Goal: Task Accomplishment & Management: Manage account settings

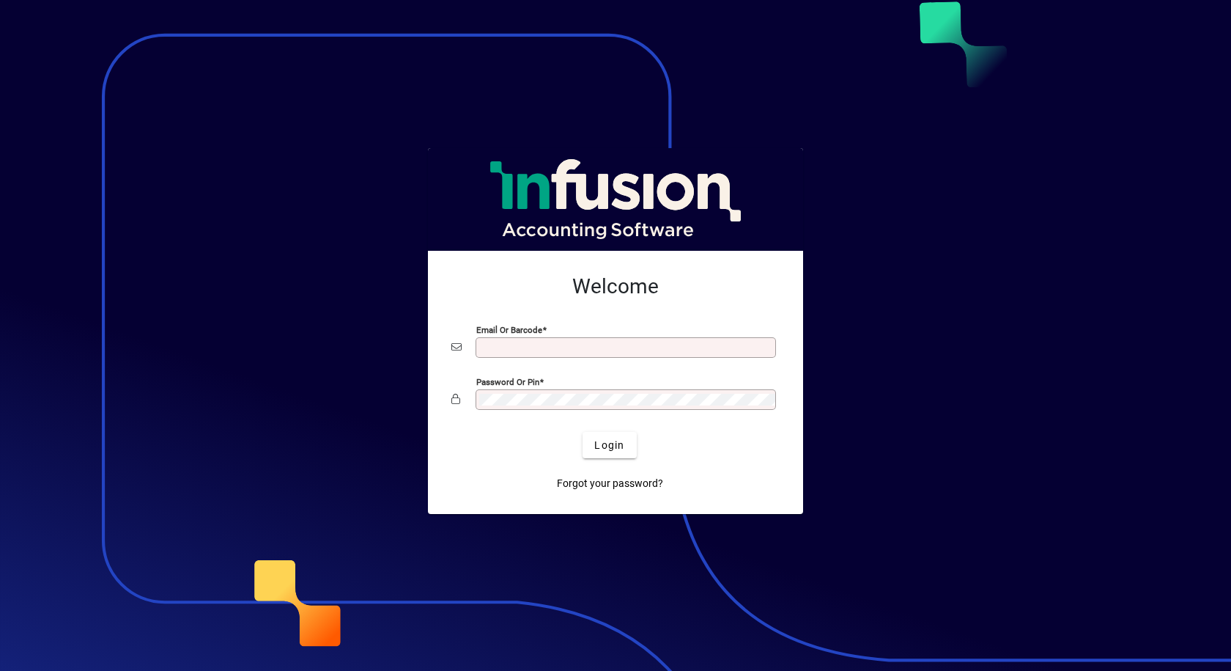
type input "**********"
click at [560, 393] on div "Password or Pin" at bounding box center [626, 399] width 301 height 21
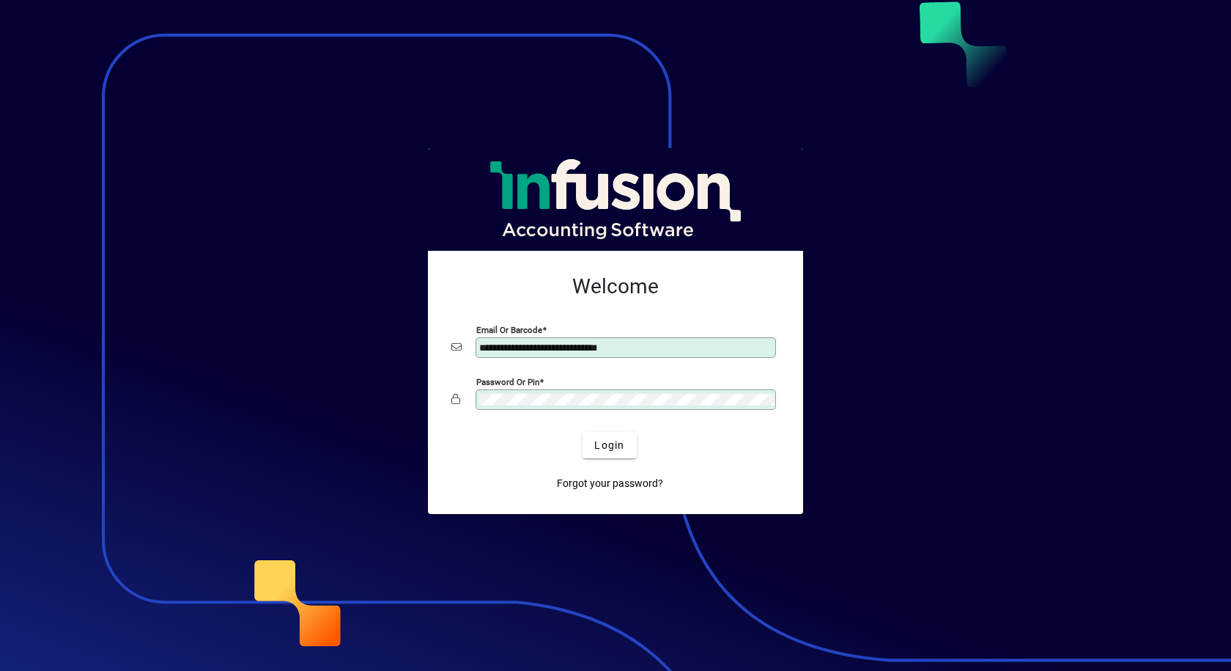
click at [135, 405] on app-login-layout "**********" at bounding box center [615, 335] width 1231 height 671
click at [583, 432] on button "Login" at bounding box center [610, 445] width 54 height 26
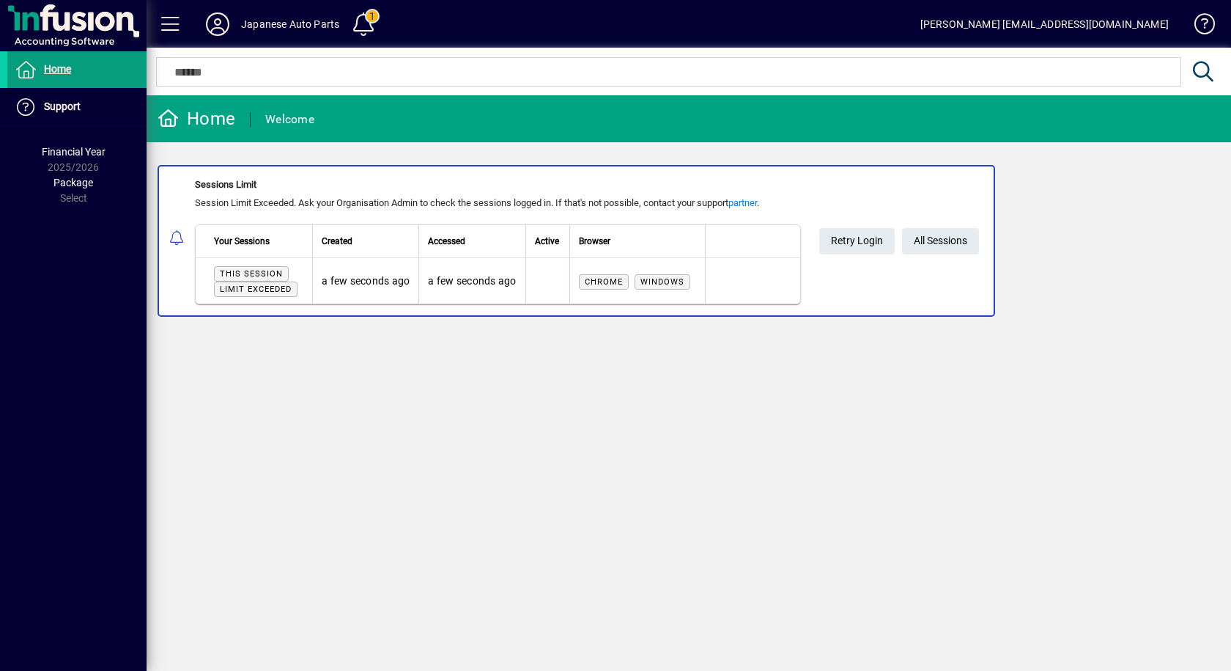
click at [739, 591] on div "Home Welcome Sessions Limit Session Limit Exceeded. Ask your Organisation Admin…" at bounding box center [689, 382] width 1085 height 575
click at [852, 243] on span "Retry Login" at bounding box center [857, 241] width 52 height 24
click at [939, 237] on span "All Sessions" at bounding box center [941, 241] width 54 height 24
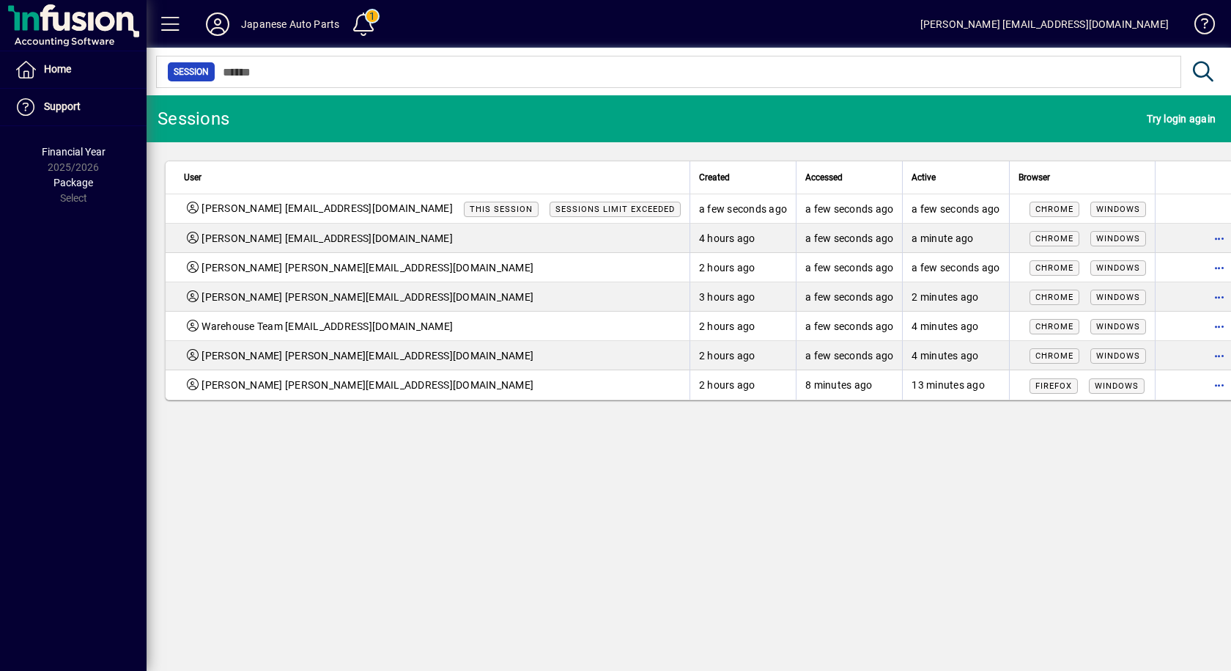
click at [1203, 391] on span "button" at bounding box center [1220, 384] width 35 height 35
click at [1058, 523] on div at bounding box center [615, 335] width 1231 height 671
click at [1203, 388] on span "button" at bounding box center [1220, 384] width 35 height 35
click at [1083, 424] on span "Logout" at bounding box center [1120, 420] width 123 height 18
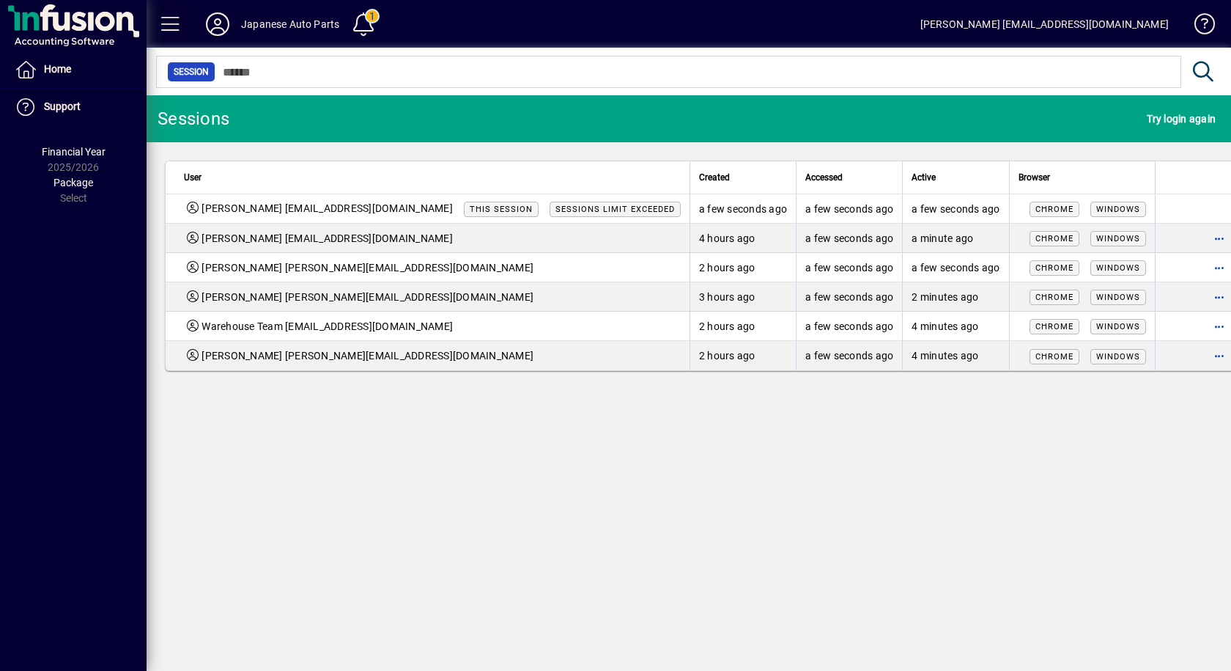
click at [175, 20] on span at bounding box center [170, 24] width 35 height 35
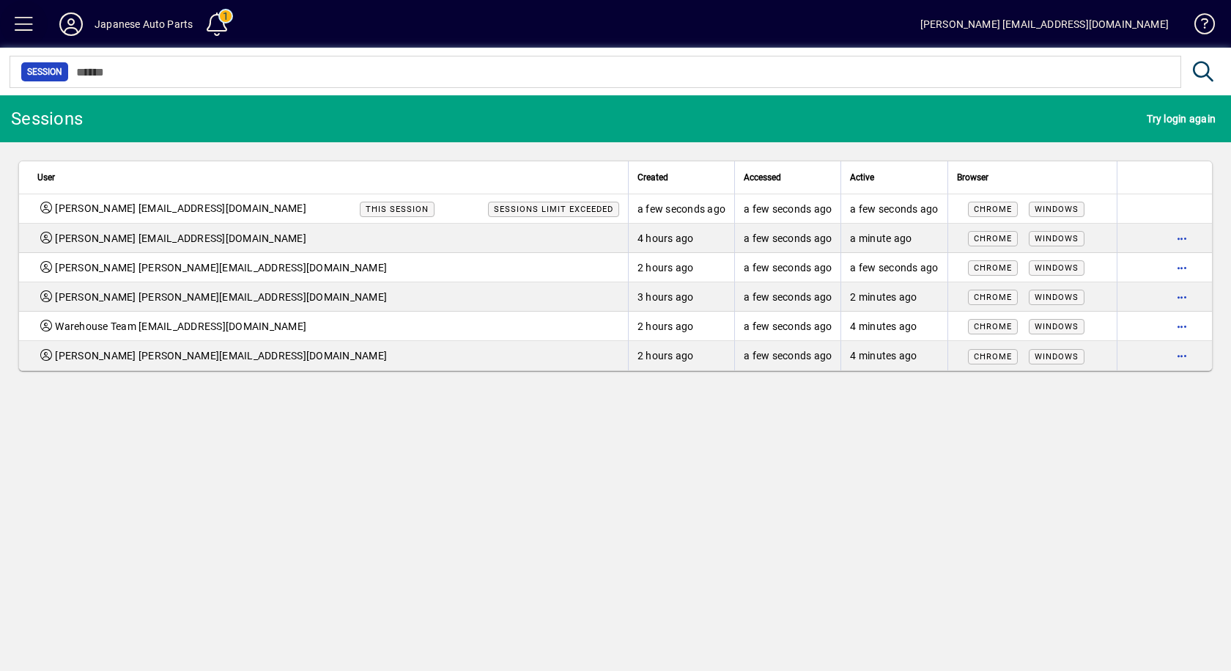
click at [15, 23] on span at bounding box center [24, 24] width 35 height 35
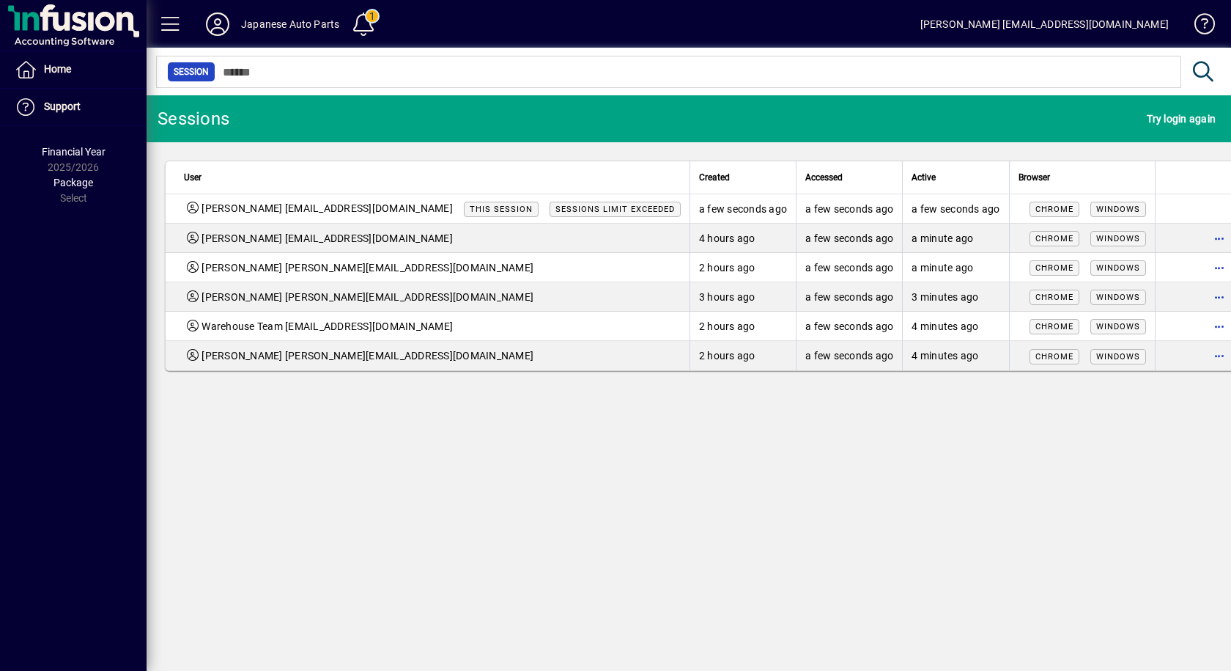
click at [334, 204] on span "[PERSON_NAME] [EMAIL_ADDRESS][DOMAIN_NAME]" at bounding box center [327, 208] width 251 height 15
click at [337, 206] on span "[PERSON_NAME] [EMAIL_ADDRESS][DOMAIN_NAME]" at bounding box center [327, 208] width 251 height 15
click at [1108, 212] on div "Chrome Windows" at bounding box center [1083, 208] width 128 height 15
click at [71, 65] on span "Home" at bounding box center [57, 69] width 27 height 12
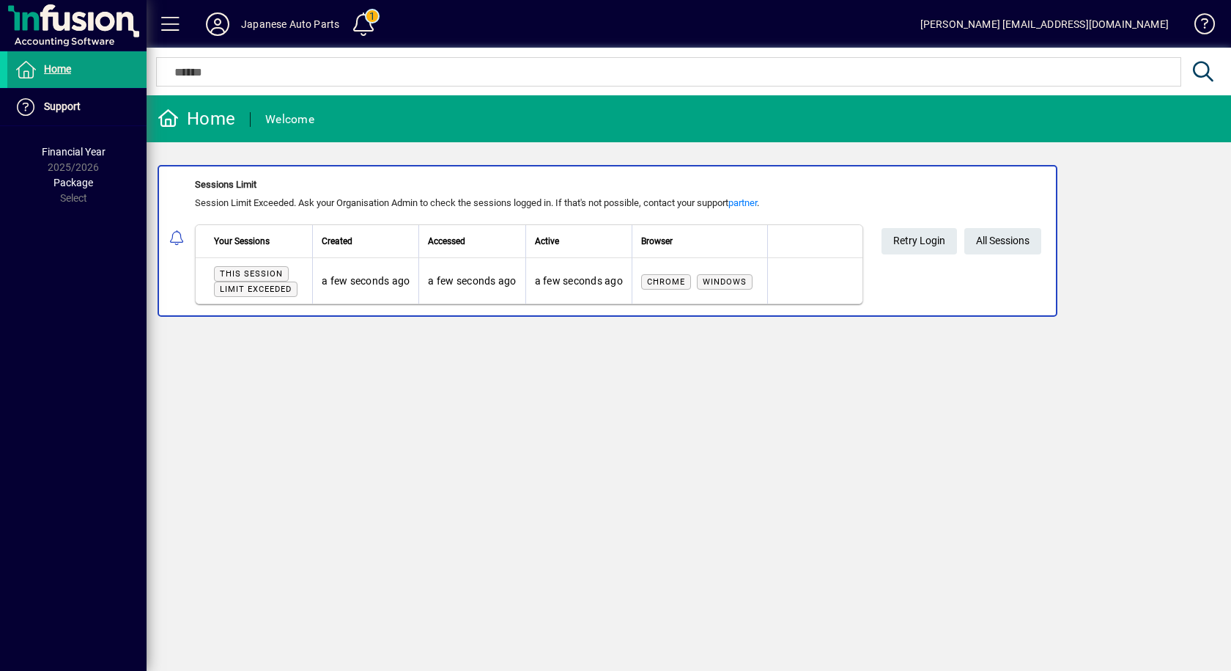
drag, startPoint x: 388, startPoint y: 381, endPoint x: 424, endPoint y: 372, distance: 37.0
click at [388, 381] on div "Home Welcome Sessions Limit Session Limit Exceeded. Ask your Organisation Admin…" at bounding box center [689, 382] width 1085 height 575
click at [906, 241] on span "Retry Login" at bounding box center [919, 241] width 52 height 24
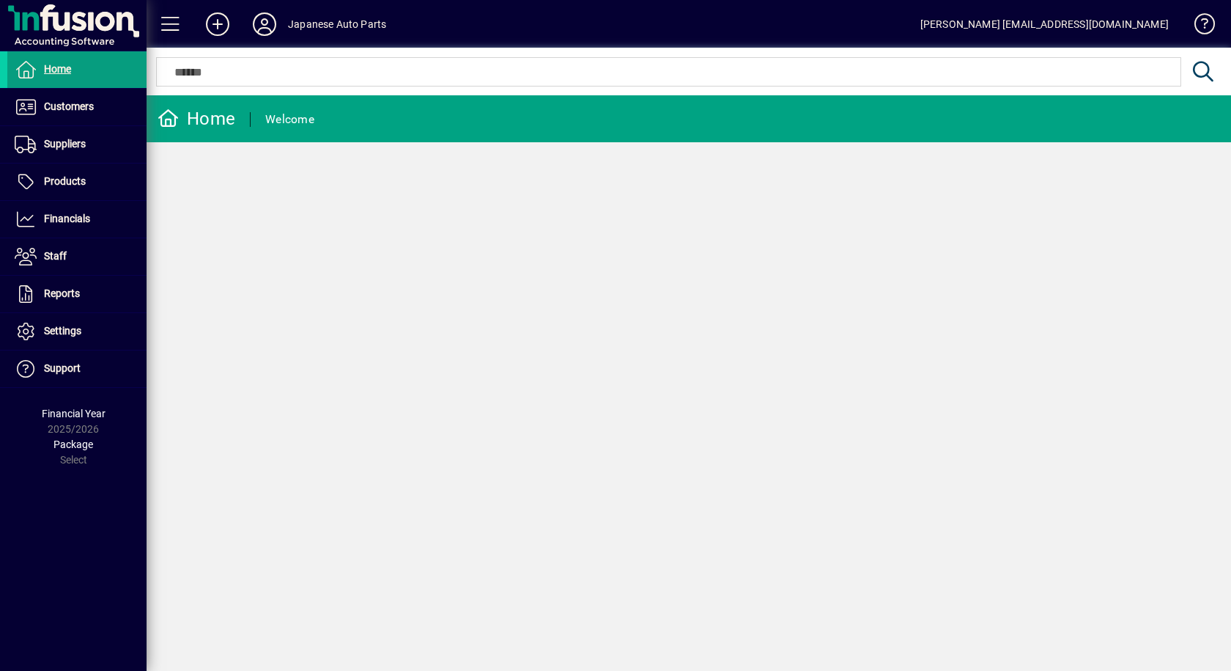
click at [543, 294] on div "Home Welcome" at bounding box center [689, 382] width 1085 height 575
click at [78, 110] on span "Customers" at bounding box center [69, 106] width 50 height 12
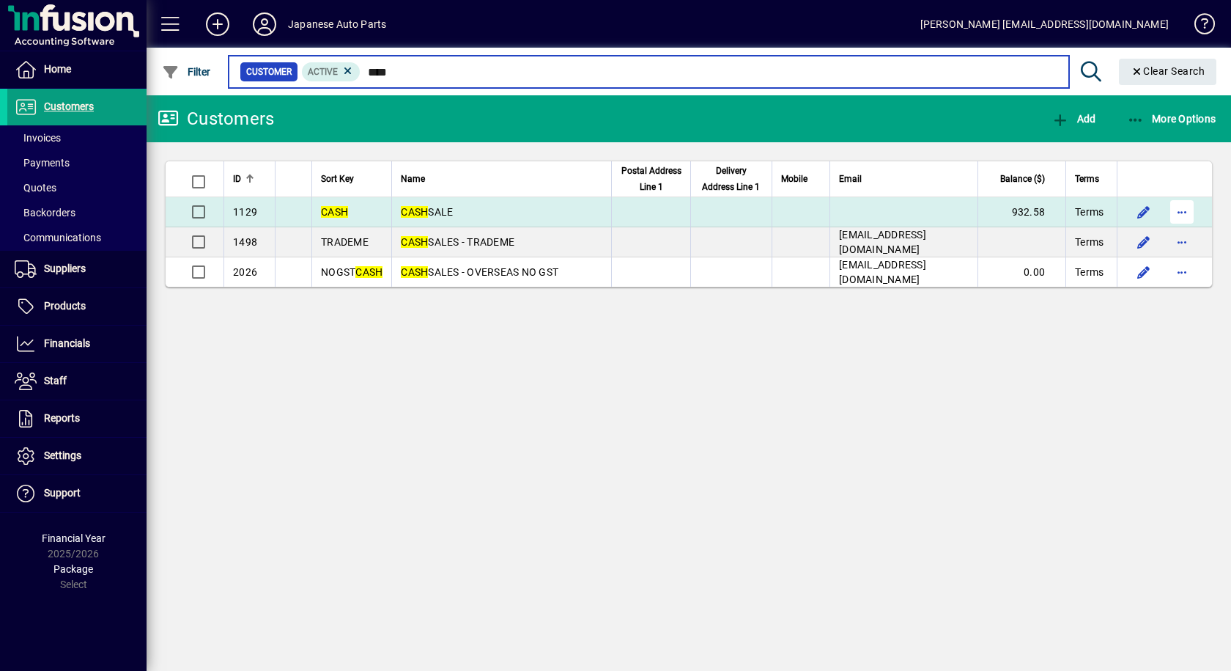
type input "****"
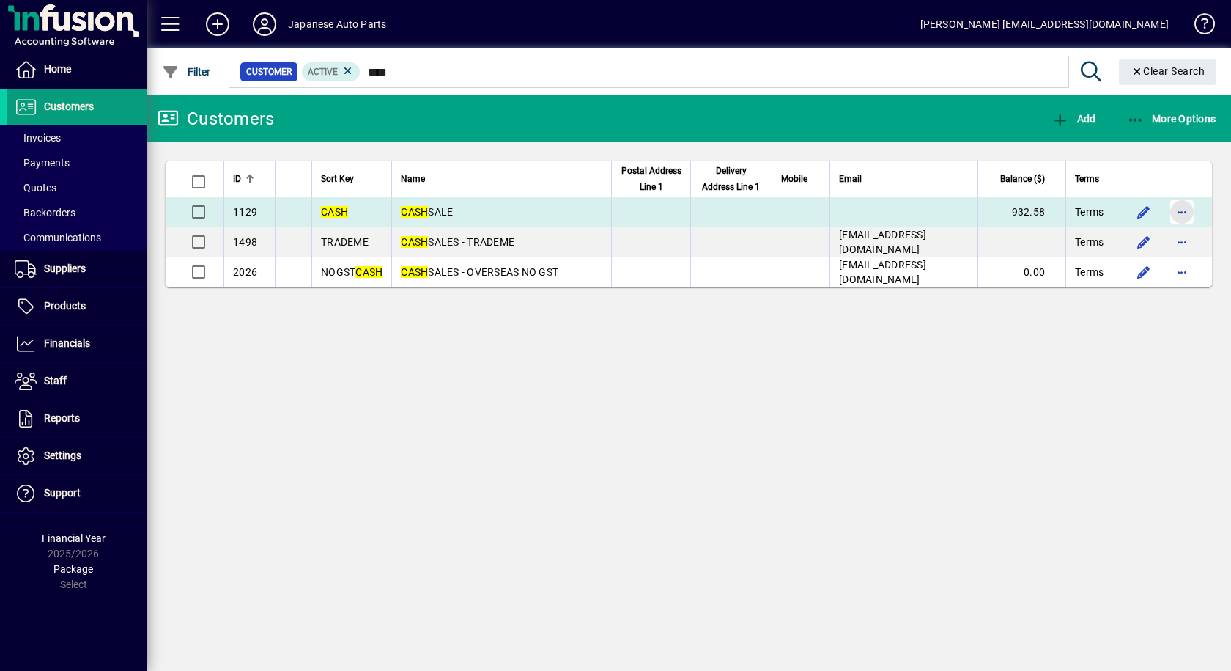
click at [1186, 221] on span "button" at bounding box center [1182, 211] width 35 height 35
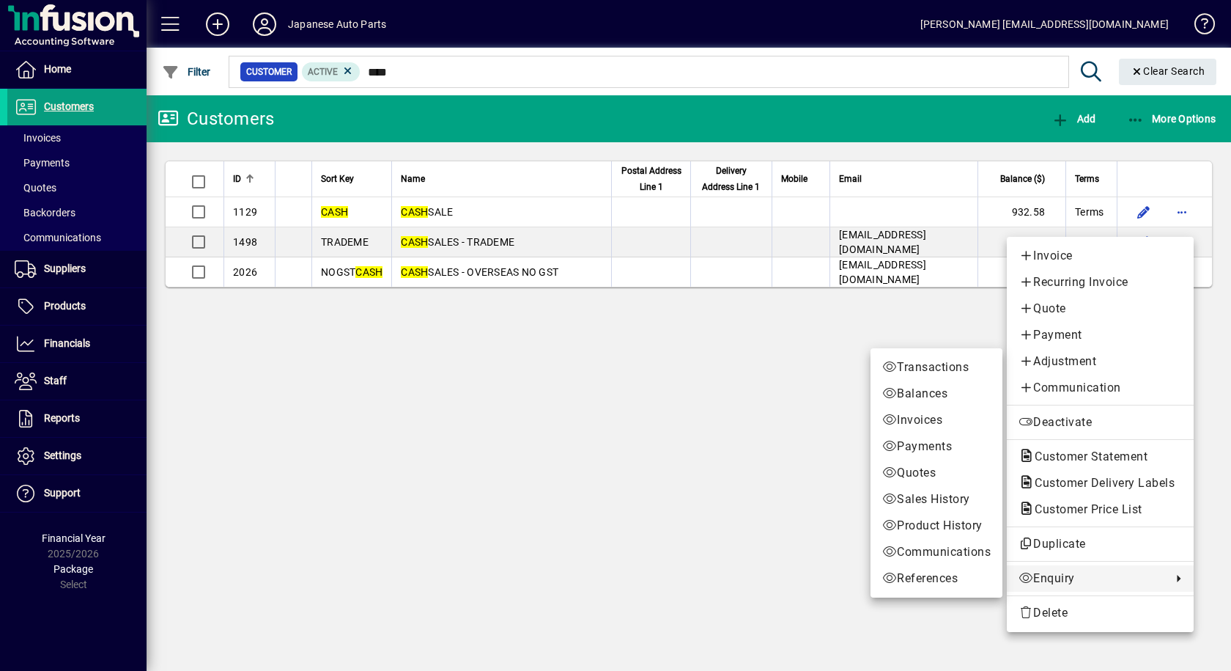
click at [1061, 580] on span "Enquiry" at bounding box center [1092, 579] width 146 height 18
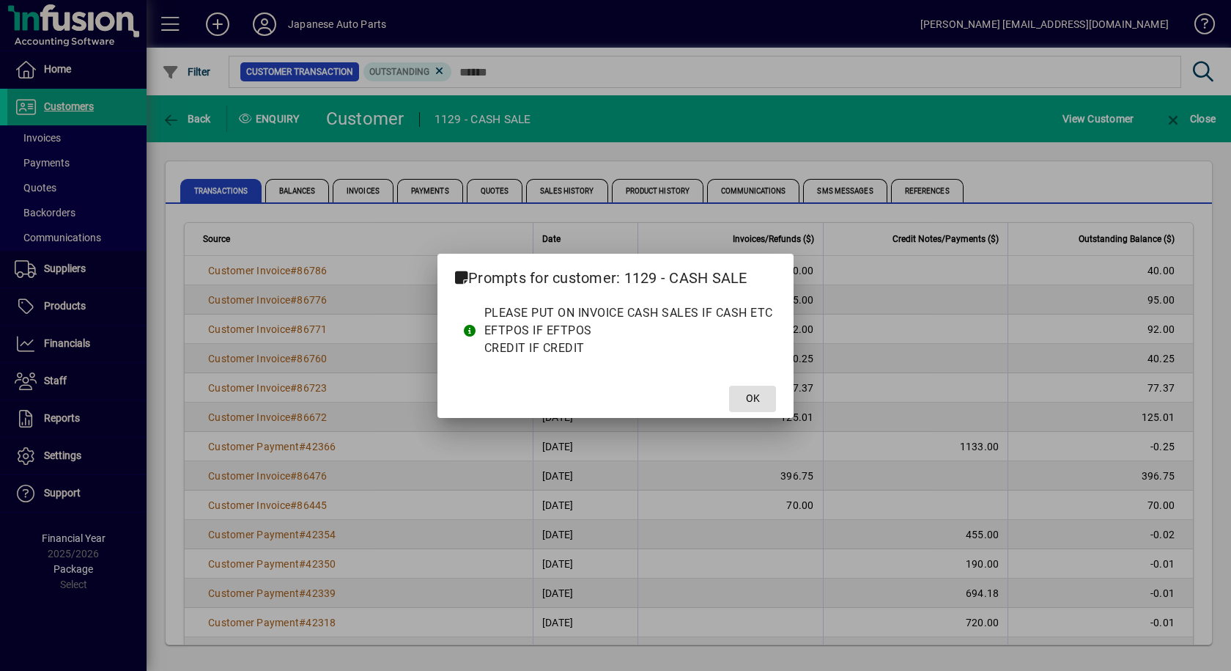
click at [756, 397] on span "OK" at bounding box center [753, 398] width 14 height 15
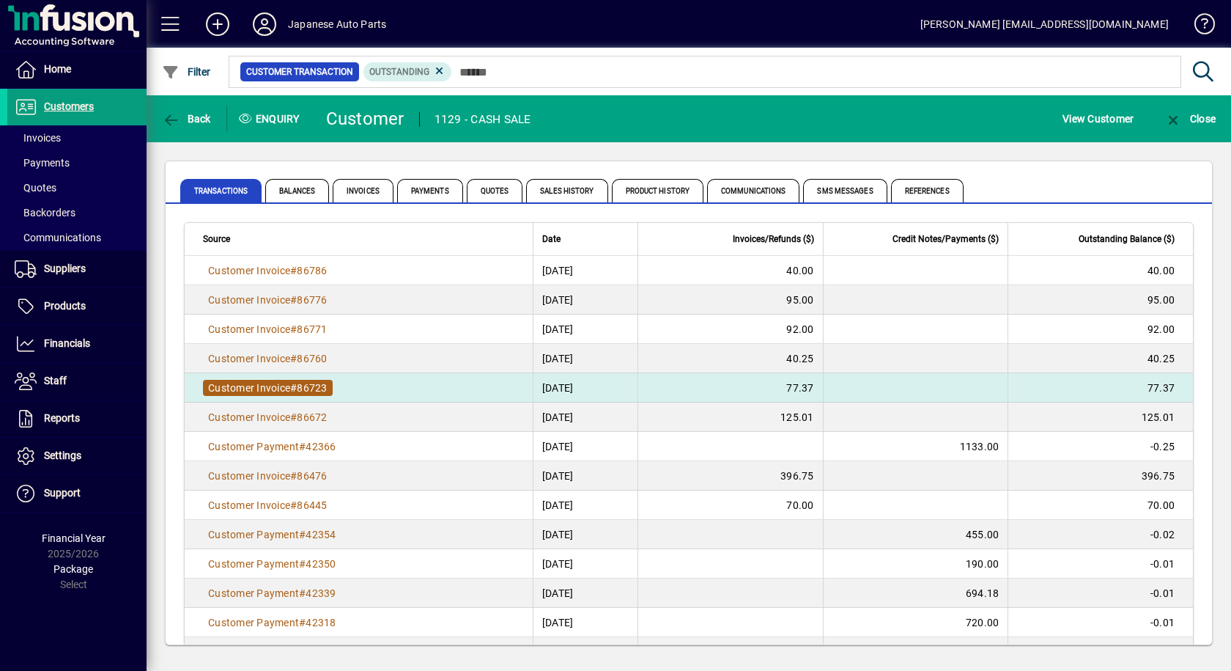
click at [304, 387] on span "86723" at bounding box center [312, 388] width 30 height 12
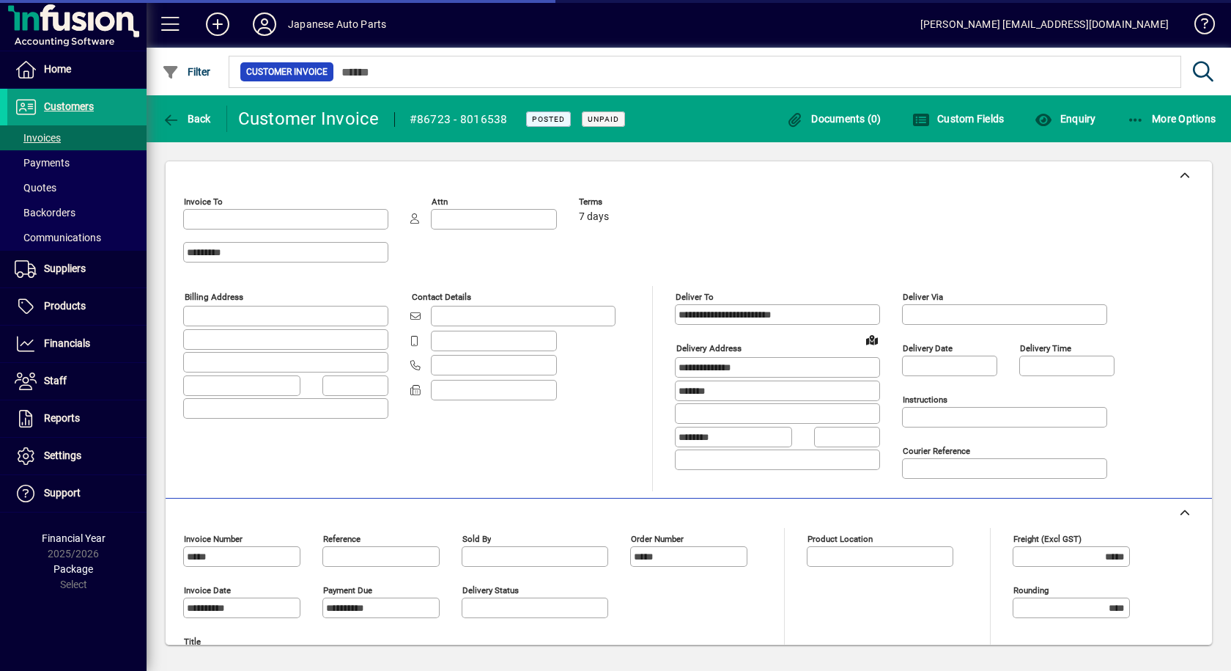
type input "**********"
type input "*******"
type input "**********"
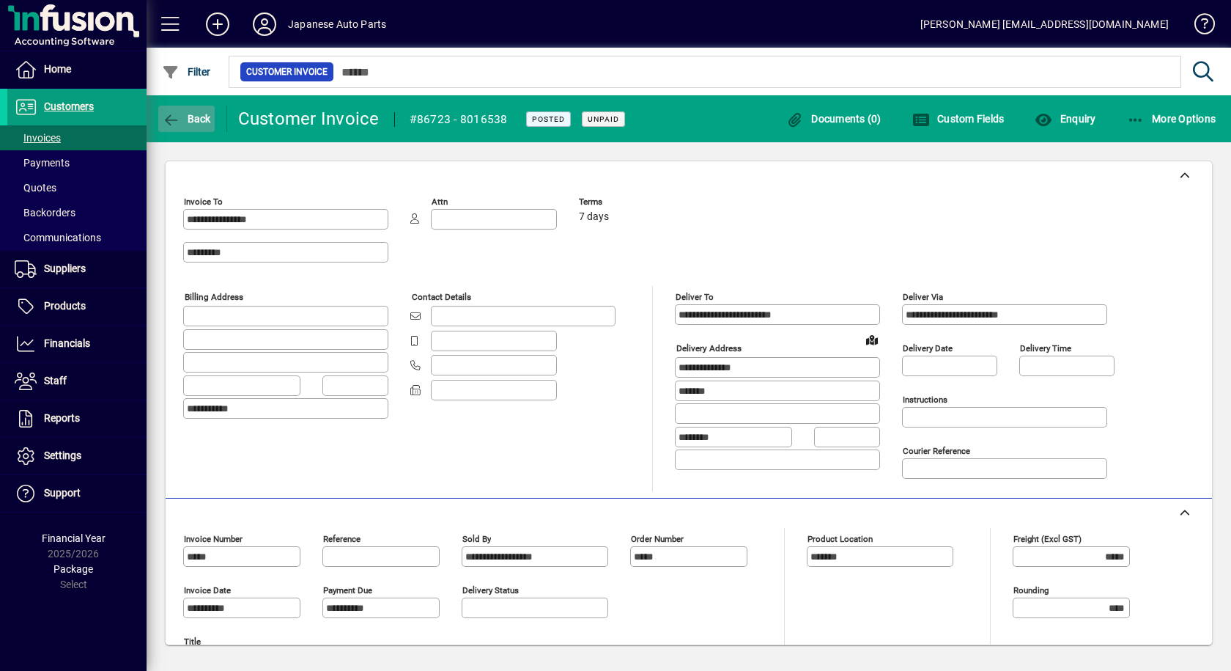
click at [175, 113] on icon "button" at bounding box center [171, 120] width 18 height 15
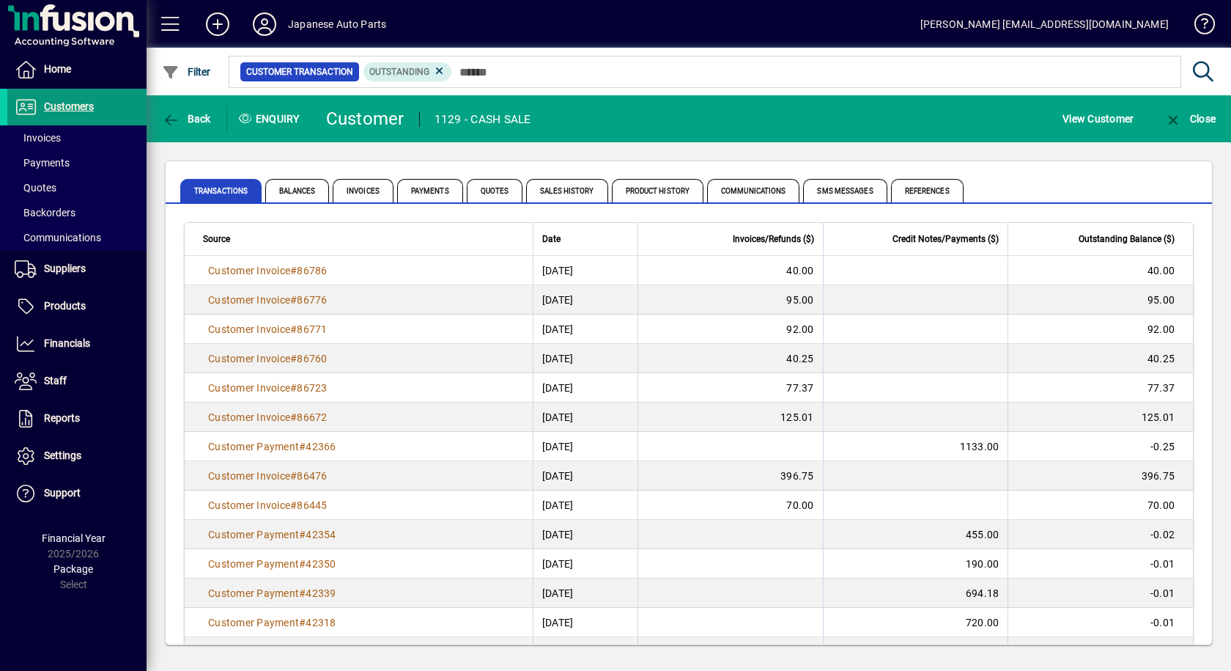
click at [58, 102] on span "Customers" at bounding box center [69, 106] width 50 height 12
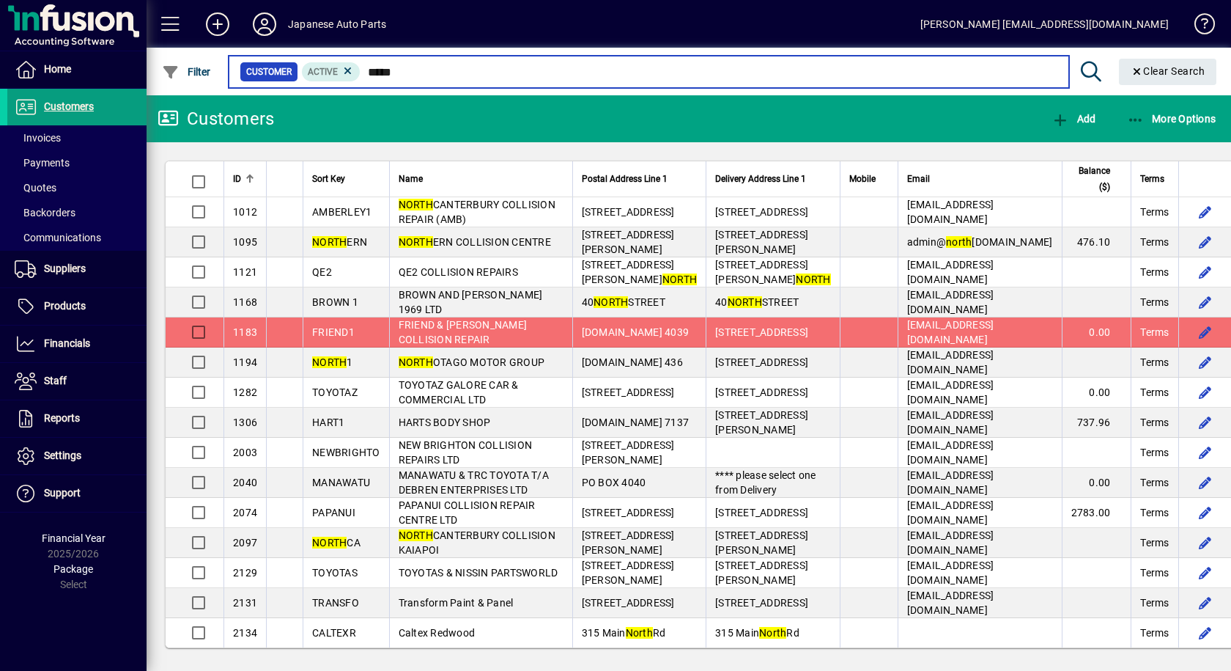
type input "*****"
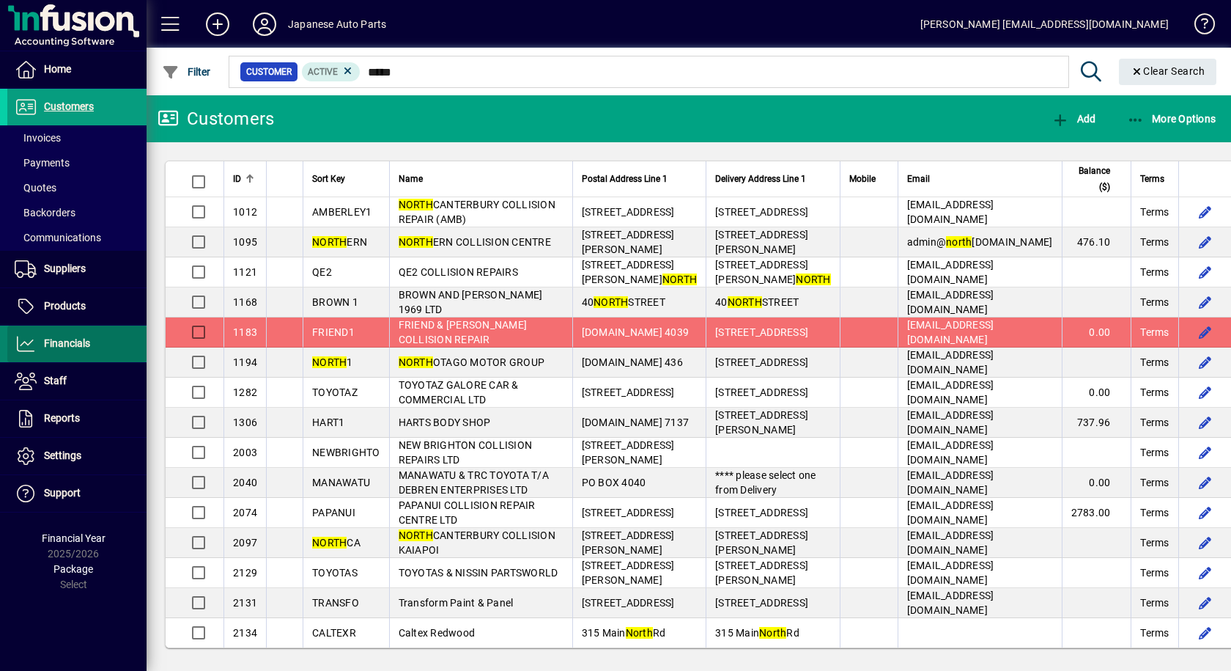
click at [62, 339] on span "Financials" at bounding box center [67, 343] width 46 height 12
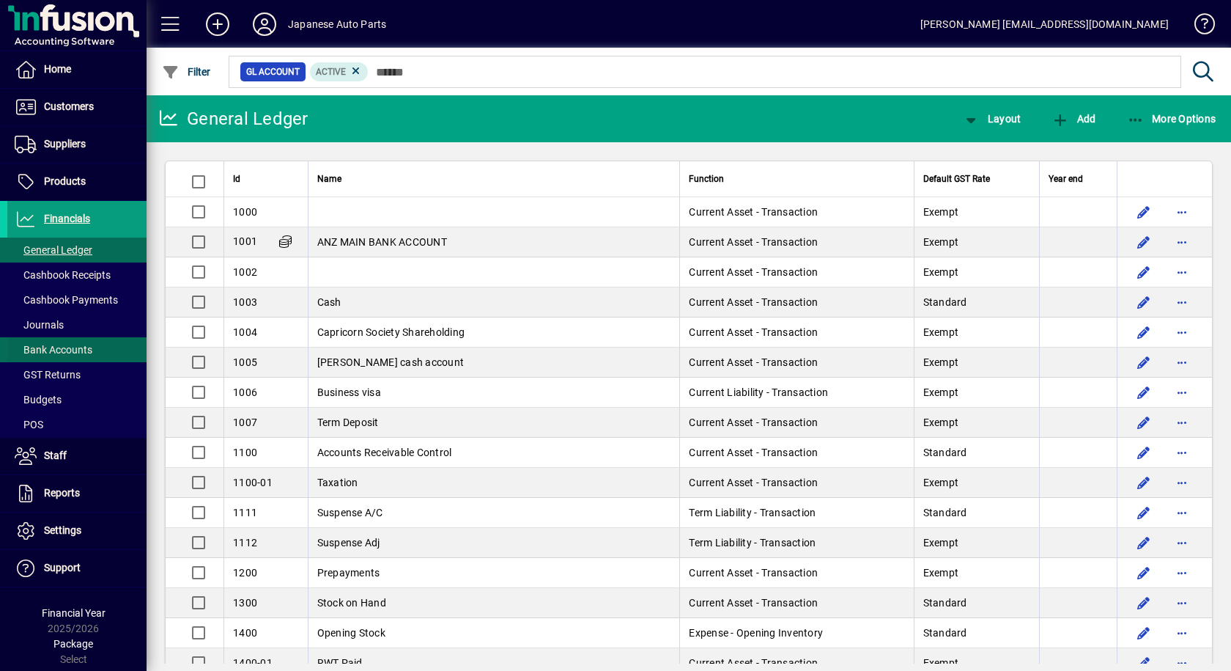
click at [61, 351] on span "Bank Accounts" at bounding box center [54, 350] width 78 height 12
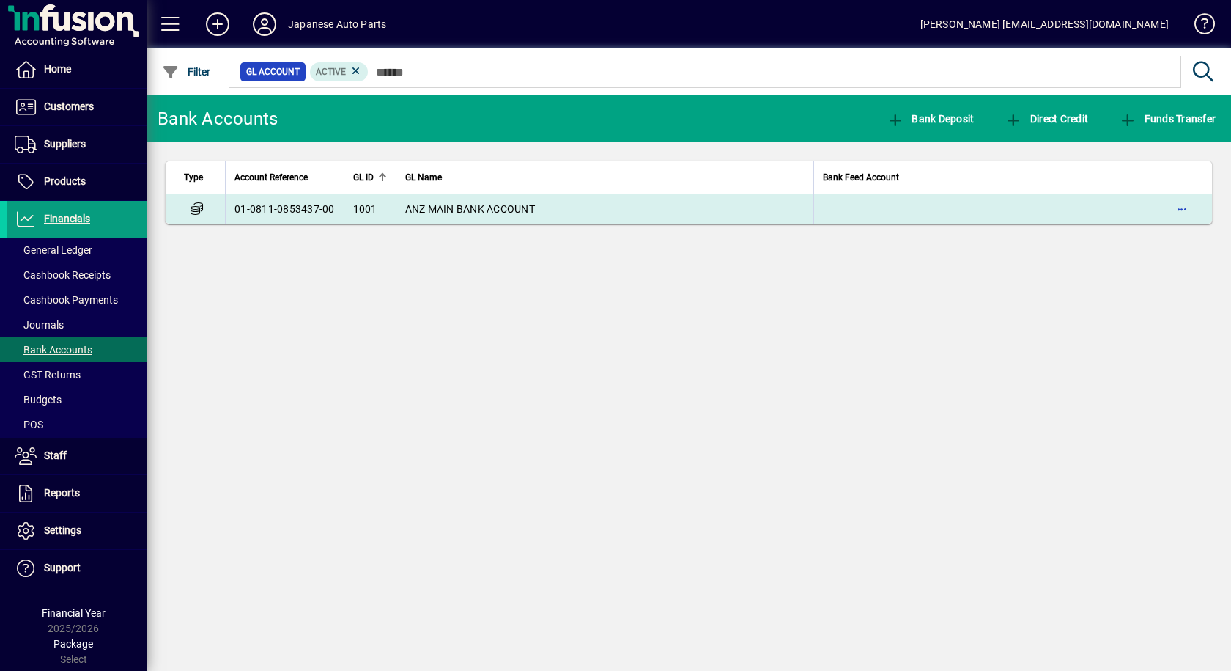
click at [338, 215] on td "01-0811-0853437-00" at bounding box center [284, 208] width 119 height 29
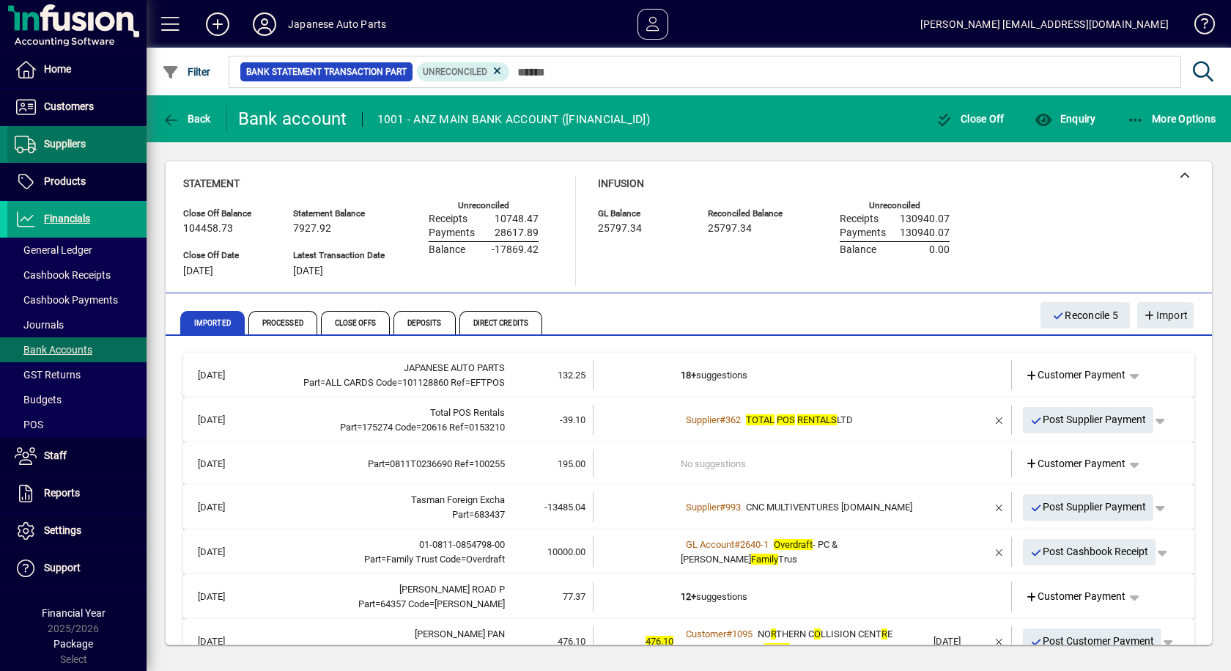
click at [45, 144] on span "Suppliers" at bounding box center [65, 144] width 42 height 12
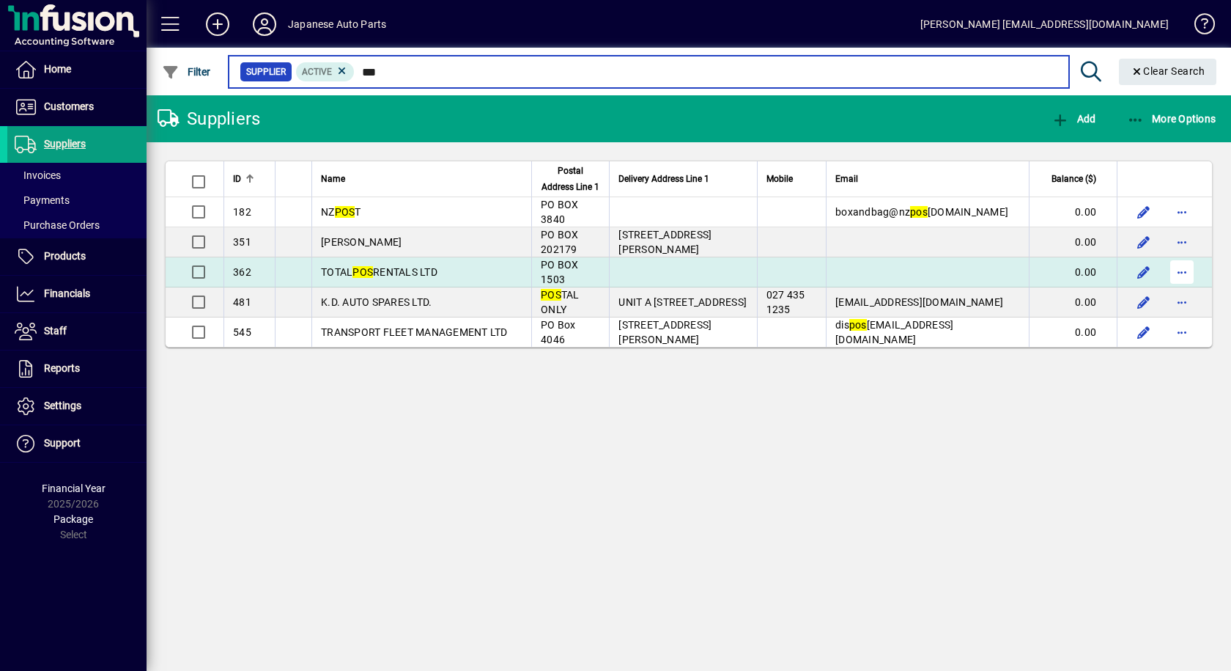
type input "***"
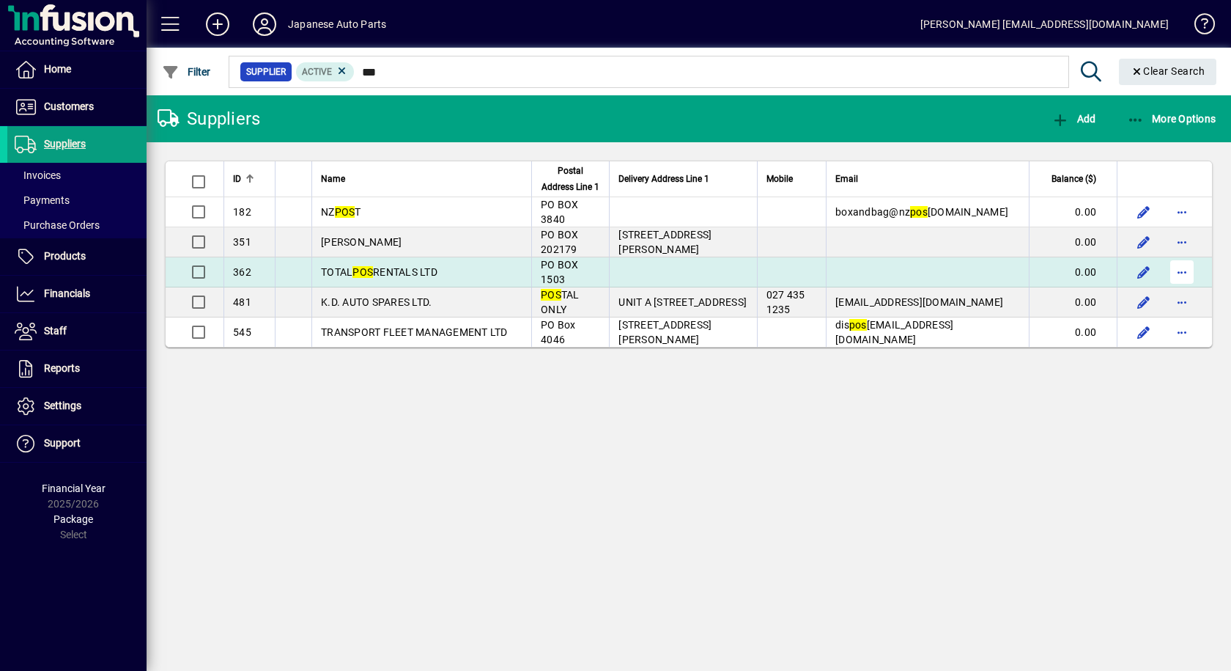
click at [1176, 273] on span "button" at bounding box center [1182, 271] width 35 height 35
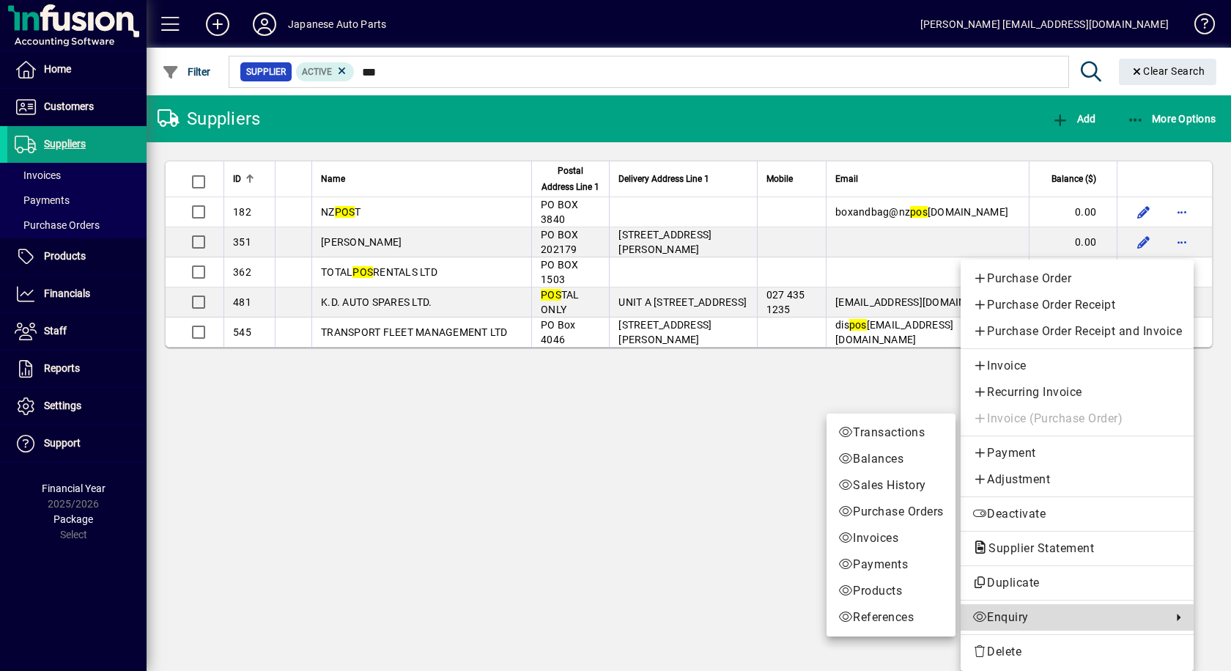
click at [1025, 615] on span "Enquiry" at bounding box center [1069, 617] width 192 height 18
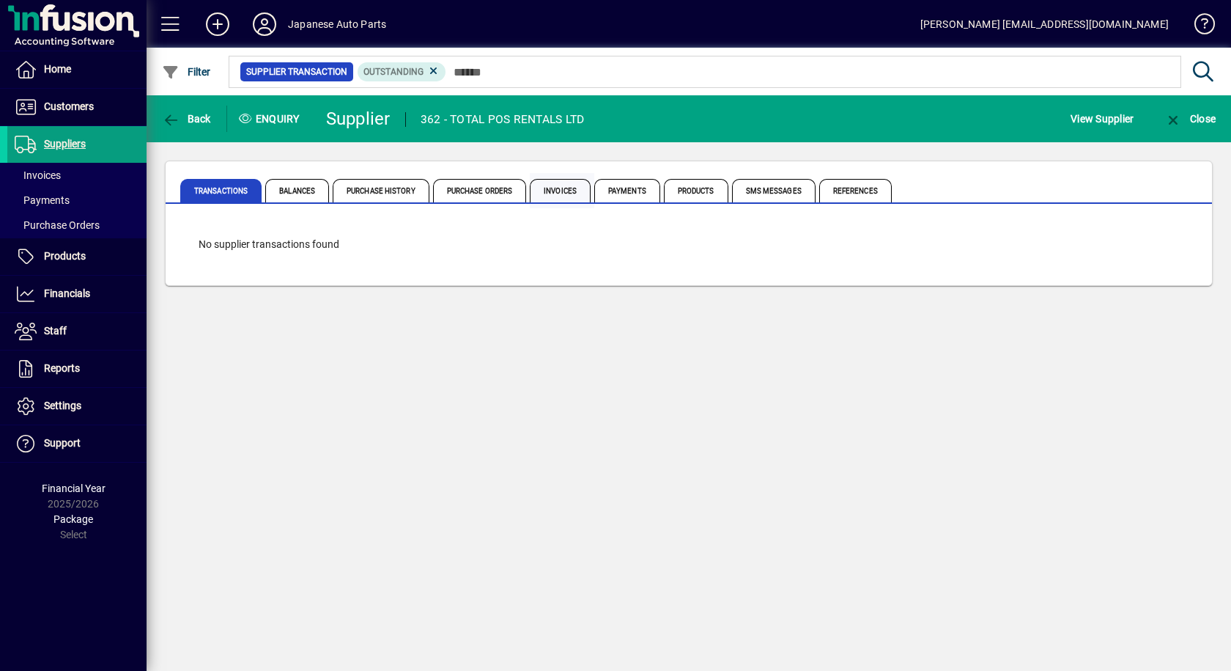
click at [567, 194] on span "Invoices" at bounding box center [560, 190] width 61 height 23
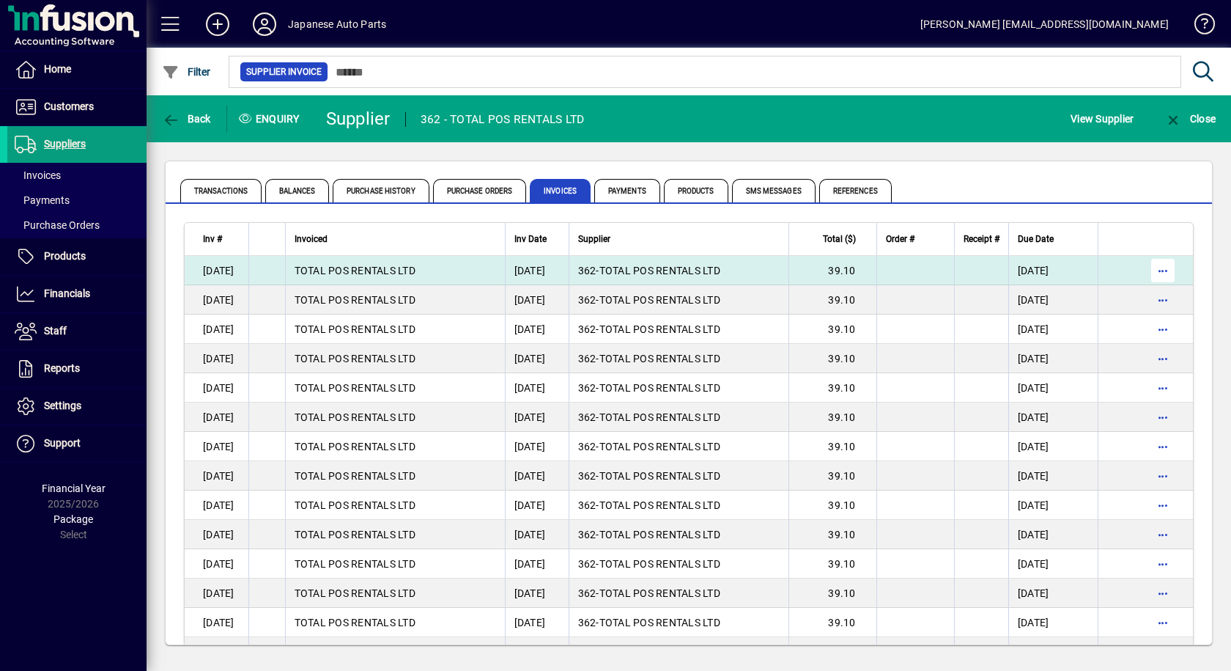
click at [1151, 274] on span "button" at bounding box center [1163, 270] width 35 height 35
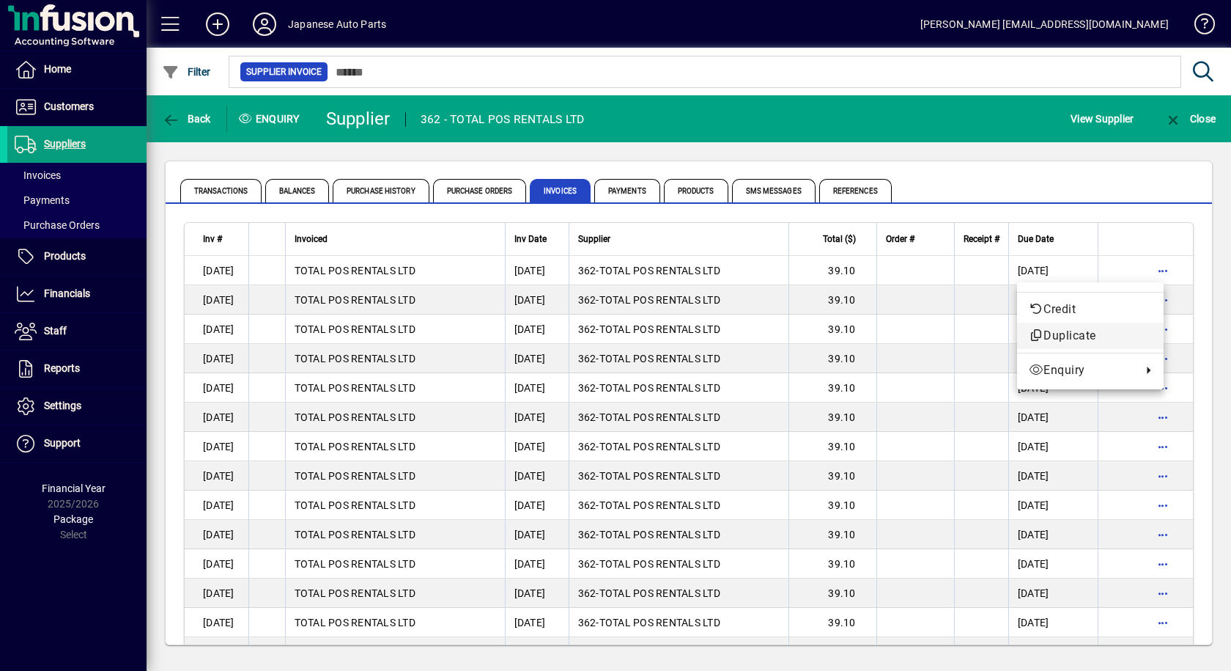
click at [1073, 336] on span "Duplicate" at bounding box center [1090, 336] width 123 height 18
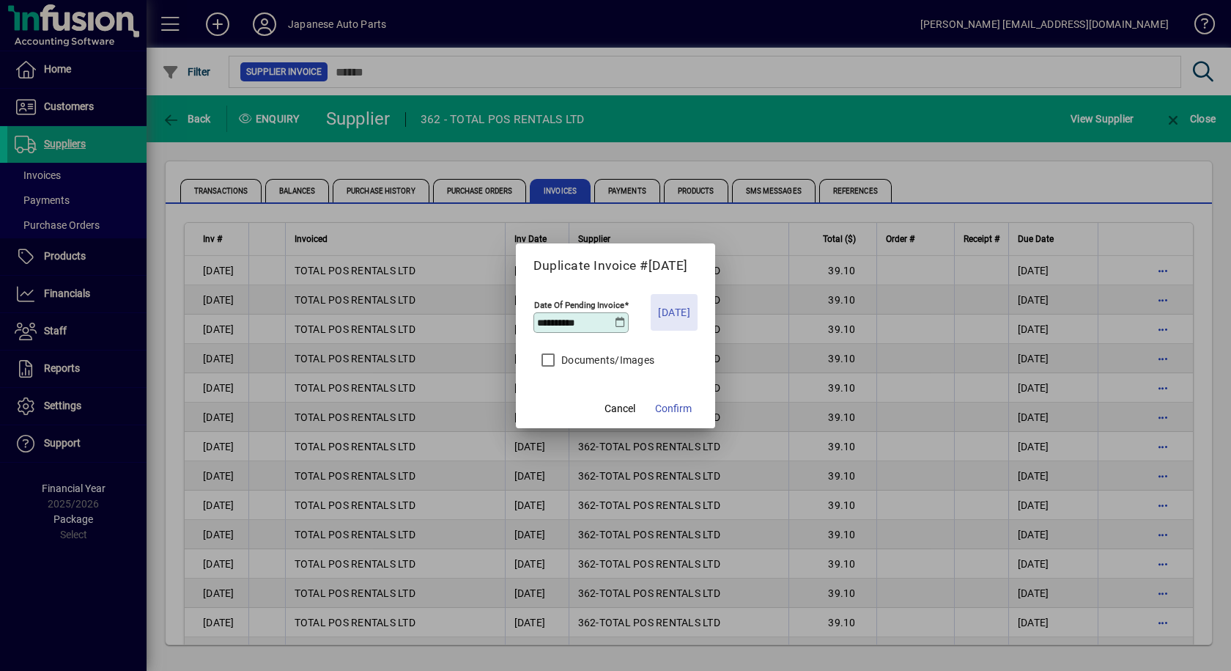
click at [679, 309] on span "Today" at bounding box center [674, 312] width 32 height 18
drag, startPoint x: 547, startPoint y: 323, endPoint x: 521, endPoint y: 328, distance: 26.3
click at [521, 328] on mat-dialog-content "**********" at bounding box center [615, 316] width 199 height 146
click at [658, 328] on span at bounding box center [674, 312] width 47 height 35
click at [620, 320] on icon at bounding box center [620, 323] width 11 height 12
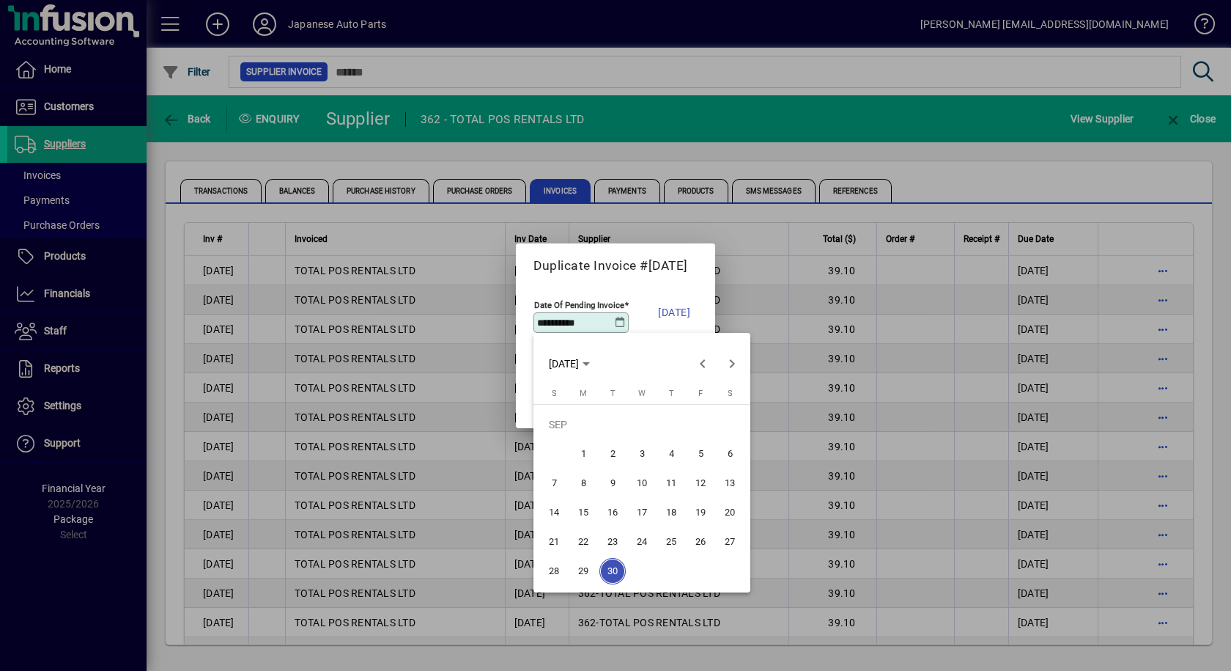
click at [578, 571] on span "29" at bounding box center [583, 571] width 26 height 26
type input "**********"
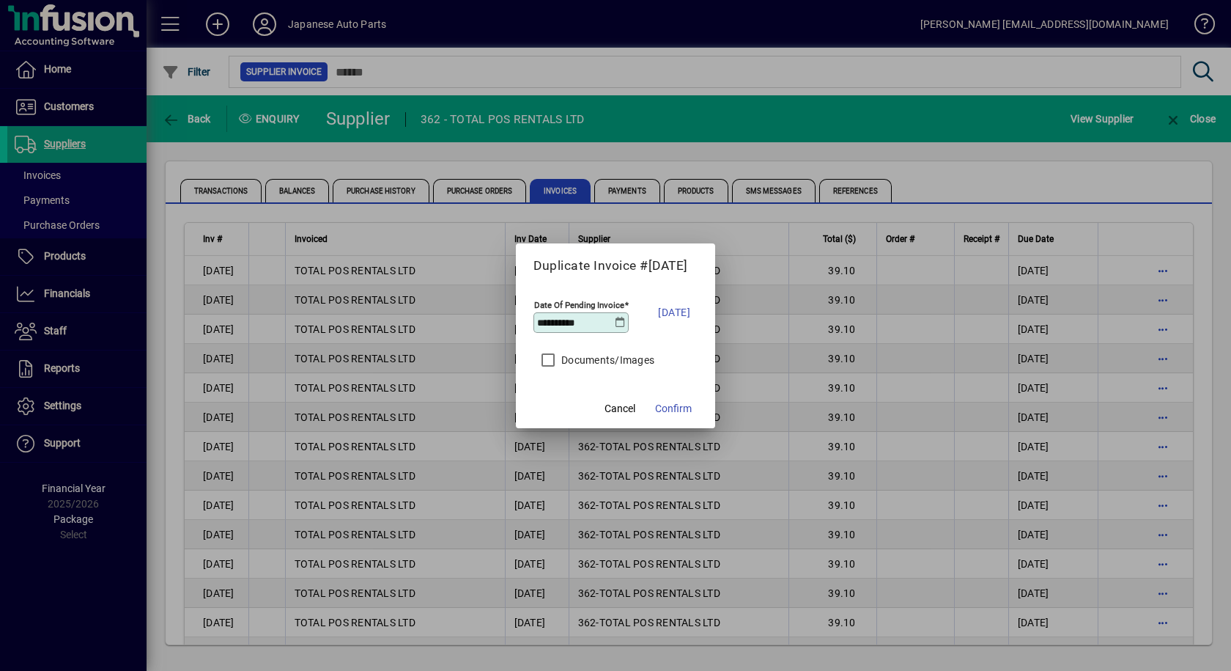
click at [657, 331] on div "**********" at bounding box center [616, 312] width 164 height 66
click at [674, 406] on span "Confirm" at bounding box center [673, 408] width 37 height 15
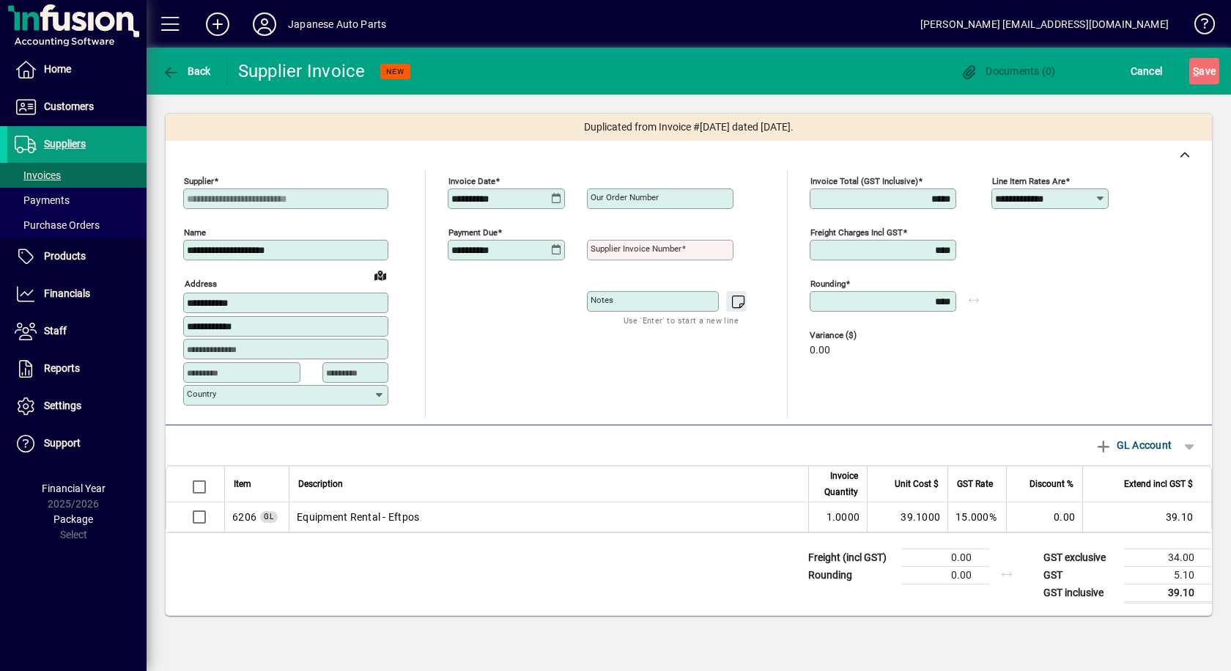
click at [696, 246] on input "Supplier invoice number" at bounding box center [662, 250] width 142 height 12
type input "******"
drag, startPoint x: 569, startPoint y: 375, endPoint x: 781, endPoint y: 401, distance: 214.2
click at [570, 375] on div "**********" at bounding box center [610, 294] width 325 height 248
click at [1200, 70] on span "S ave" at bounding box center [1204, 70] width 23 height 23
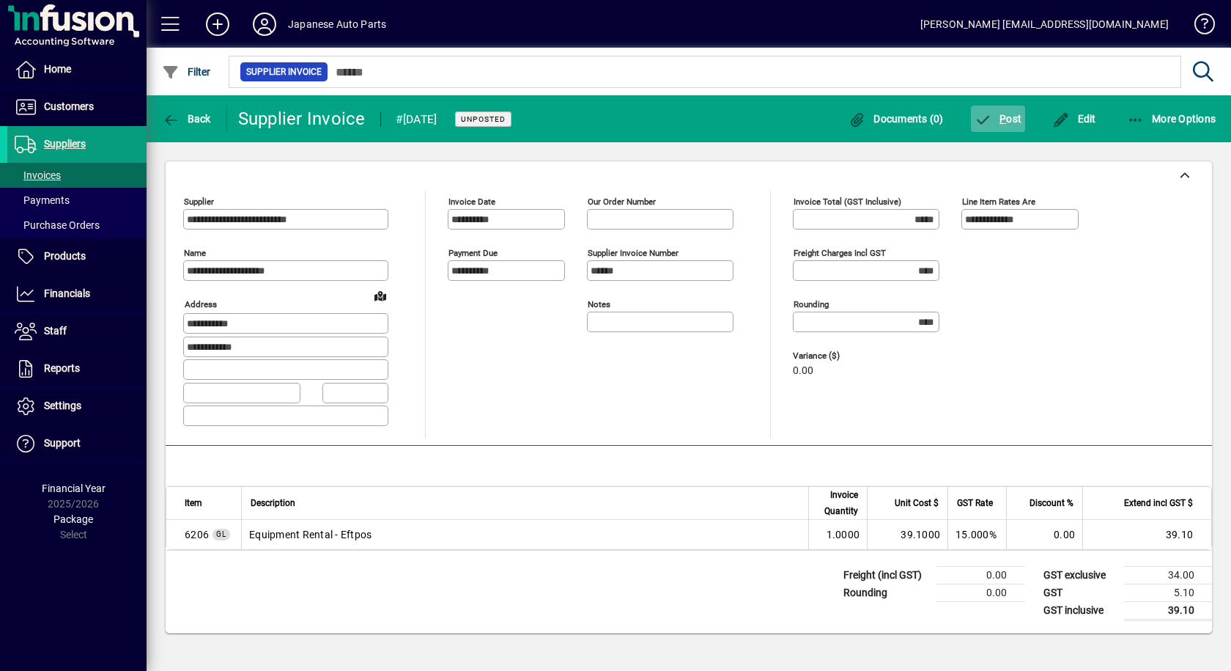
click at [1011, 122] on span "P ost" at bounding box center [999, 119] width 48 height 12
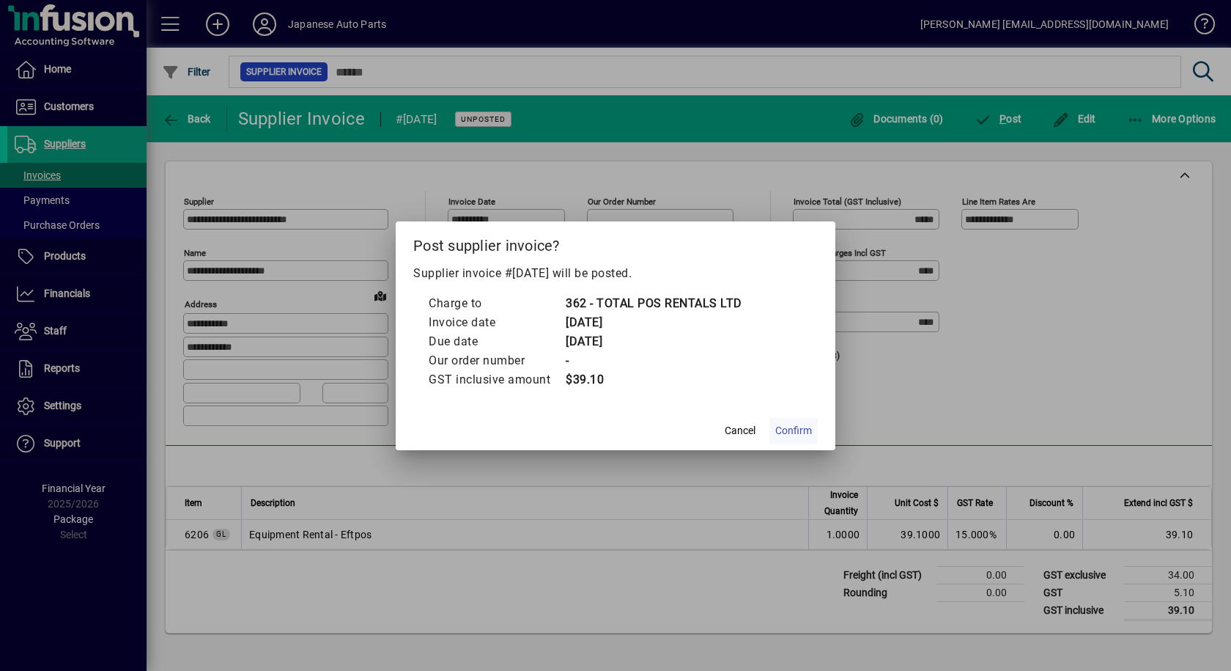
click at [785, 426] on span "Confirm" at bounding box center [793, 430] width 37 height 15
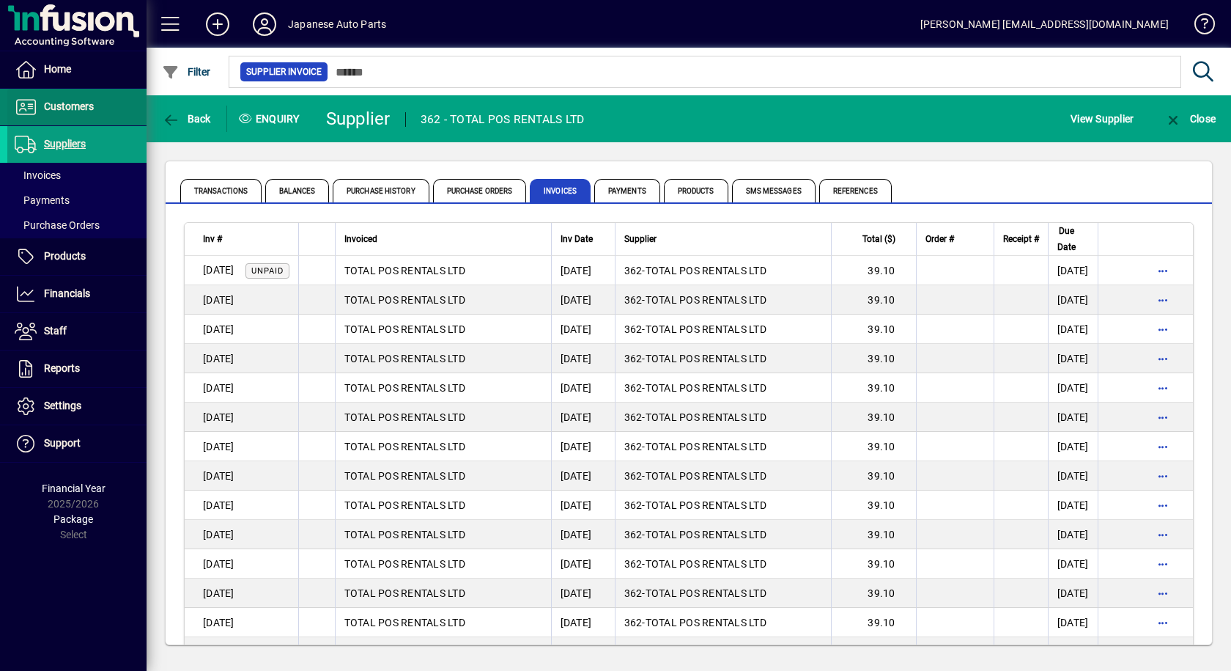
click at [65, 112] on span "Customers" at bounding box center [69, 106] width 50 height 12
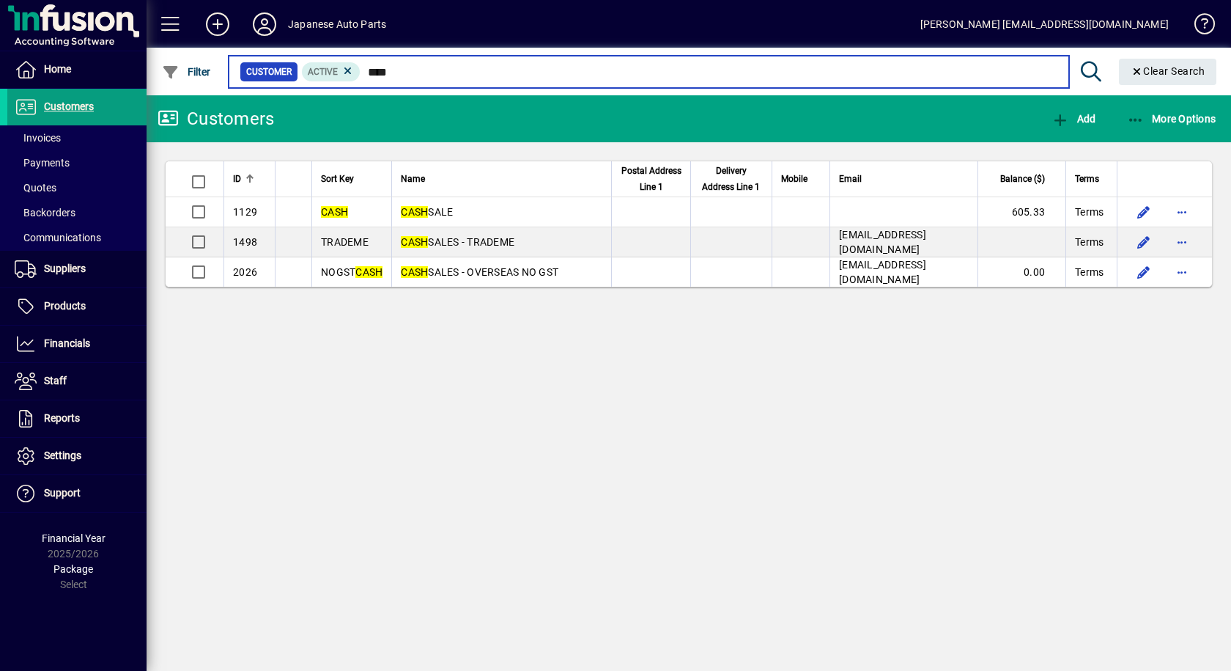
type input "****"
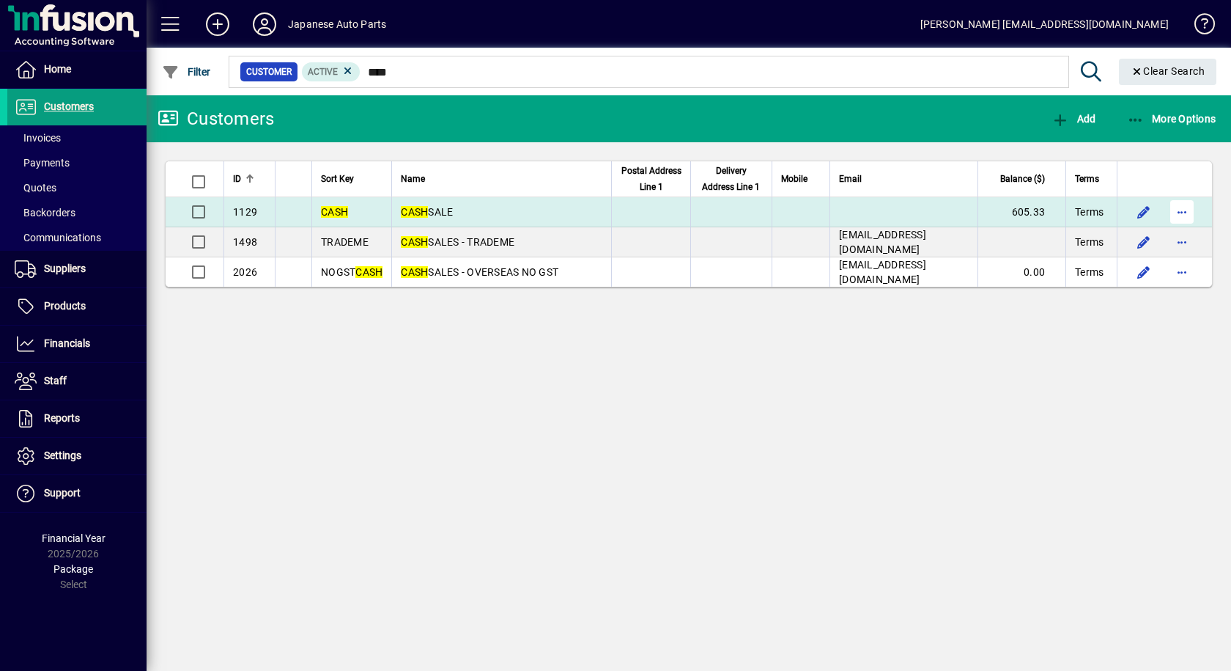
click at [1179, 229] on span "button" at bounding box center [1182, 211] width 35 height 35
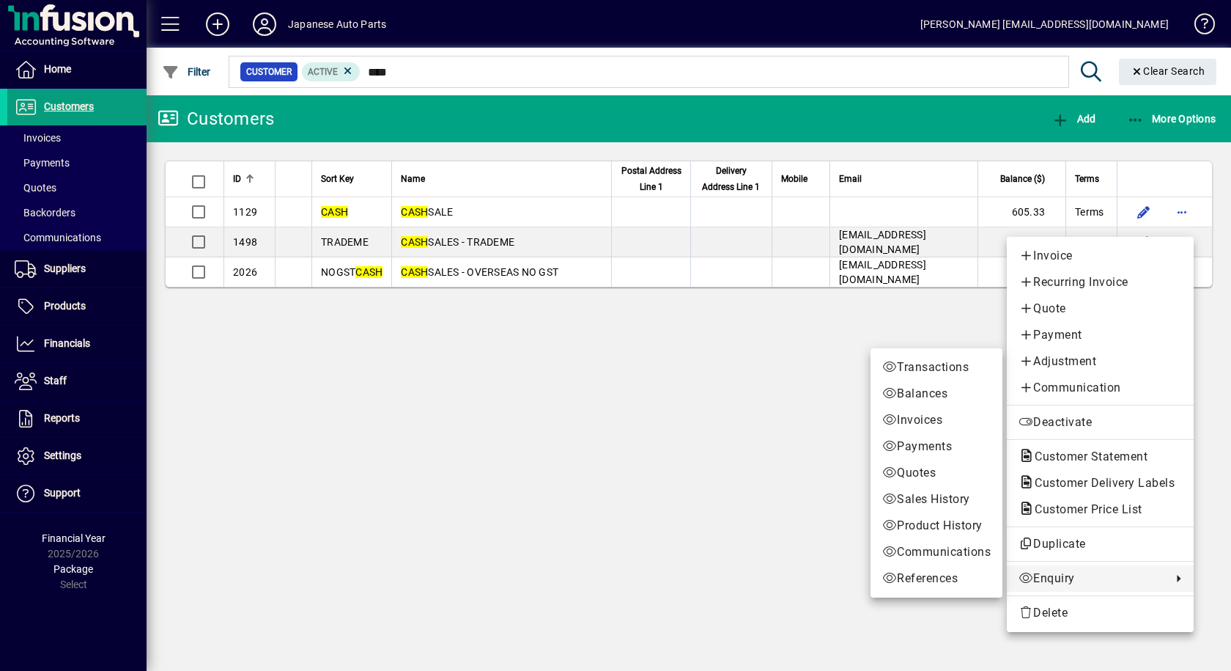
click at [1042, 581] on span "Enquiry" at bounding box center [1092, 579] width 146 height 18
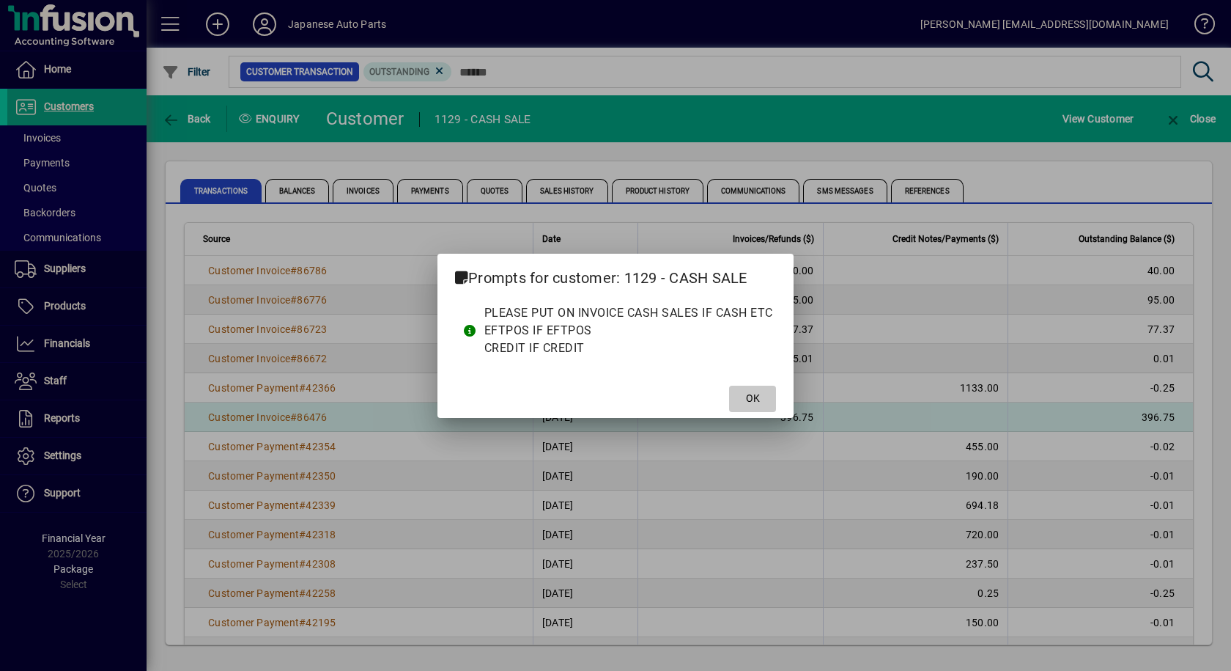
drag, startPoint x: 764, startPoint y: 398, endPoint x: 783, endPoint y: 412, distance: 23.6
click at [764, 399] on span at bounding box center [752, 398] width 47 height 35
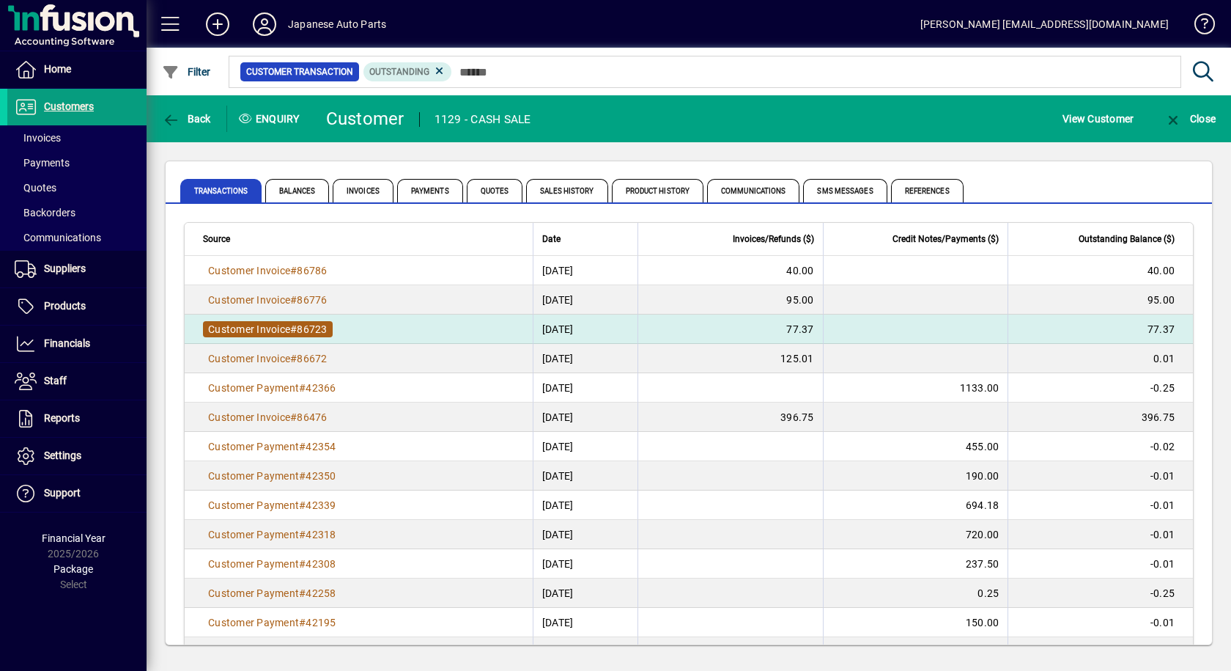
click at [301, 331] on span "86723" at bounding box center [312, 329] width 30 height 12
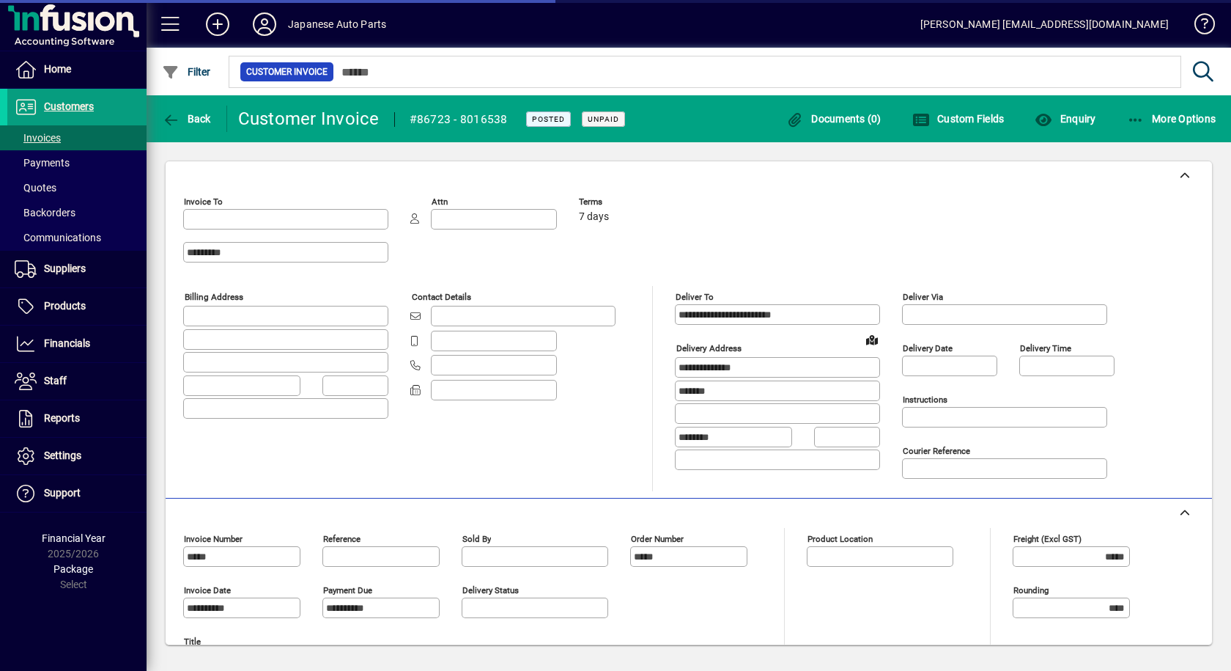
type input "**********"
type input "*******"
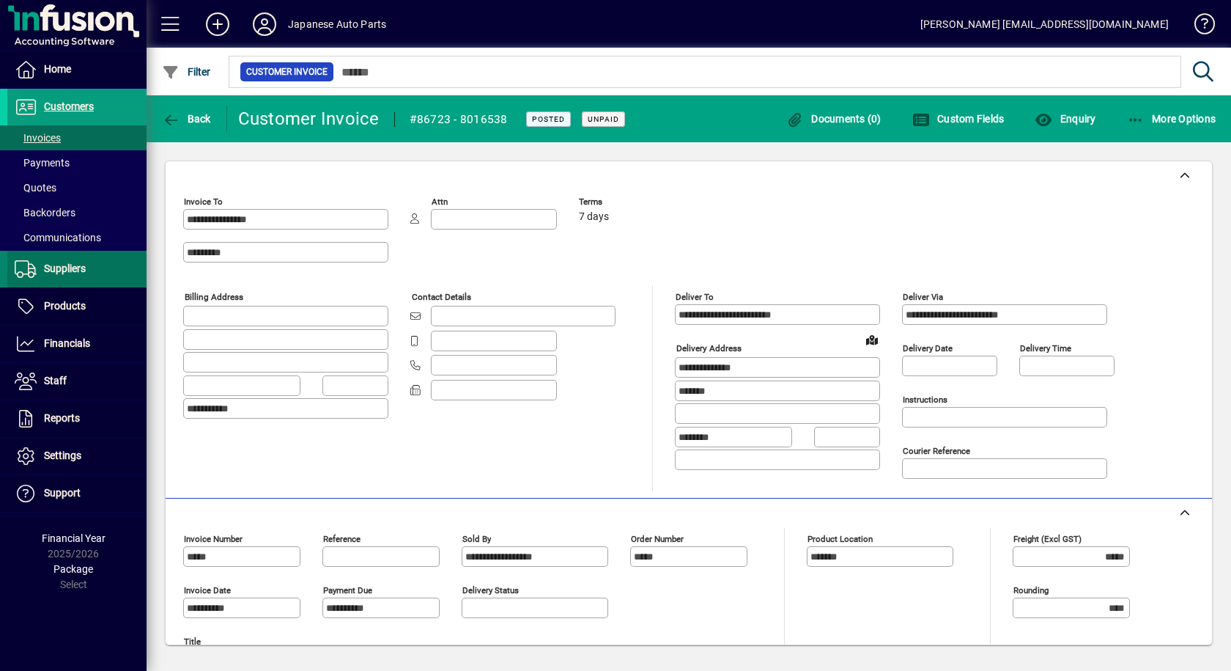
click at [65, 270] on span "Suppliers" at bounding box center [65, 268] width 42 height 12
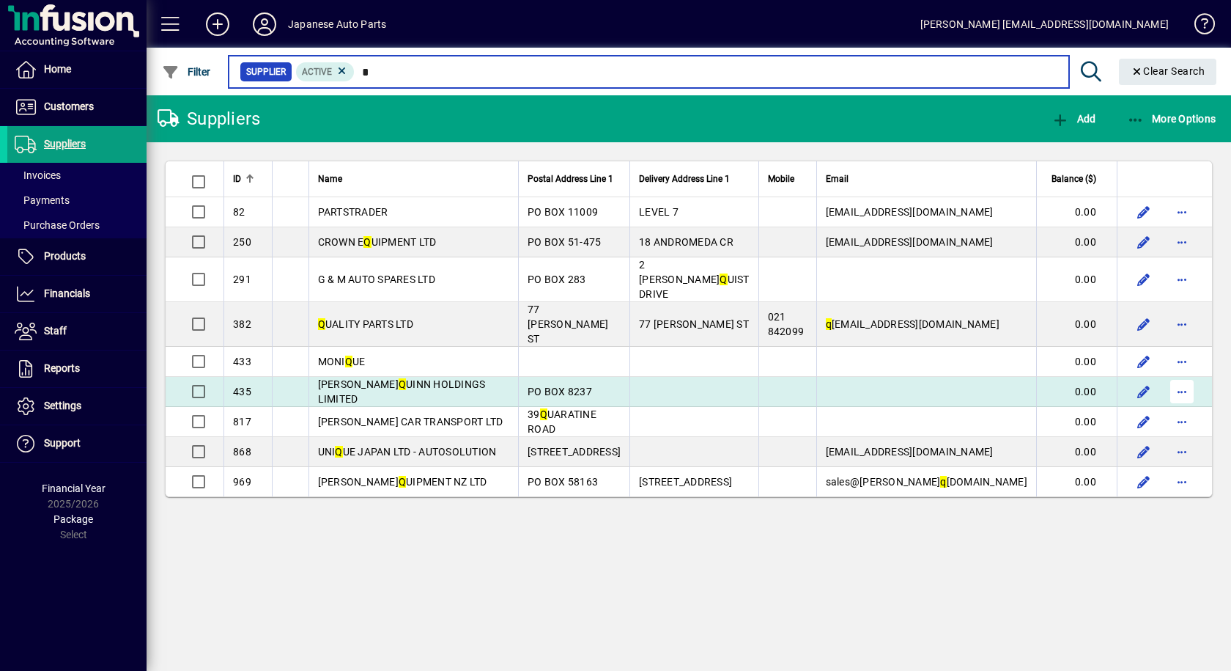
type input "*"
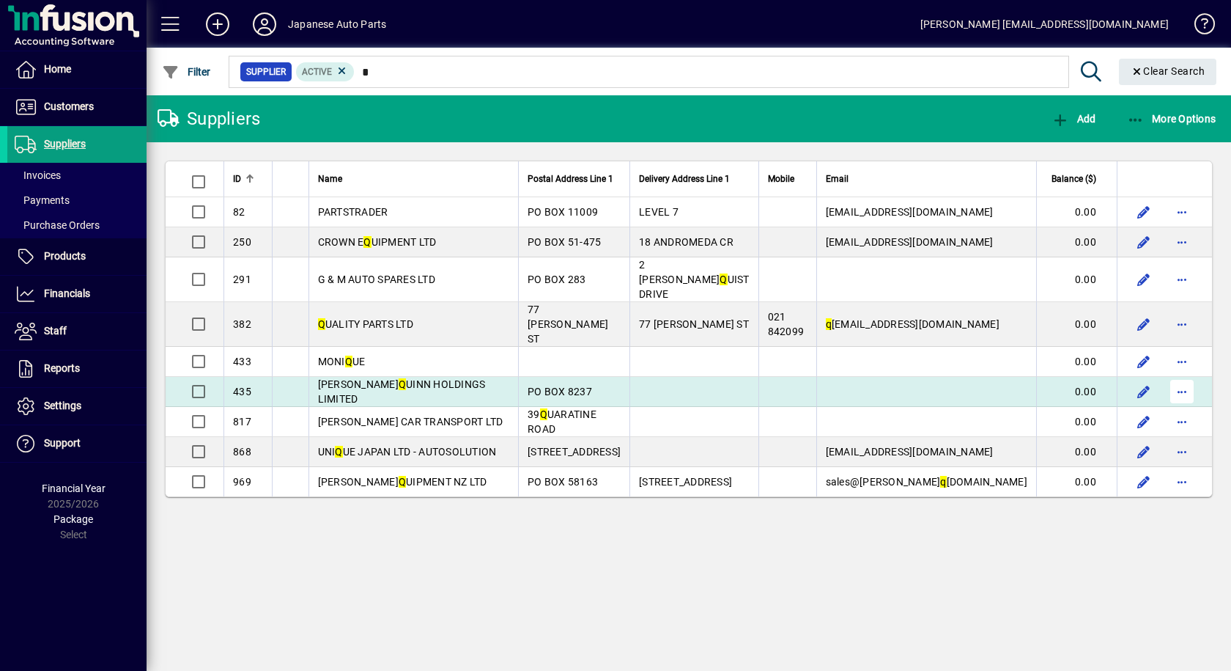
click at [1187, 374] on span "button" at bounding box center [1182, 391] width 35 height 35
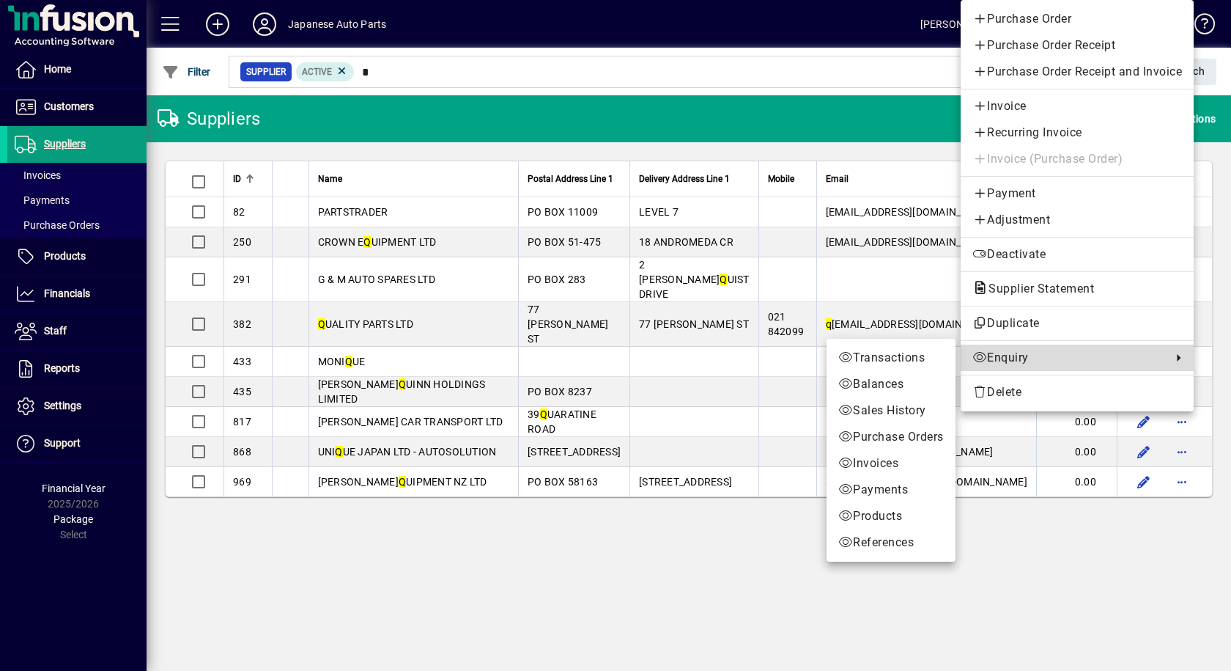
click at [1060, 355] on span "Enquiry" at bounding box center [1069, 358] width 192 height 18
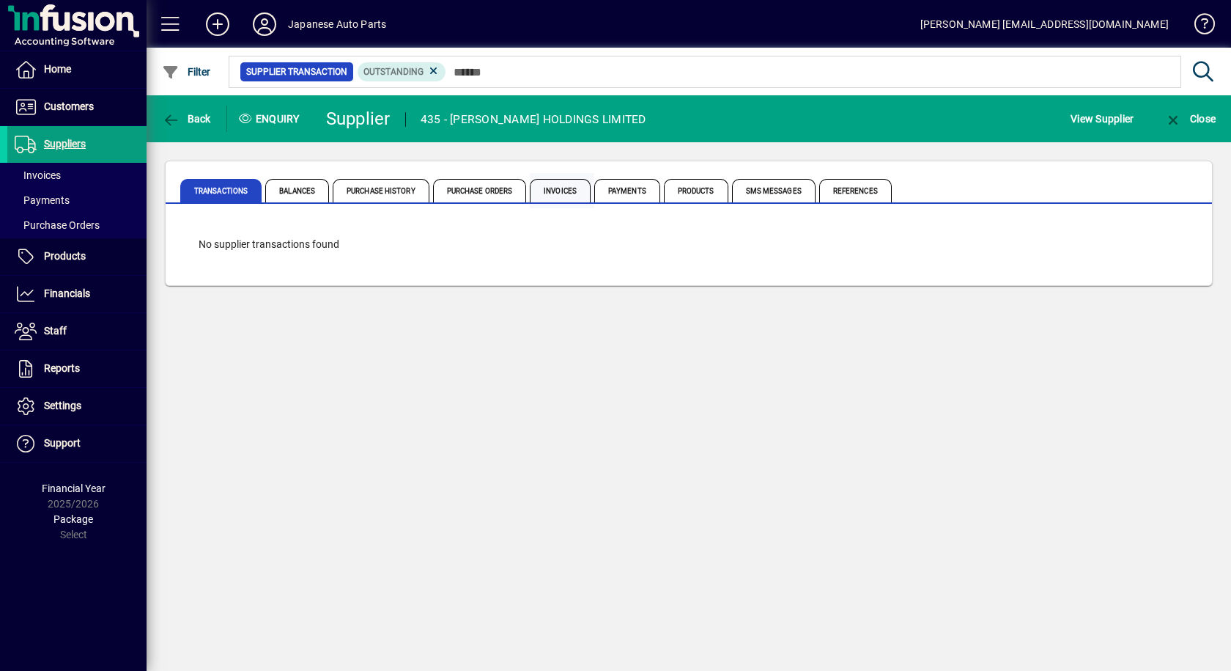
click at [550, 188] on span "Invoices" at bounding box center [560, 190] width 61 height 23
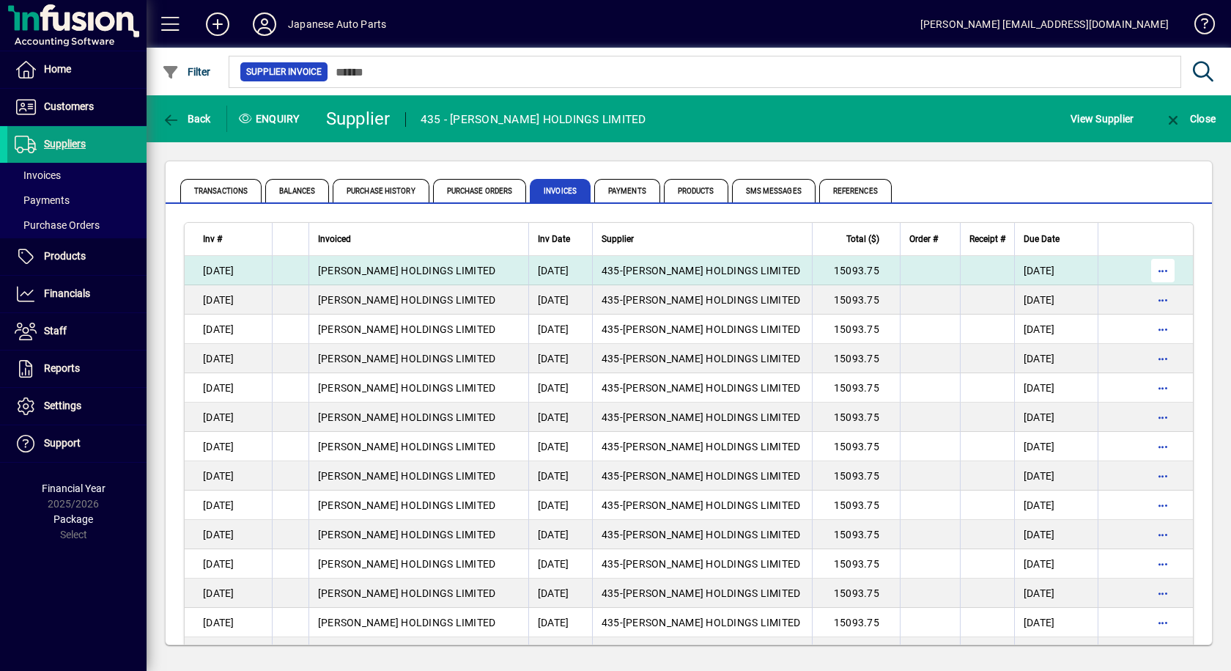
click at [1155, 269] on span "button" at bounding box center [1163, 270] width 35 height 35
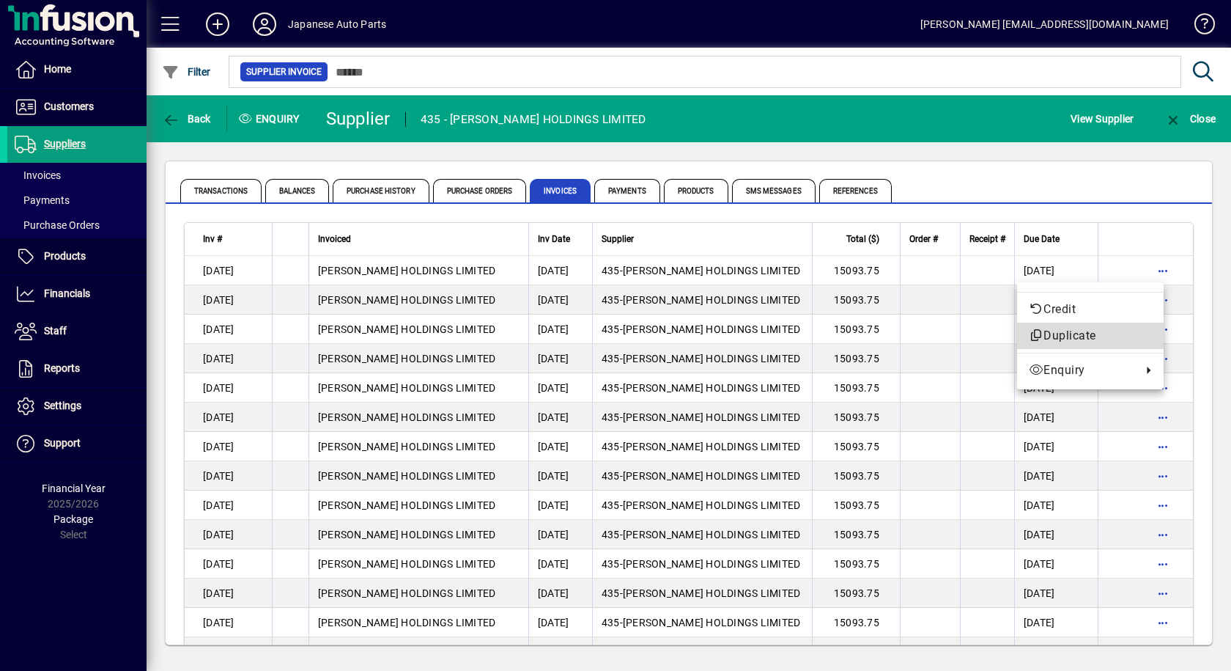
click at [1071, 333] on span "Duplicate" at bounding box center [1090, 336] width 123 height 18
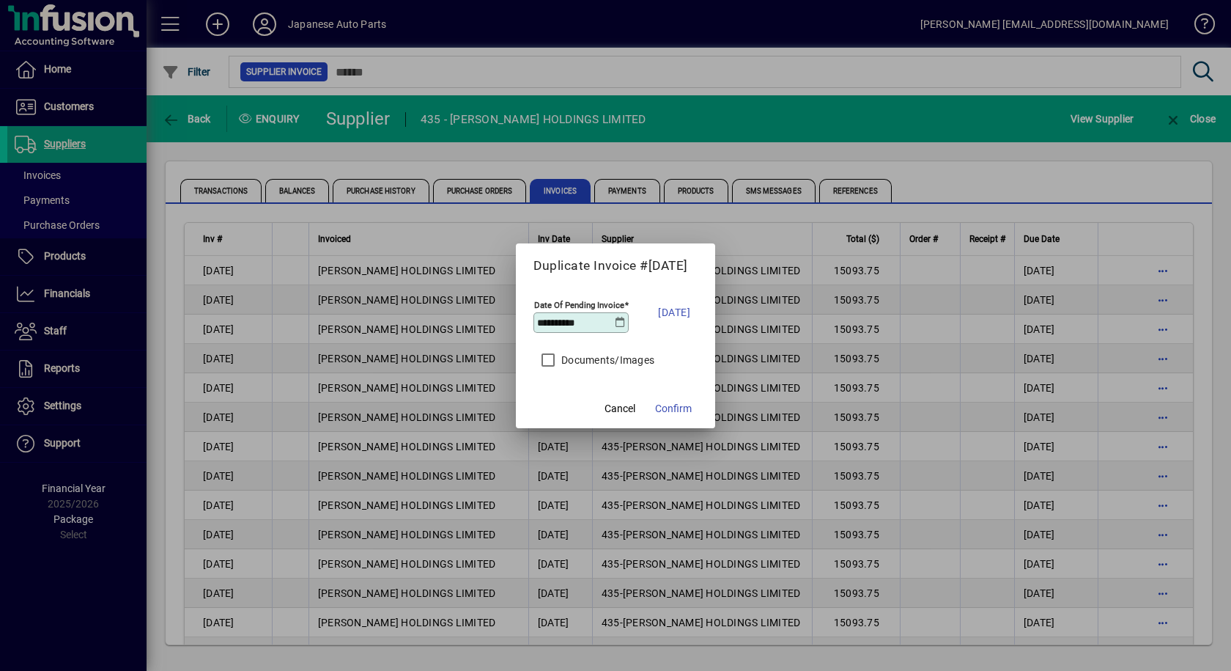
click at [618, 321] on icon at bounding box center [620, 323] width 11 height 12
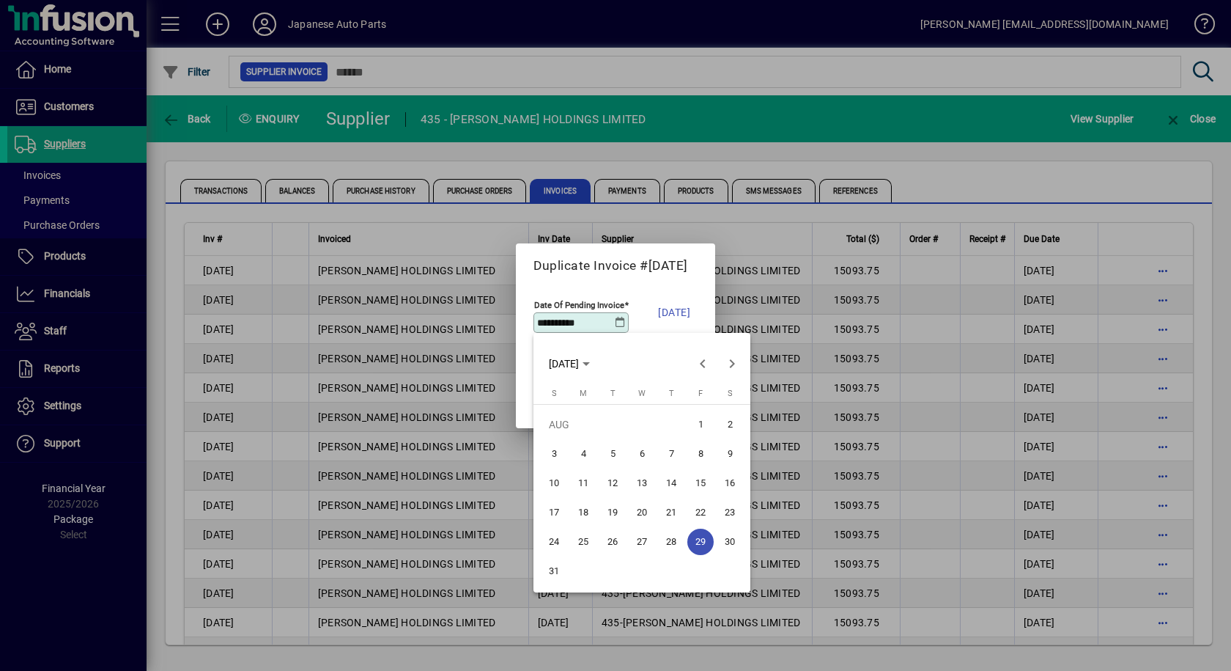
drag, startPoint x: 679, startPoint y: 312, endPoint x: 671, endPoint y: 358, distance: 46.8
click at [679, 314] on div at bounding box center [615, 335] width 1231 height 671
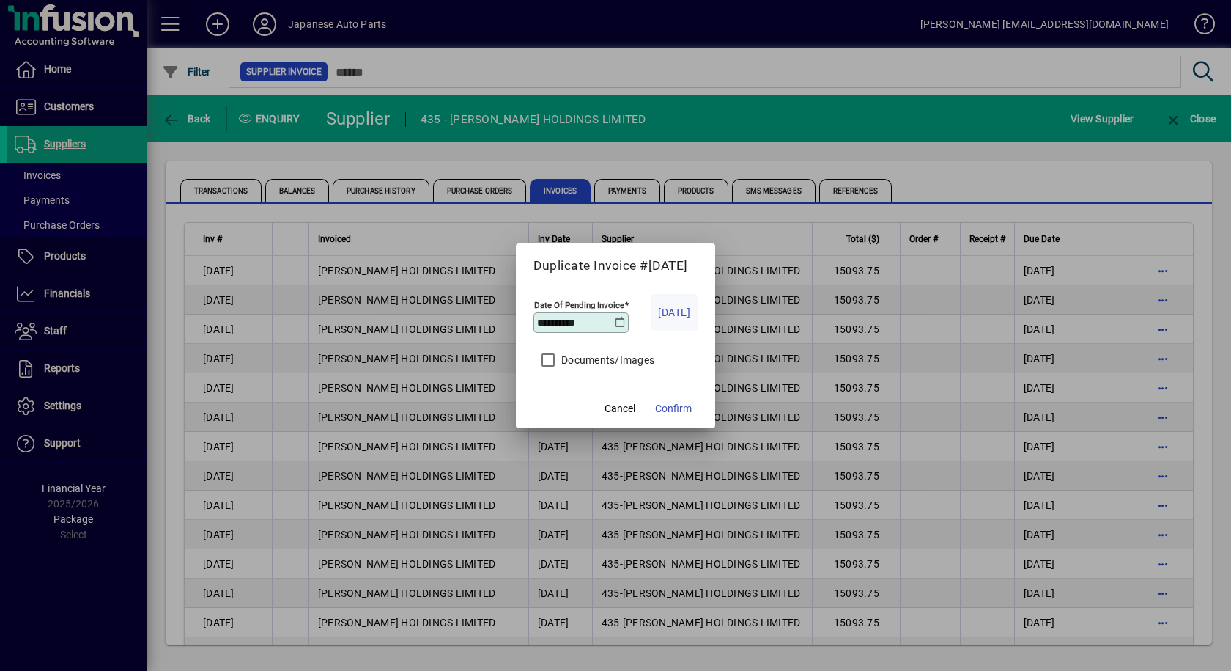
click at [670, 315] on span "Today" at bounding box center [674, 312] width 32 height 18
click at [620, 325] on icon at bounding box center [620, 323] width 11 height 12
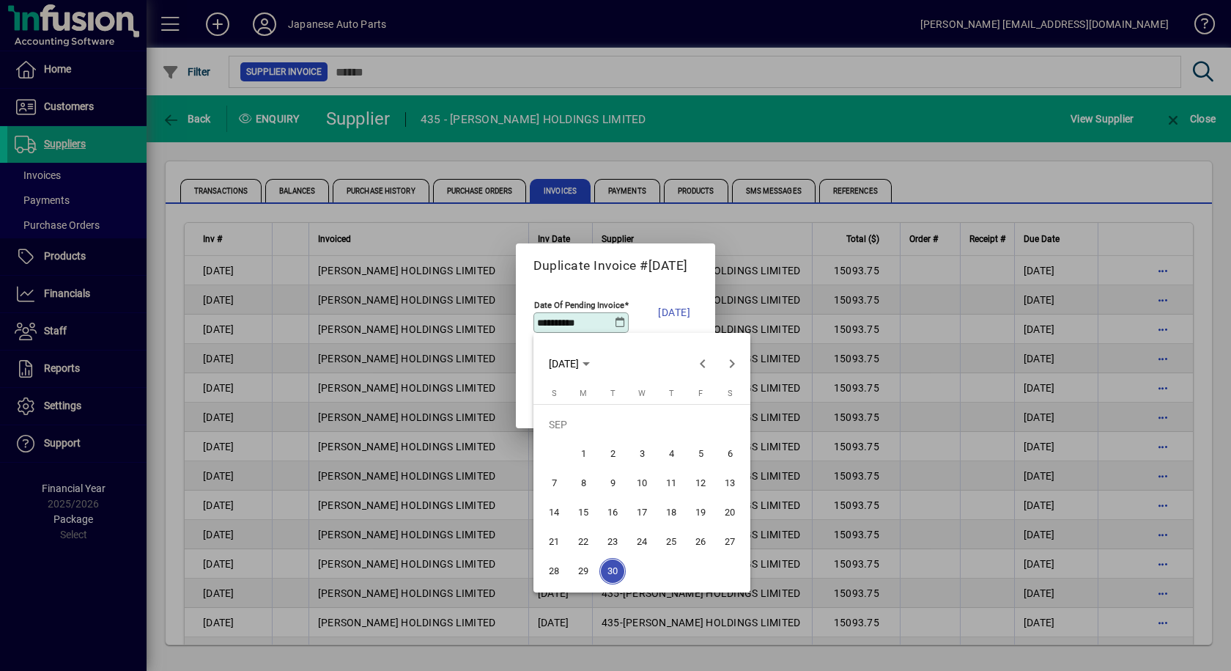
click at [586, 572] on span "29" at bounding box center [583, 571] width 26 height 26
type input "**********"
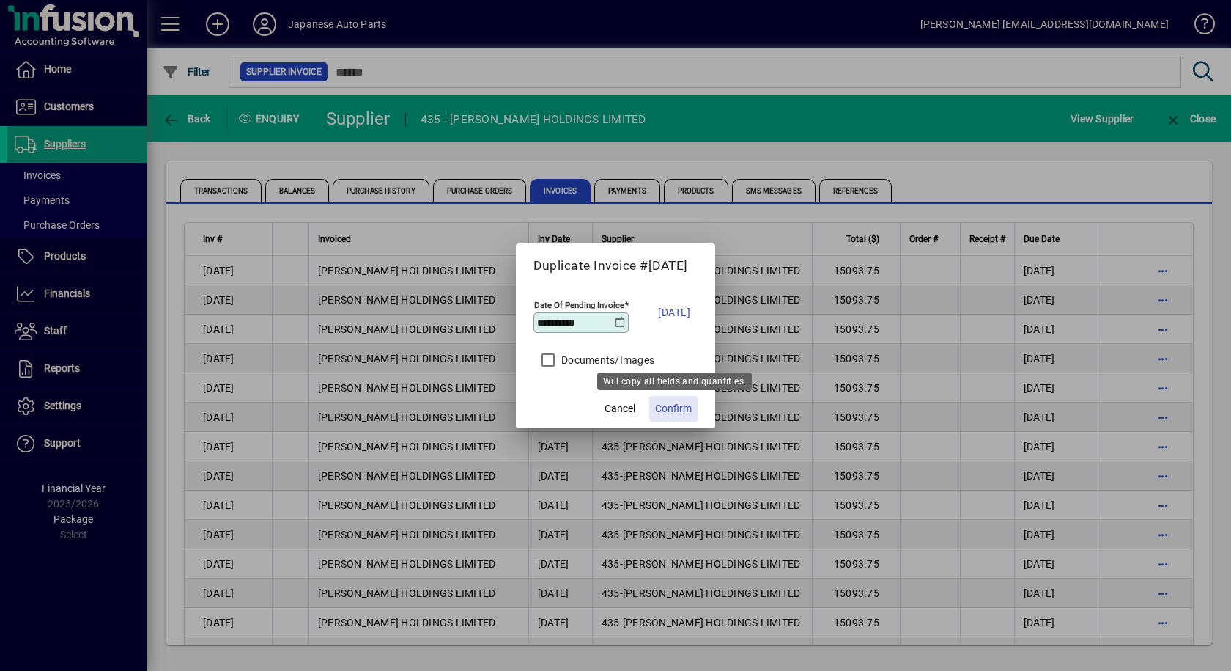
click at [666, 408] on span "Confirm" at bounding box center [673, 408] width 37 height 15
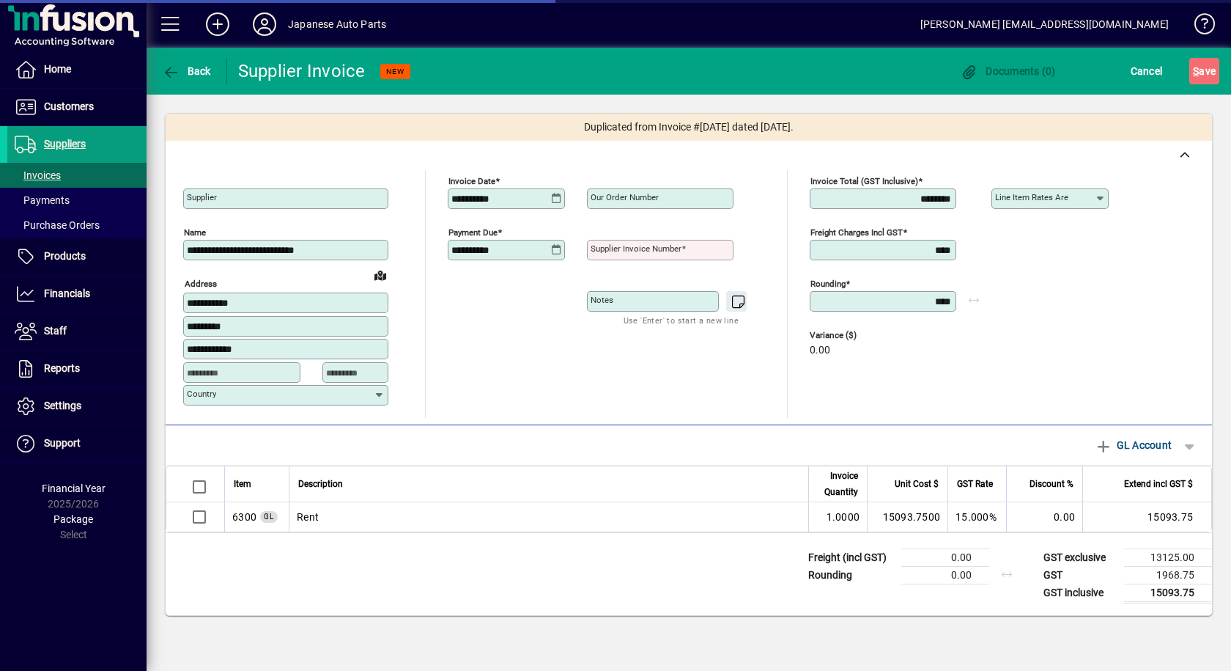
type input "**********"
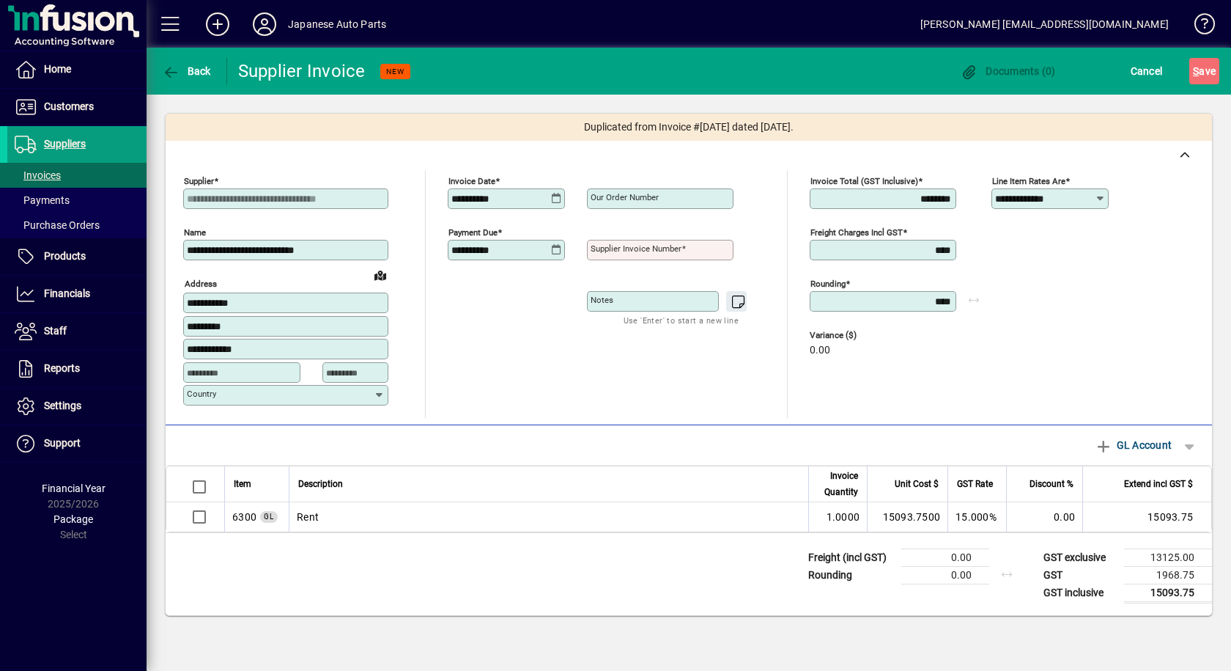
click at [639, 252] on mat-label "Supplier invoice number" at bounding box center [636, 248] width 91 height 10
click at [639, 252] on input "Supplier invoice number" at bounding box center [662, 250] width 142 height 12
type input "******"
click at [1199, 73] on span "S" at bounding box center [1196, 71] width 6 height 12
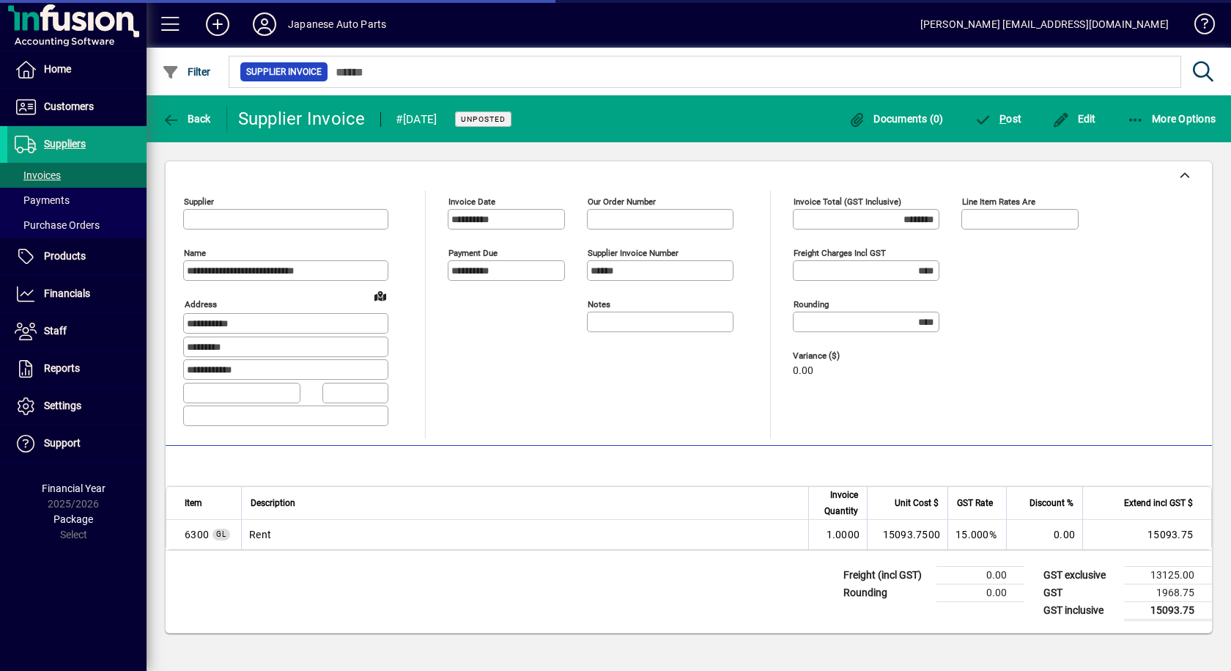
type input "**********"
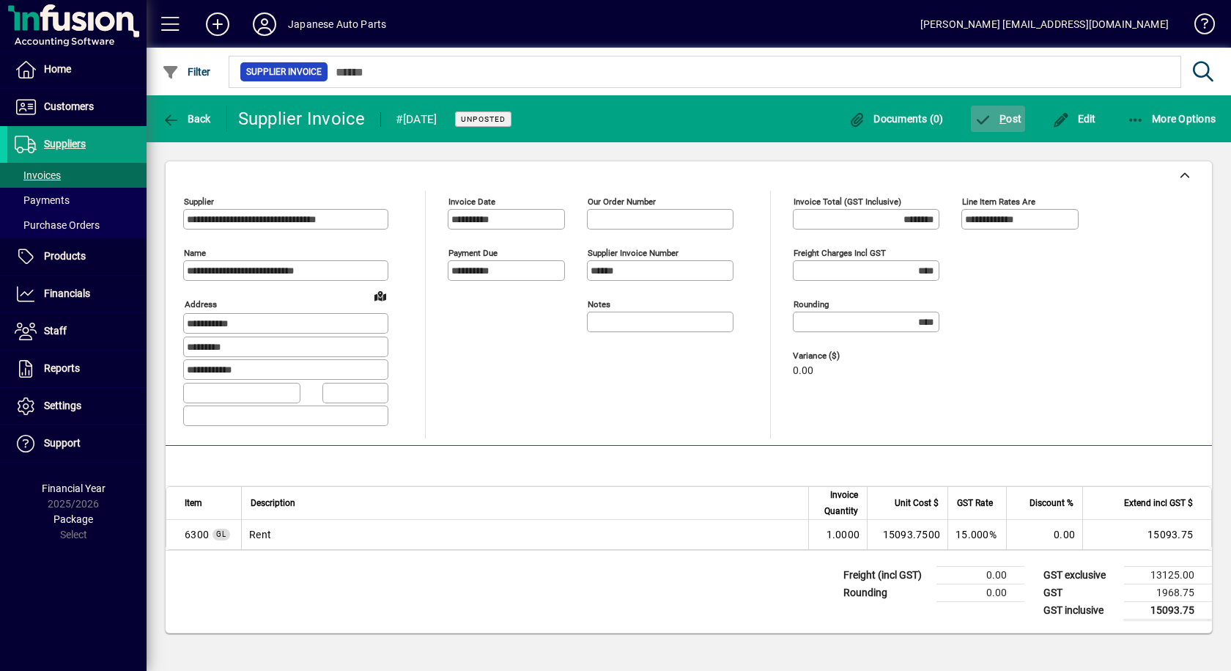
click at [1010, 116] on span "P ost" at bounding box center [999, 119] width 48 height 12
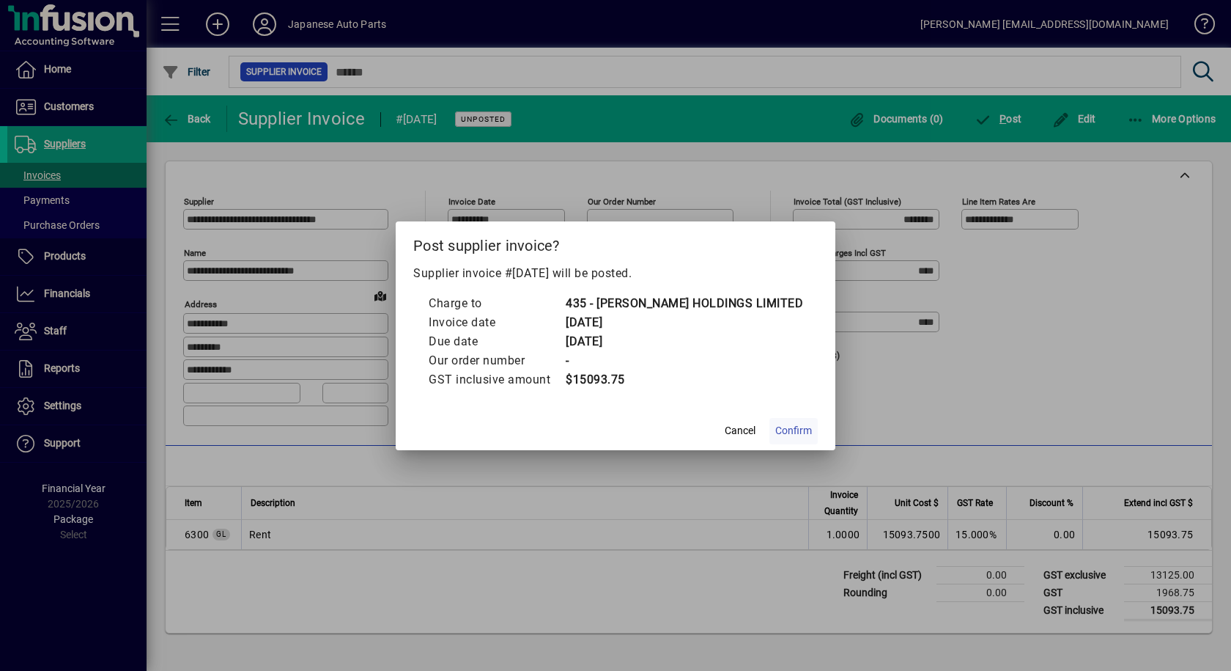
click at [790, 430] on span "Confirm" at bounding box center [793, 430] width 37 height 15
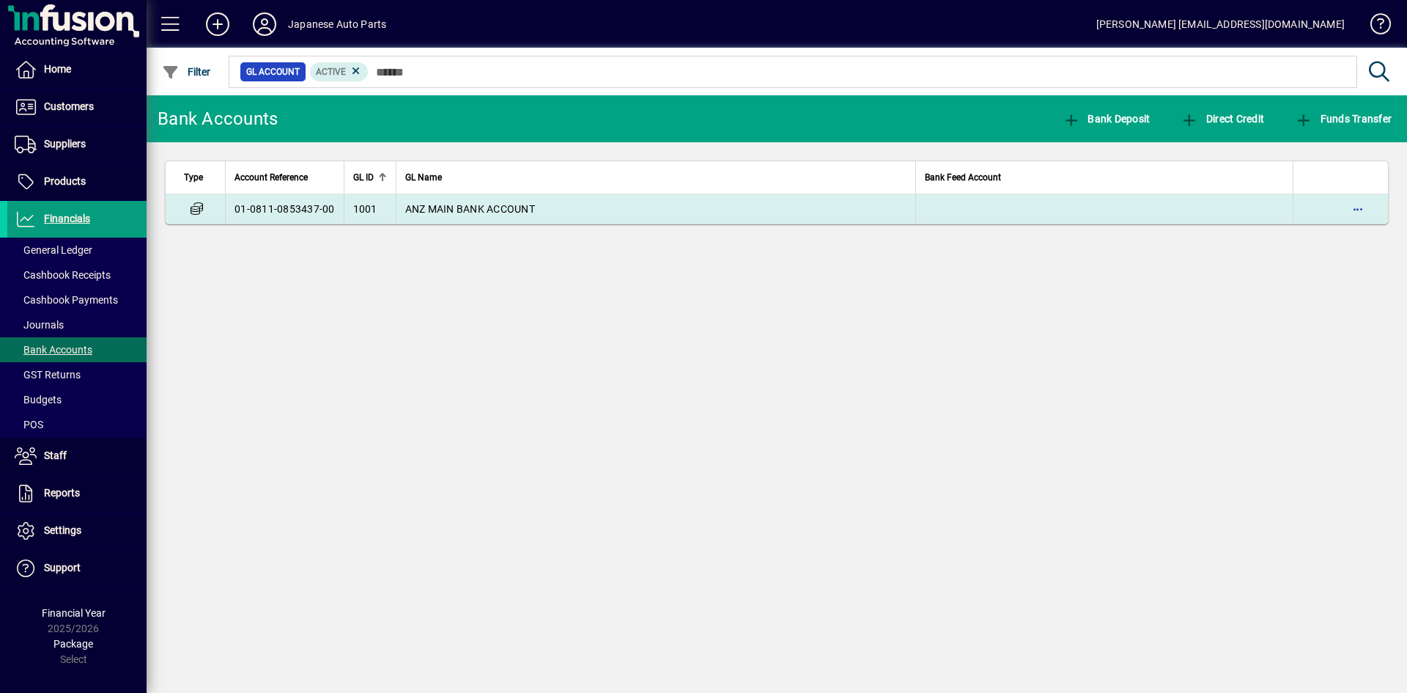
click at [532, 214] on span "ANZ MAIN BANK ACCOUNT" at bounding box center [470, 209] width 130 height 12
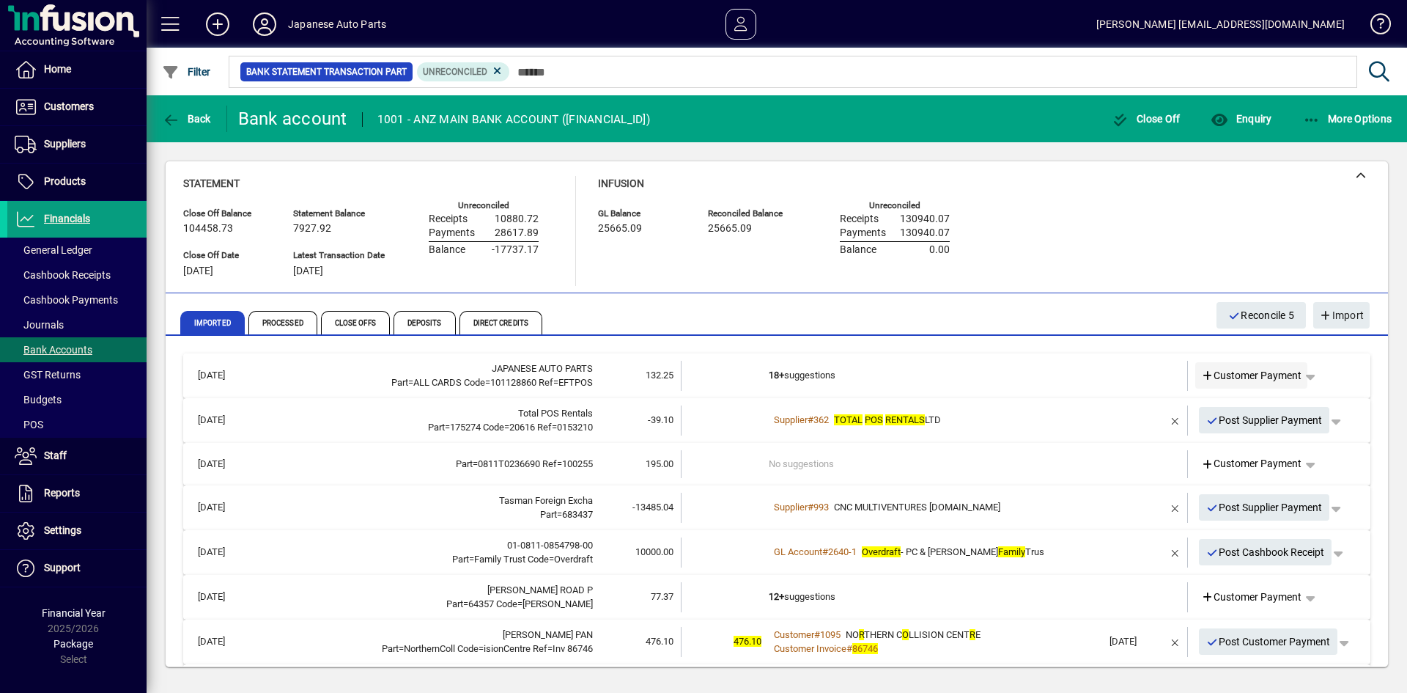
click at [1231, 377] on span "Customer Payment" at bounding box center [1251, 375] width 101 height 15
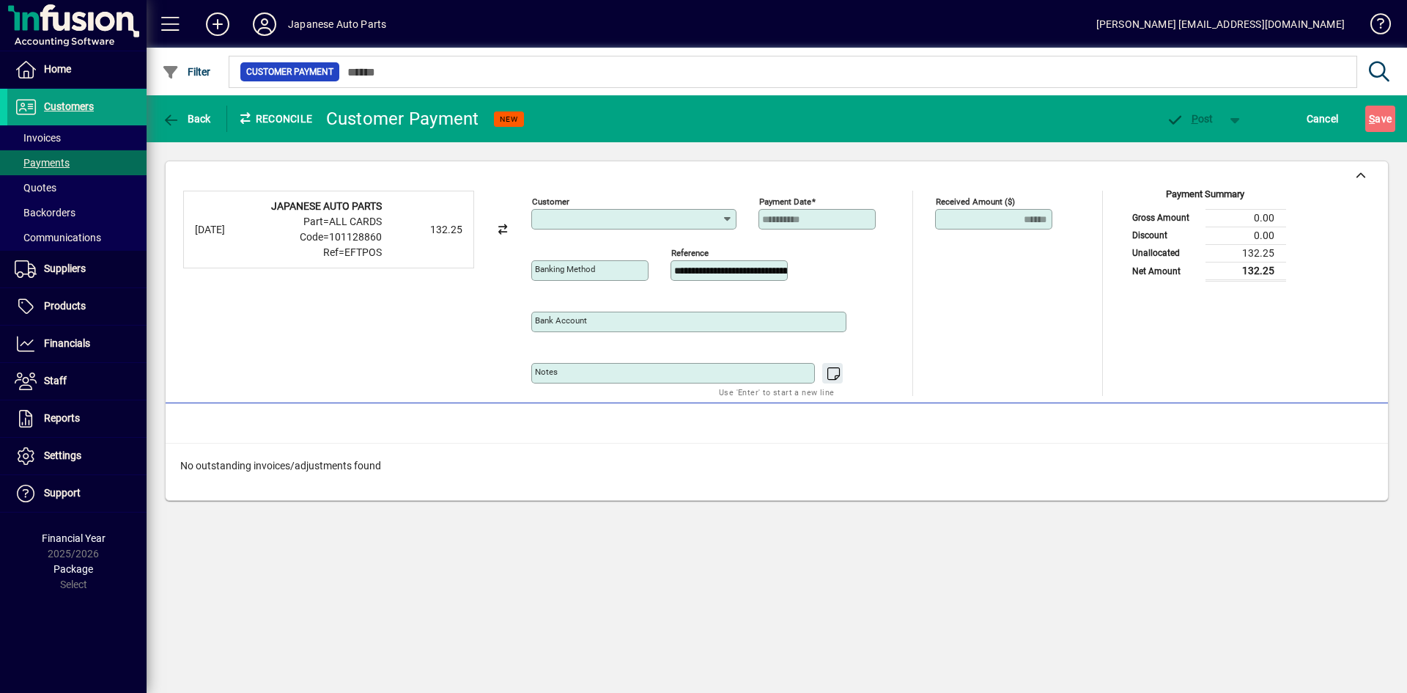
type input "**********"
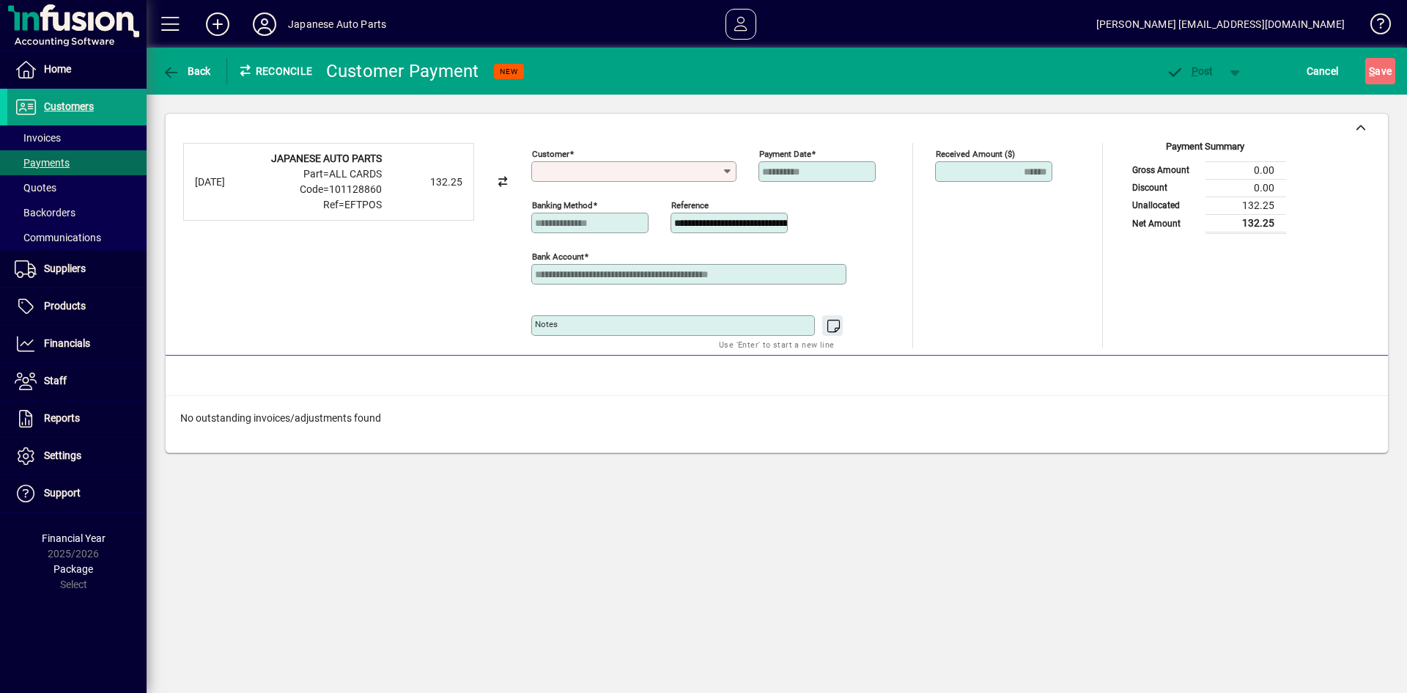
click at [669, 177] on input "Customer" at bounding box center [628, 172] width 187 height 12
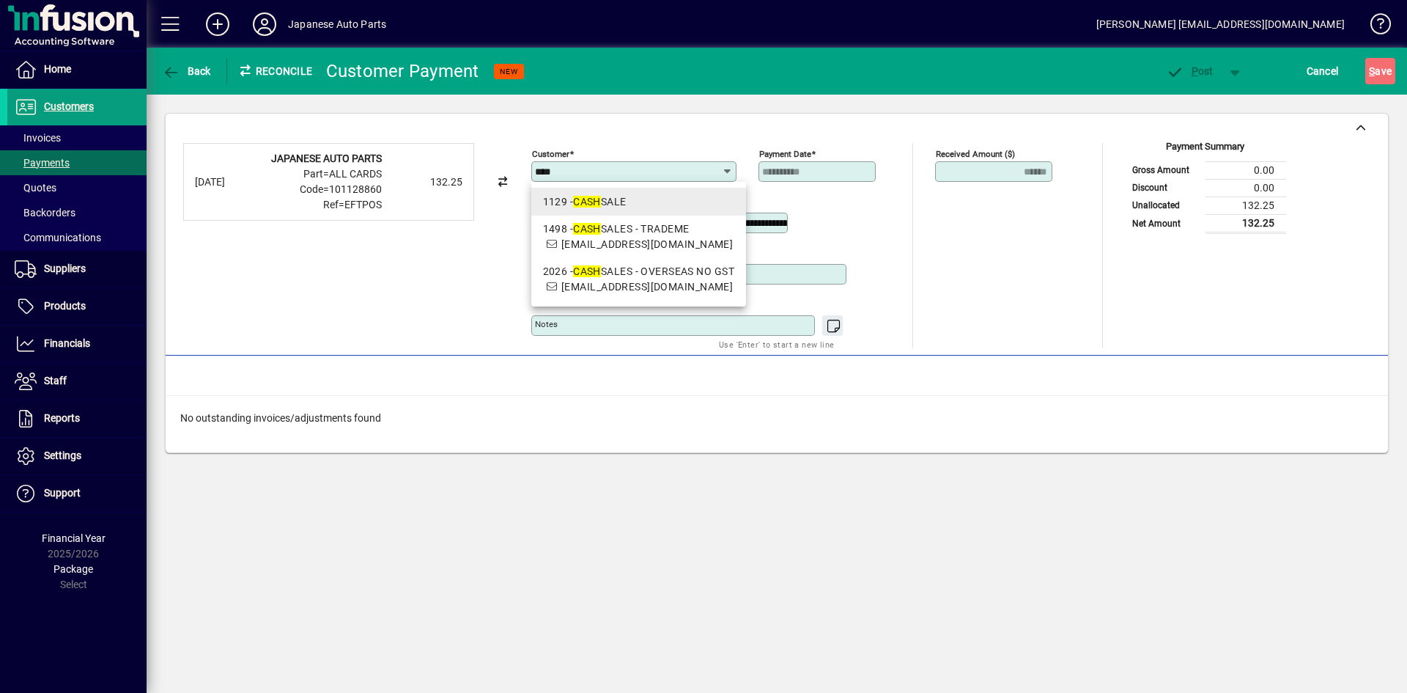
click at [633, 204] on div "1129 - CASH SALE" at bounding box center [638, 201] width 191 height 15
type input "**********"
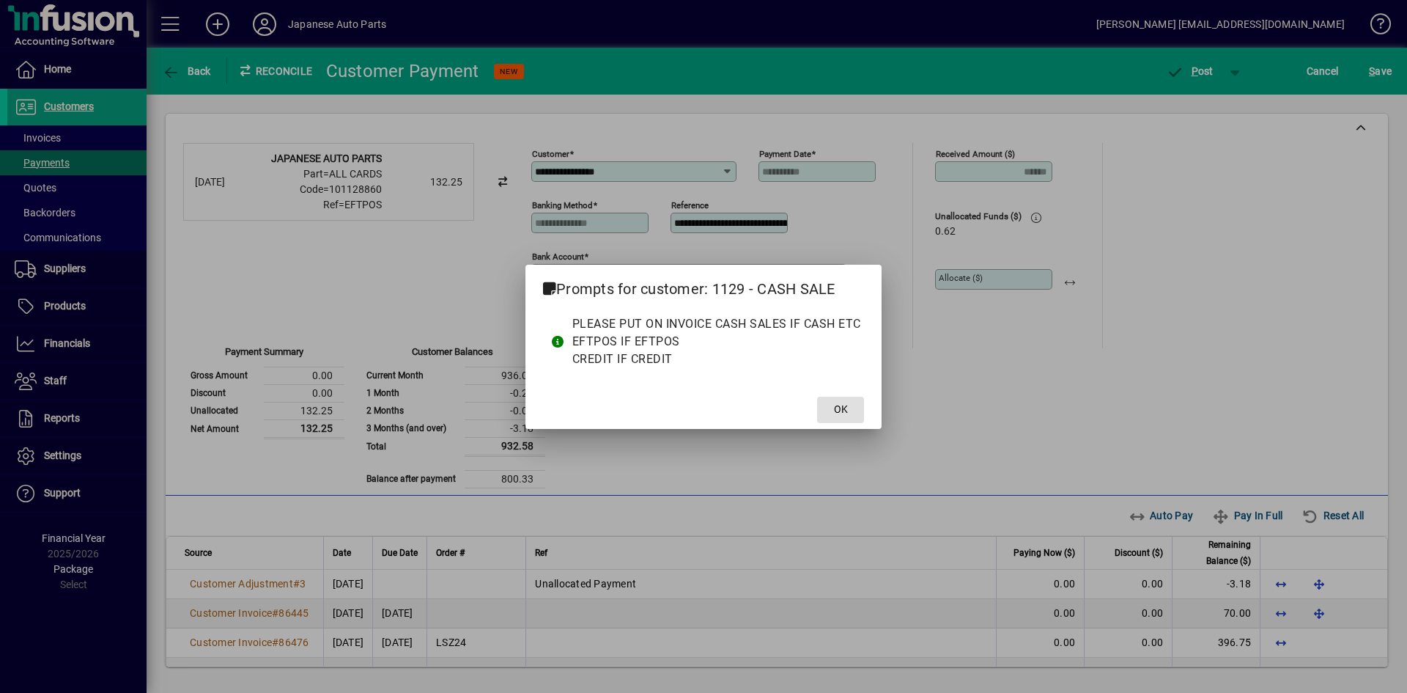
click at [817, 397] on button "OK" at bounding box center [840, 410] width 47 height 26
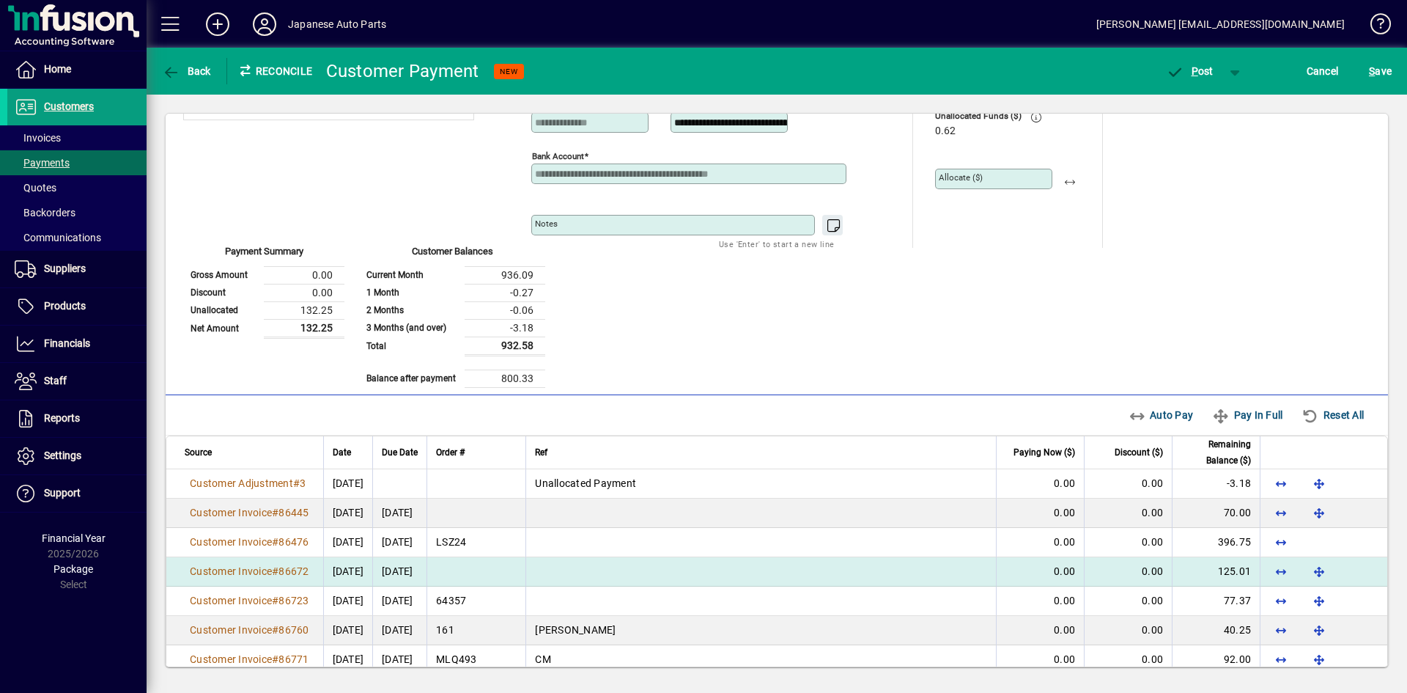
scroll to position [180, 0]
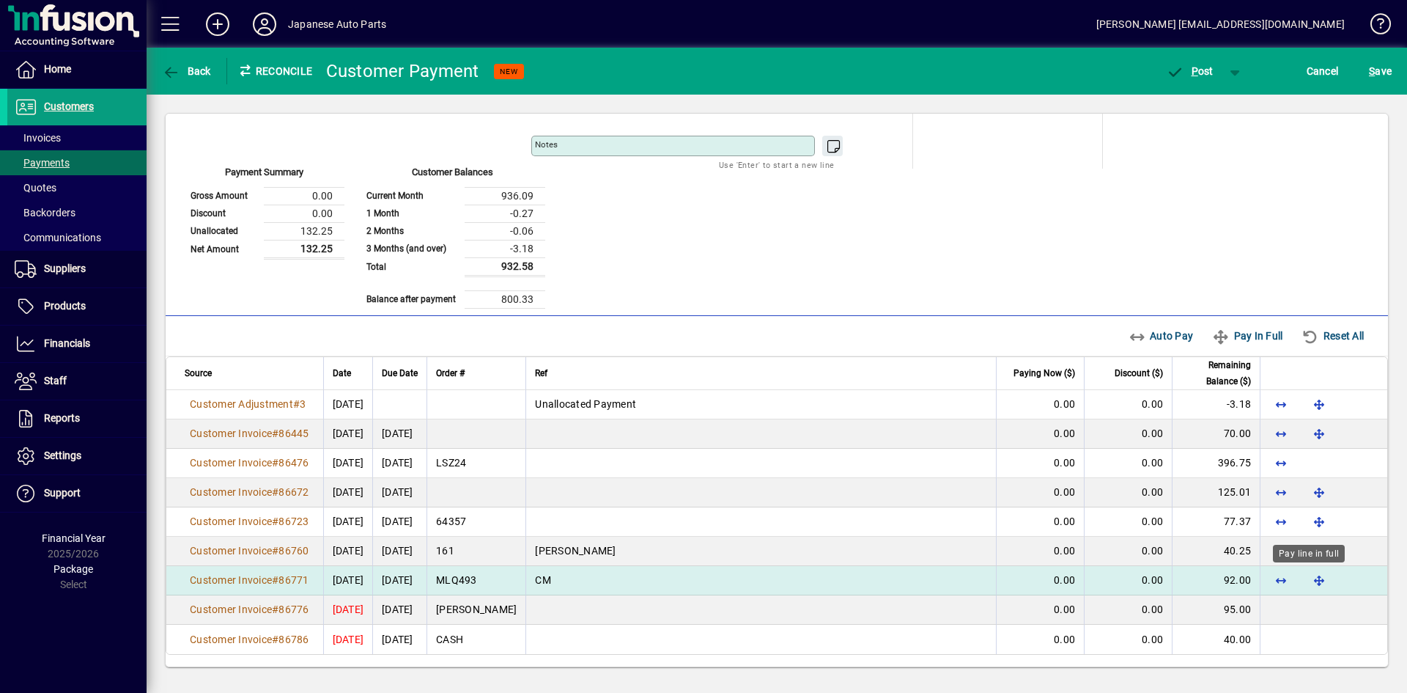
click at [1231, 578] on span "button" at bounding box center [1319, 579] width 35 height 35
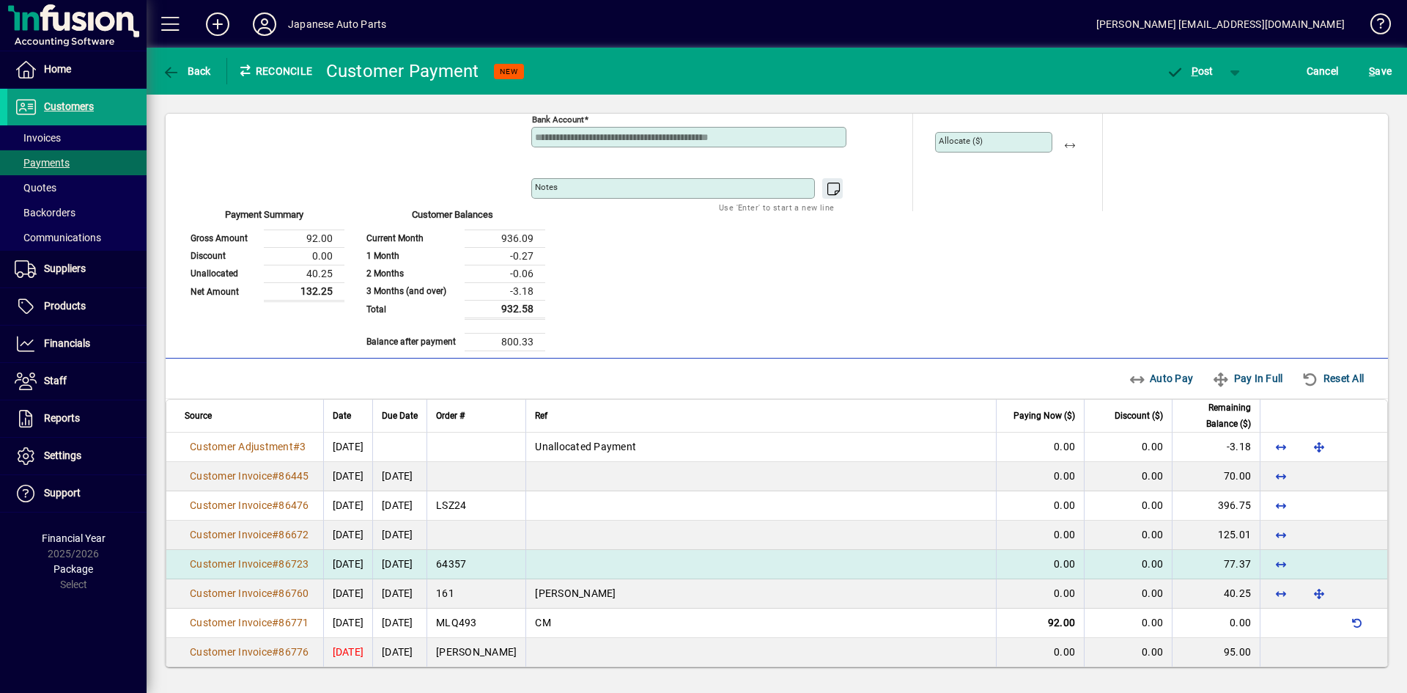
scroll to position [106, 0]
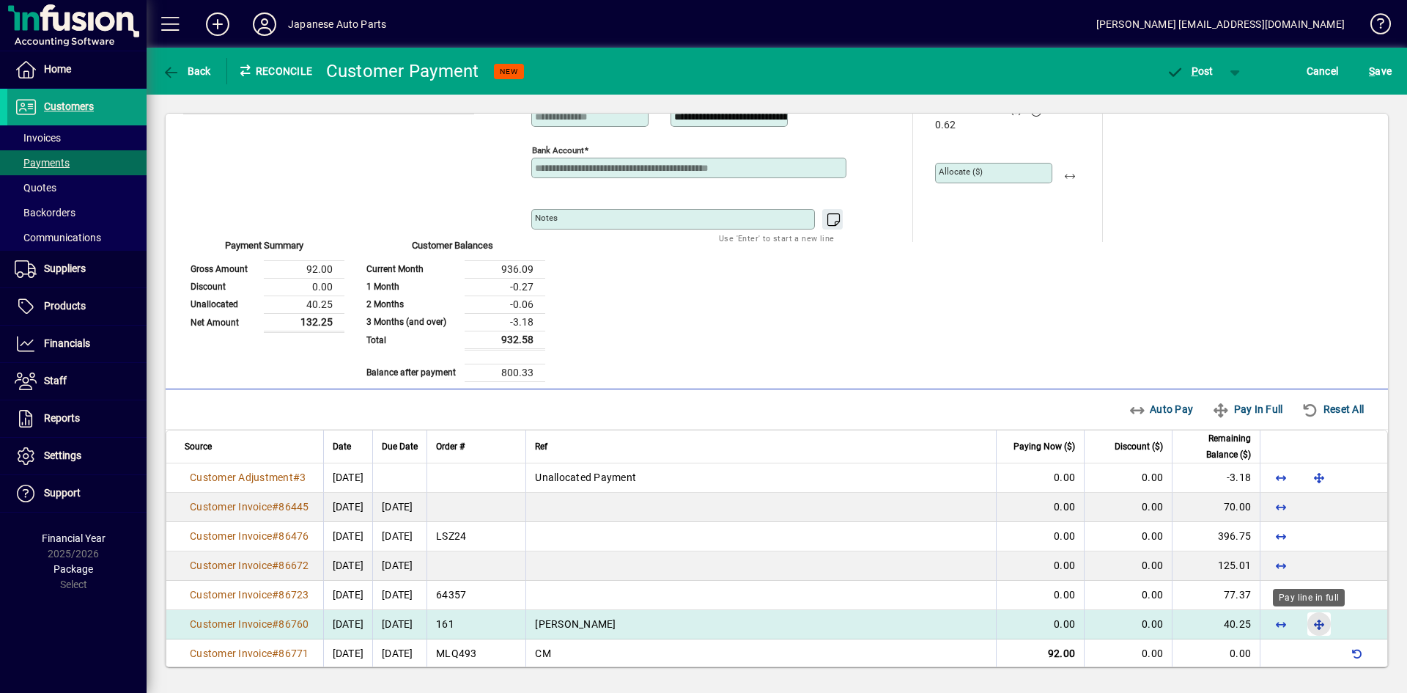
click at [1231, 622] on span "button" at bounding box center [1319, 623] width 35 height 35
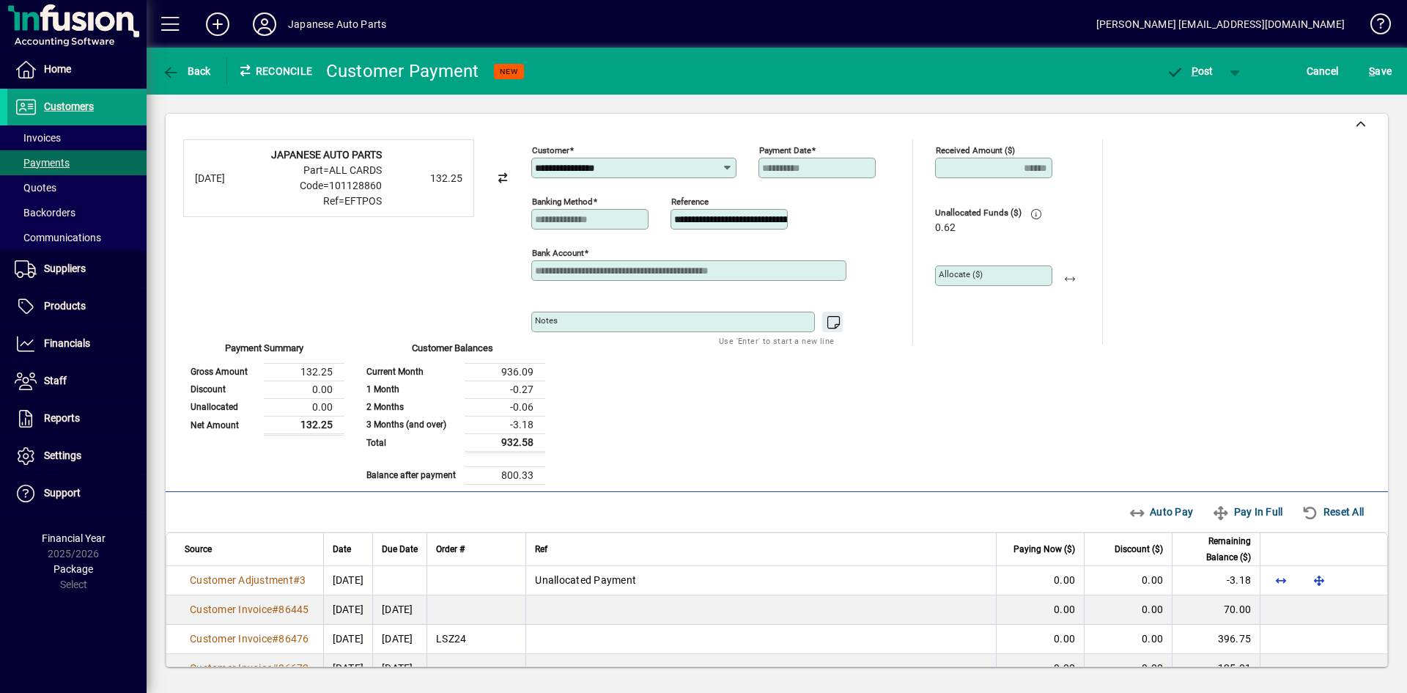
scroll to position [0, 0]
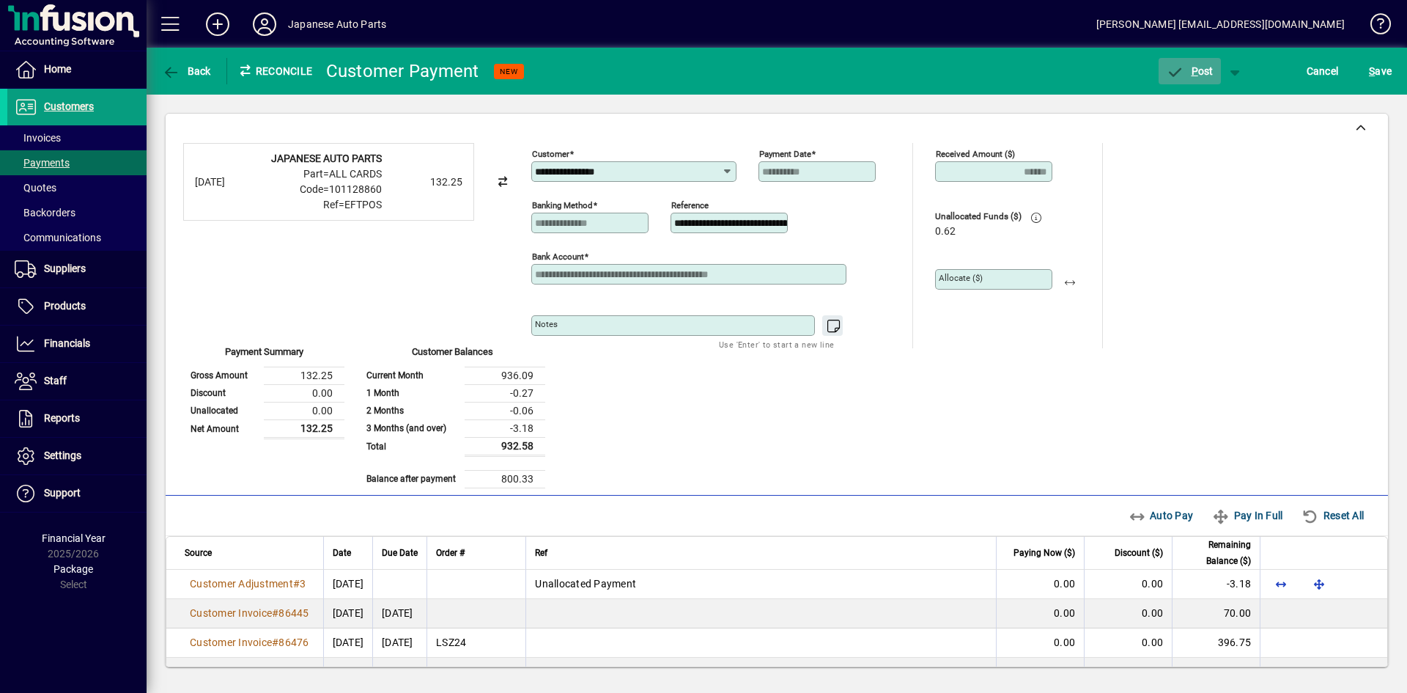
click at [1195, 70] on span "P" at bounding box center [1195, 71] width 7 height 12
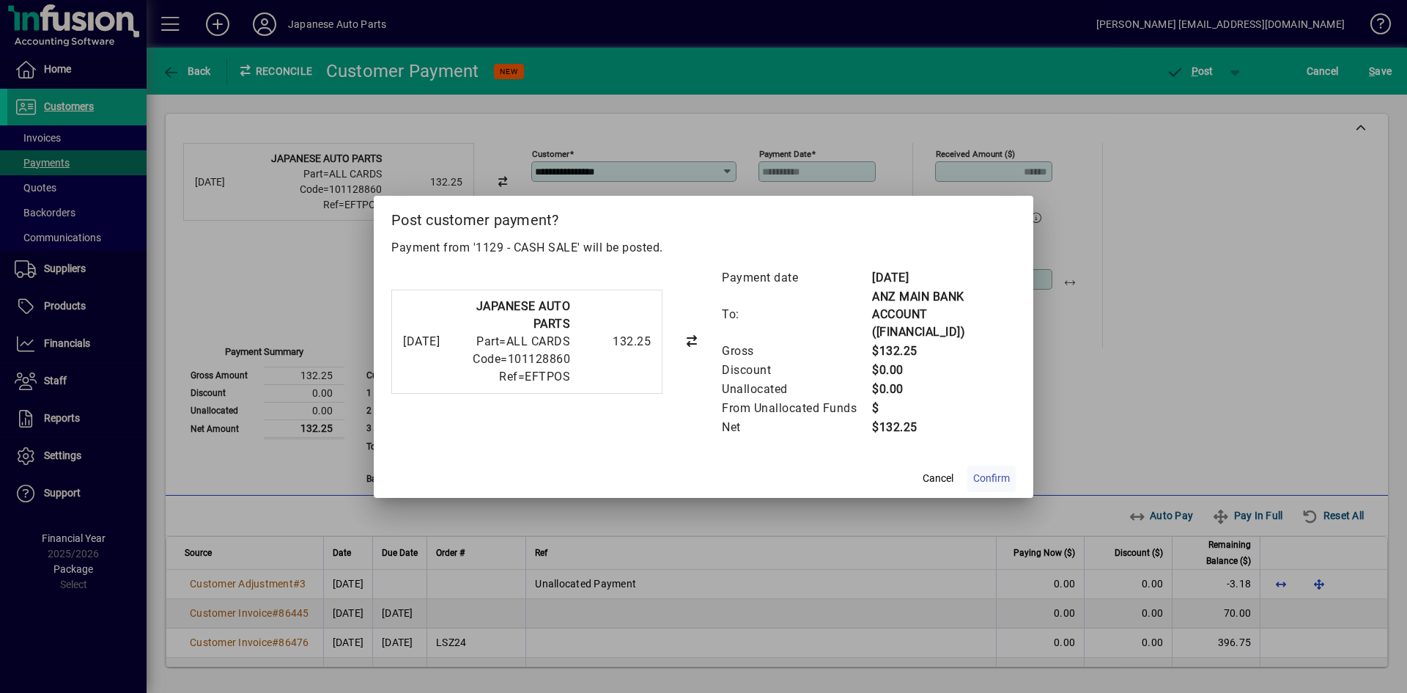
click at [999, 479] on span "Confirm" at bounding box center [991, 478] width 37 height 15
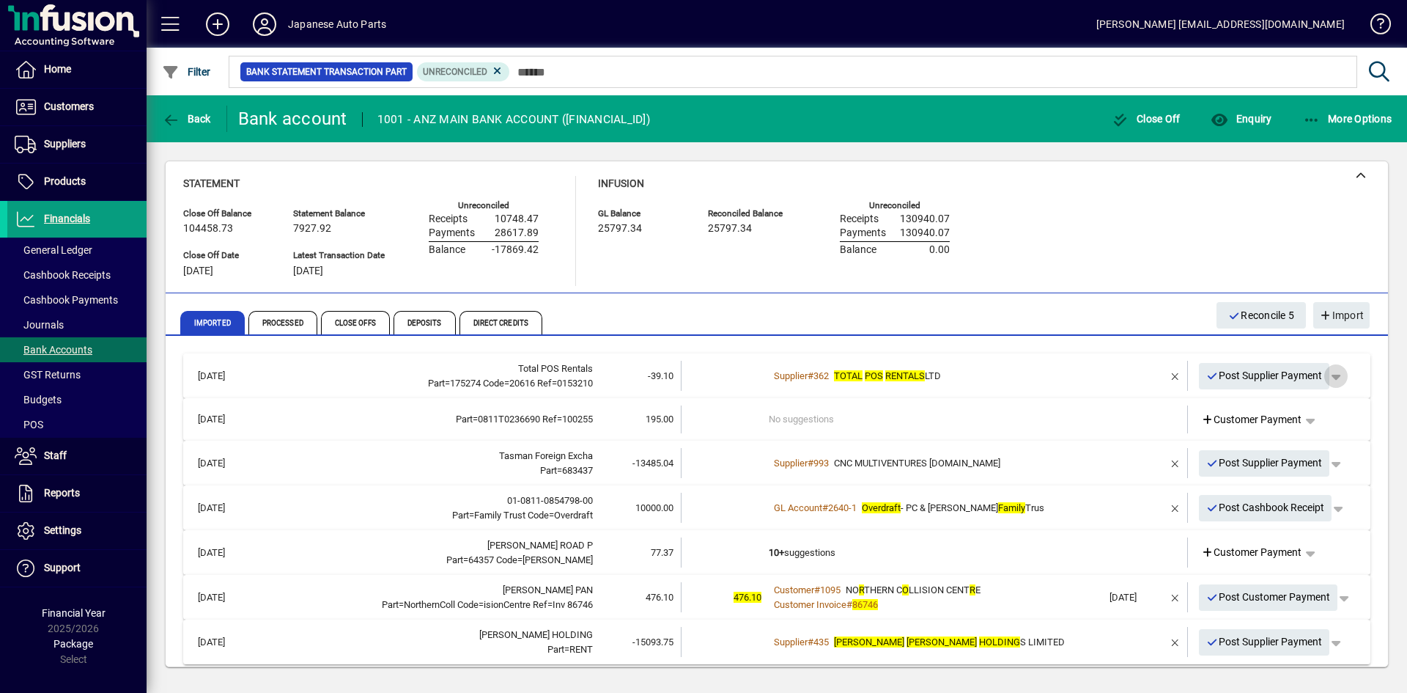
click at [1231, 375] on span "button" at bounding box center [1336, 375] width 35 height 35
drag, startPoint x: 1267, startPoint y: 405, endPoint x: 1250, endPoint y: 394, distance: 20.1
click at [1231, 405] on span "Supplier Payment" at bounding box center [1284, 407] width 99 height 18
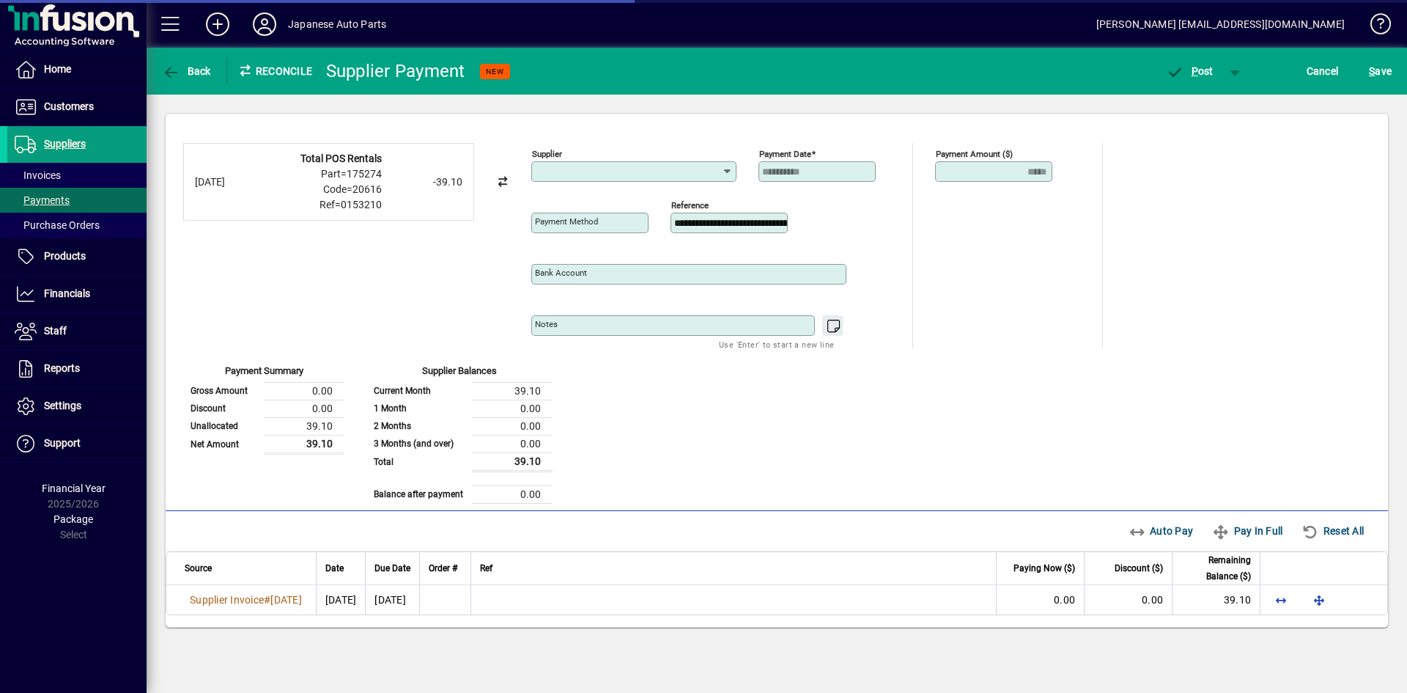
type input "**********"
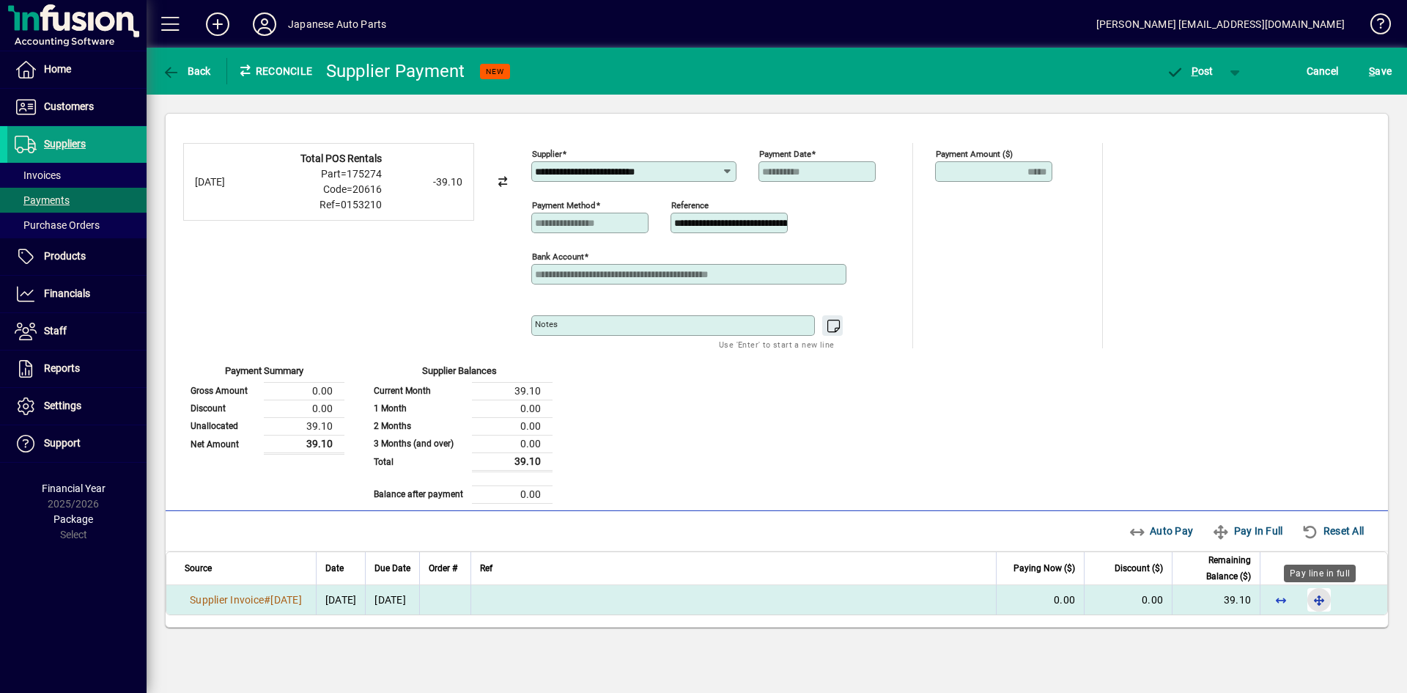
click at [1231, 602] on span "button" at bounding box center [1319, 599] width 35 height 35
click at [1209, 73] on span "P ost" at bounding box center [1190, 71] width 48 height 12
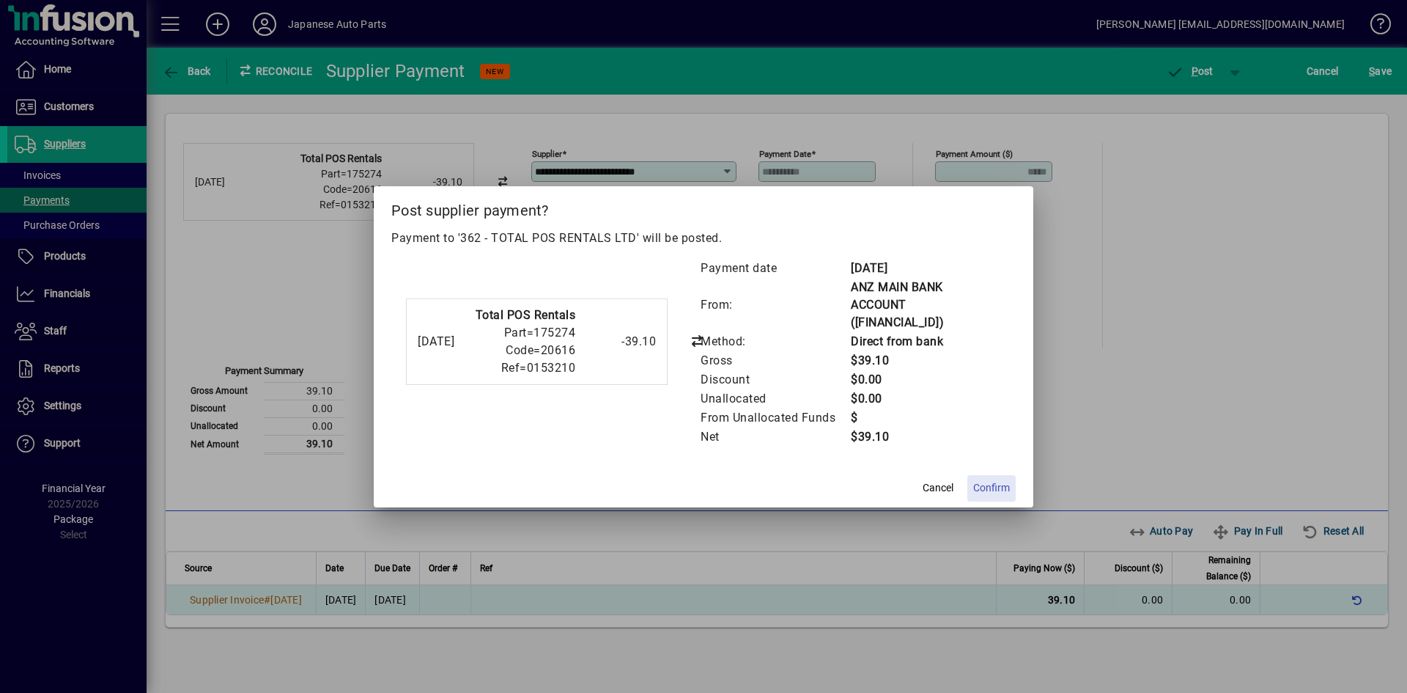
click at [982, 481] on span "Confirm" at bounding box center [991, 487] width 37 height 15
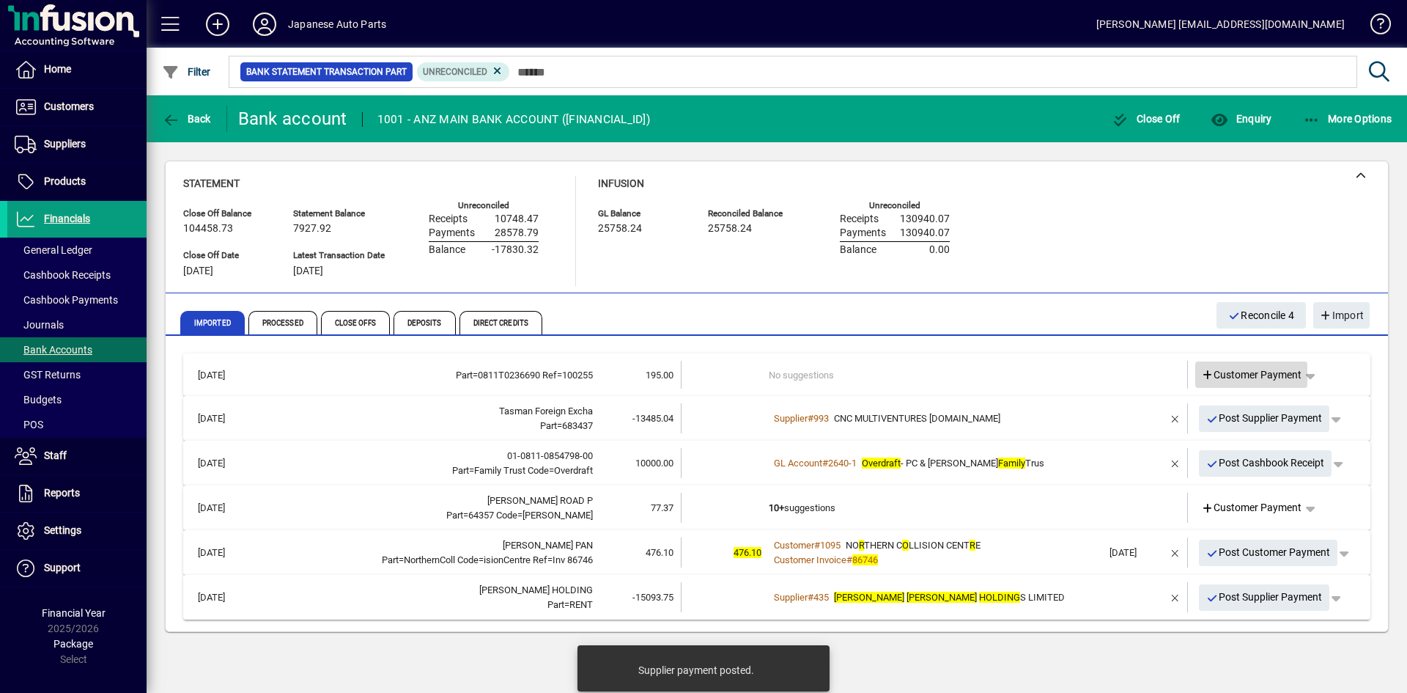
click at [1231, 371] on span "Customer Payment" at bounding box center [1251, 374] width 101 height 15
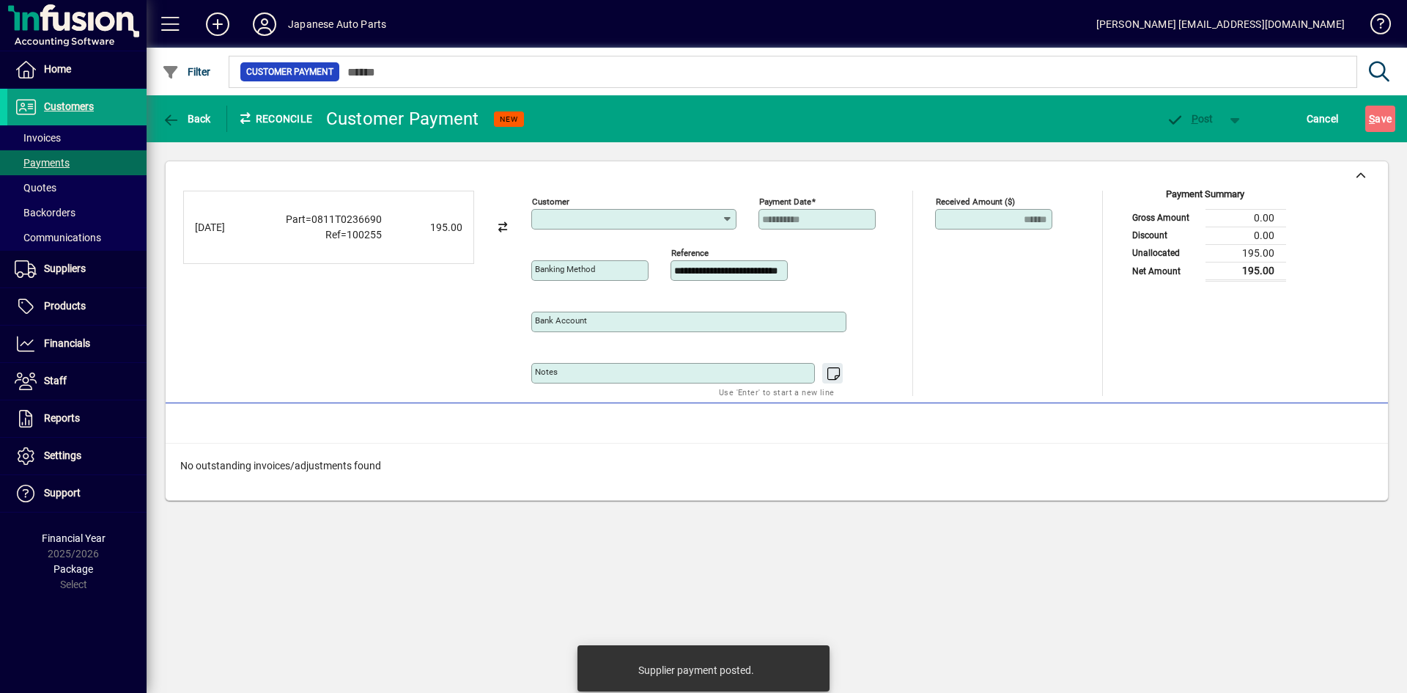
type input "**********"
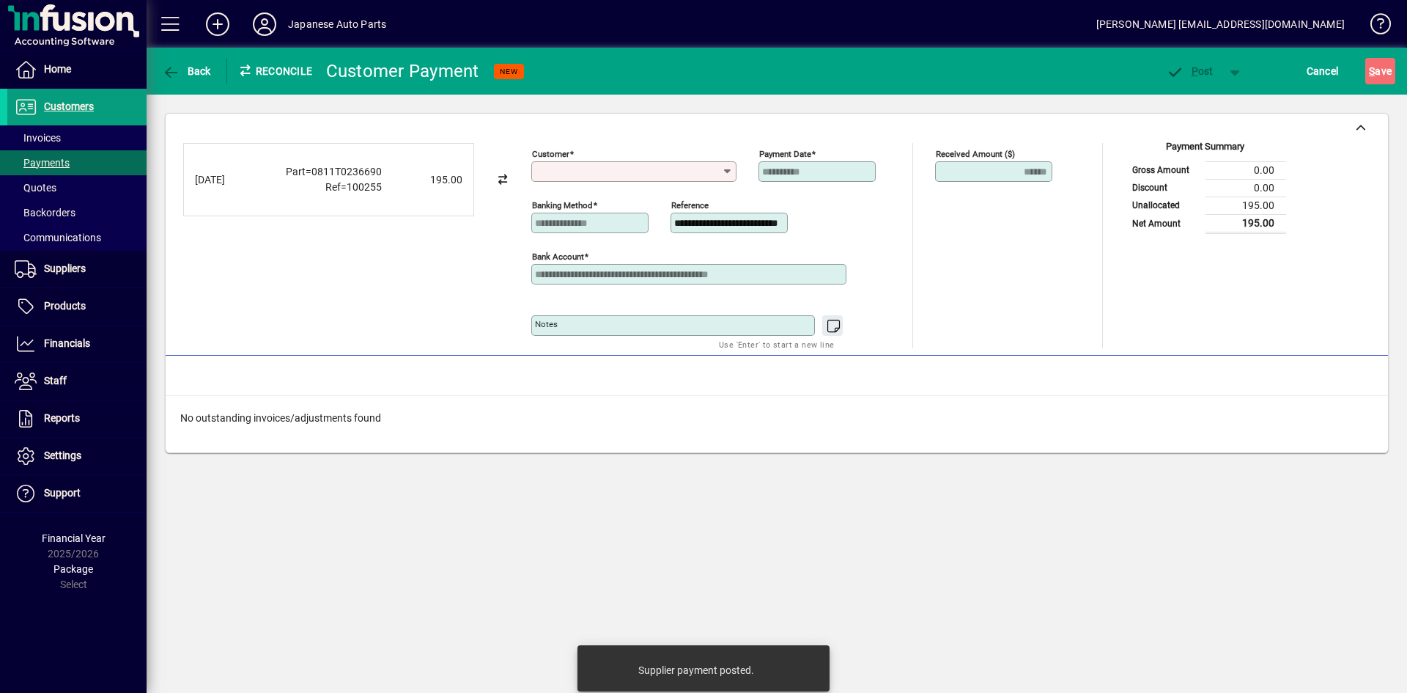
click at [681, 171] on input "Customer" at bounding box center [628, 172] width 187 height 12
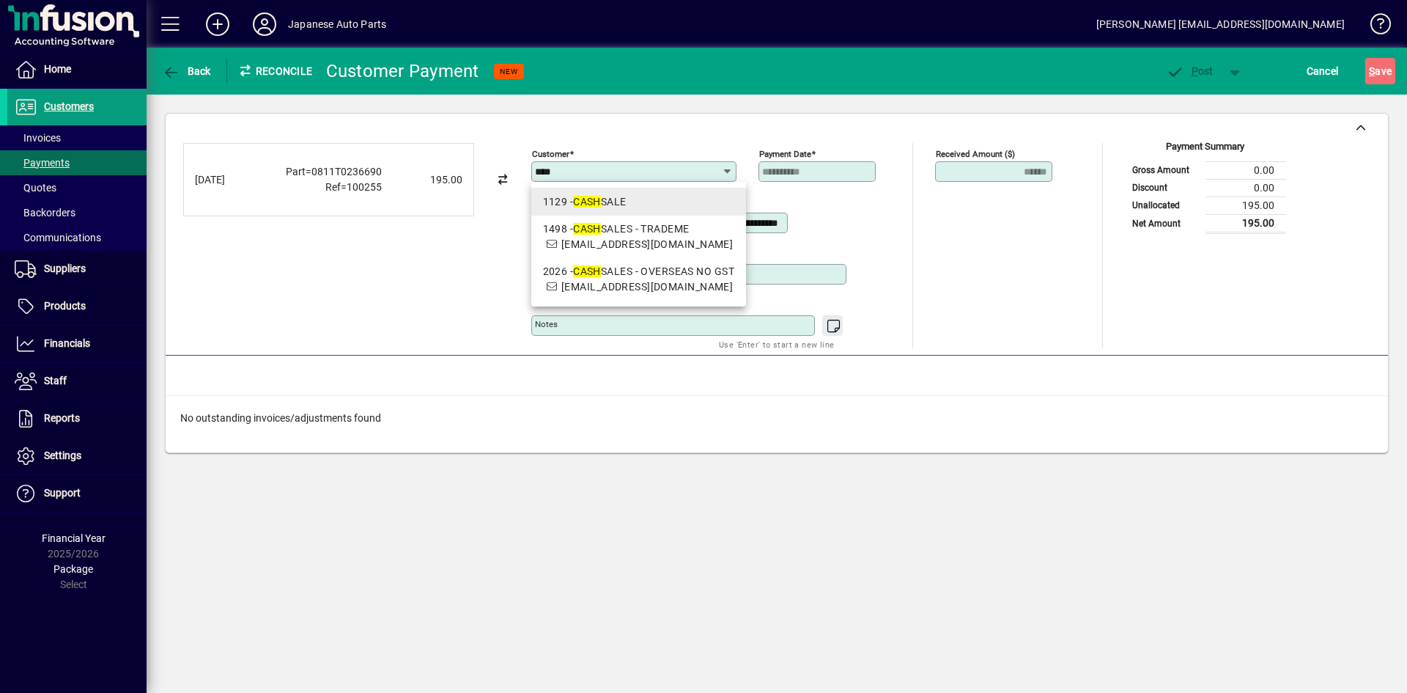
click at [676, 198] on div "1129 - CASH SALE" at bounding box center [638, 201] width 191 height 15
type input "**********"
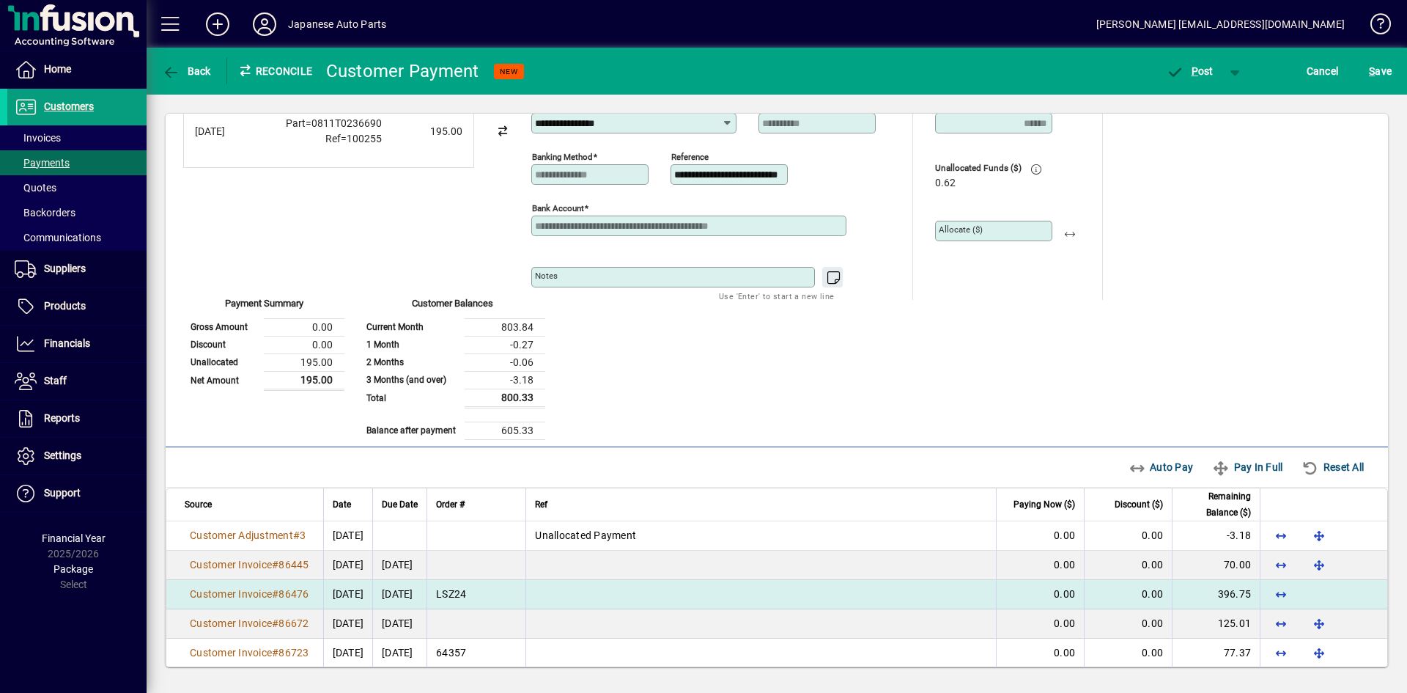
scroll to position [73, 0]
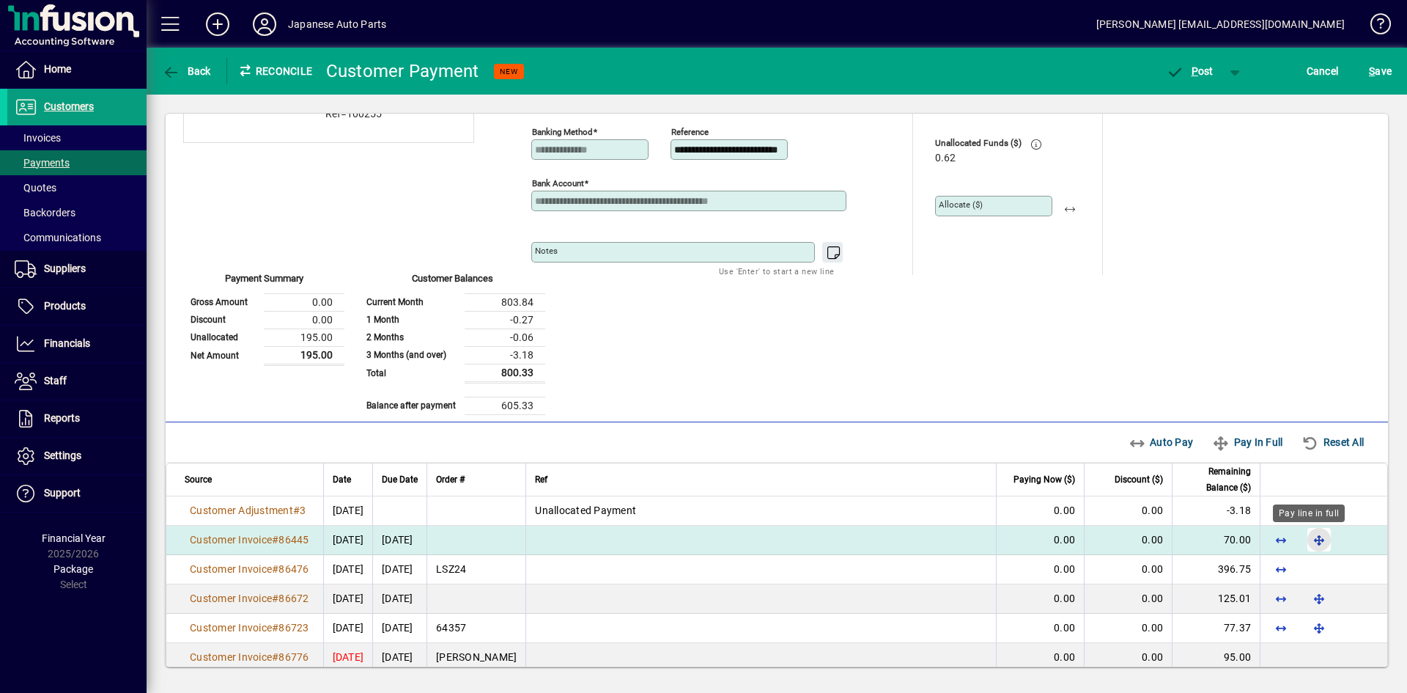
click at [1231, 539] on span "button" at bounding box center [1319, 539] width 35 height 35
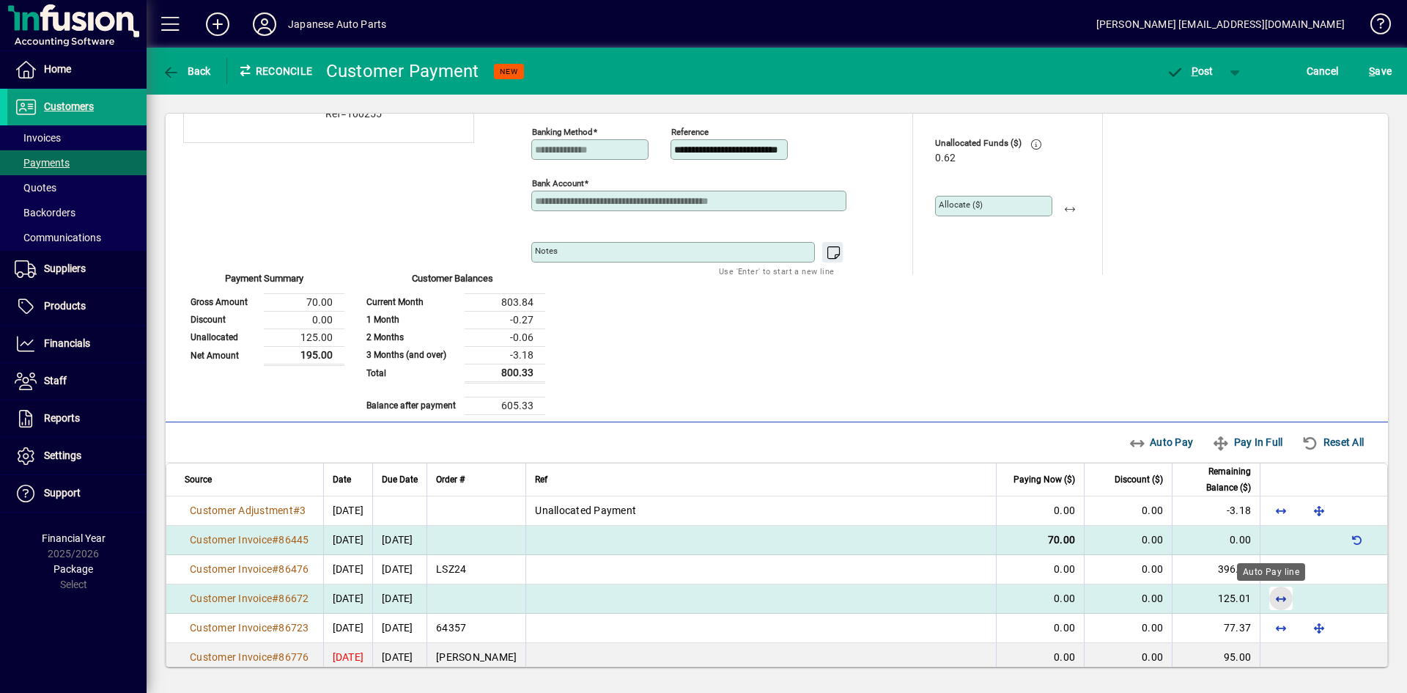
click at [1231, 596] on span "button" at bounding box center [1281, 598] width 35 height 35
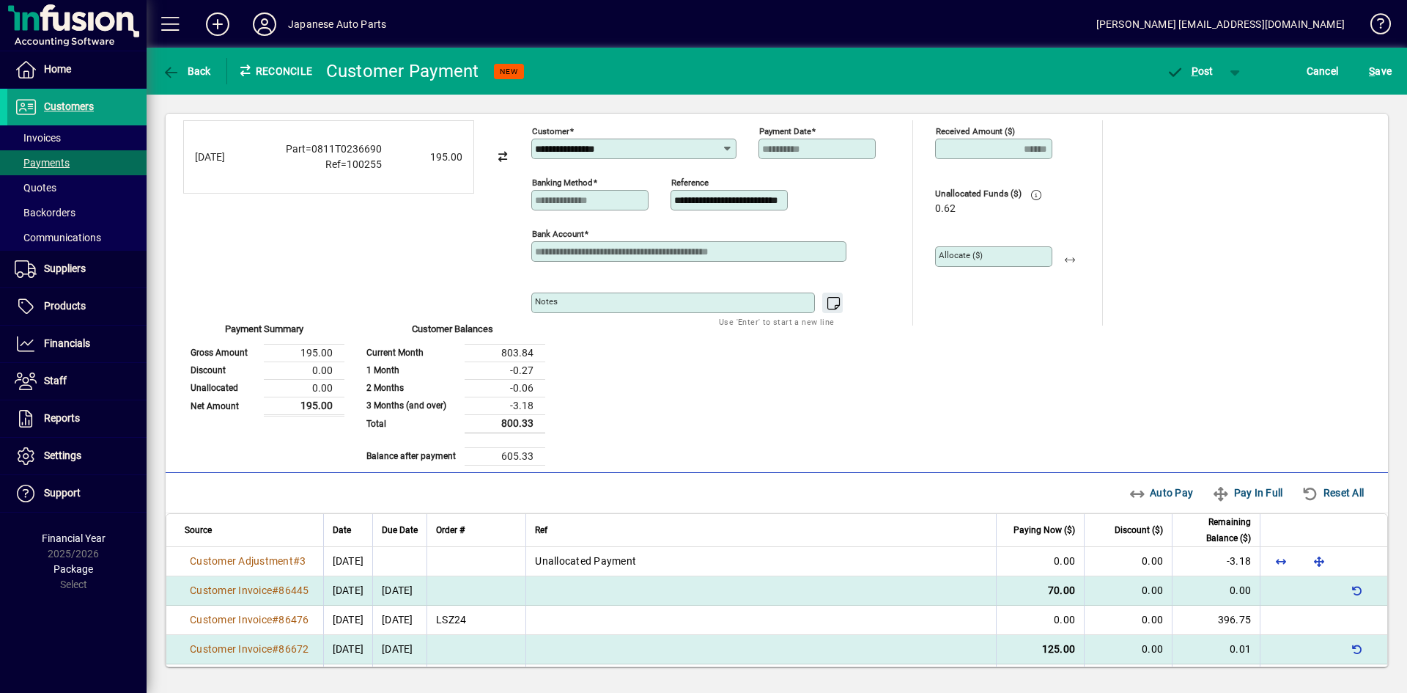
scroll to position [0, 0]
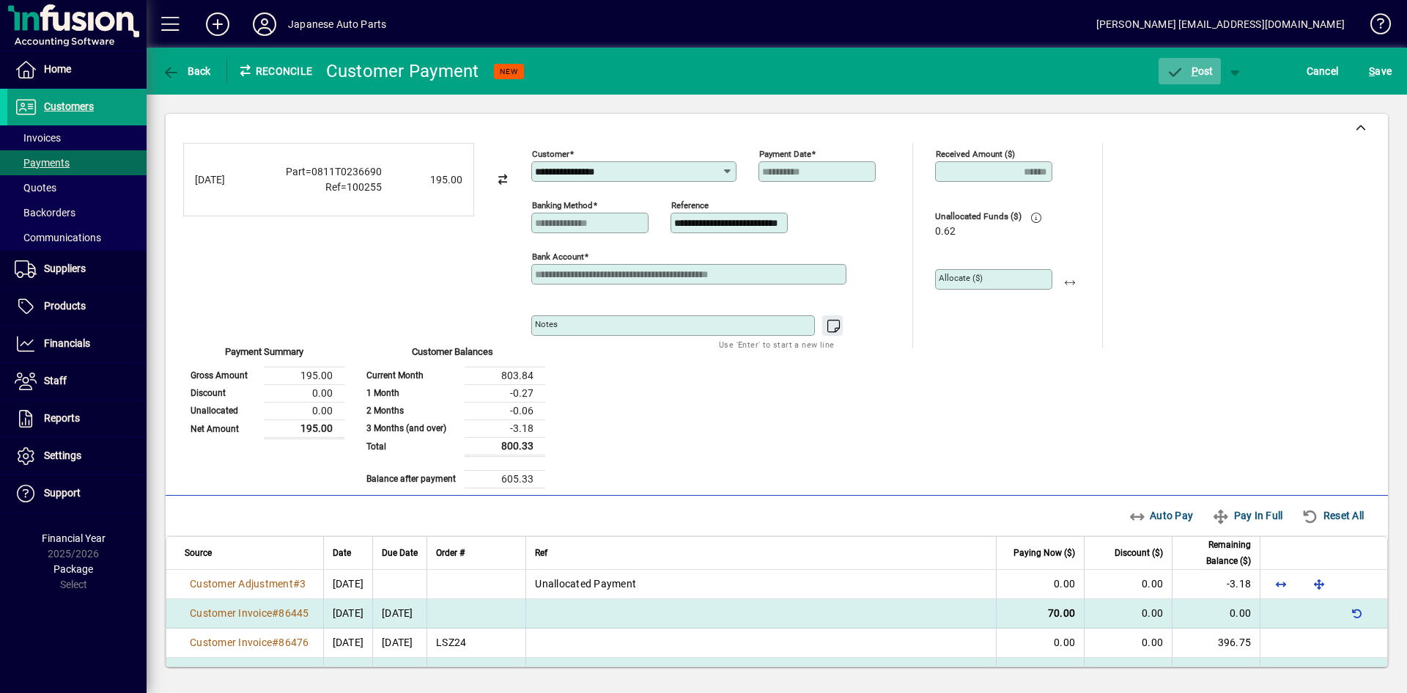
click at [1193, 74] on span "P" at bounding box center [1195, 71] width 7 height 12
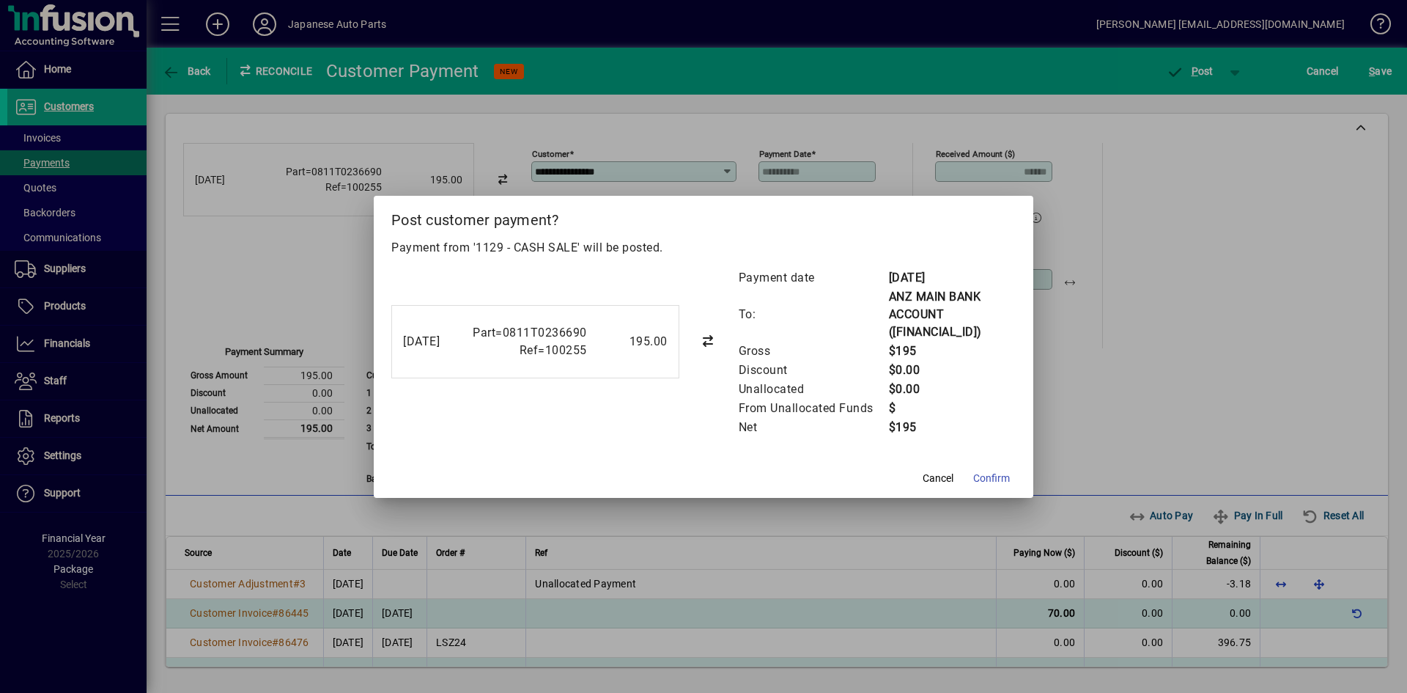
click at [993, 471] on button "Confirm" at bounding box center [992, 478] width 48 height 26
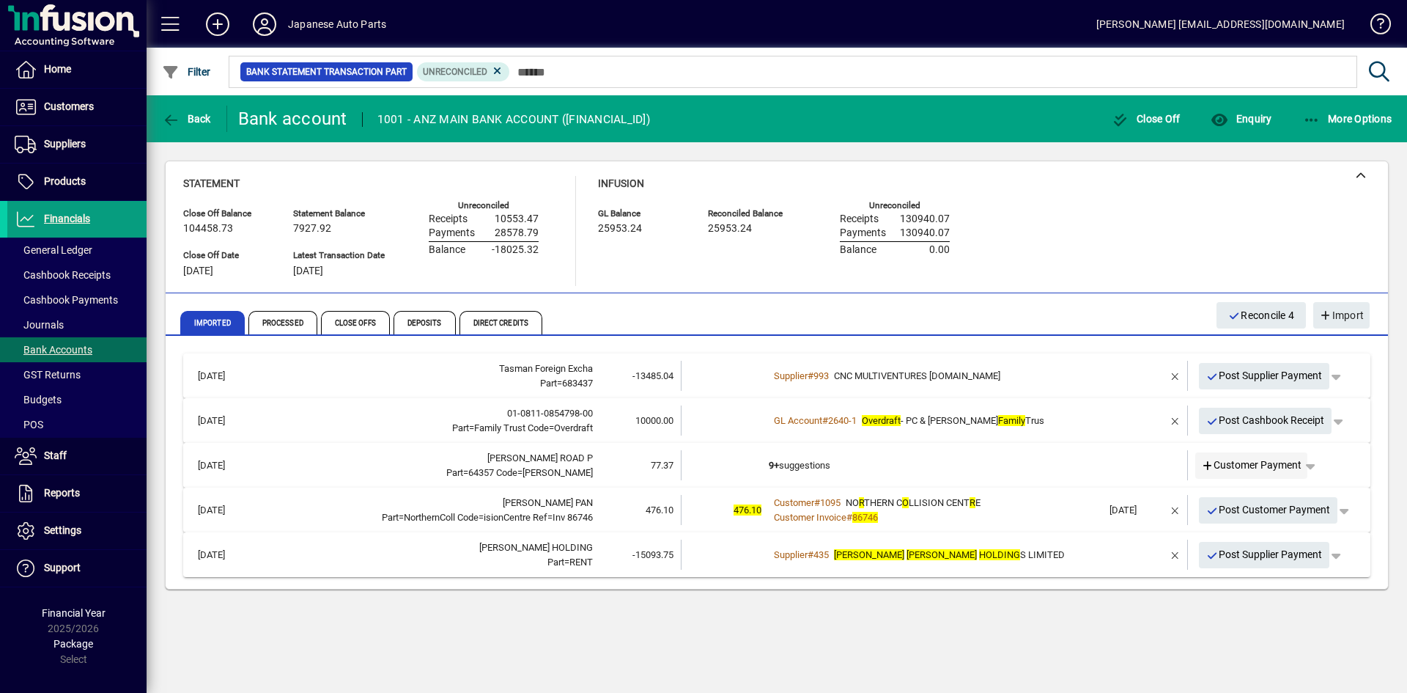
click at [1231, 465] on span "Customer Payment" at bounding box center [1251, 464] width 101 height 15
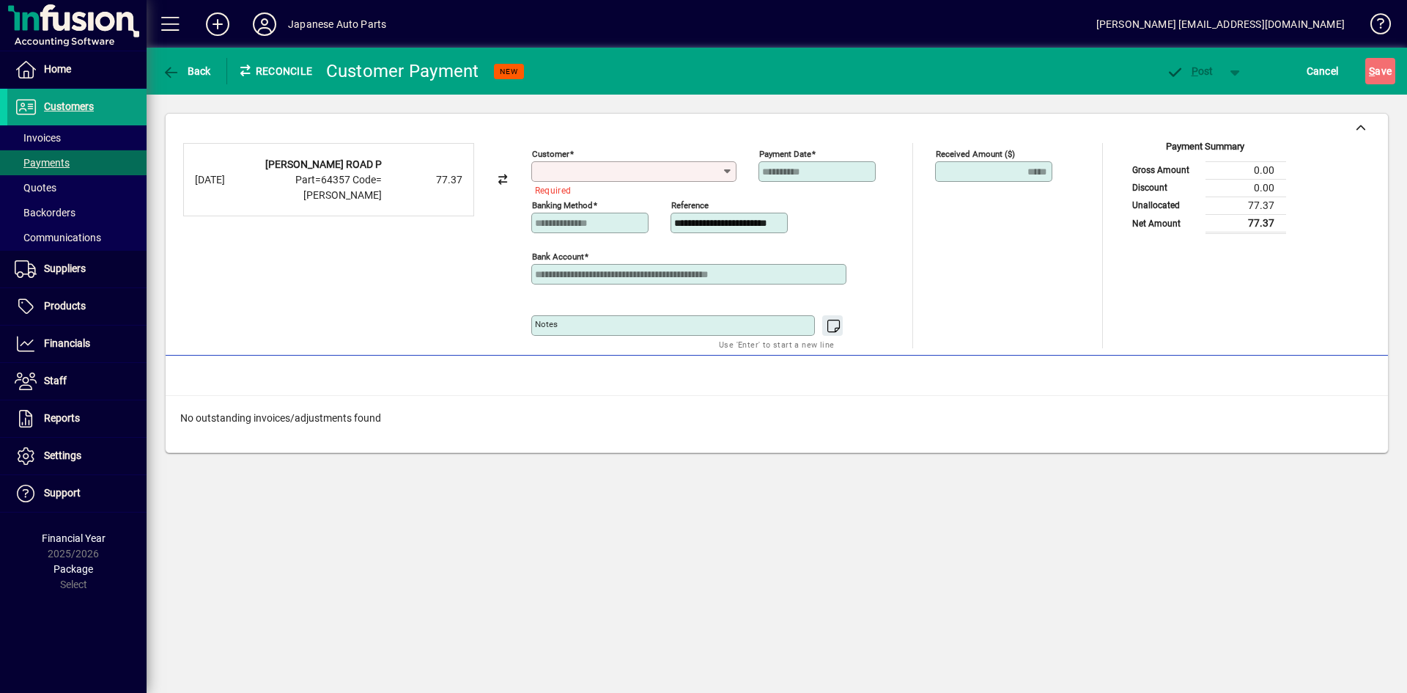
click at [682, 169] on input "Customer" at bounding box center [628, 172] width 187 height 12
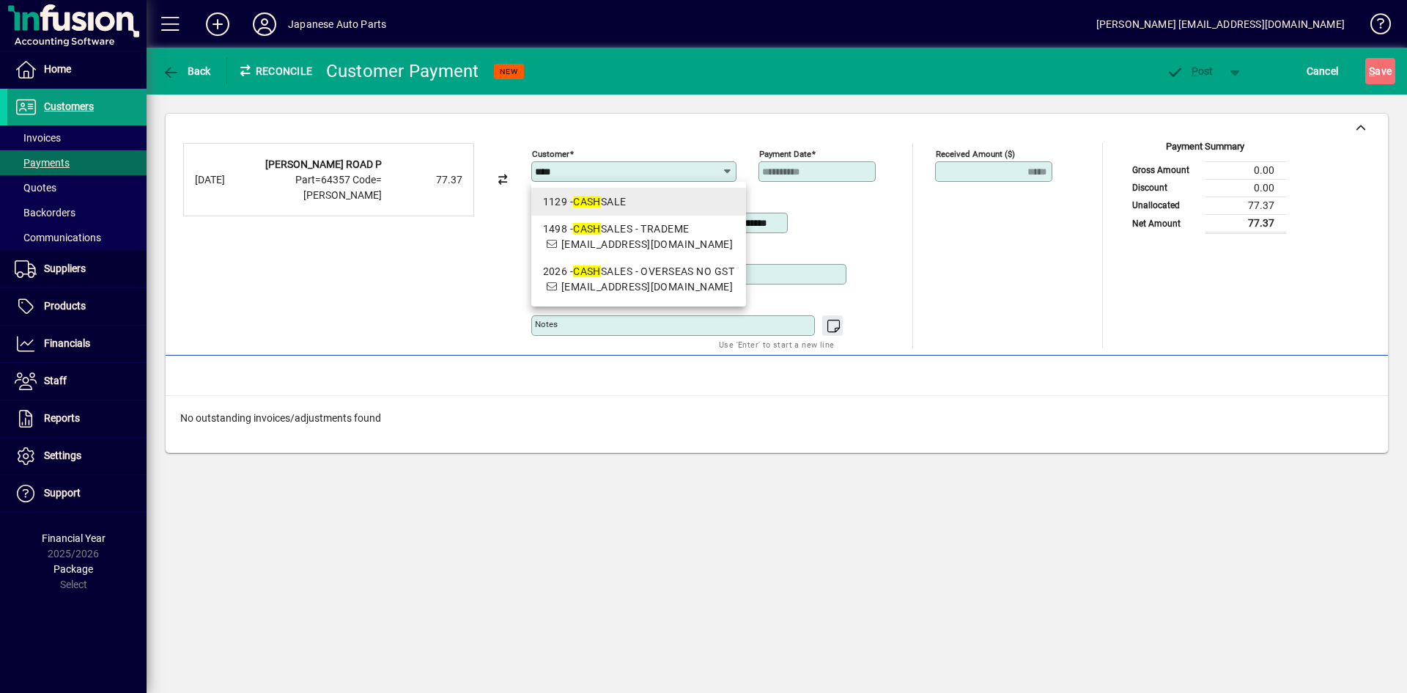
click at [620, 199] on div "1129 - CASH SALE" at bounding box center [638, 201] width 191 height 15
type input "**********"
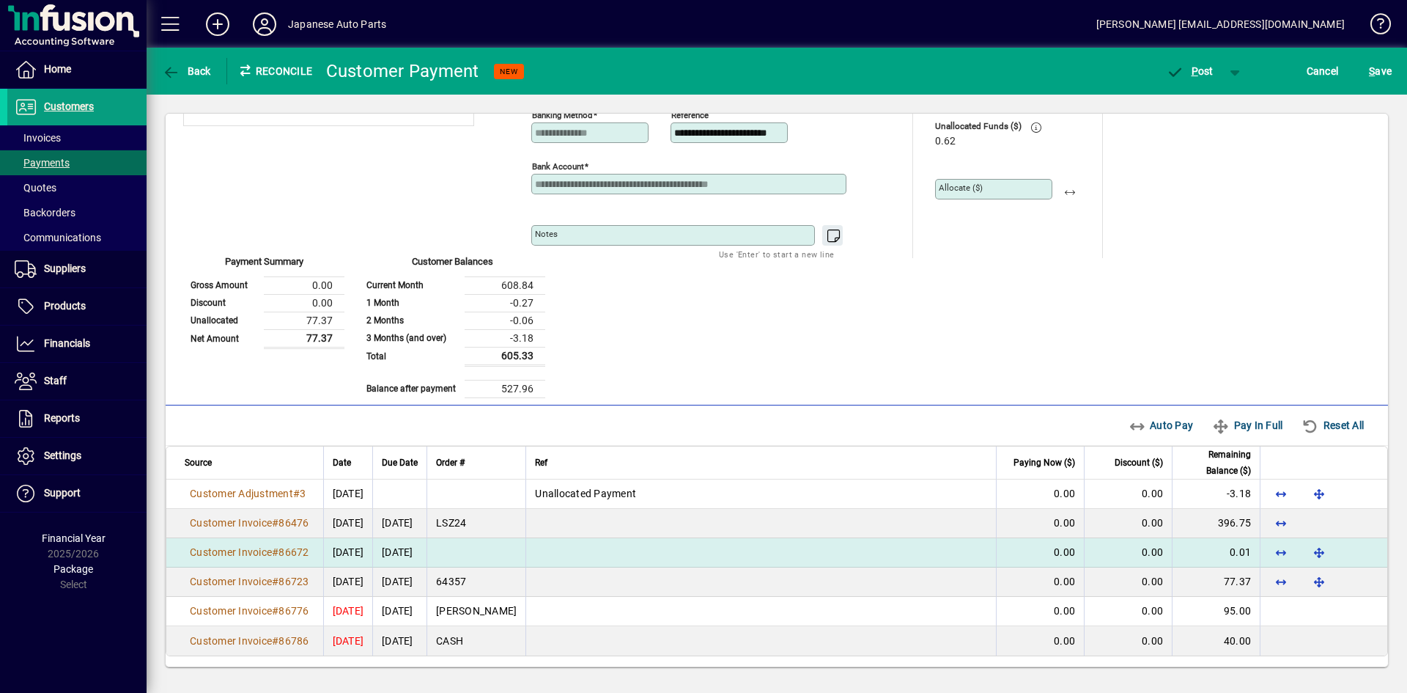
scroll to position [92, 0]
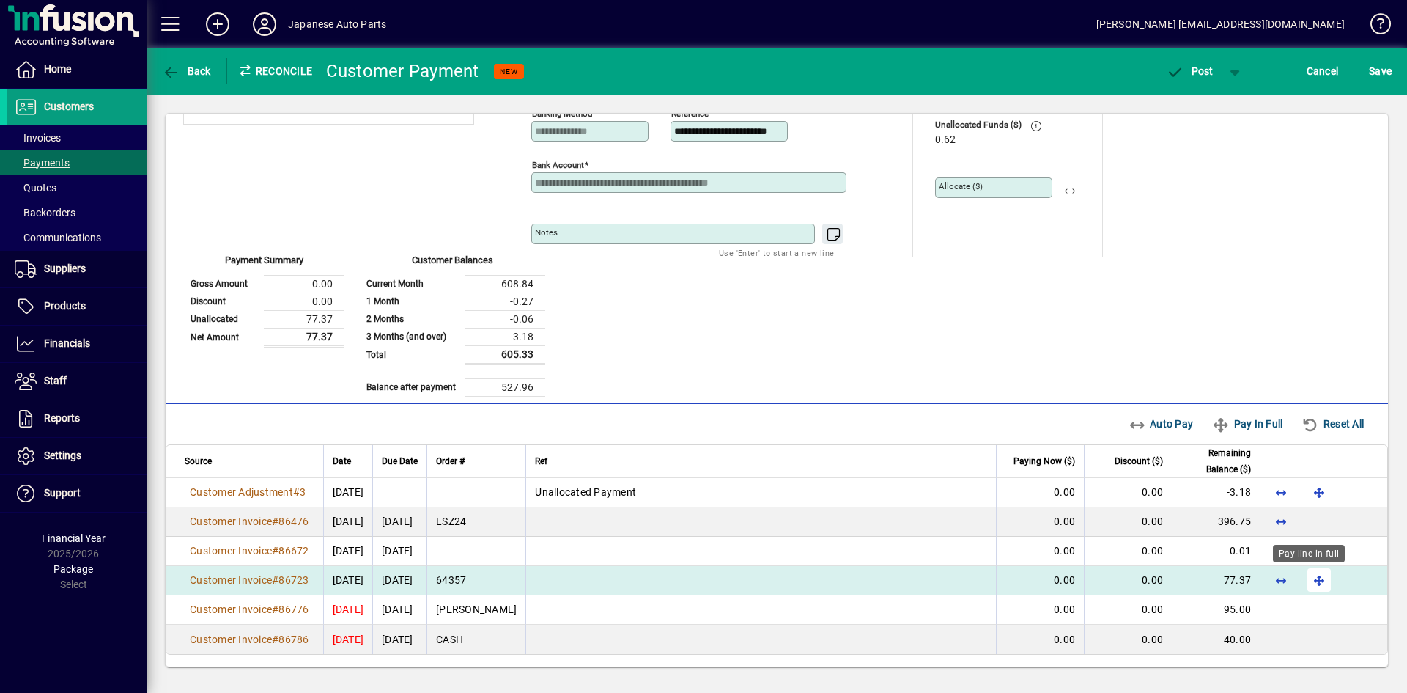
click at [1231, 578] on span "button" at bounding box center [1319, 579] width 35 height 35
click at [1201, 68] on span "P ost" at bounding box center [1190, 71] width 48 height 12
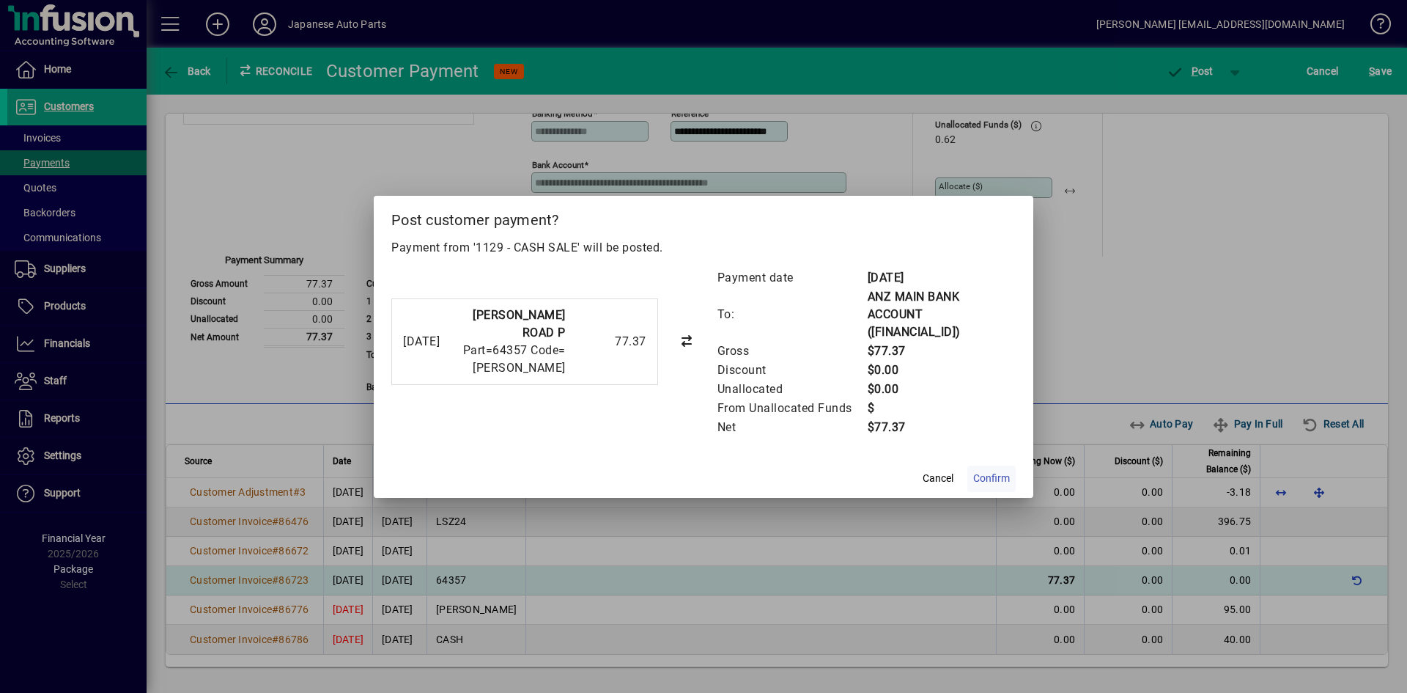
click at [1001, 482] on span "Confirm" at bounding box center [991, 478] width 37 height 15
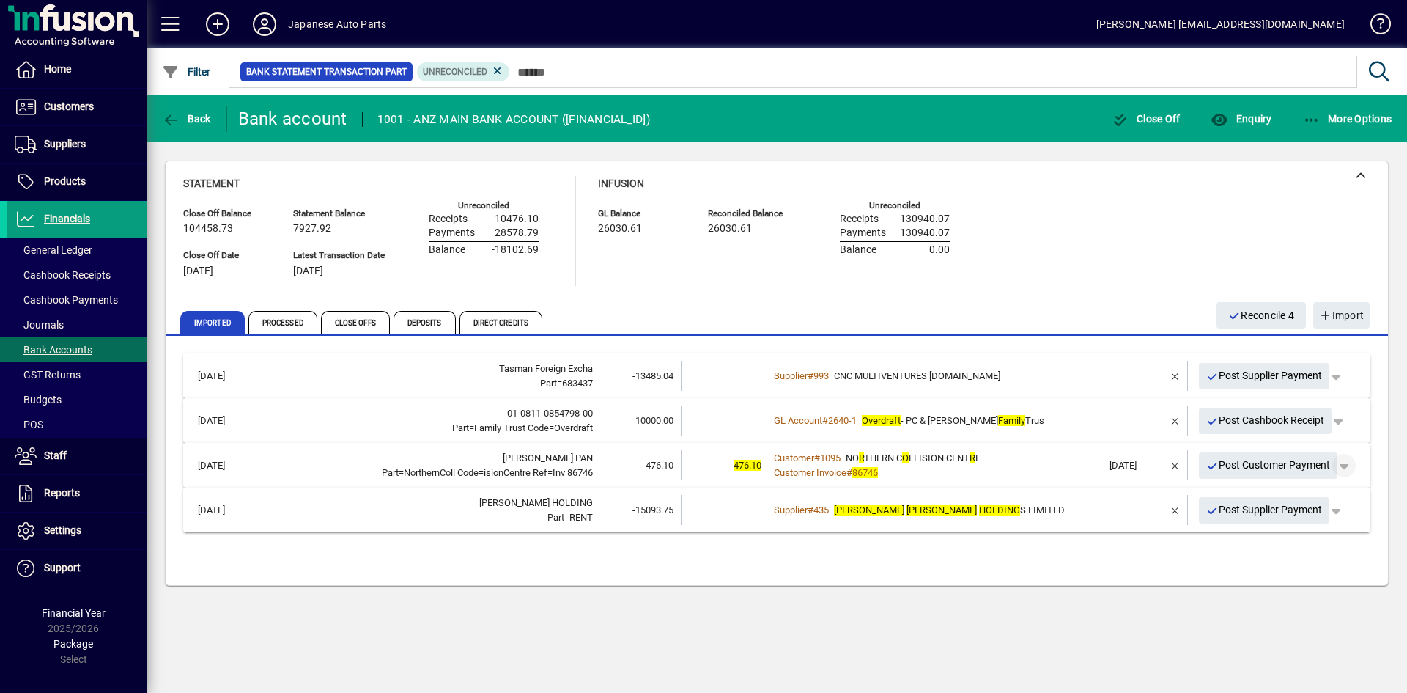
click at [1231, 469] on span "button" at bounding box center [1344, 465] width 35 height 35
click at [1231, 493] on span "Customer Payment" at bounding box center [1298, 496] width 107 height 18
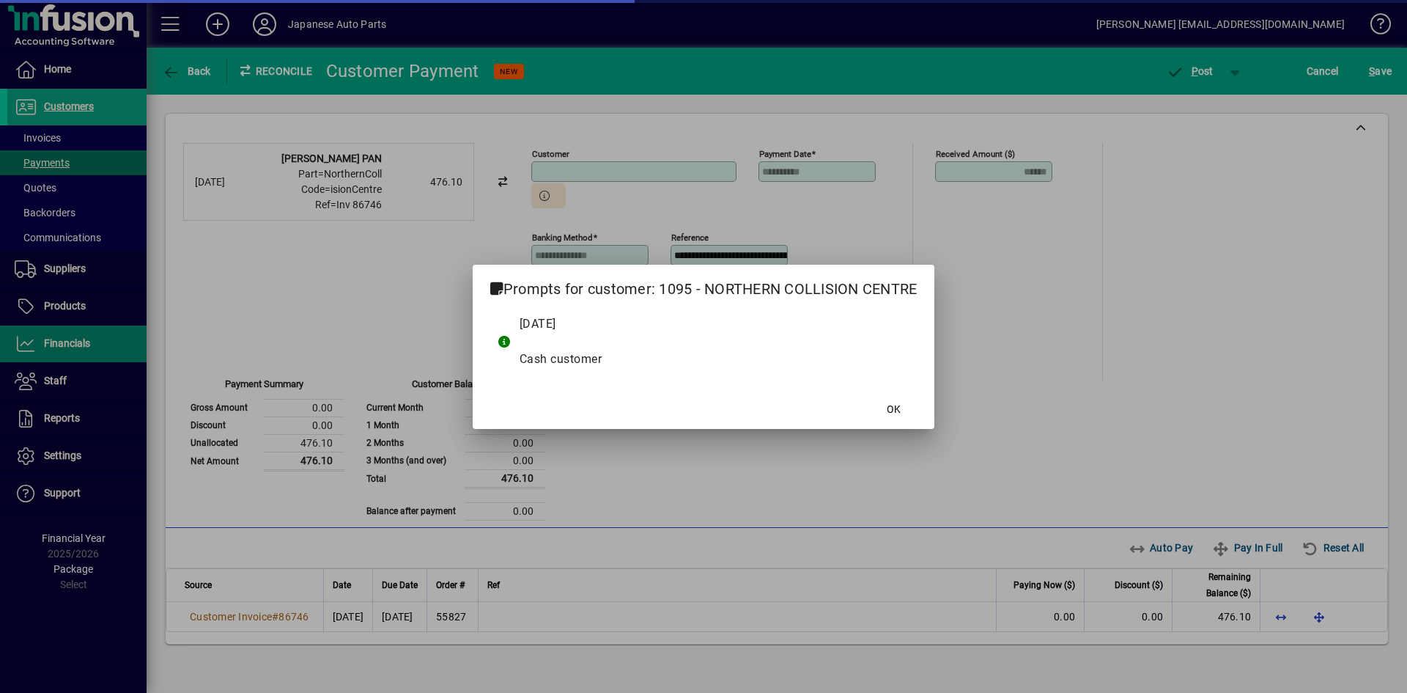
type input "**********"
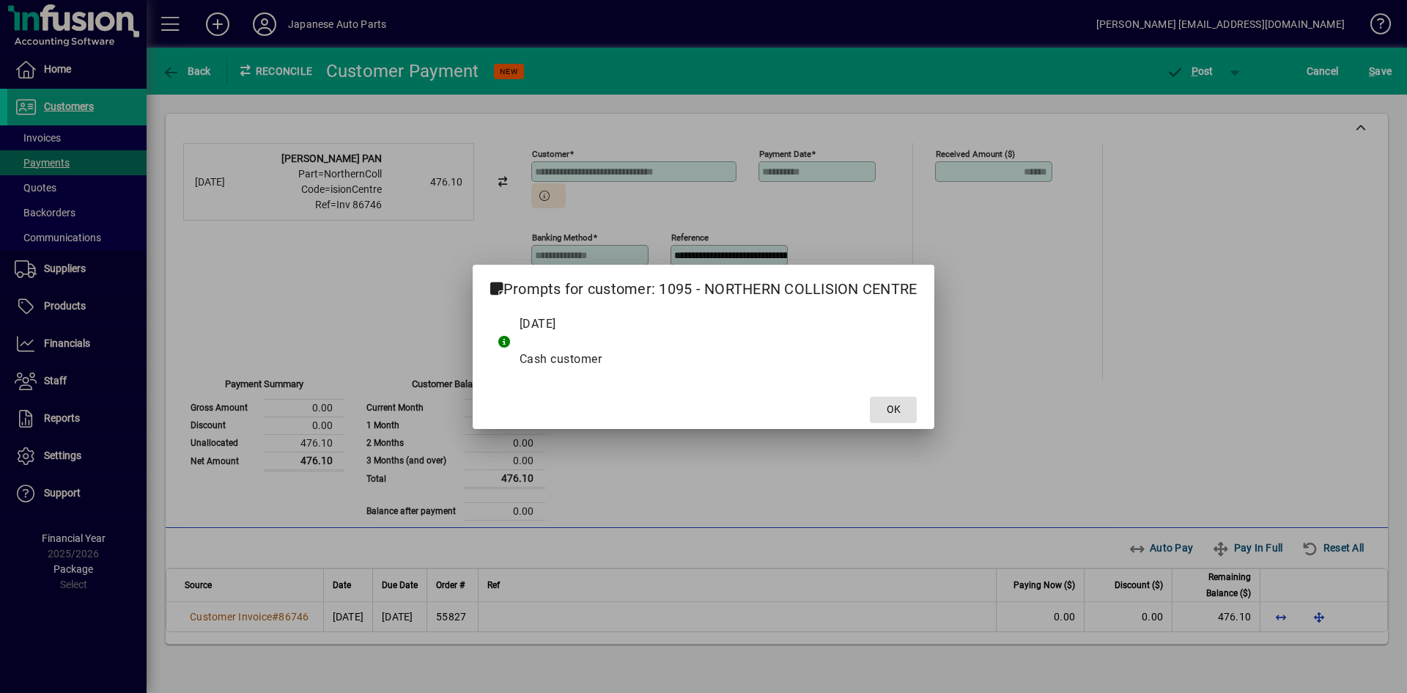
click at [870, 397] on button "OK" at bounding box center [893, 410] width 47 height 26
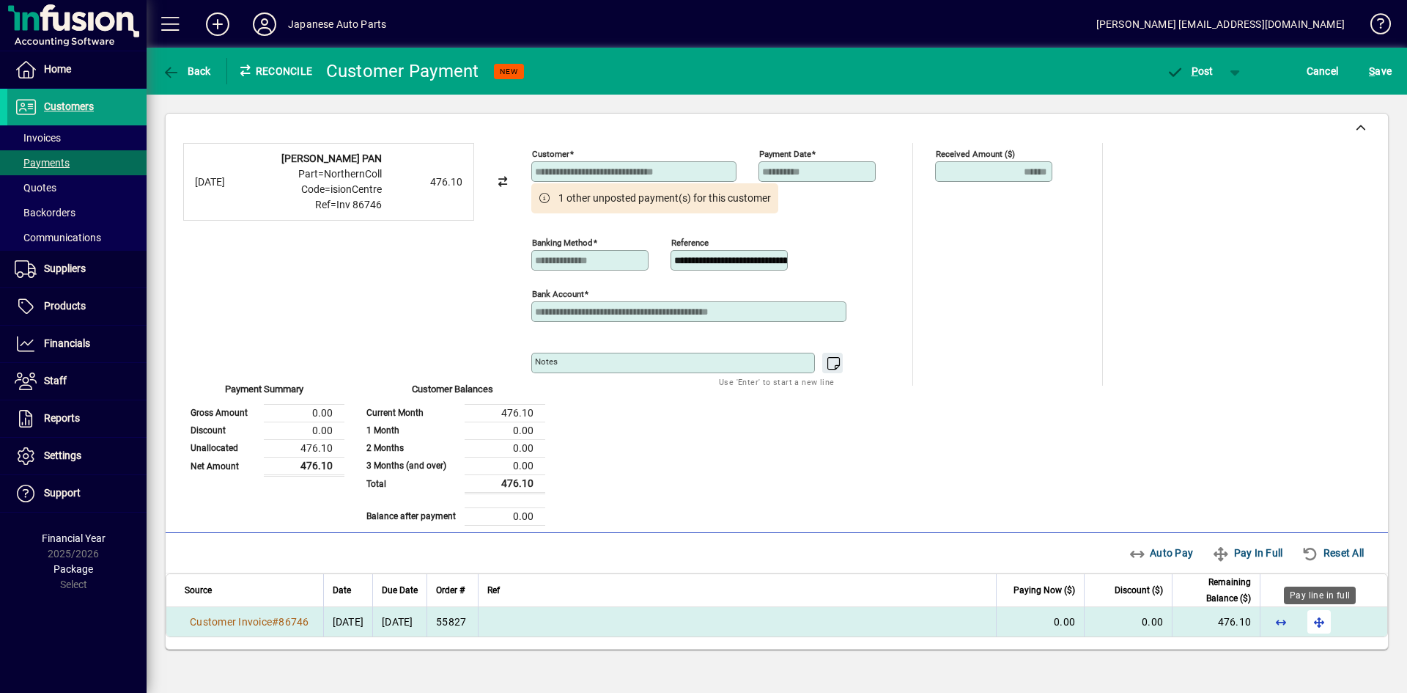
click at [1231, 621] on span "button" at bounding box center [1319, 621] width 35 height 35
click at [1197, 71] on span "P" at bounding box center [1195, 71] width 7 height 12
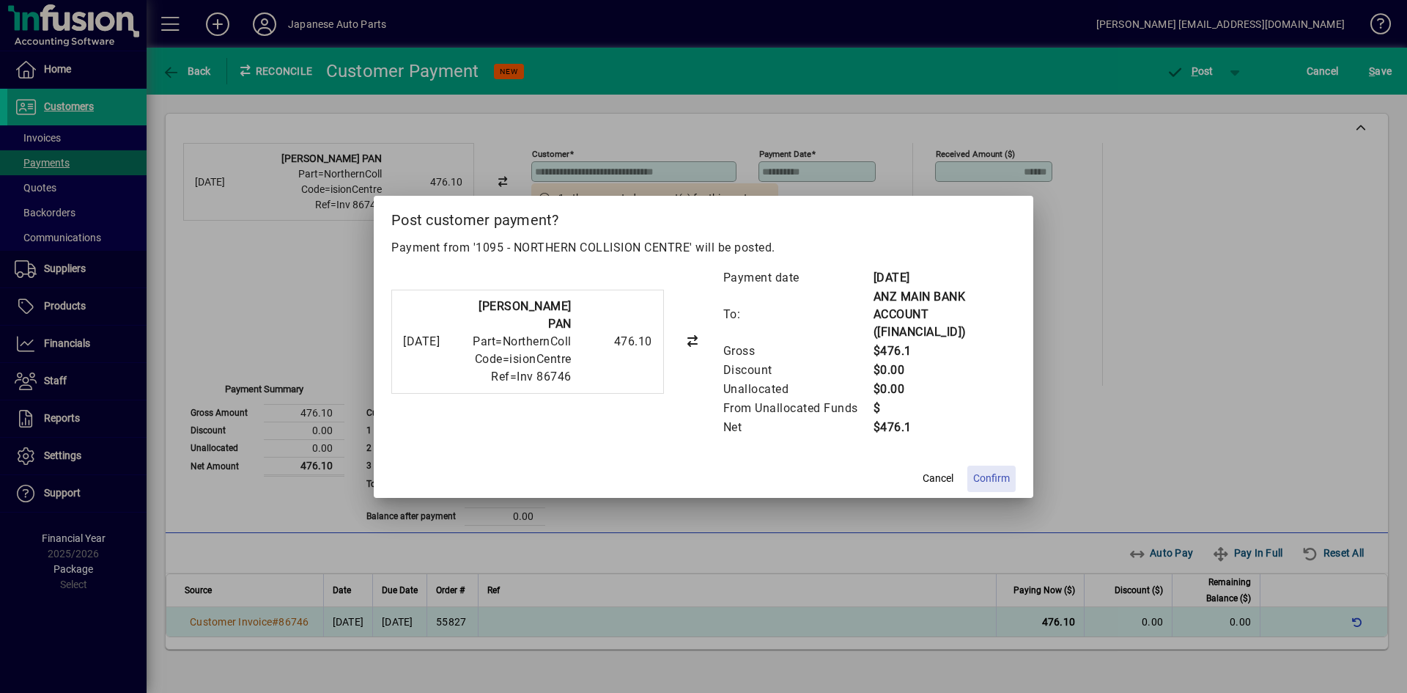
click at [992, 483] on span "Confirm" at bounding box center [991, 478] width 37 height 15
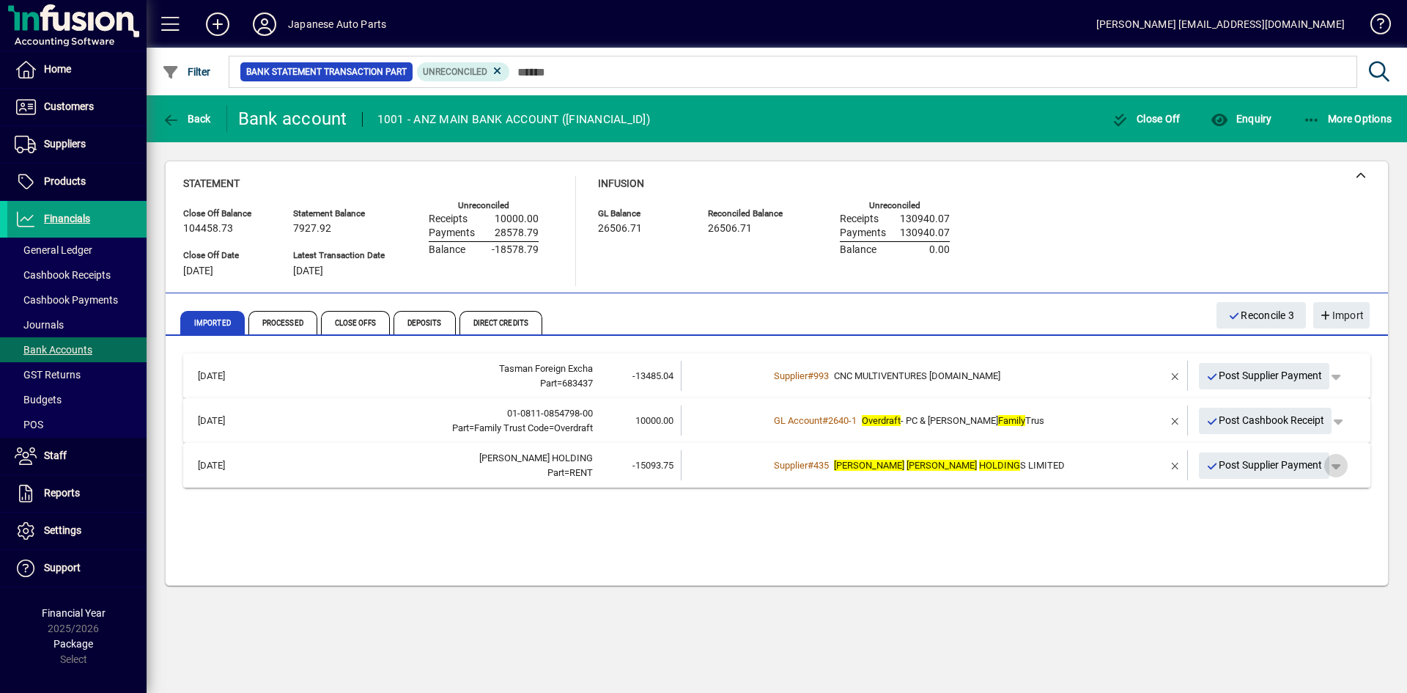
click at [1231, 468] on span "button" at bounding box center [1336, 465] width 35 height 35
click at [1231, 496] on span "Supplier Payment" at bounding box center [1295, 496] width 99 height 18
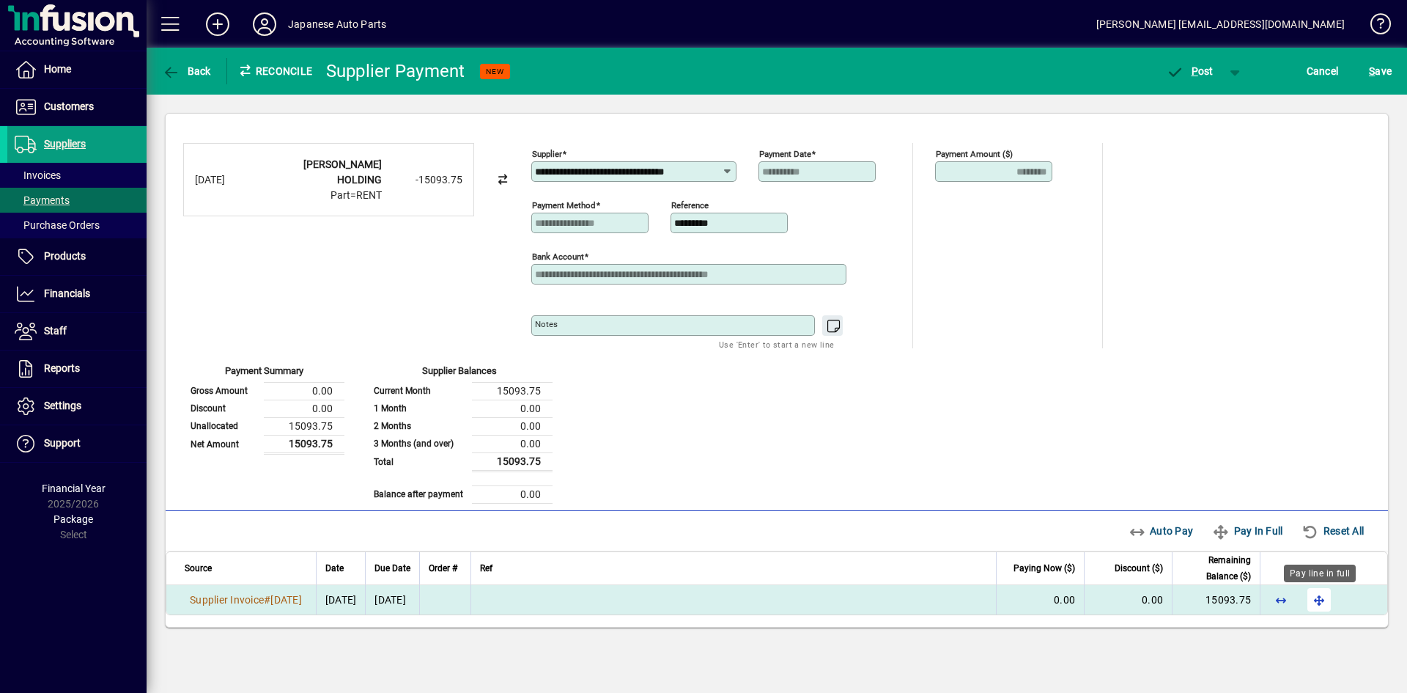
click at [1231, 600] on span "button" at bounding box center [1319, 599] width 35 height 35
click at [1204, 67] on span "P ost" at bounding box center [1190, 71] width 48 height 12
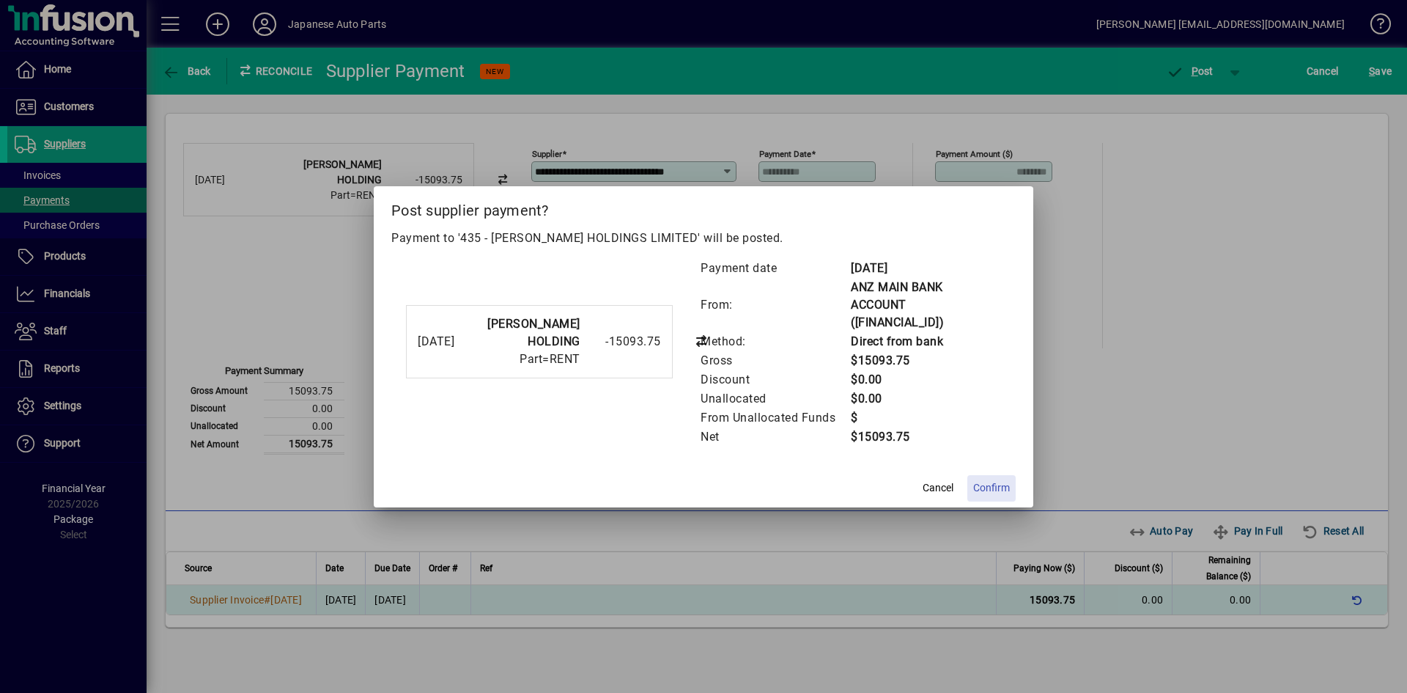
click at [993, 480] on span "Confirm" at bounding box center [991, 487] width 37 height 15
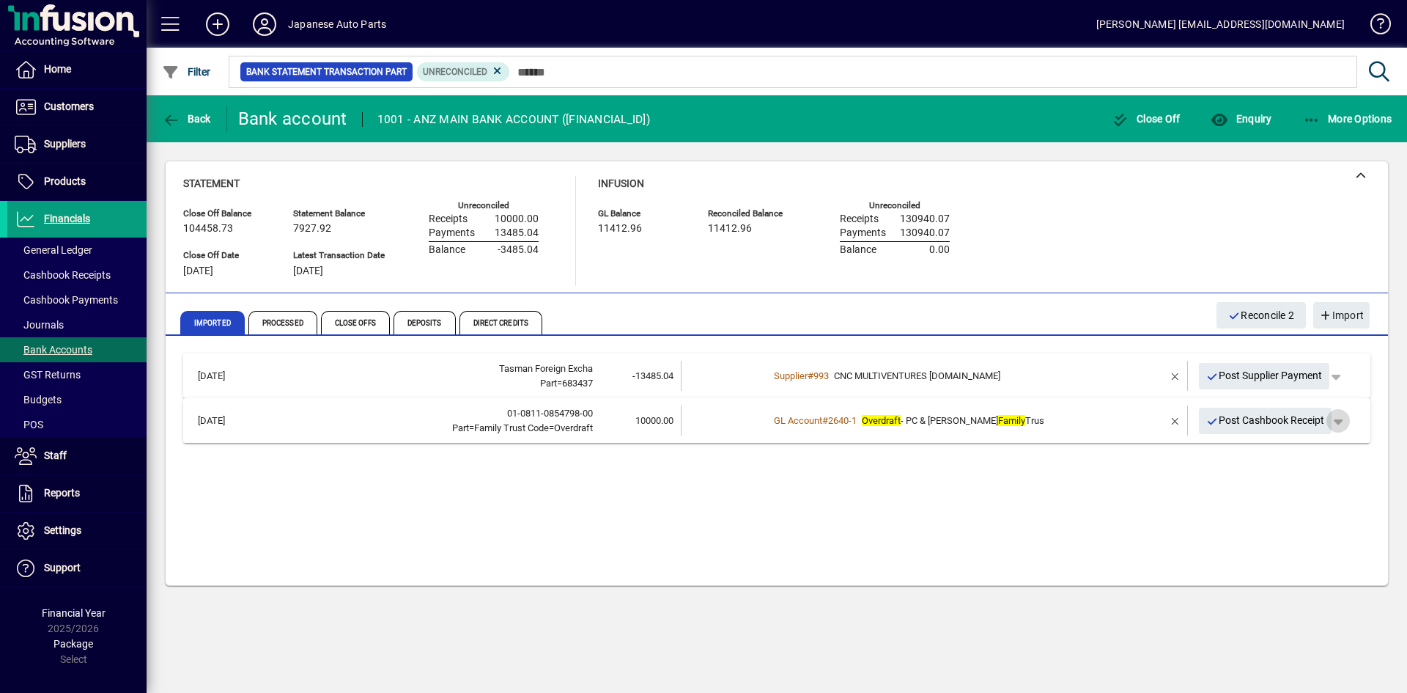
click at [1231, 425] on span "button" at bounding box center [1338, 420] width 35 height 35
click at [1231, 445] on span "Cashbook Receipt" at bounding box center [1297, 452] width 101 height 18
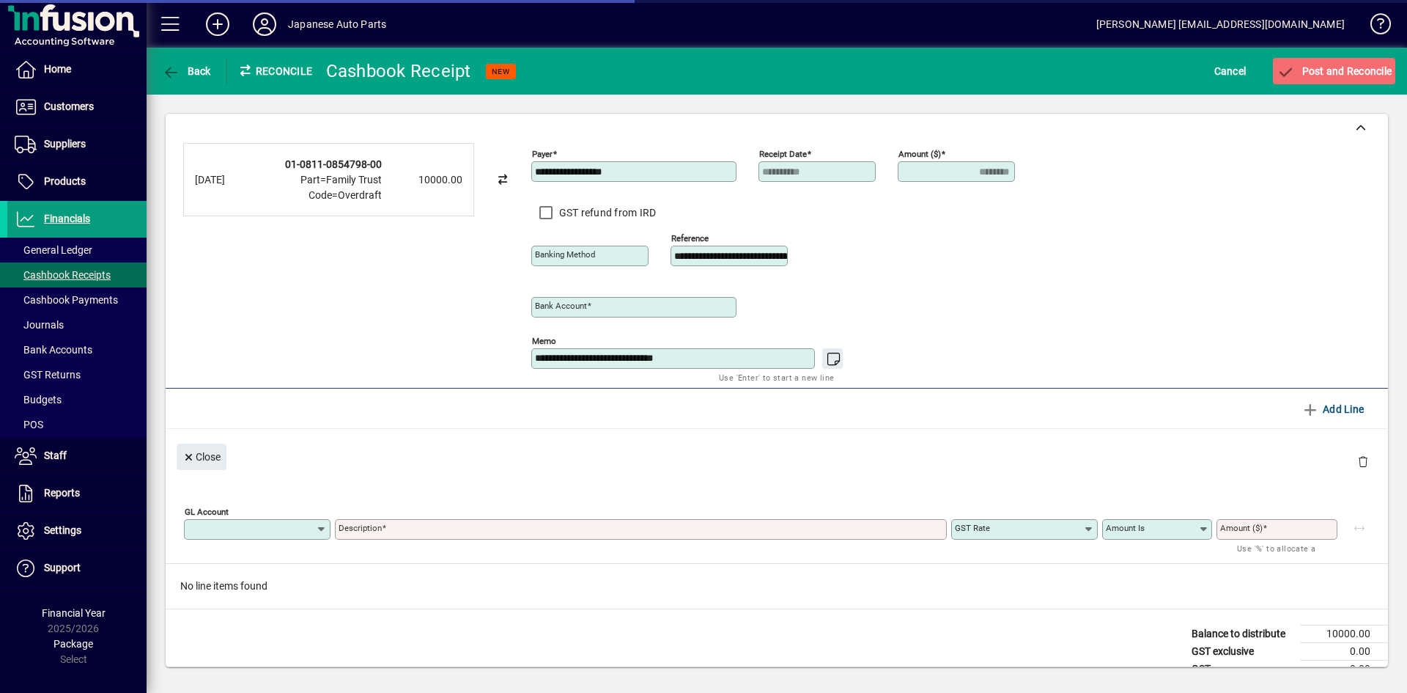
type input "**********"
type input "********"
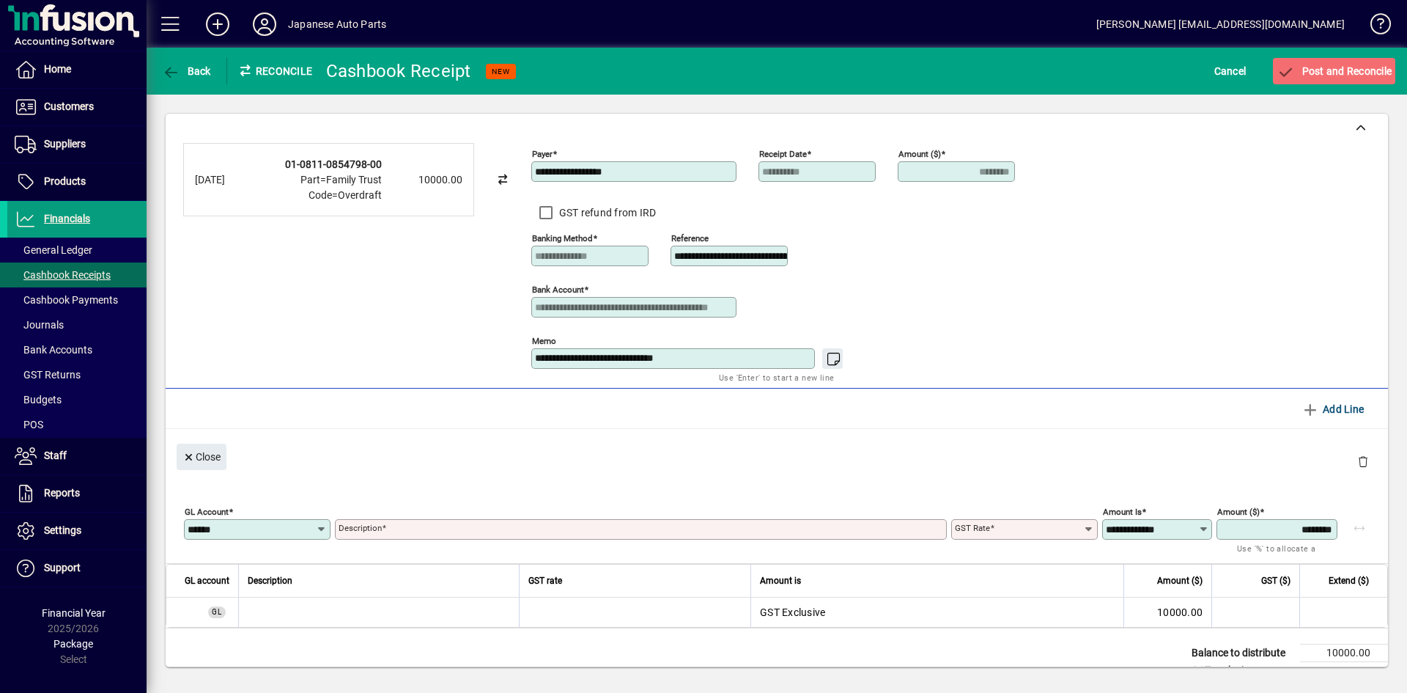
drag, startPoint x: 266, startPoint y: 528, endPoint x: 174, endPoint y: 528, distance: 92.4
click at [160, 528] on div "**********" at bounding box center [777, 390] width 1261 height 591
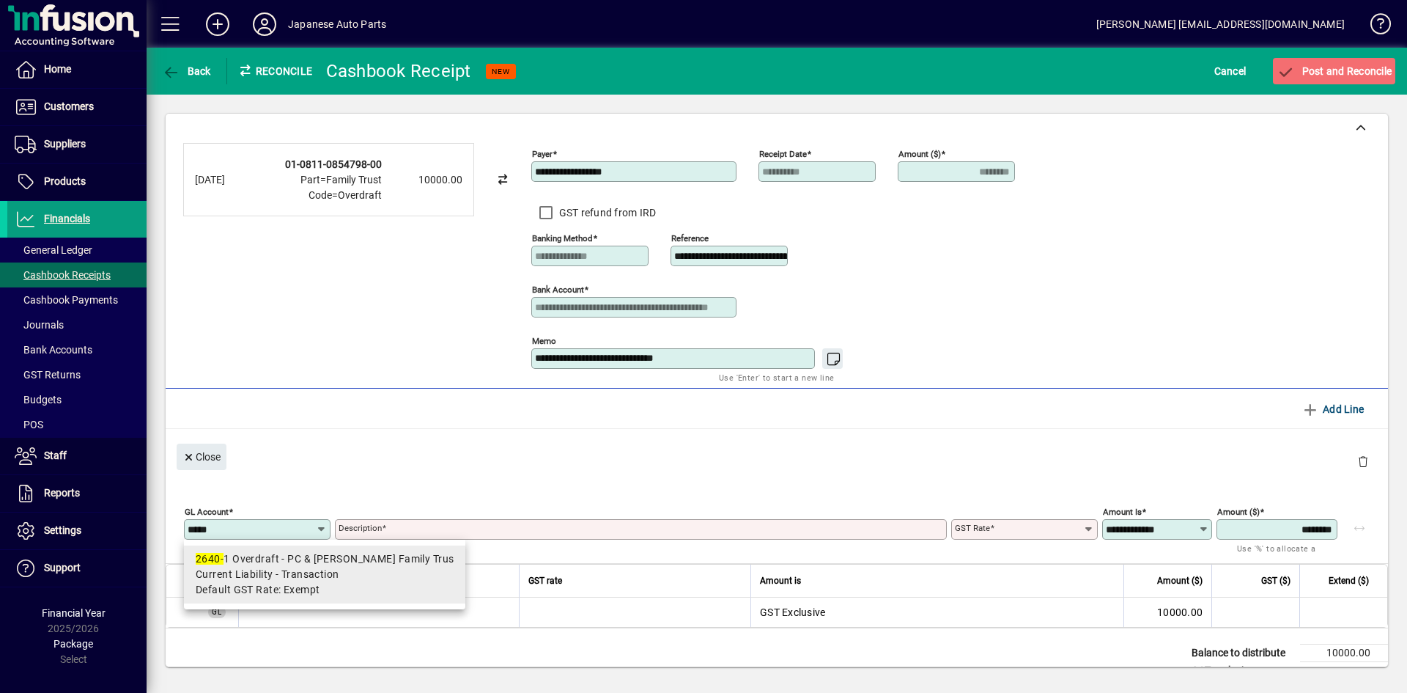
click at [278, 570] on span "Current Liability - Transaction" at bounding box center [268, 574] width 144 height 15
type input "******"
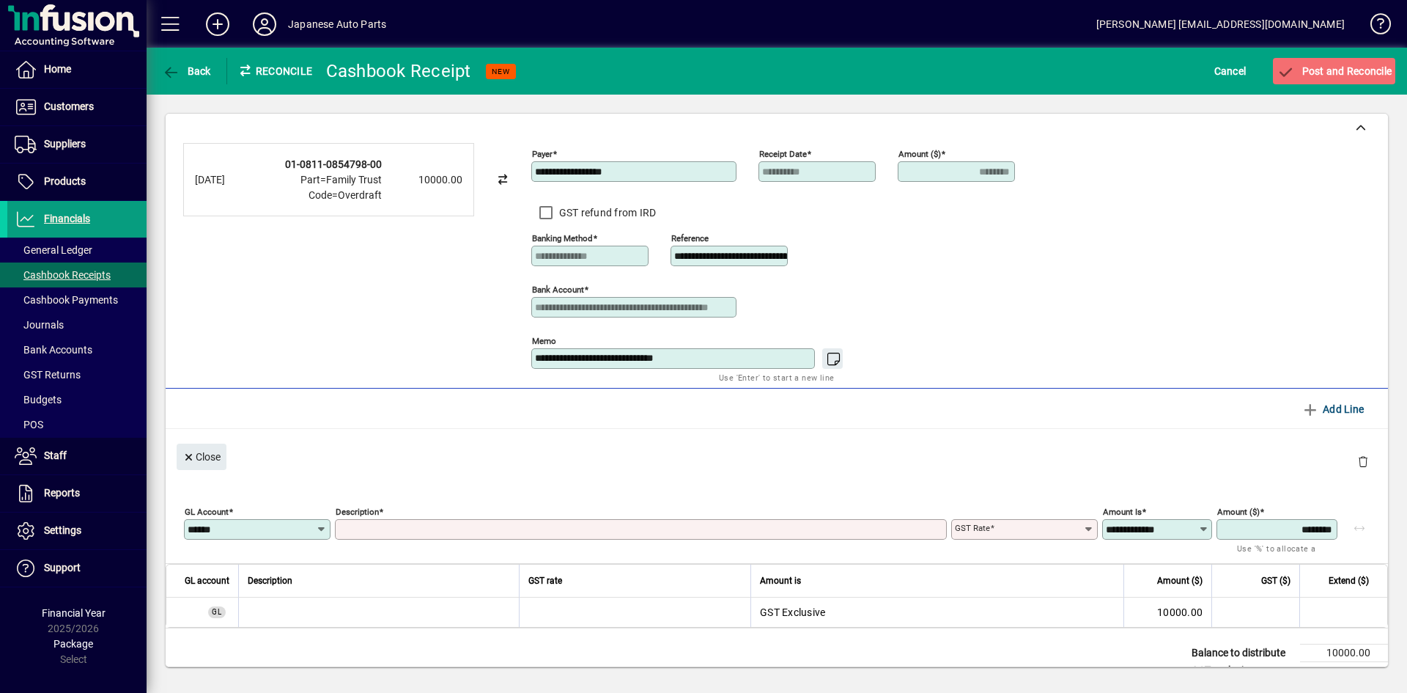
click at [456, 530] on input "Description" at bounding box center [643, 529] width 608 height 12
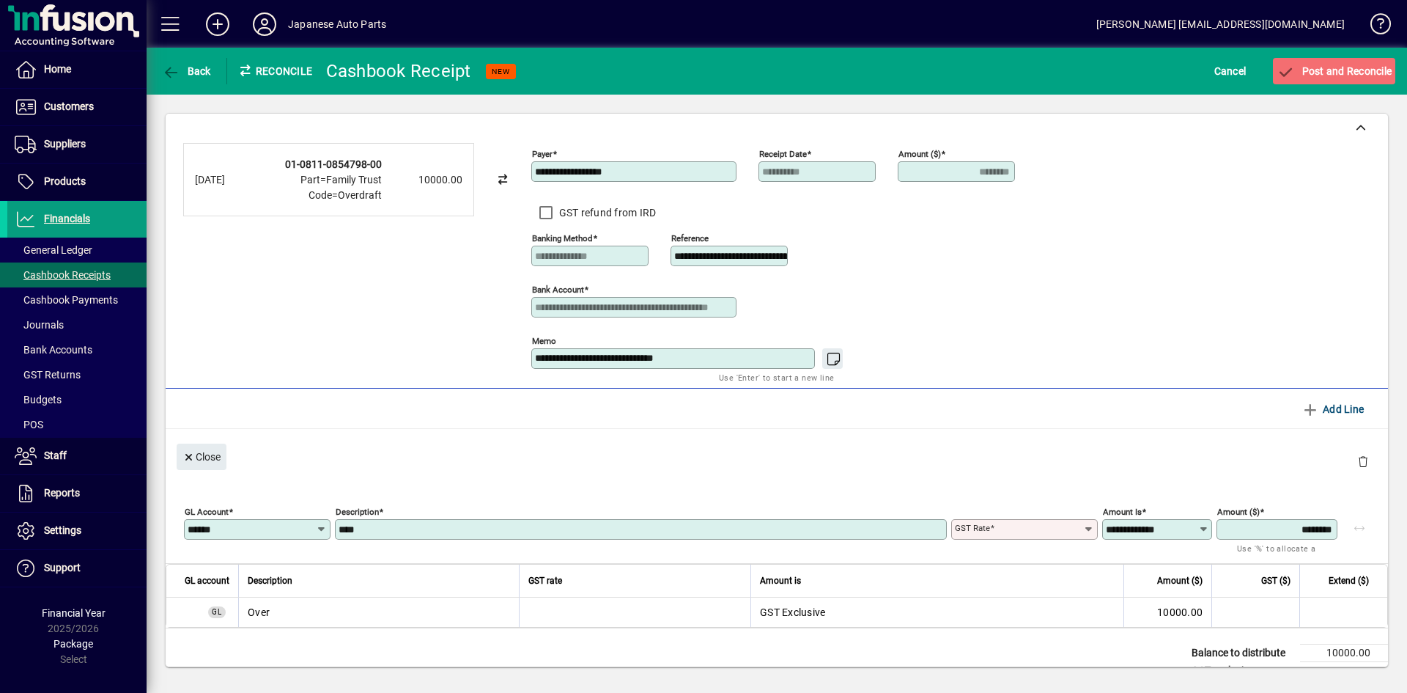
type input "**********"
click at [1077, 522] on div "GST rate" at bounding box center [1024, 529] width 147 height 21
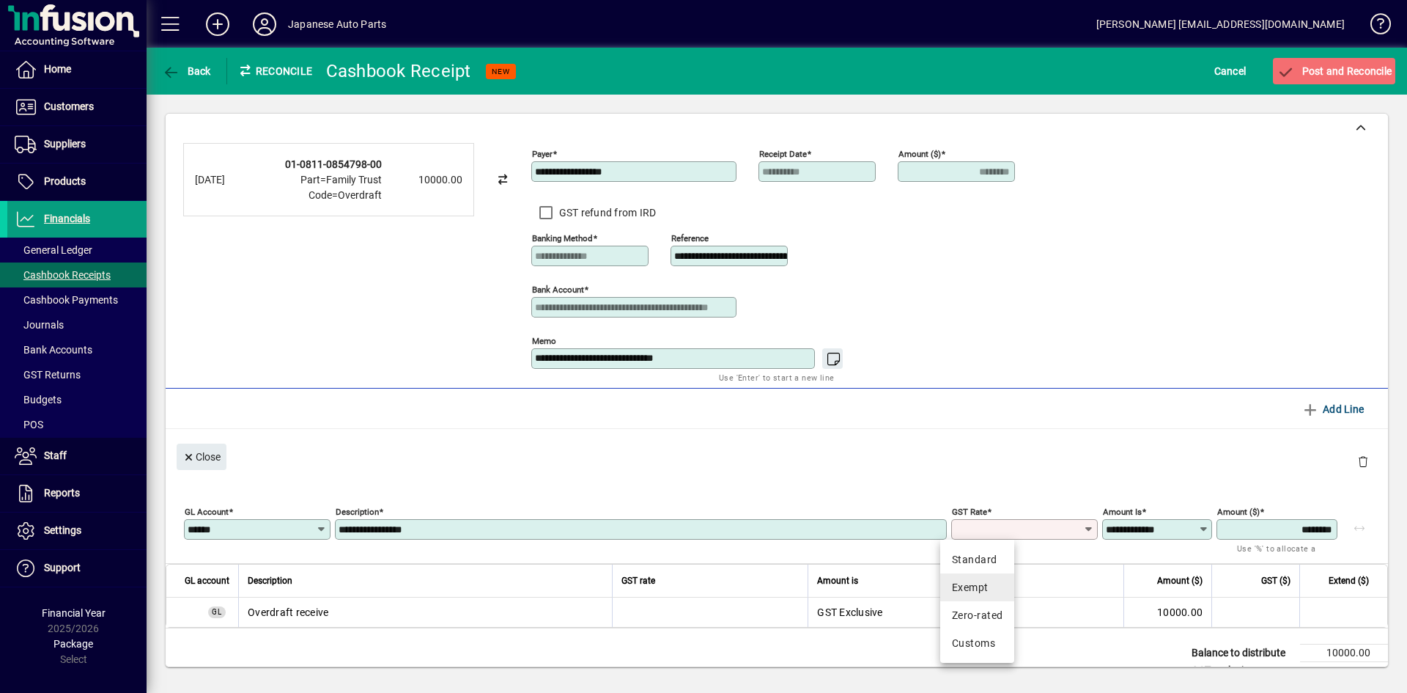
click at [976, 592] on div "Exempt" at bounding box center [977, 587] width 51 height 15
type input "******"
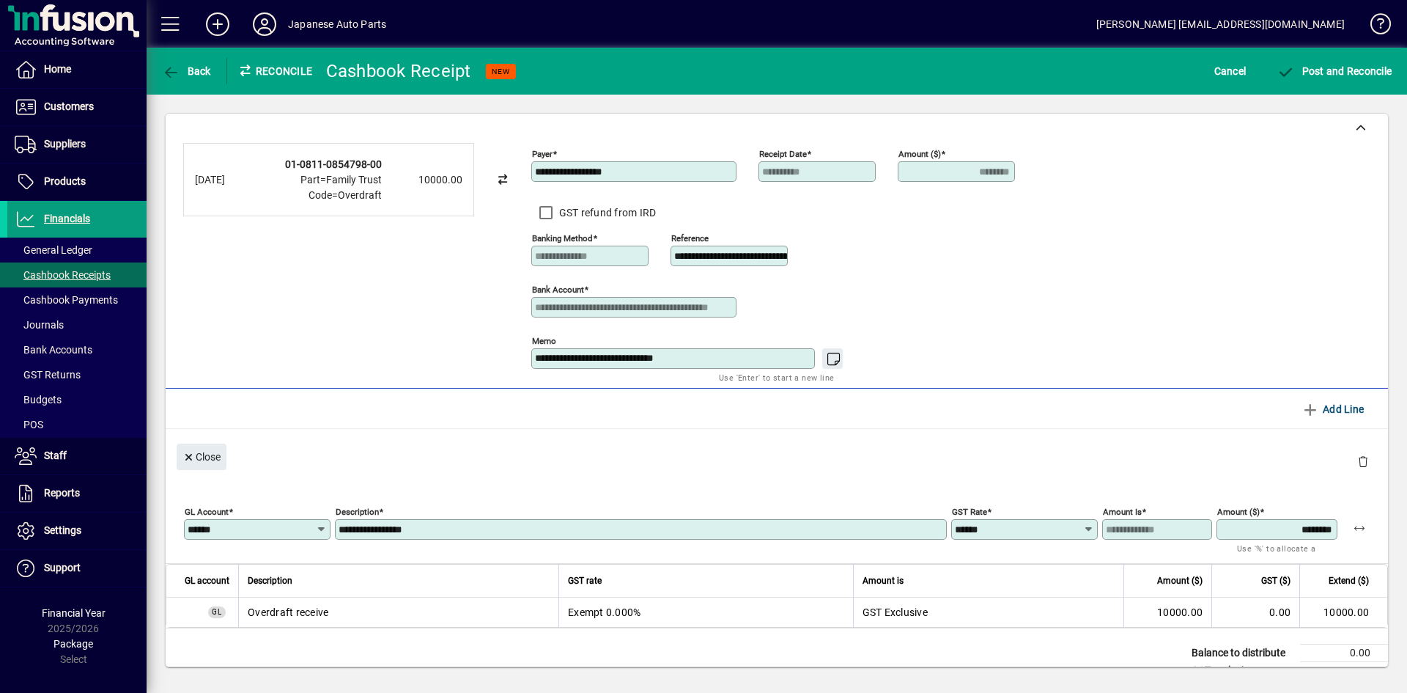
drag, startPoint x: 1086, startPoint y: 408, endPoint x: 1130, endPoint y: 280, distance: 135.4
click at [1086, 408] on mat-toolbar-row "Line Items Add Line" at bounding box center [777, 408] width 1223 height 40
click at [1231, 65] on span "Post and Reconcile" at bounding box center [1334, 71] width 115 height 12
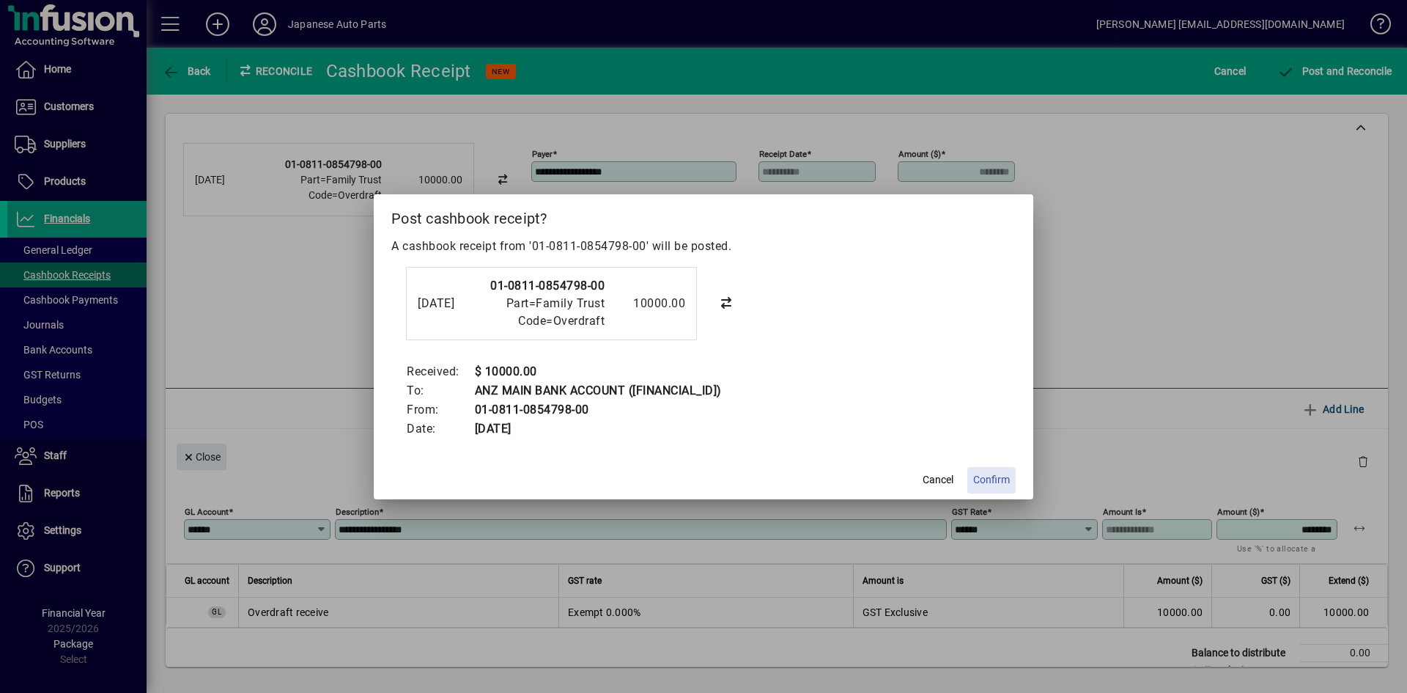
click at [971, 479] on span at bounding box center [992, 480] width 48 height 35
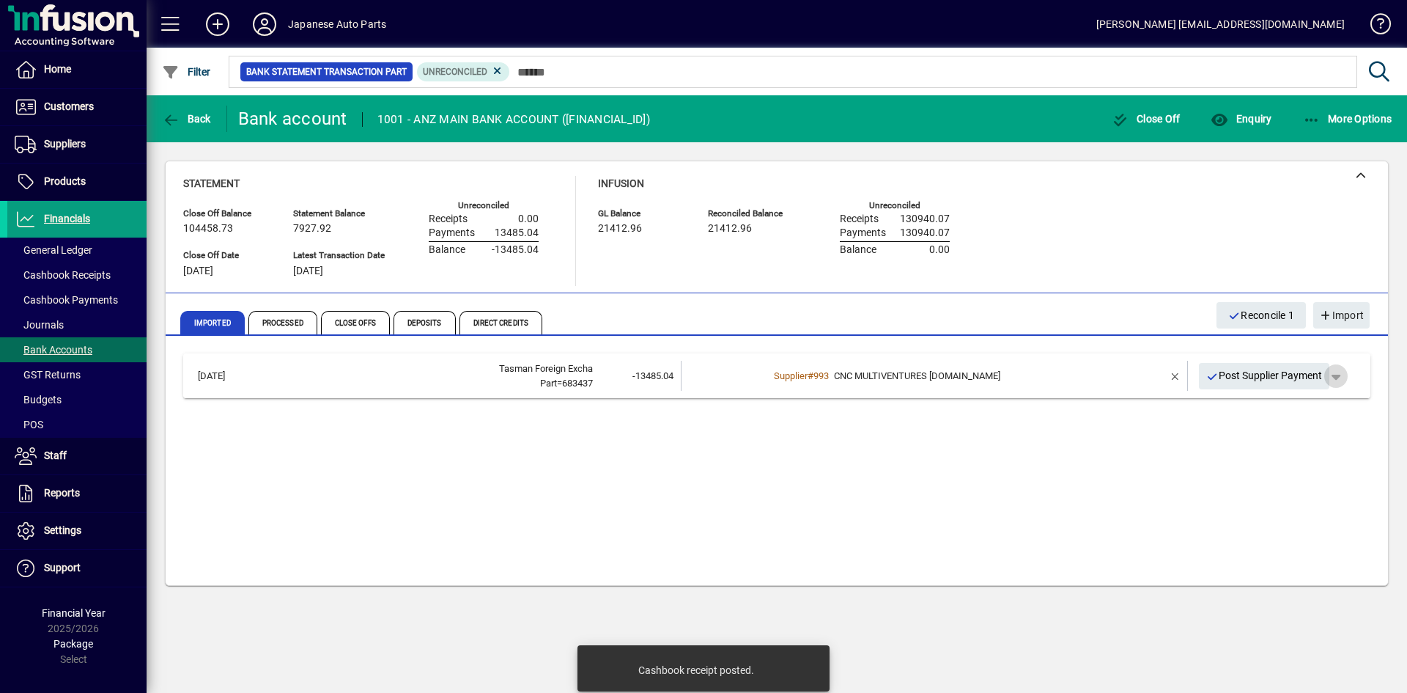
click at [1231, 378] on span "button" at bounding box center [1336, 375] width 35 height 35
click at [1231, 402] on span "Supplier Payment" at bounding box center [1295, 407] width 99 height 18
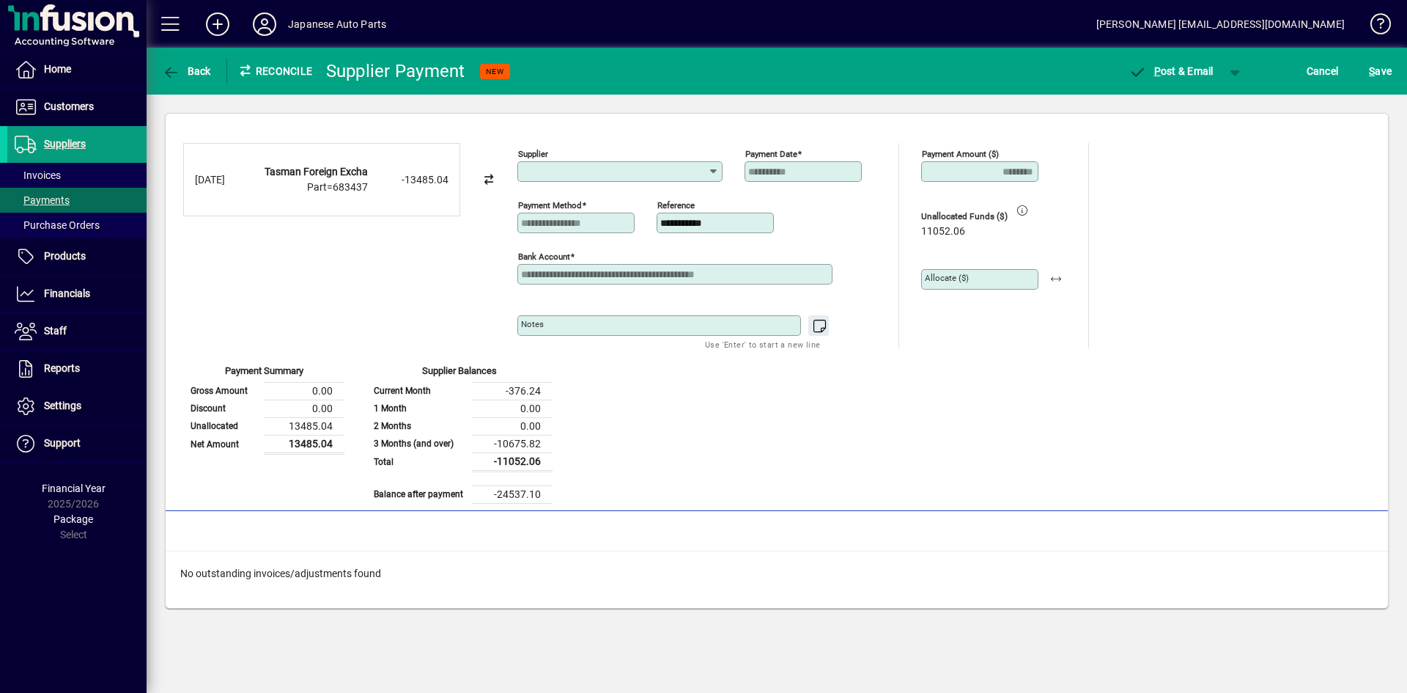
type input "**********"
click at [1231, 74] on span "button" at bounding box center [1235, 71] width 35 height 35
click at [1204, 105] on span "P ost" at bounding box center [1189, 102] width 52 height 12
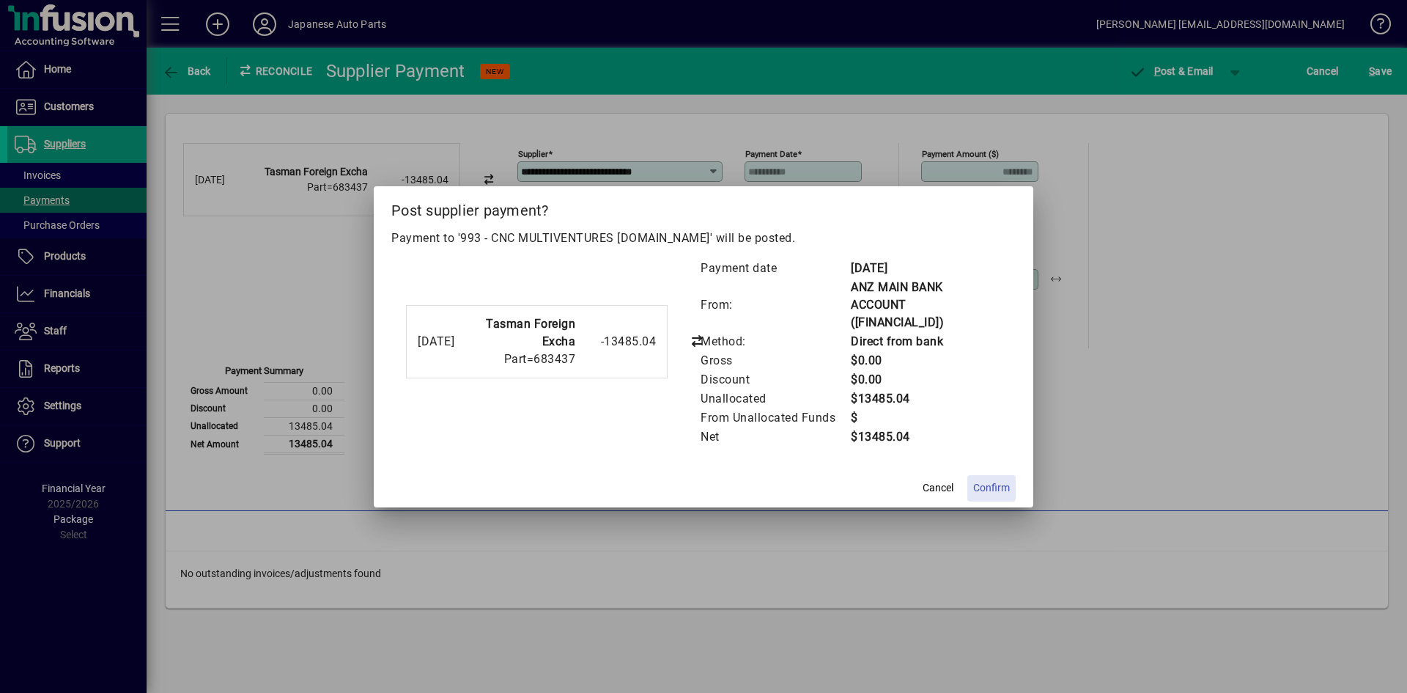
click at [997, 471] on span at bounding box center [992, 488] width 48 height 35
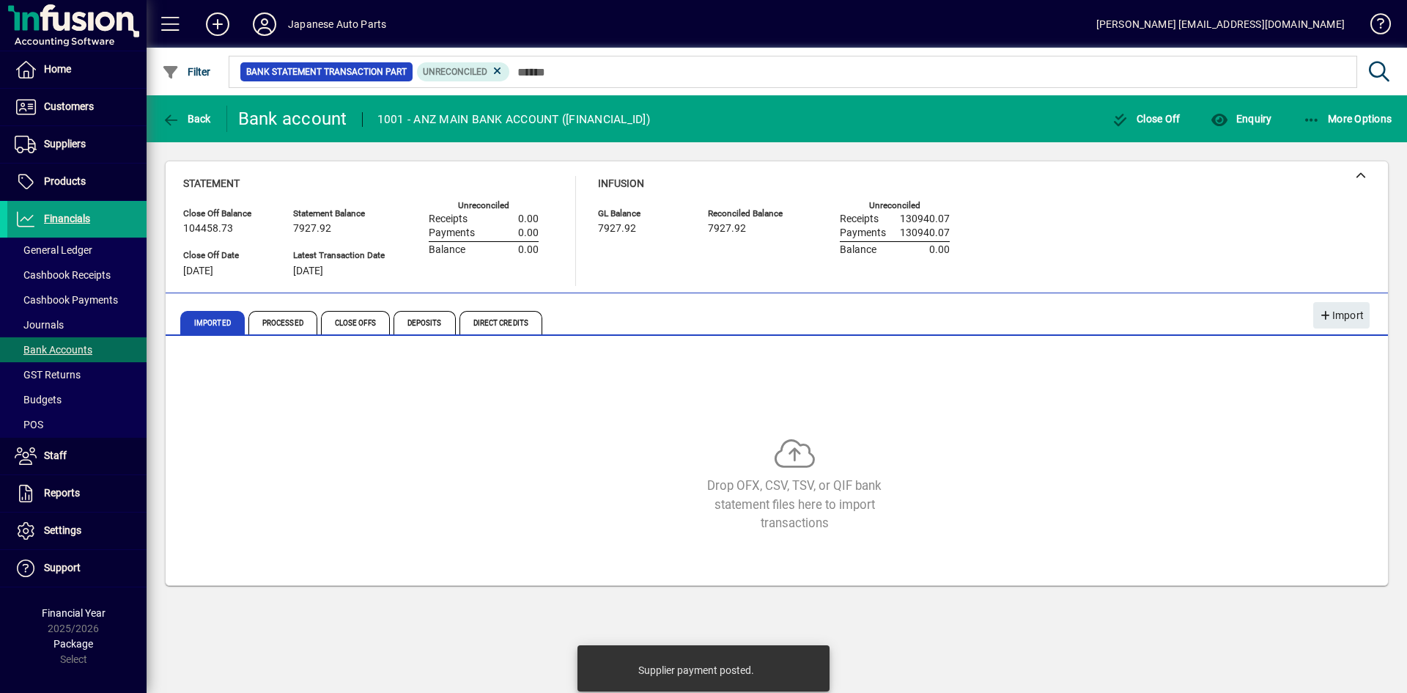
click at [997, 450] on div "Drop OFX, CSV, TSV, or QIF bank statement files here to import transactions" at bounding box center [794, 485] width 1223 height 95
click at [1102, 204] on div "Statement Close Off Balance 104458.73 Close Off Date 31/08/2025 Statement Balan…" at bounding box center [776, 231] width 1187 height 110
click at [1231, 183] on div at bounding box center [777, 175] width 1223 height 29
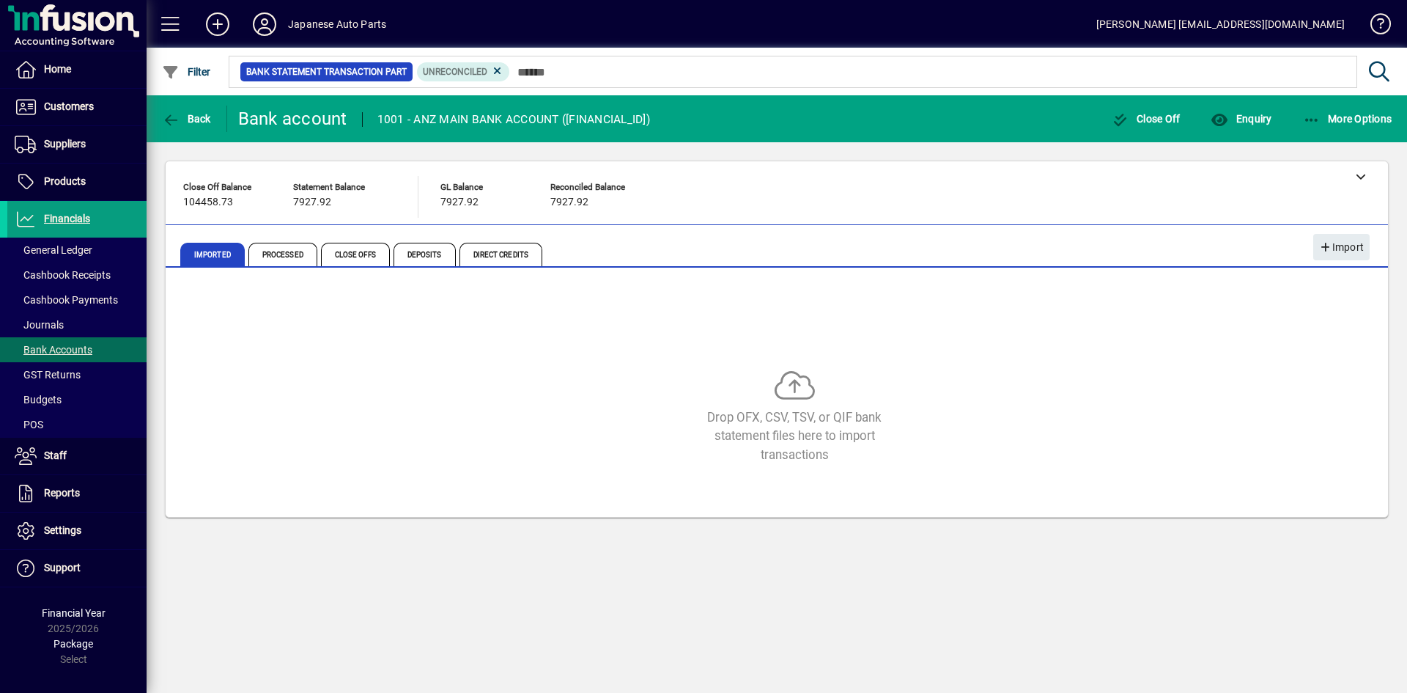
click at [837, 213] on div "Close Off Balance 104458.73 Statement Balance 7927.92 GL Balance 7927.92 Reconc…" at bounding box center [776, 197] width 1187 height 42
click at [1231, 176] on icon at bounding box center [1361, 176] width 10 height 10
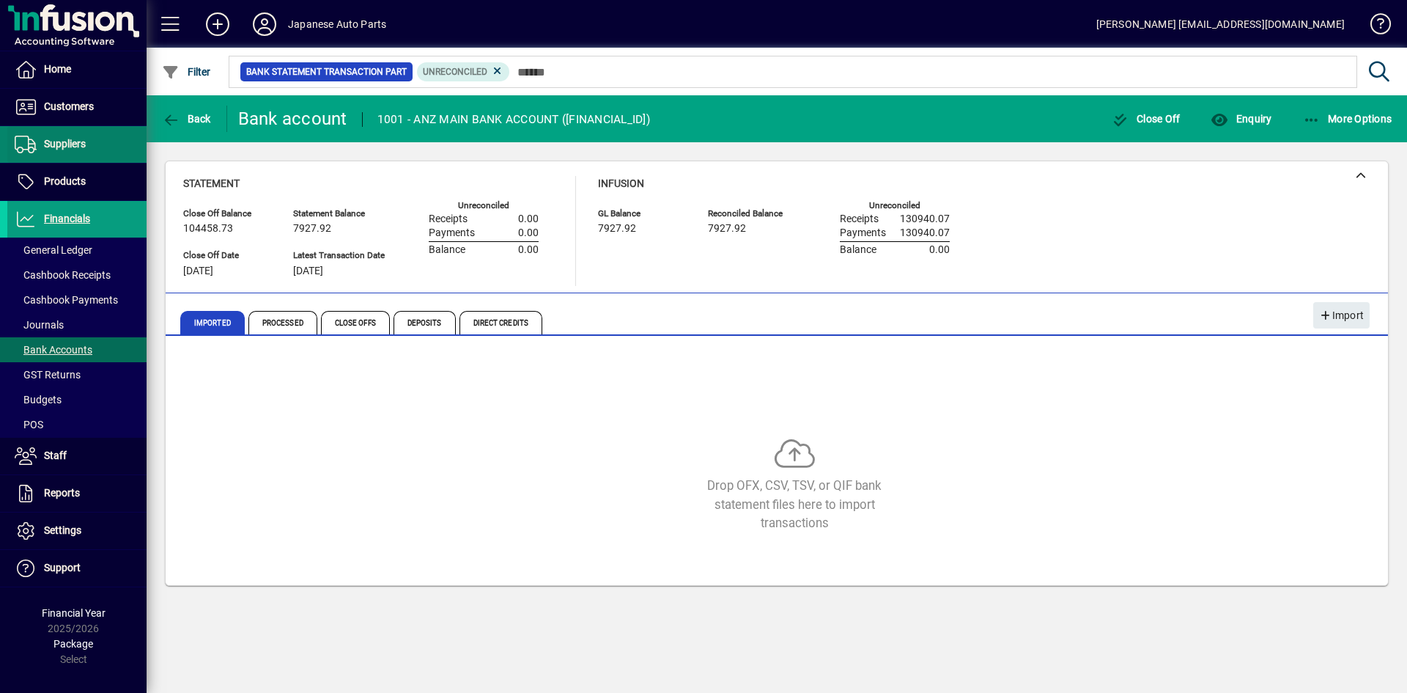
click at [69, 145] on span "Suppliers" at bounding box center [65, 144] width 42 height 12
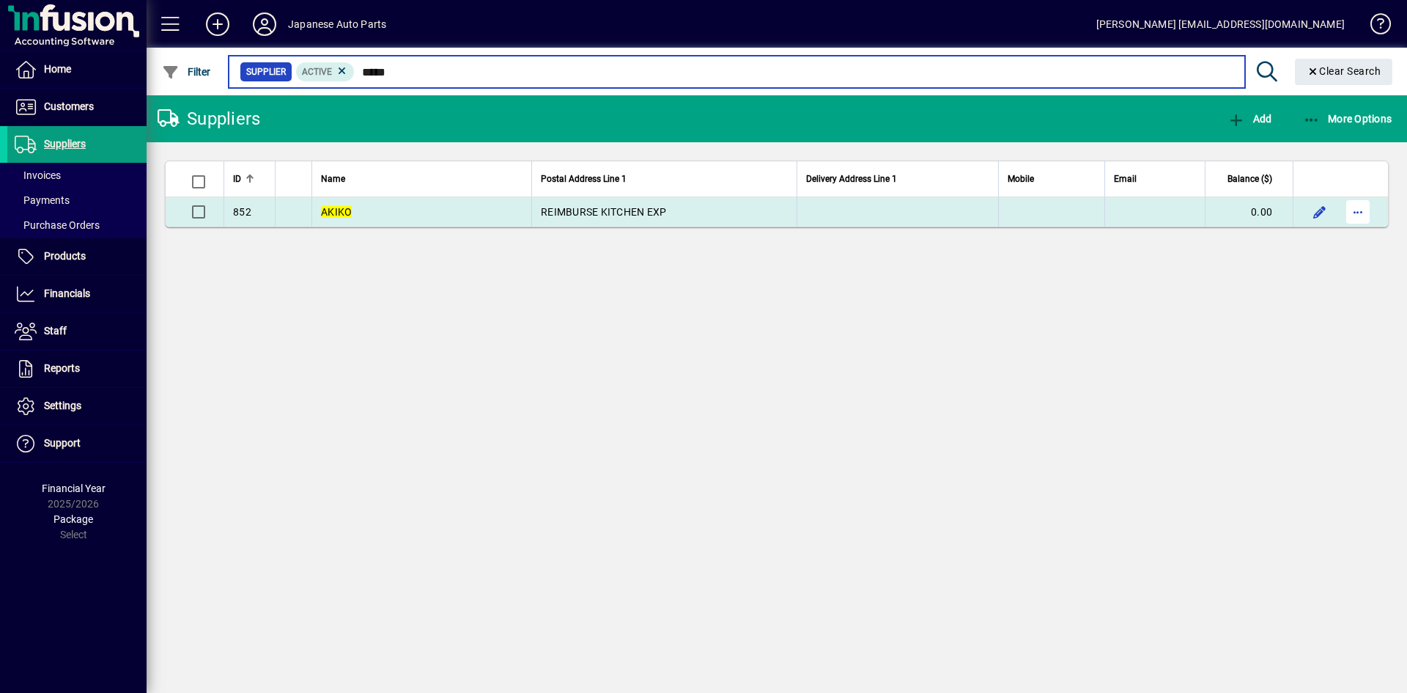
type input "*****"
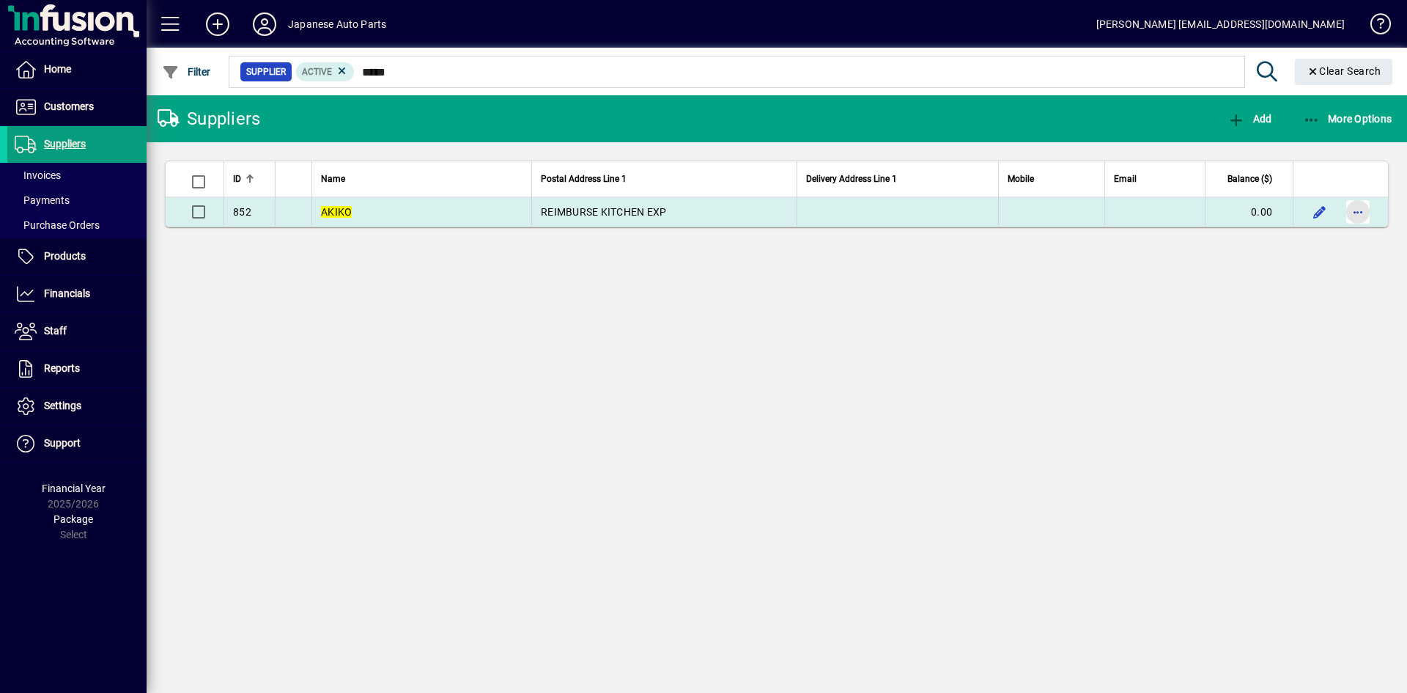
click at [1231, 212] on span "button" at bounding box center [1358, 211] width 35 height 35
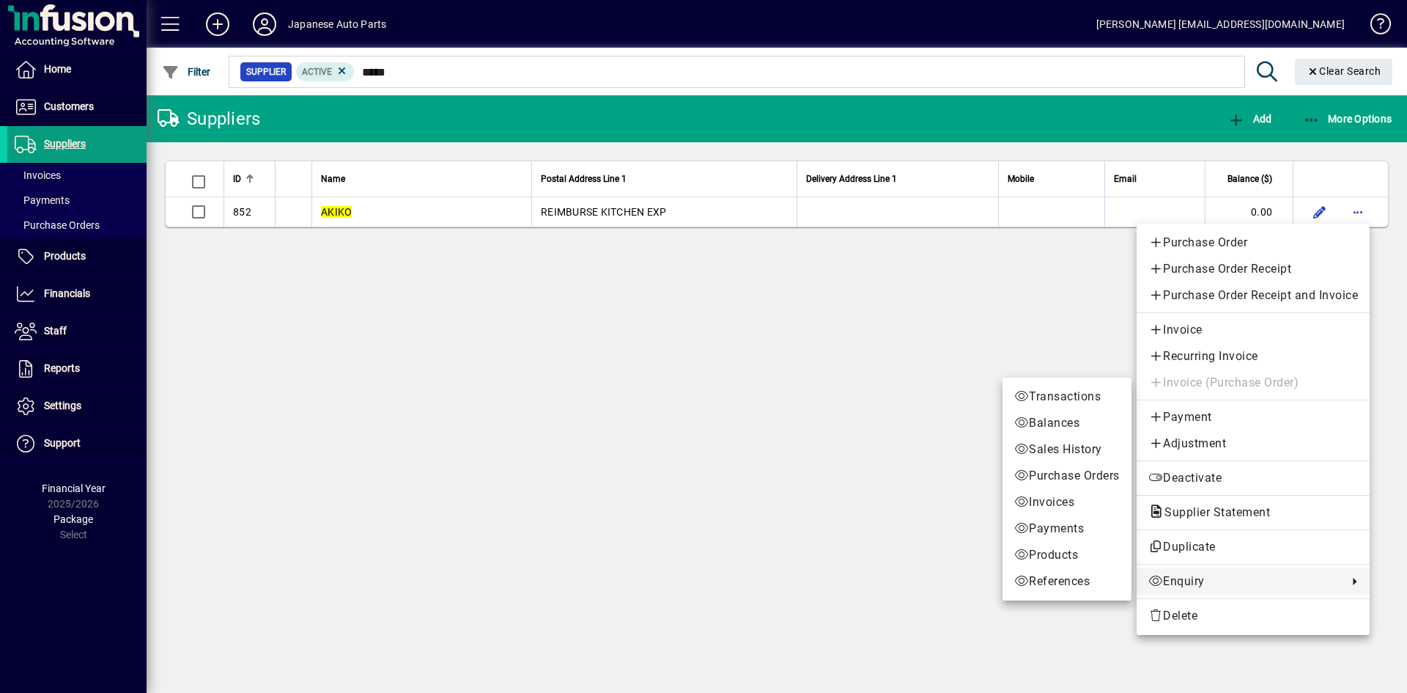
click at [1204, 584] on span "Enquiry" at bounding box center [1245, 581] width 192 height 18
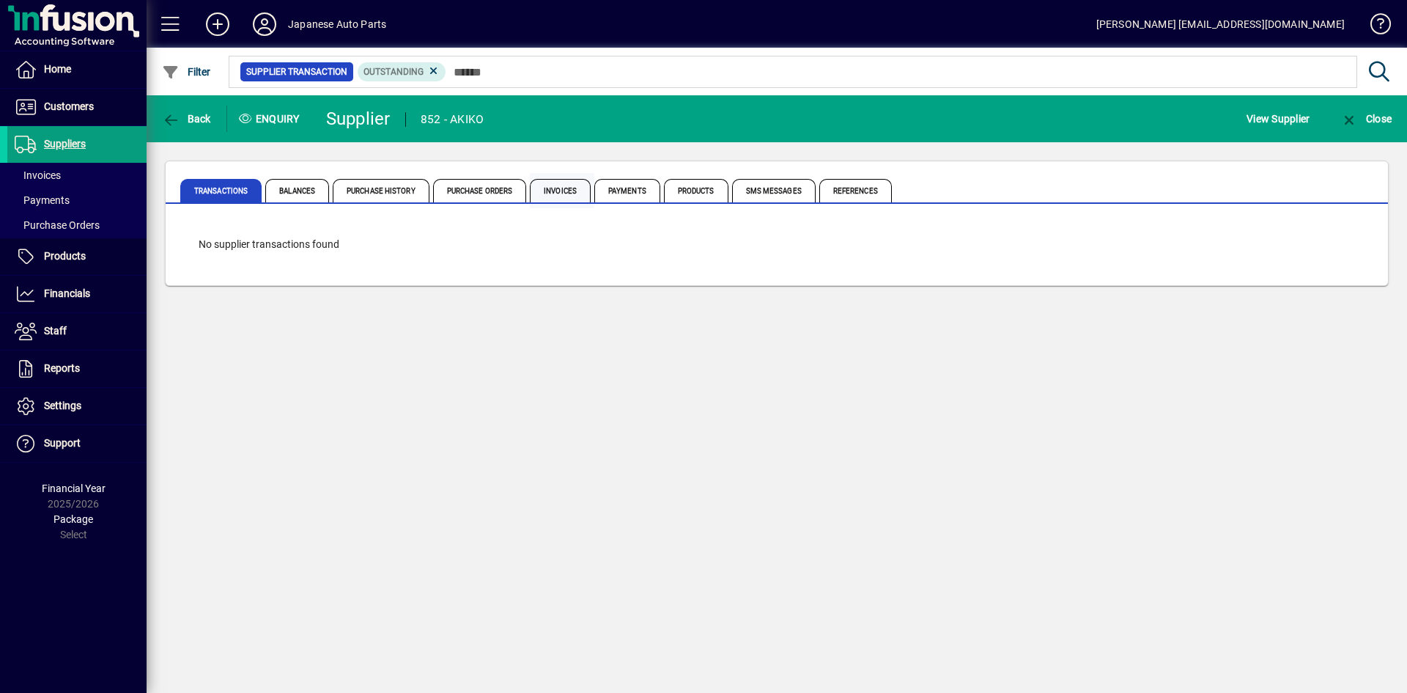
click at [546, 194] on span "Invoices" at bounding box center [560, 190] width 61 height 23
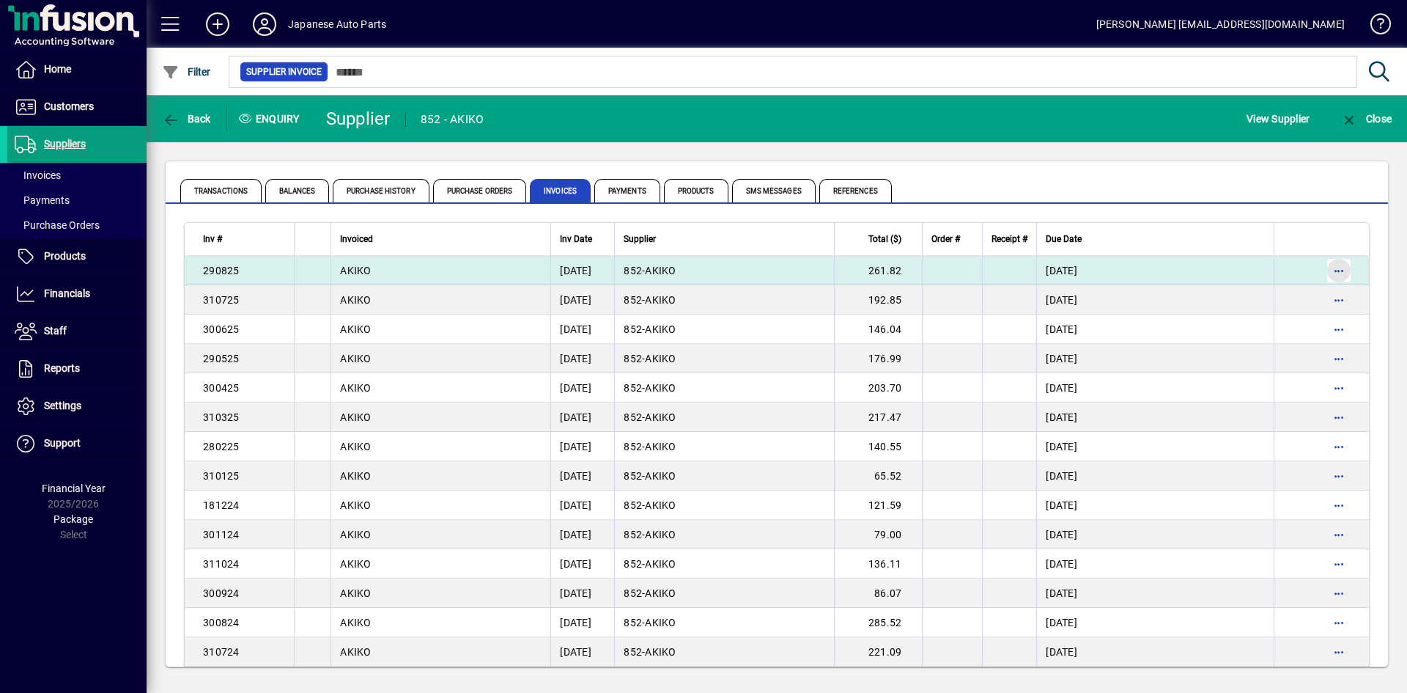
click at [1231, 270] on span "button" at bounding box center [1339, 270] width 35 height 35
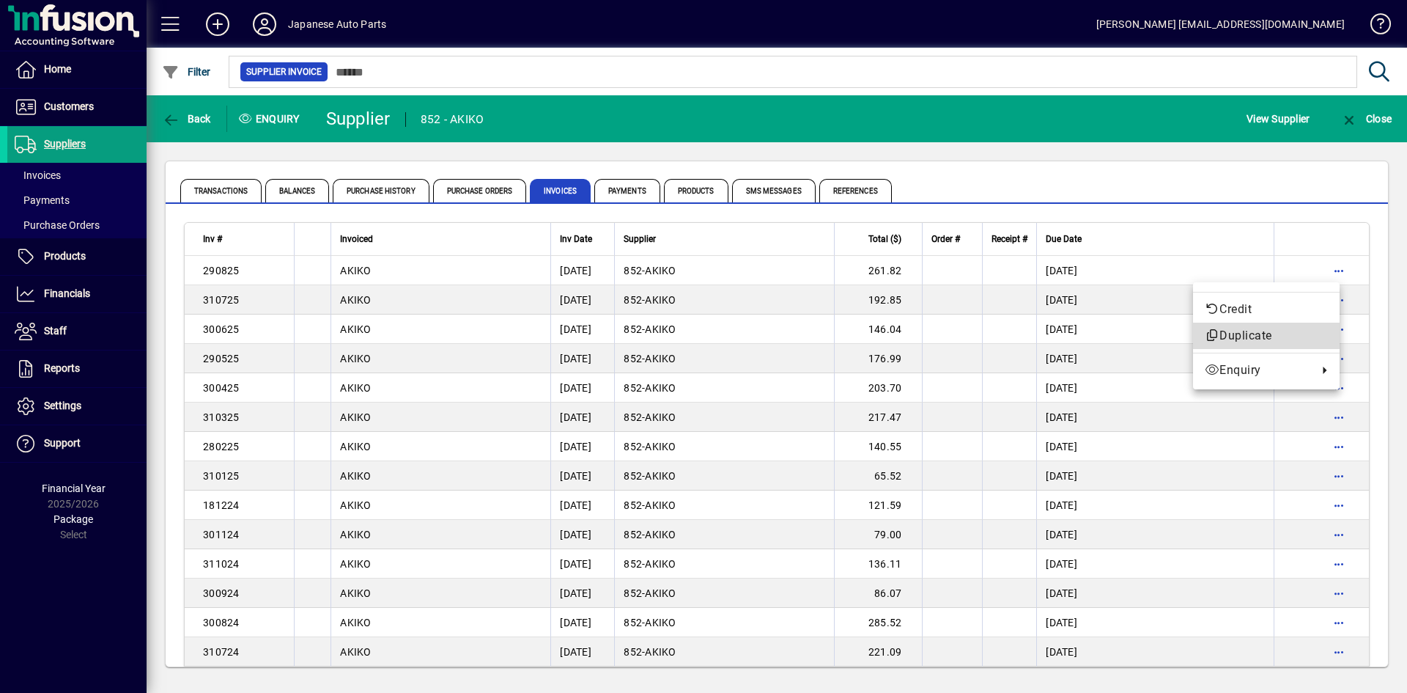
click at [1231, 330] on span "Duplicate" at bounding box center [1266, 336] width 123 height 18
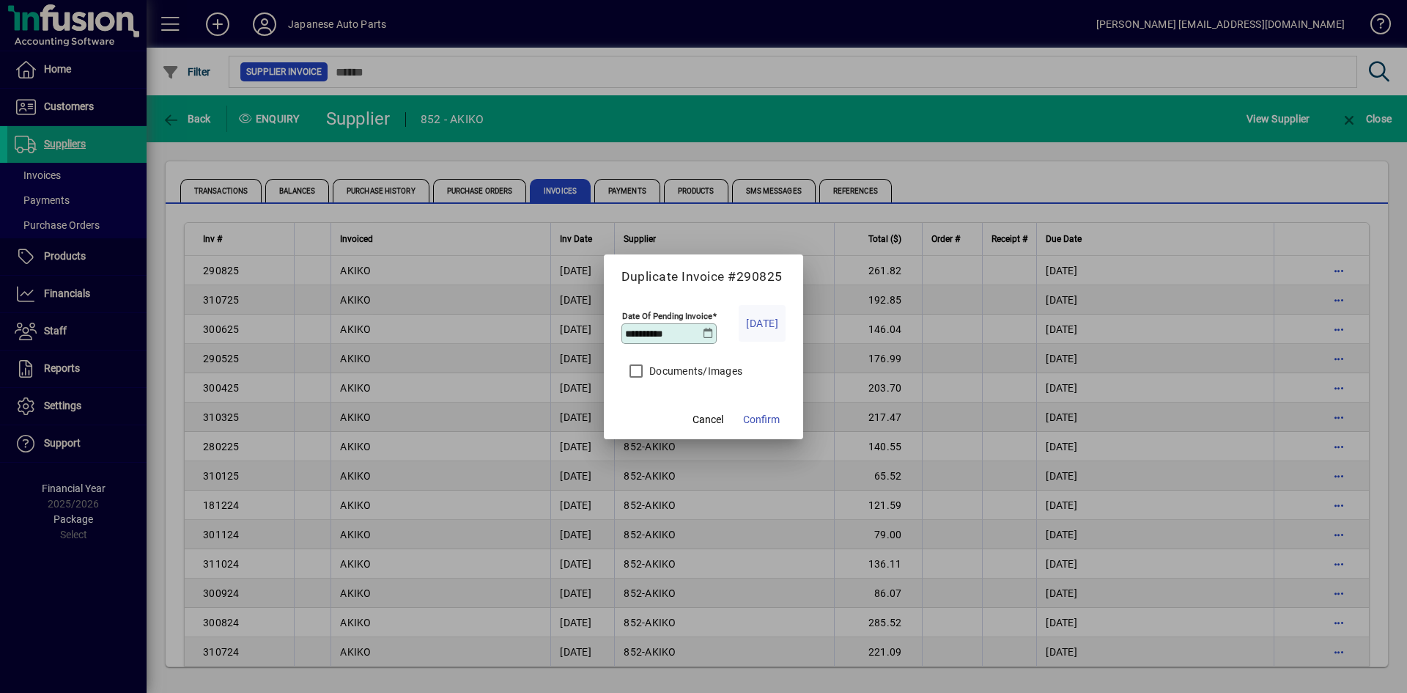
click at [757, 321] on span "Today" at bounding box center [762, 323] width 32 height 18
type input "**********"
click at [772, 418] on span "Confirm" at bounding box center [761, 419] width 37 height 15
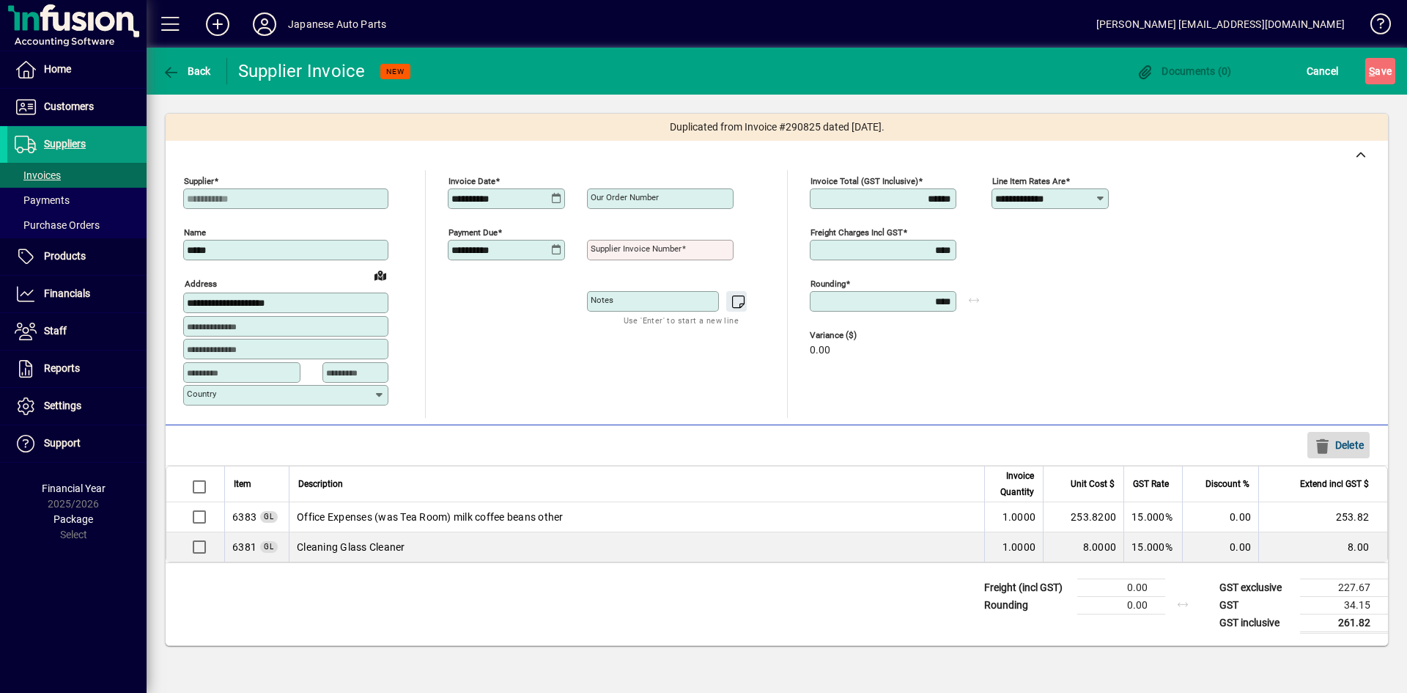
click at [1231, 442] on icon "button" at bounding box center [1322, 446] width 18 height 15
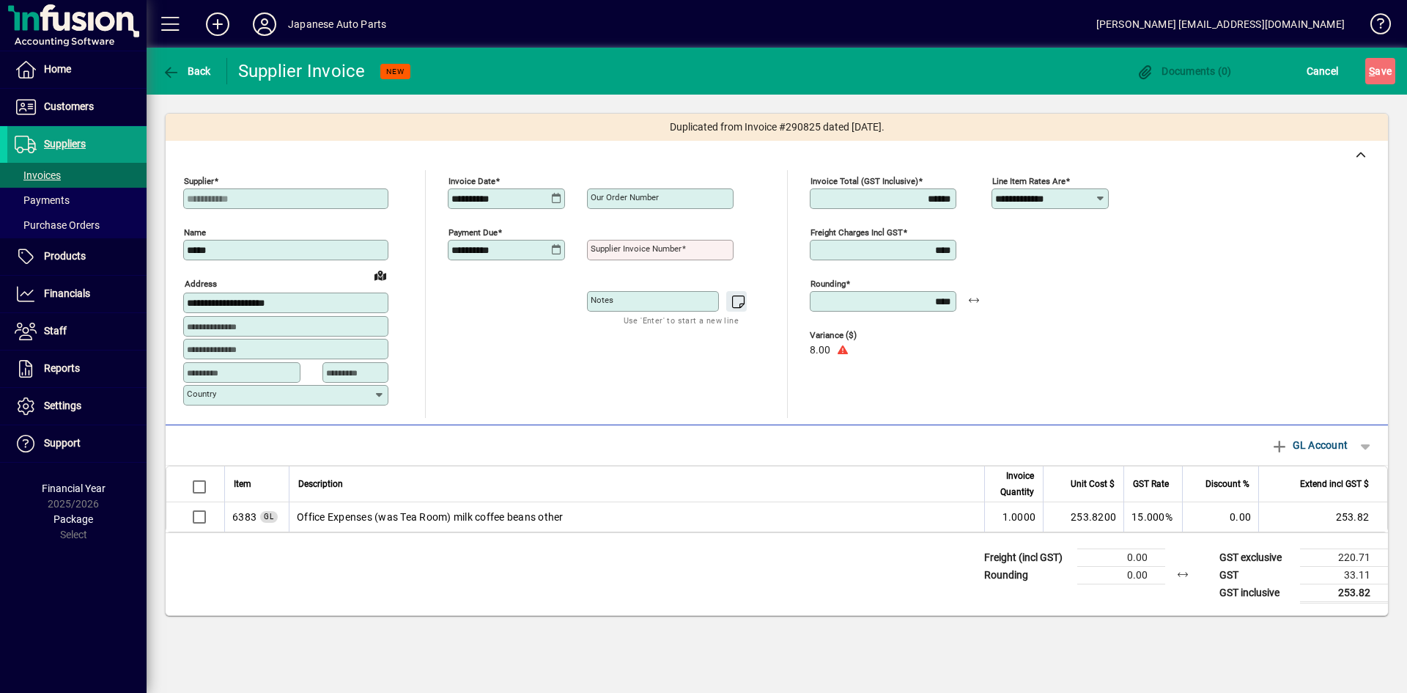
click at [641, 248] on mat-label "Supplier invoice number" at bounding box center [636, 248] width 91 height 10
click at [641, 248] on input "Supplier invoice number" at bounding box center [662, 250] width 142 height 12
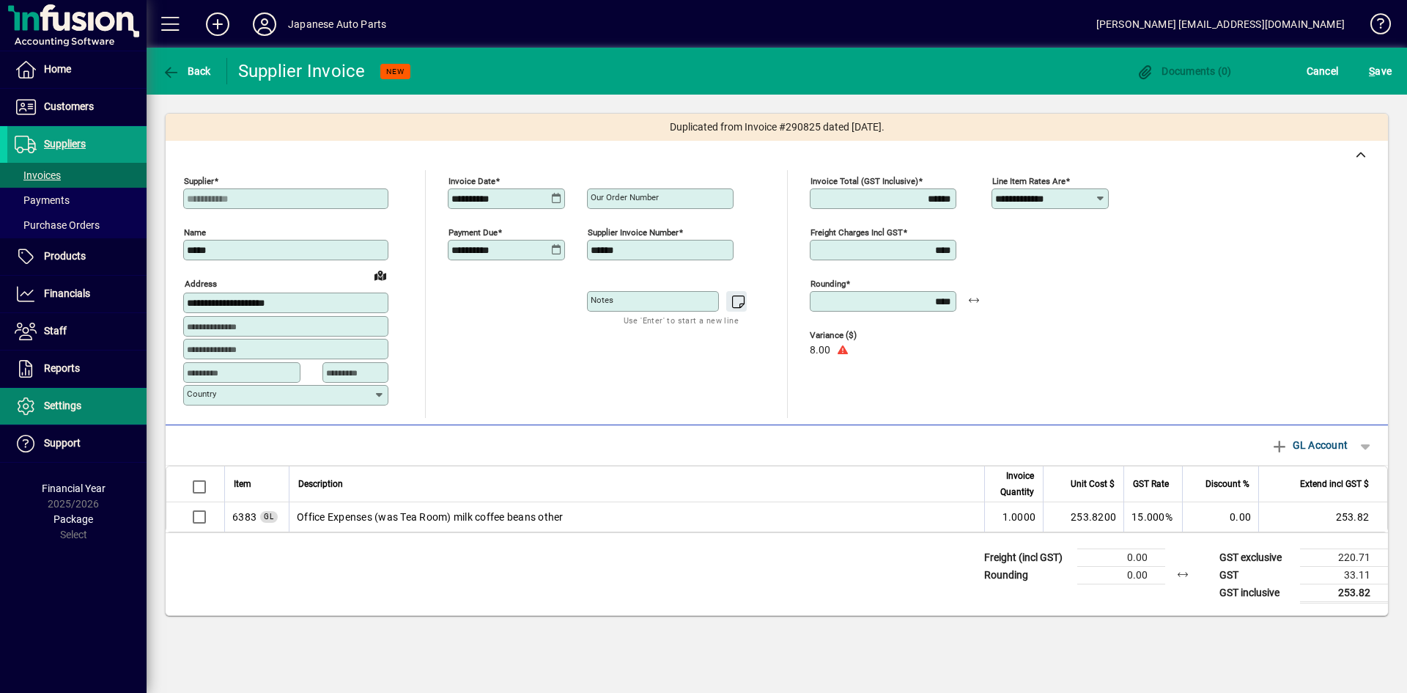
type input "******"
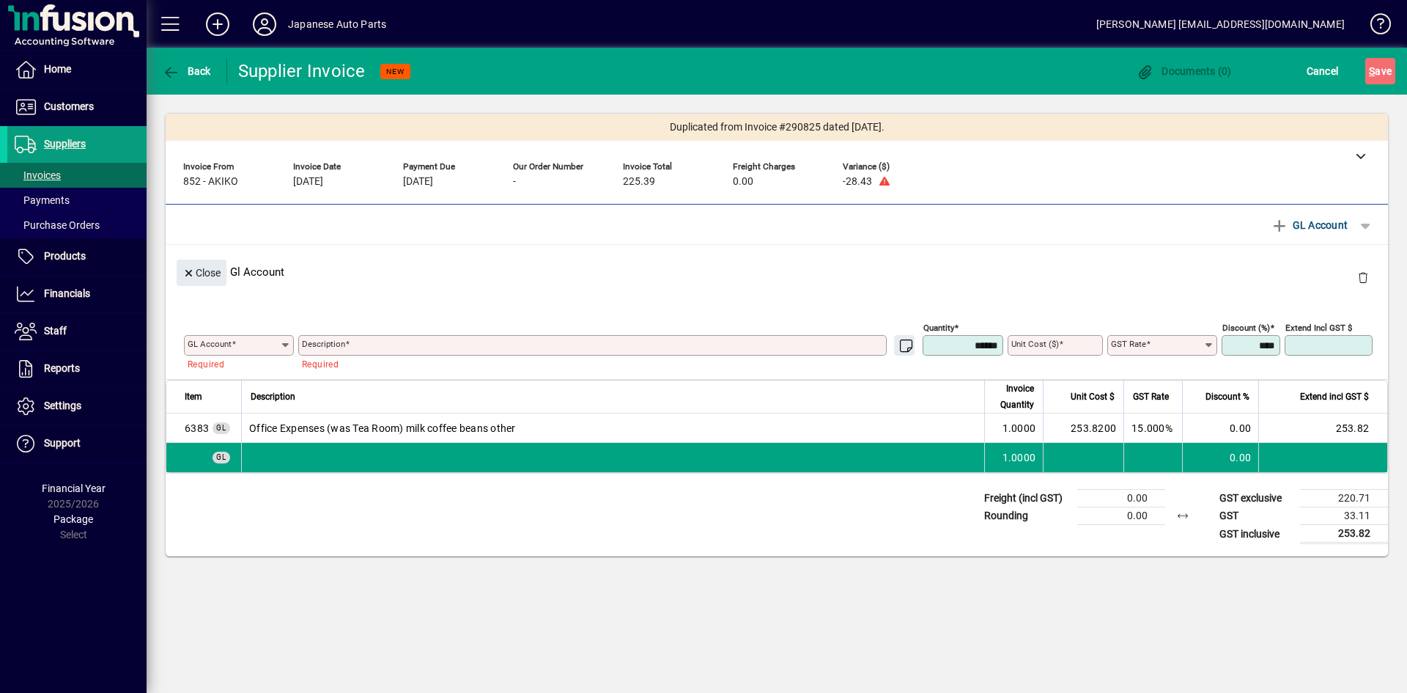
click at [1006, 432] on td "1.0000" at bounding box center [1013, 427] width 59 height 29
click at [1231, 280] on span "button" at bounding box center [1363, 276] width 35 height 35
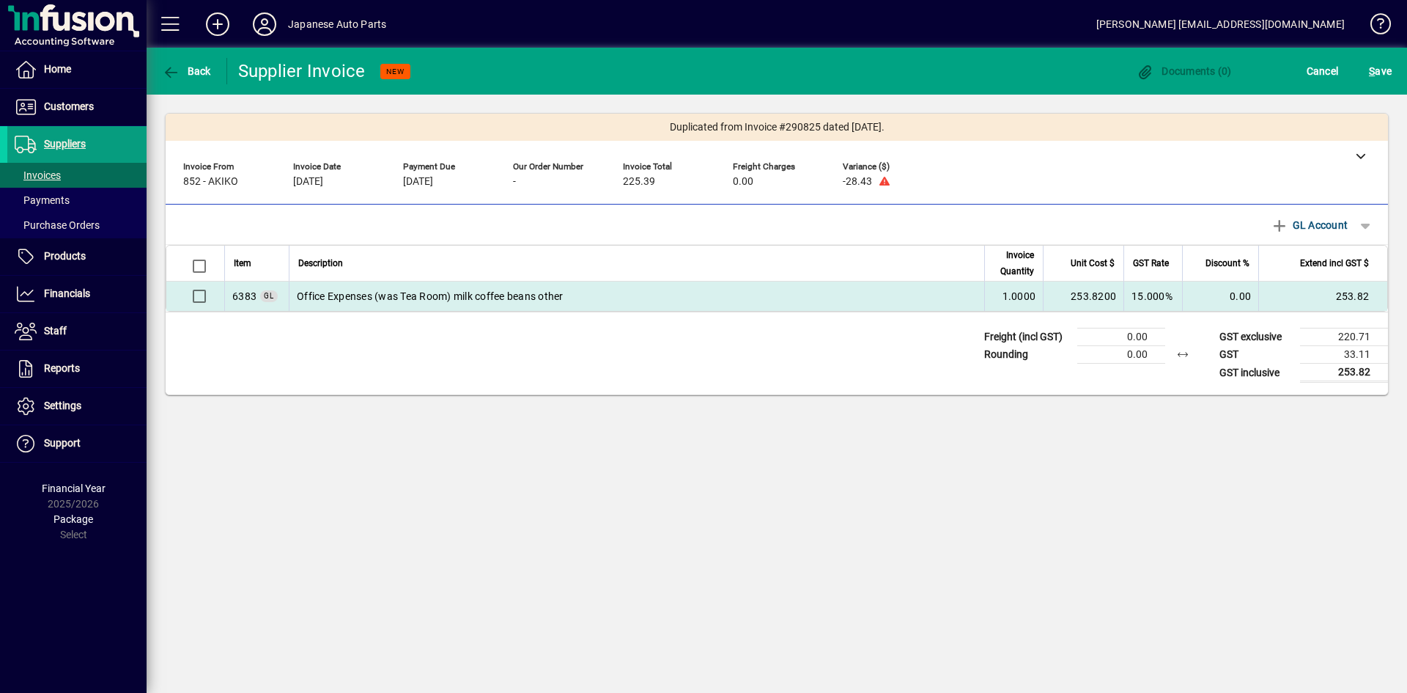
click at [1160, 292] on td "15.000%" at bounding box center [1153, 295] width 59 height 29
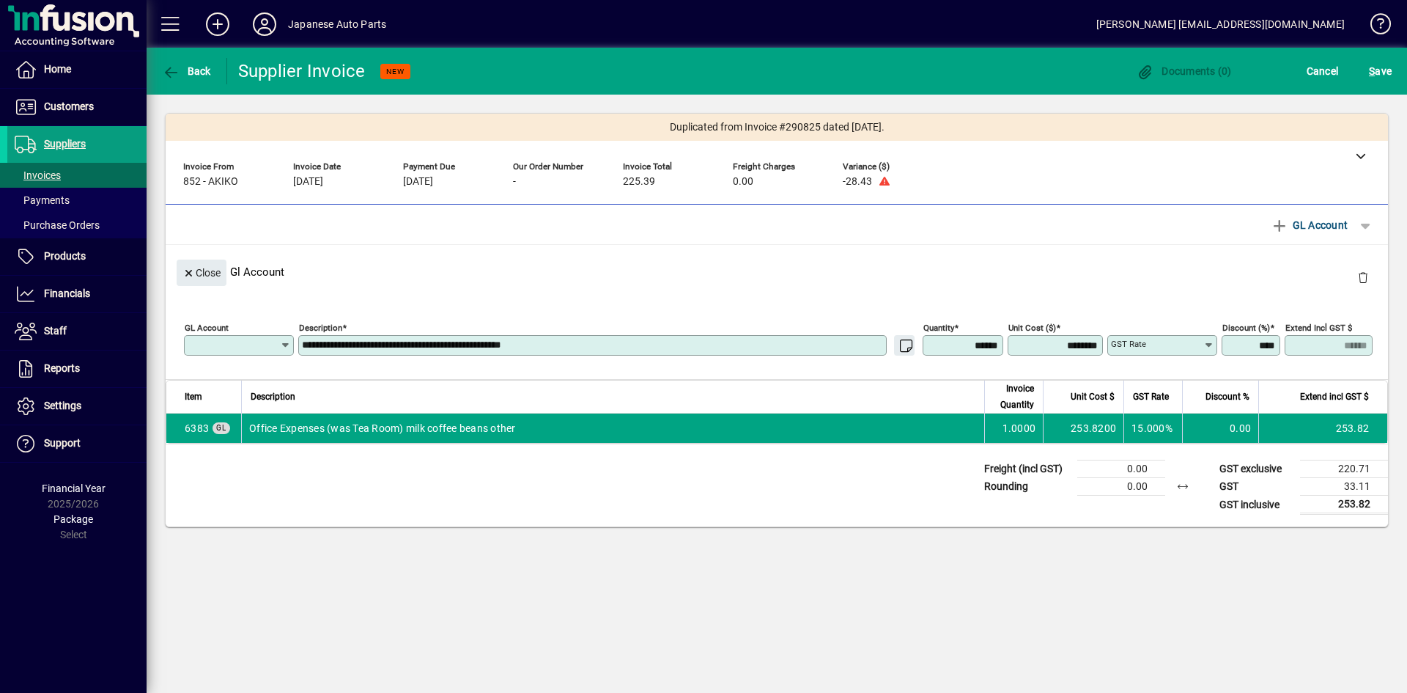
type input "****"
type input "********"
click at [1231, 349] on div "**********" at bounding box center [780, 342] width 1193 height 51
type input "********"
type input "******"
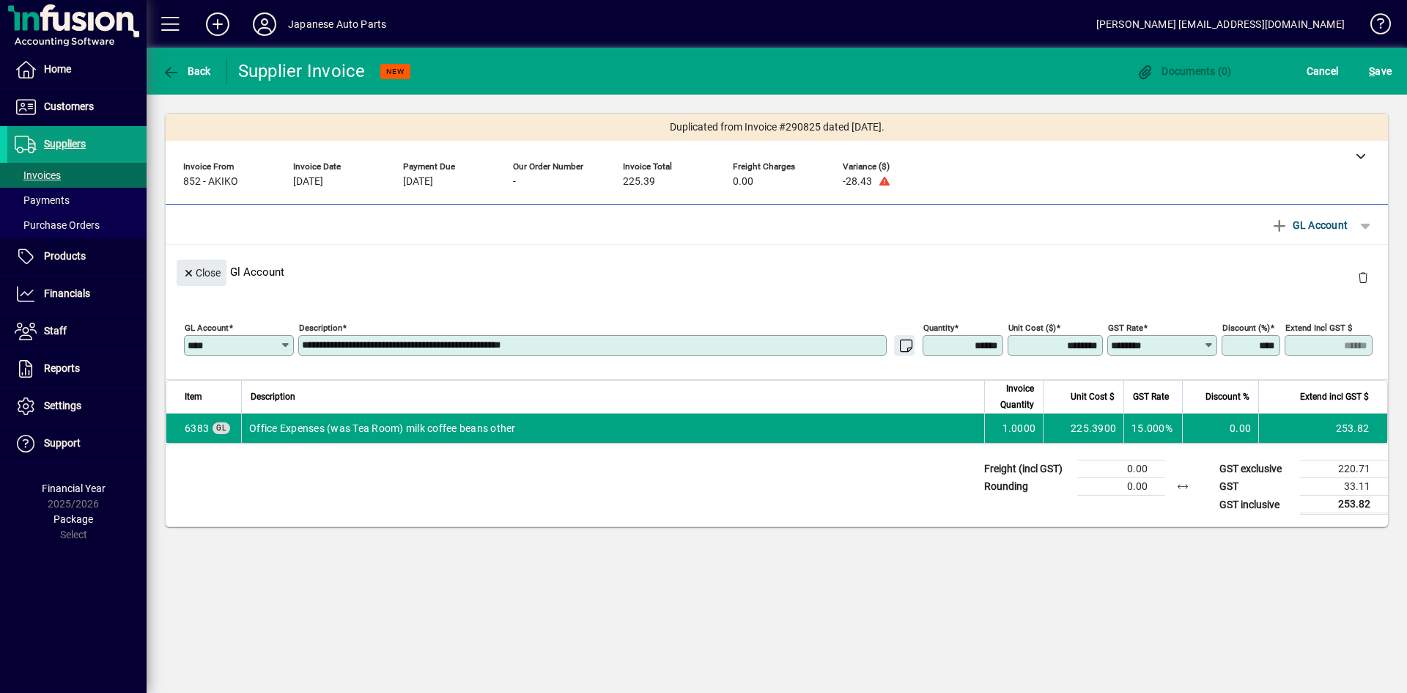
click at [587, 347] on textarea "**********" at bounding box center [594, 345] width 584 height 12
click at [890, 279] on div "Close Gl Account" at bounding box center [777, 272] width 1223 height 54
click at [1231, 70] on span "S" at bounding box center [1372, 71] width 6 height 12
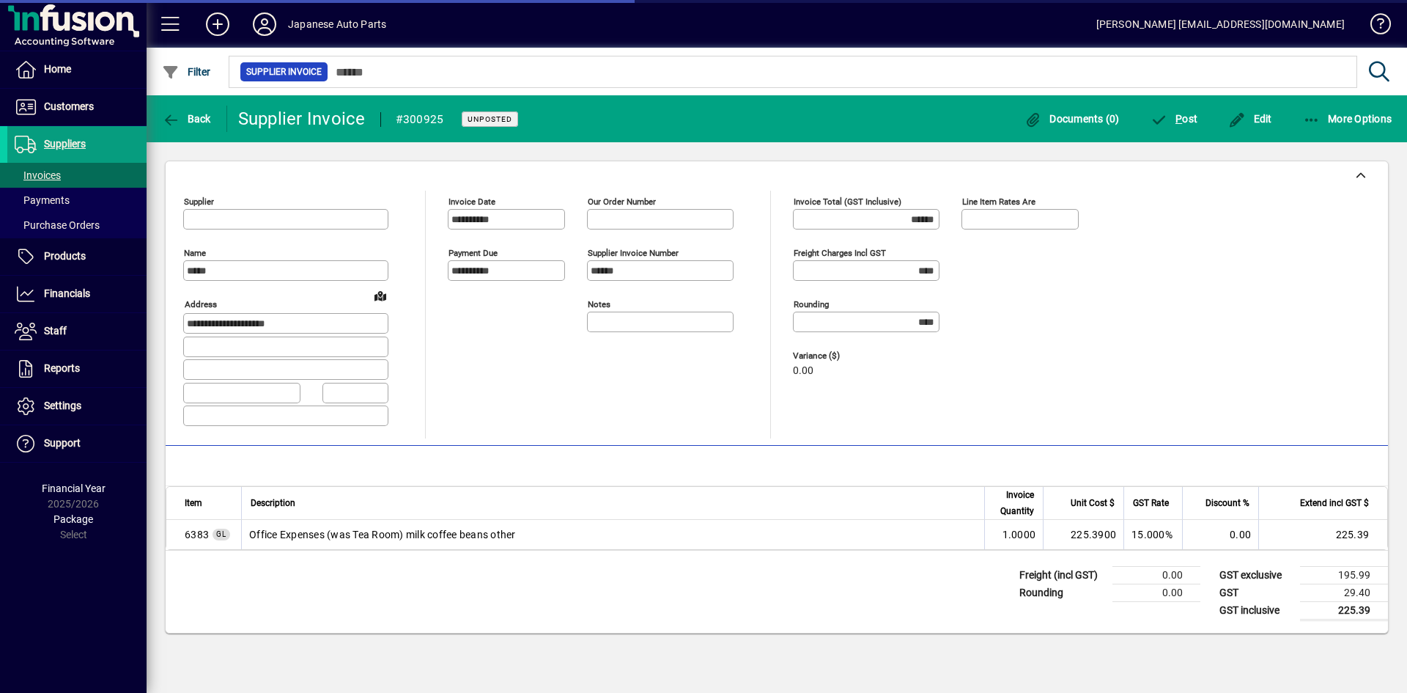
type input "**********"
click at [1187, 121] on span "P ost" at bounding box center [1175, 119] width 48 height 12
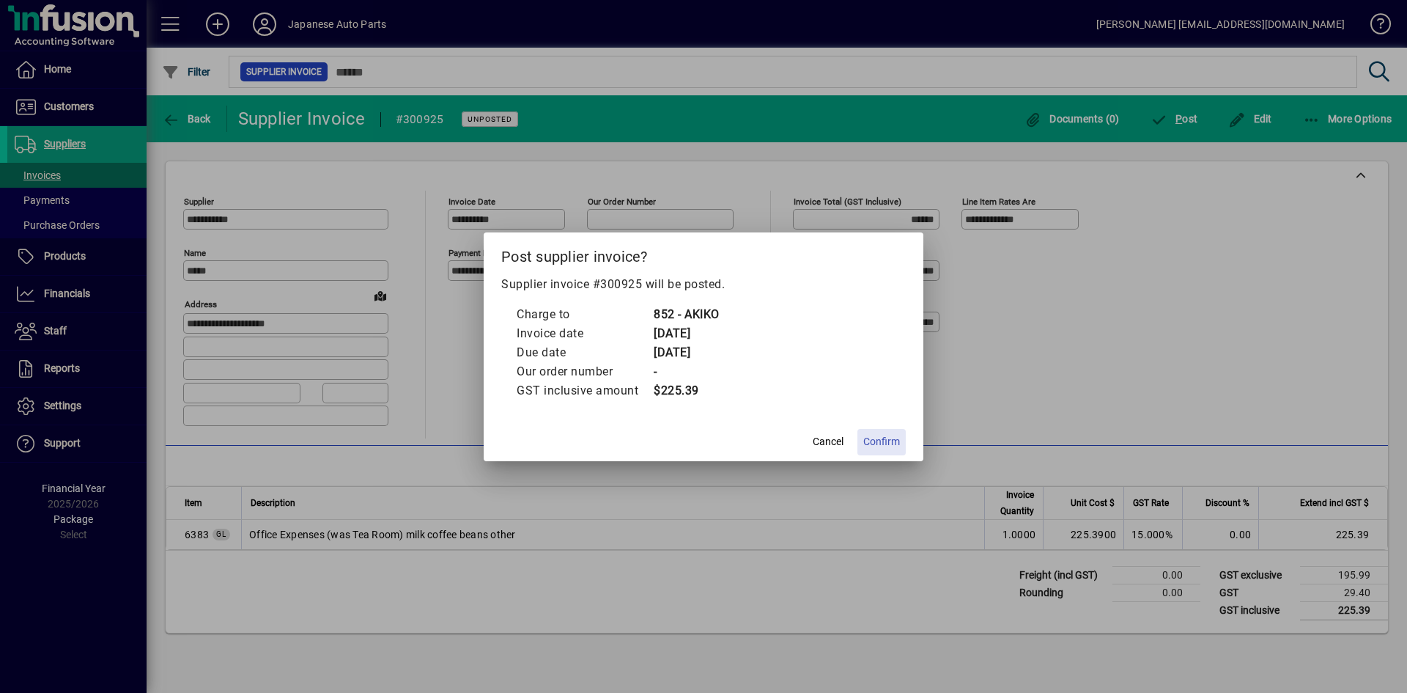
click at [887, 442] on span "Confirm" at bounding box center [881, 441] width 37 height 15
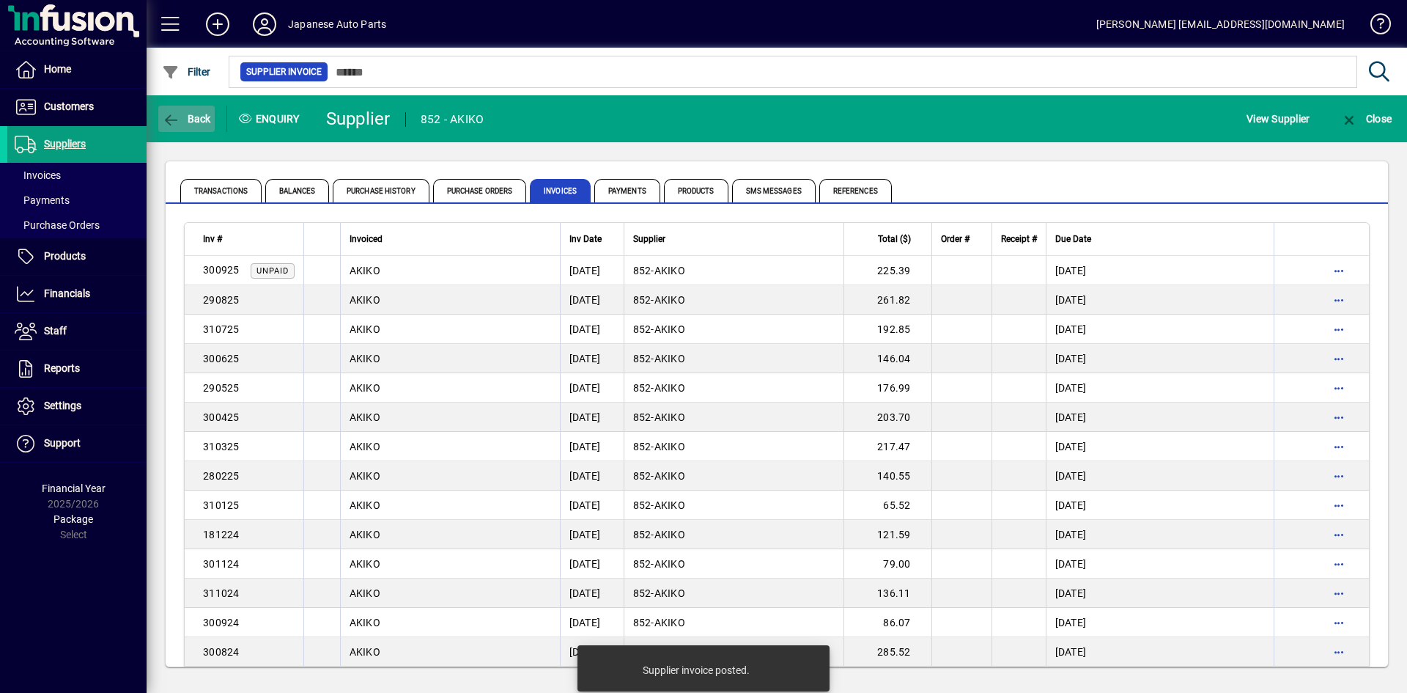
click at [175, 125] on icon "button" at bounding box center [171, 120] width 18 height 15
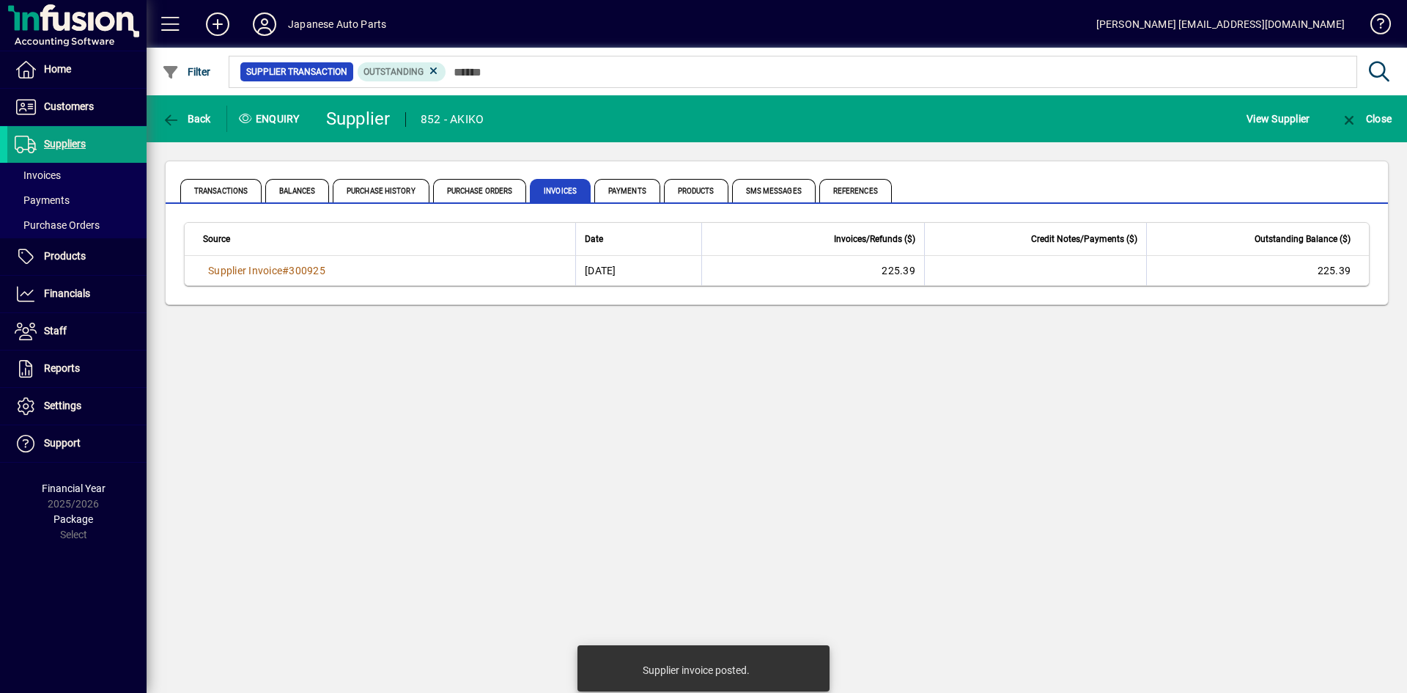
click at [843, 405] on div "Back Enquiry Supplier 852 - AKIKO View Supplier Close Transactions Balances Pur…" at bounding box center [777, 393] width 1261 height 597
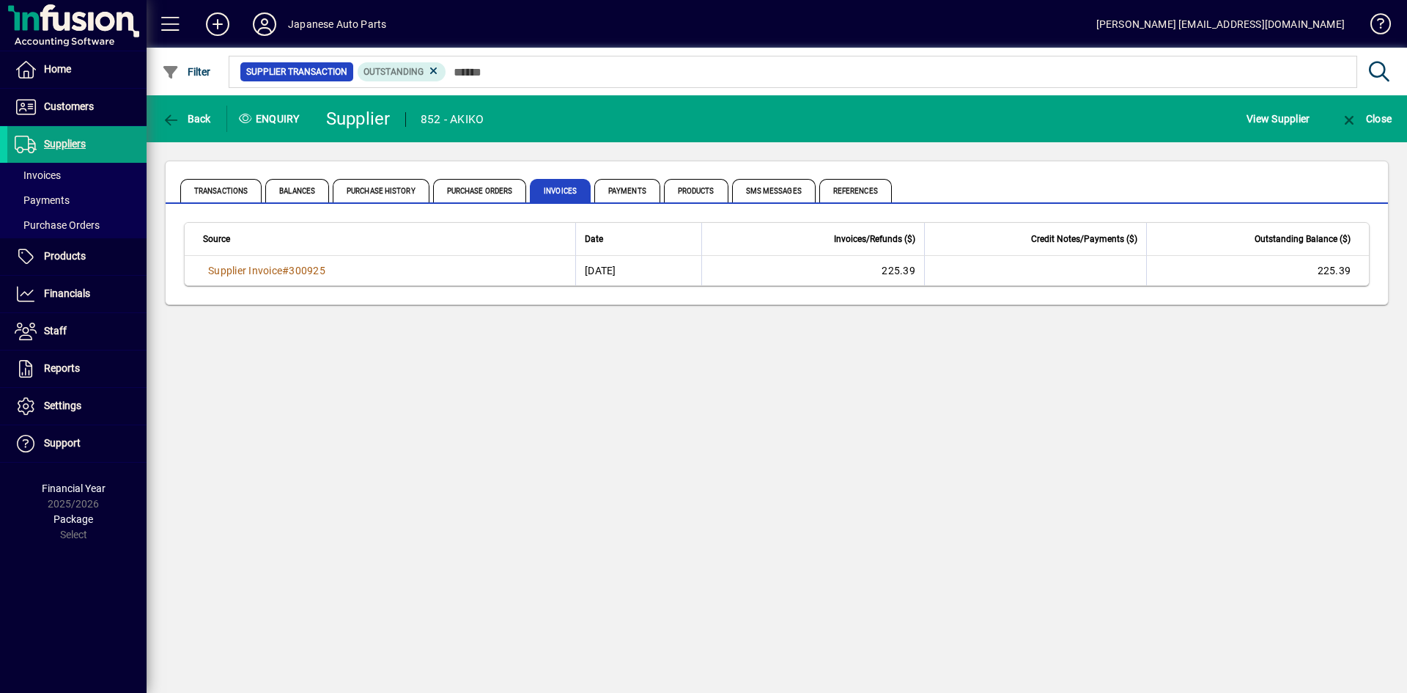
click at [593, 393] on div "Back Enquiry Supplier 852 - AKIKO View Supplier Close Transactions Balances Pur…" at bounding box center [777, 393] width 1261 height 597
click at [63, 102] on span "Customers" at bounding box center [69, 106] width 50 height 12
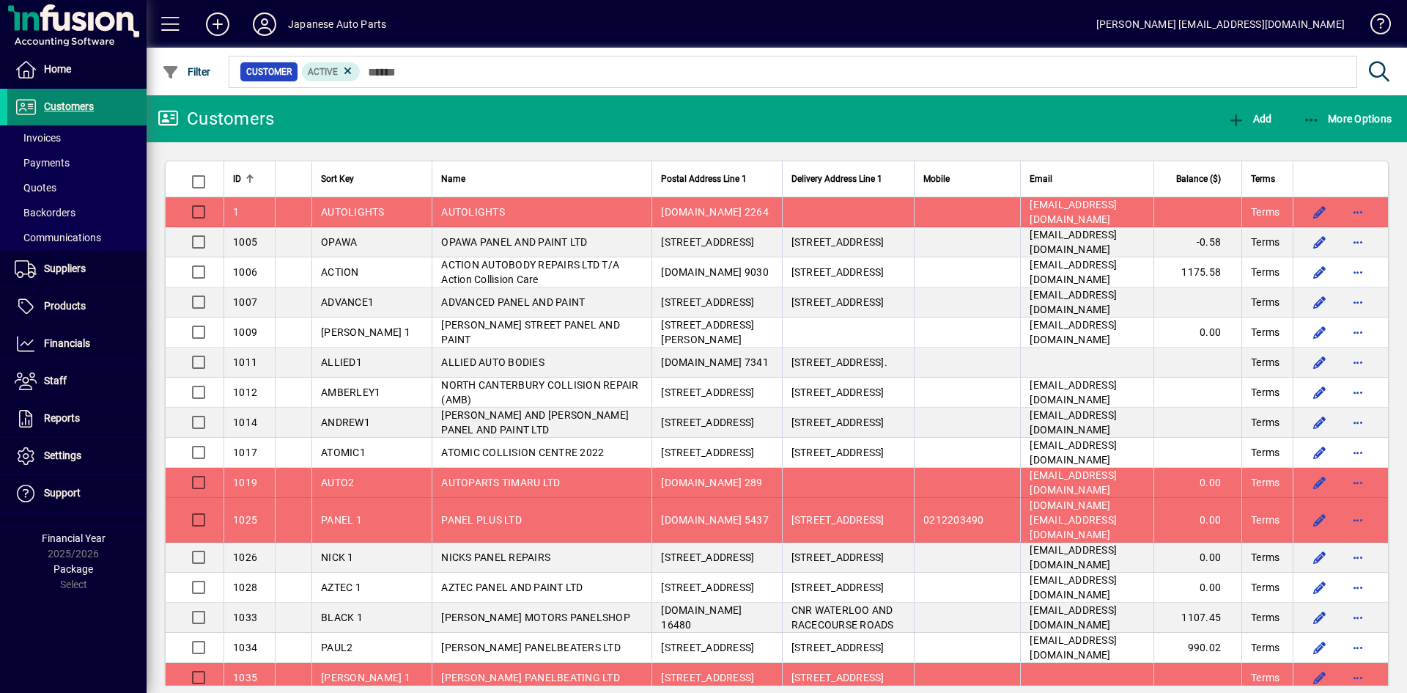
click at [79, 106] on span "Customers" at bounding box center [69, 106] width 50 height 12
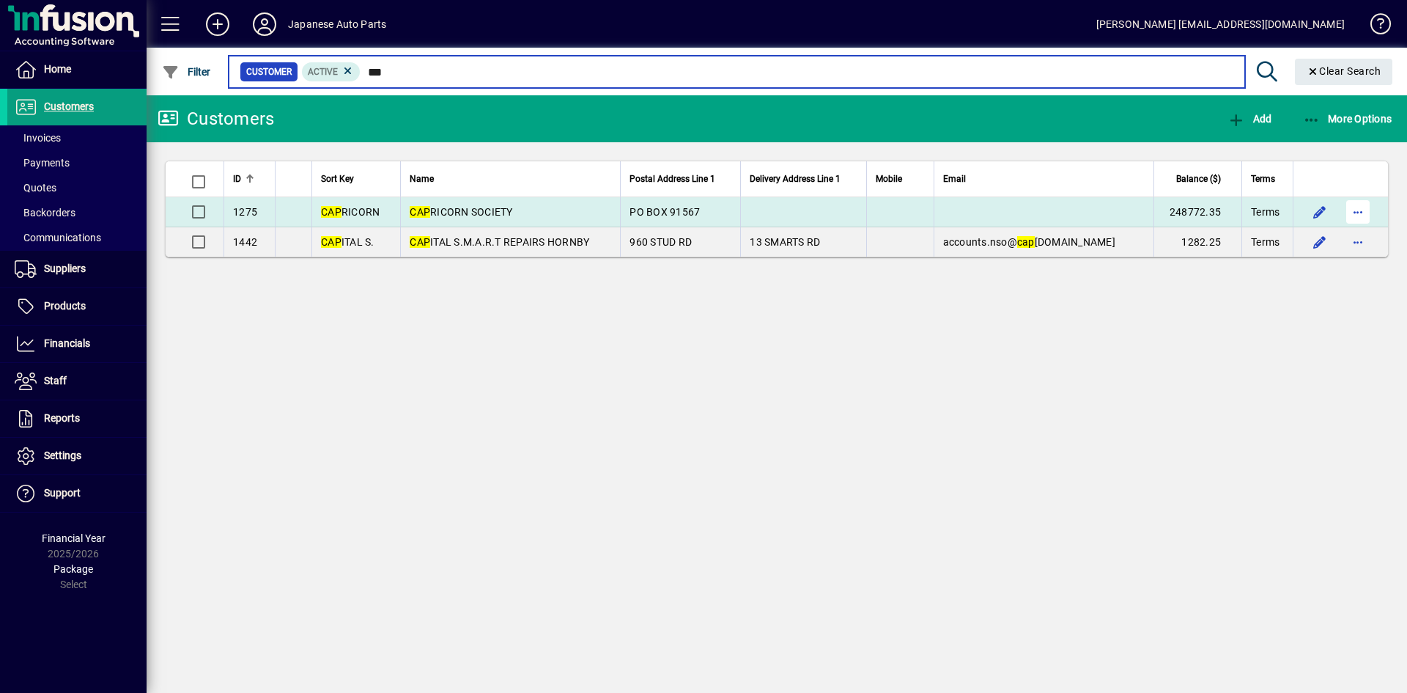
type input "***"
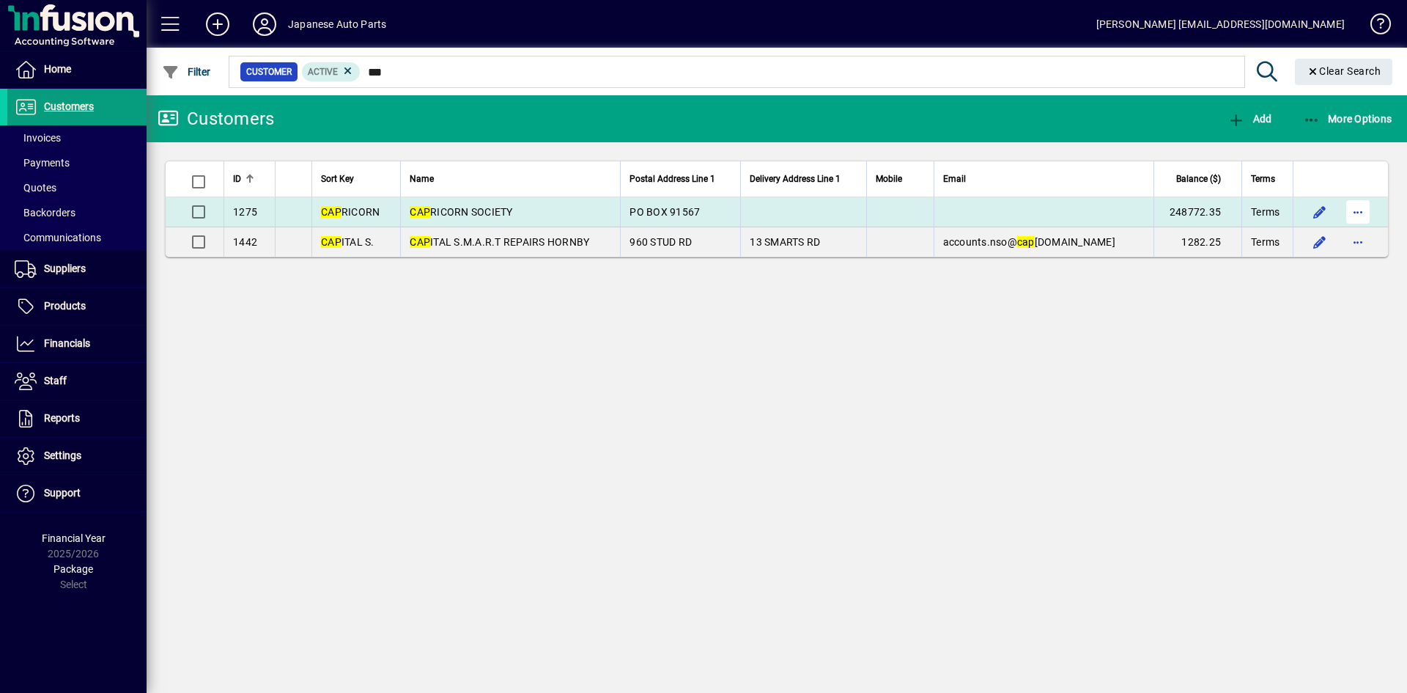
click at [1231, 212] on span "button" at bounding box center [1358, 211] width 35 height 35
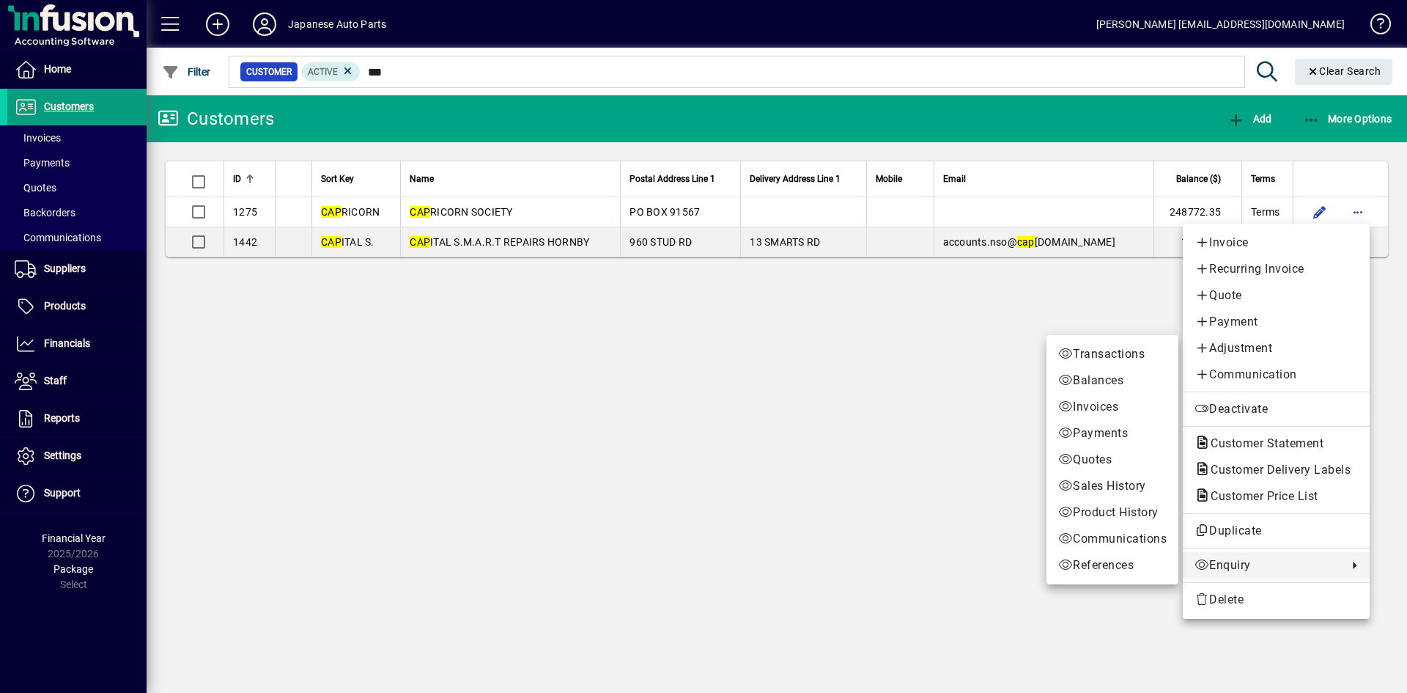
click at [1231, 564] on span "Enquiry" at bounding box center [1268, 565] width 146 height 18
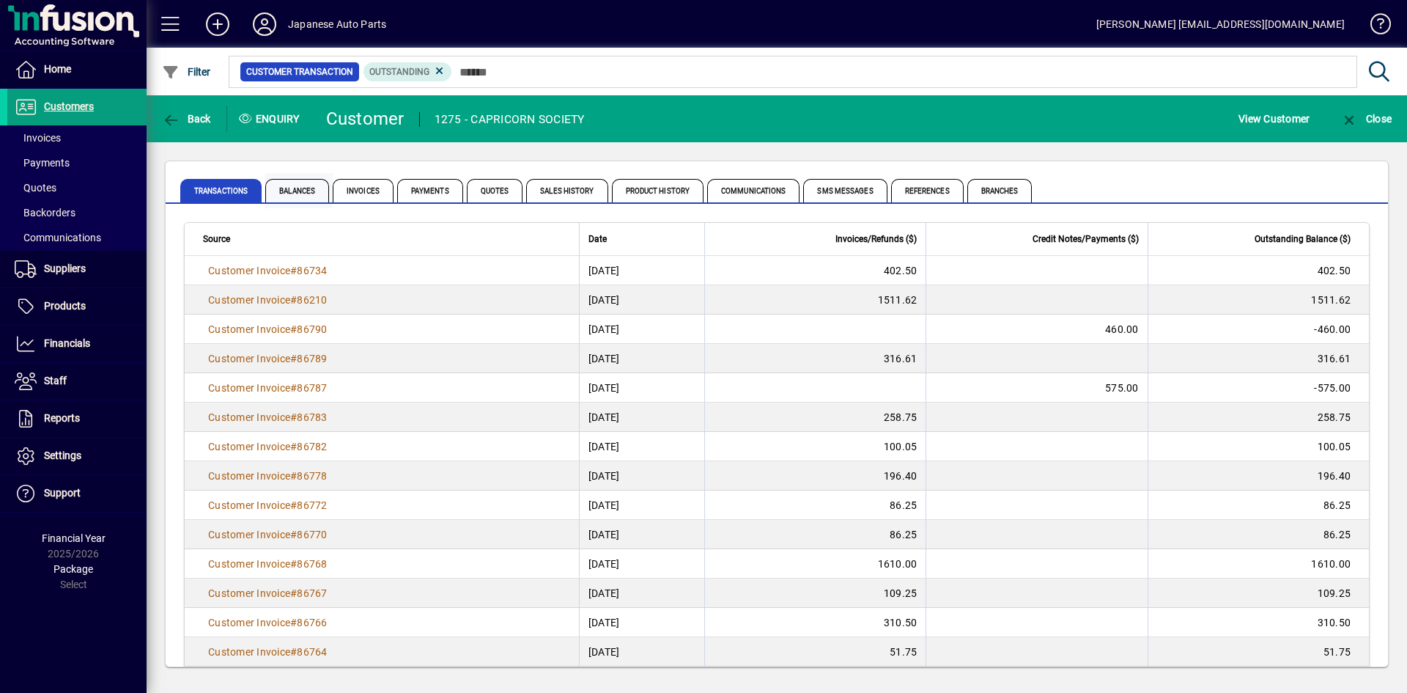
click at [298, 191] on span "Balances" at bounding box center [297, 190] width 64 height 23
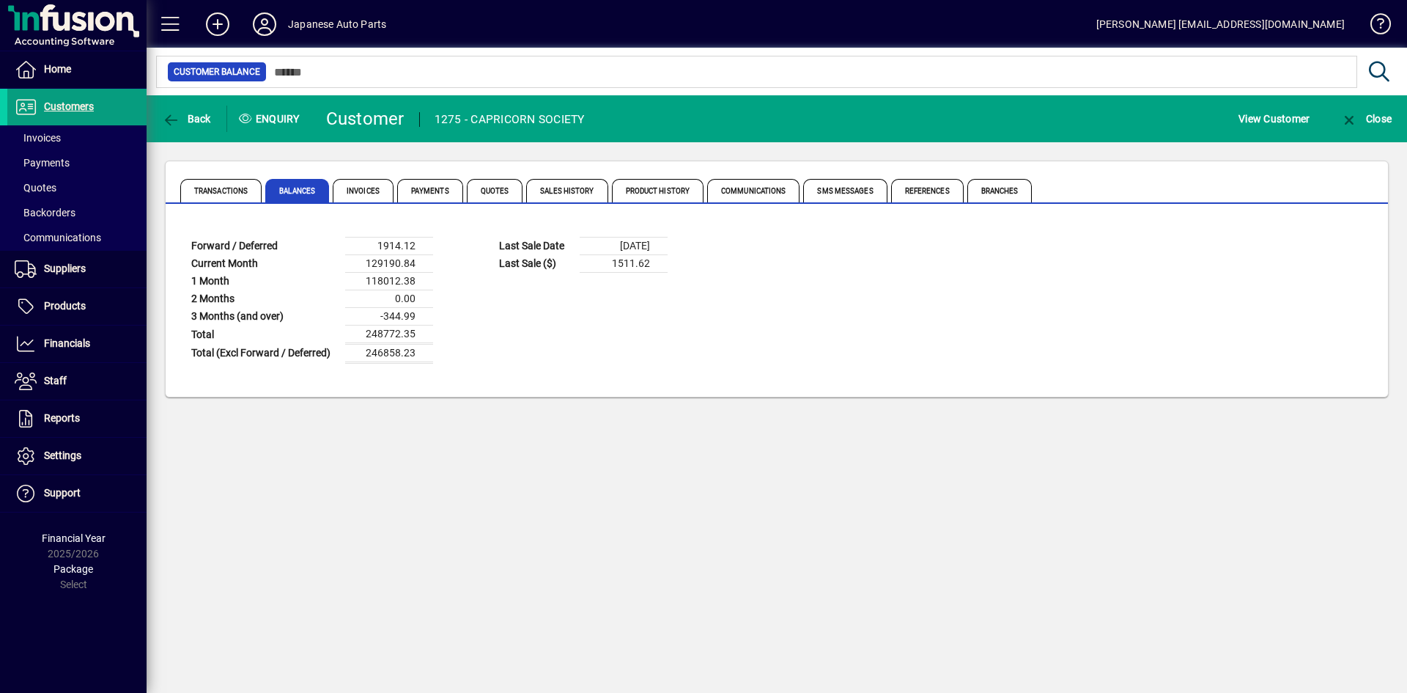
click at [391, 282] on td "118012.38" at bounding box center [389, 282] width 88 height 18
click at [197, 121] on span "Back" at bounding box center [186, 119] width 49 height 12
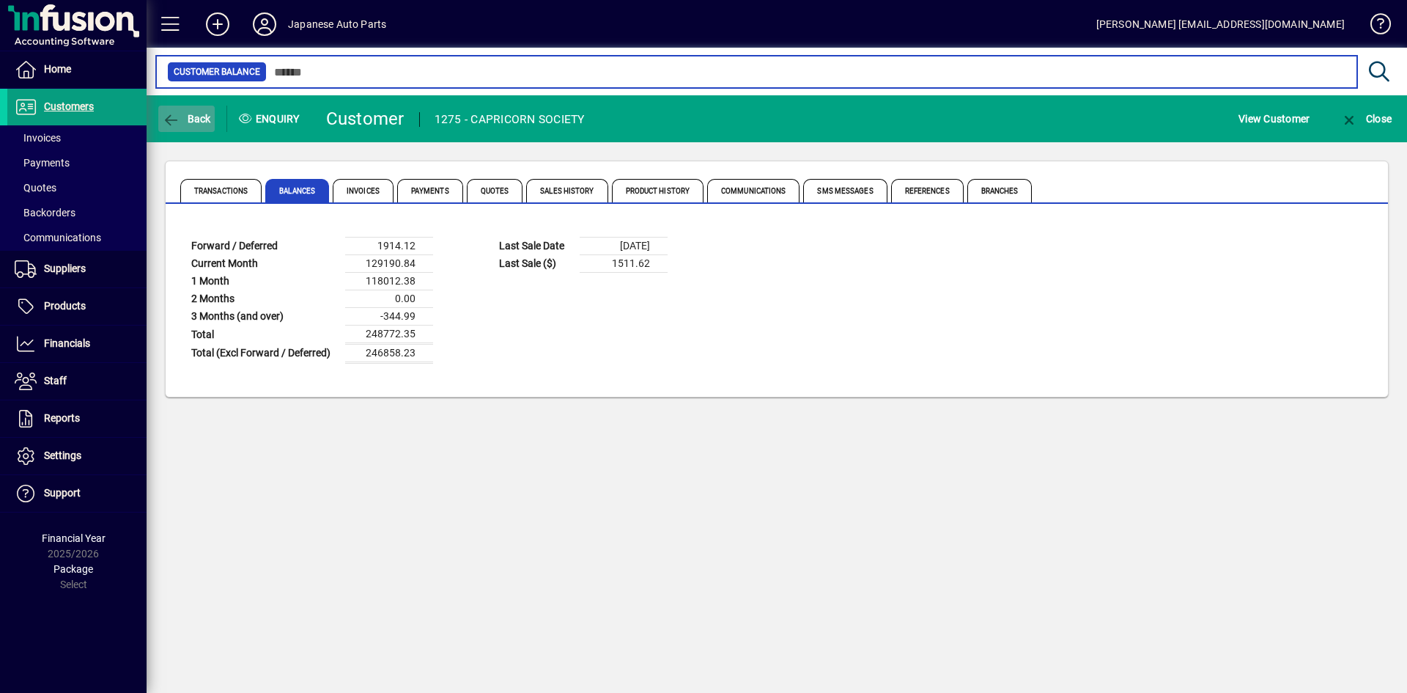
type input "***"
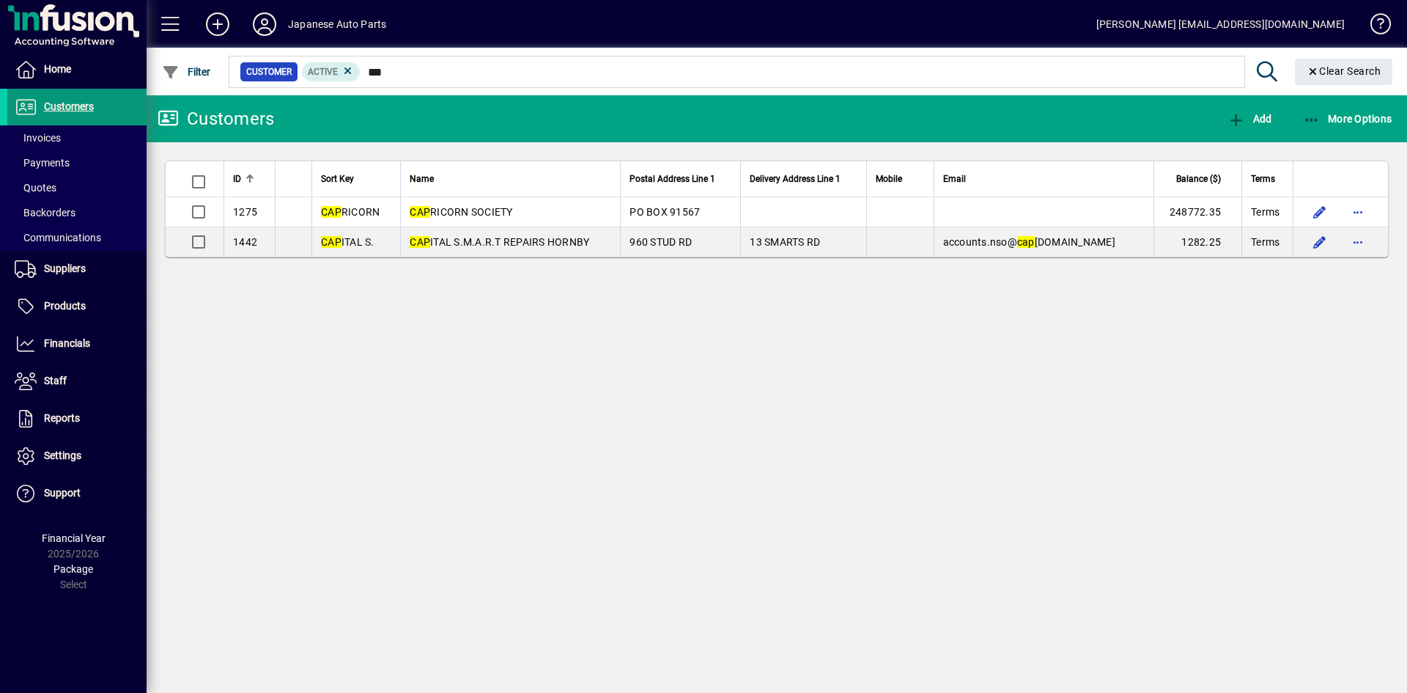
click at [81, 110] on span "Customers" at bounding box center [69, 106] width 50 height 12
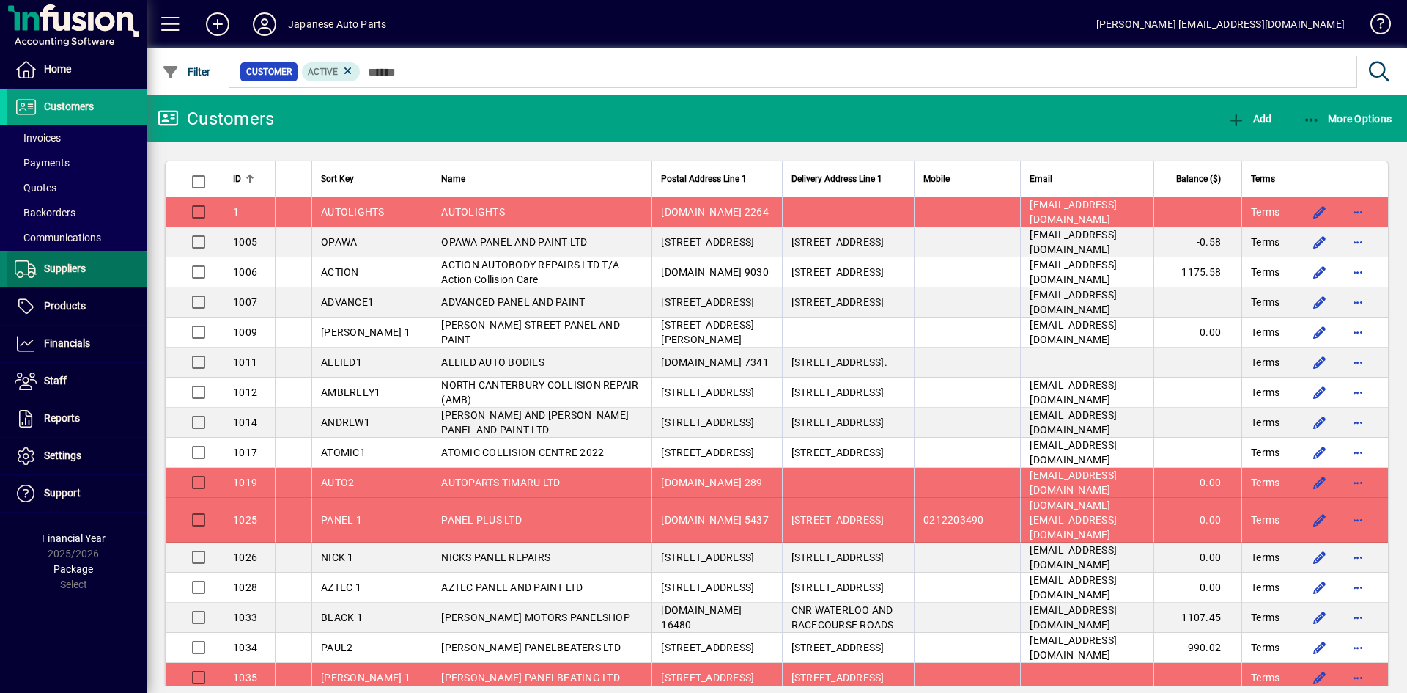
click at [37, 270] on span "Suppliers" at bounding box center [46, 269] width 78 height 18
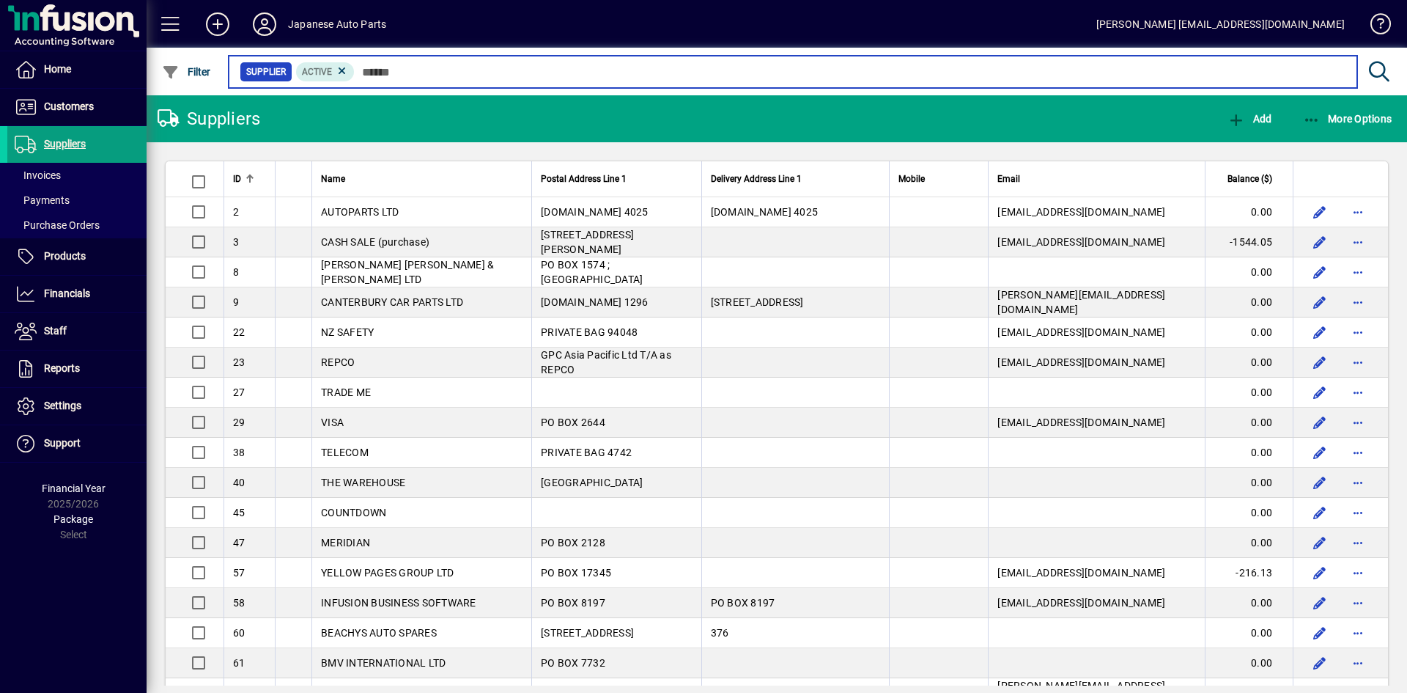
click at [379, 74] on input "text" at bounding box center [850, 72] width 991 height 21
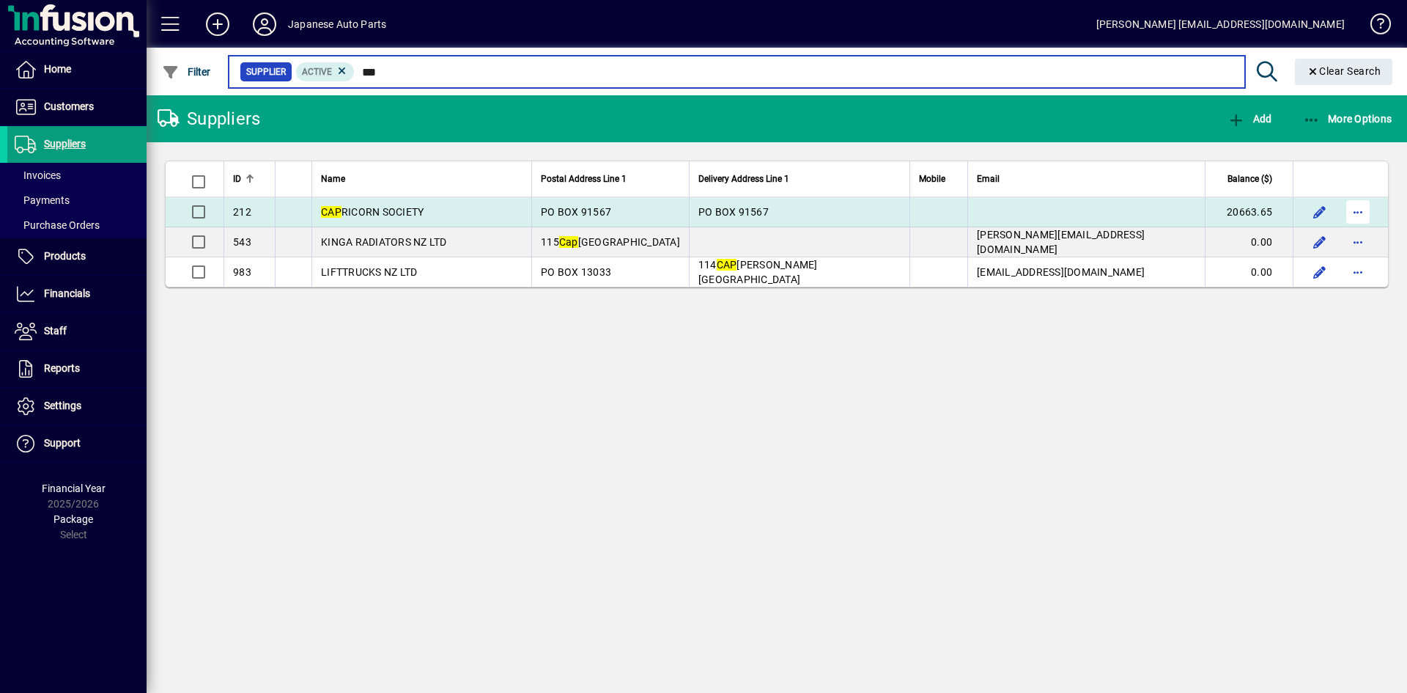
type input "***"
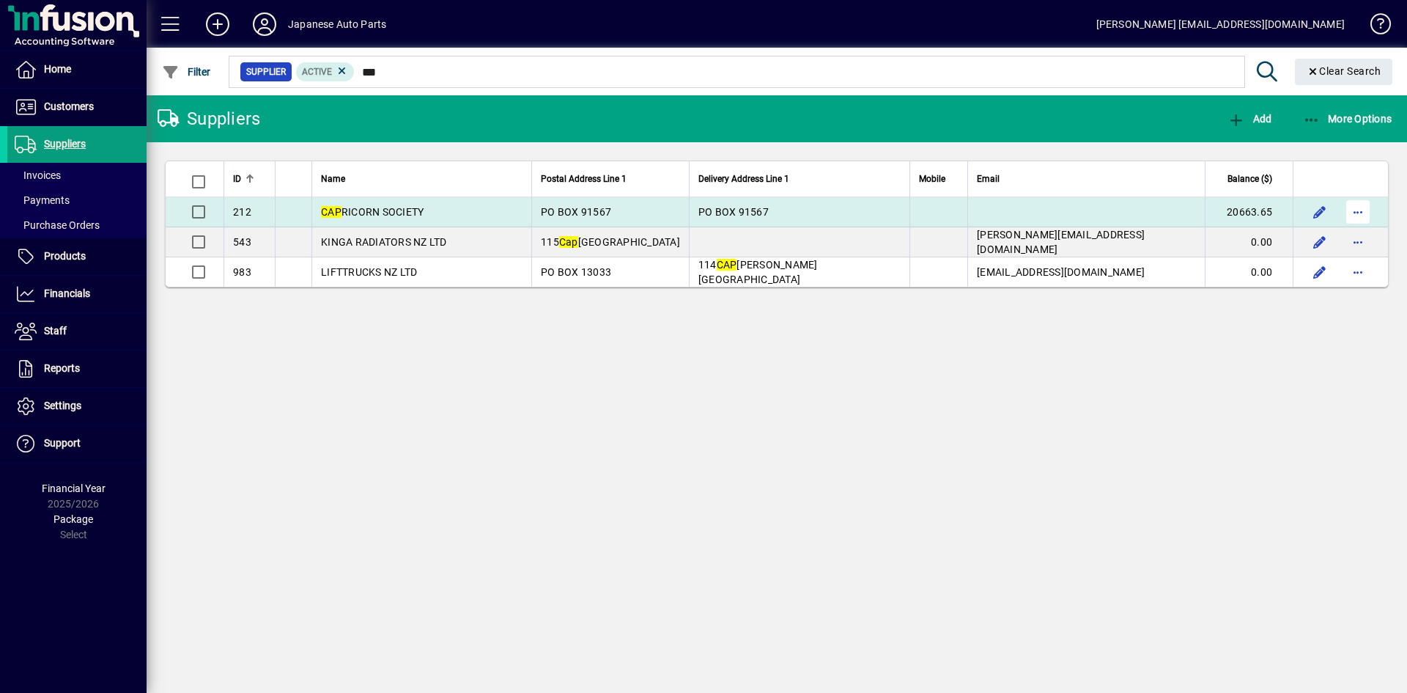
click at [1231, 212] on span "button" at bounding box center [1358, 211] width 35 height 35
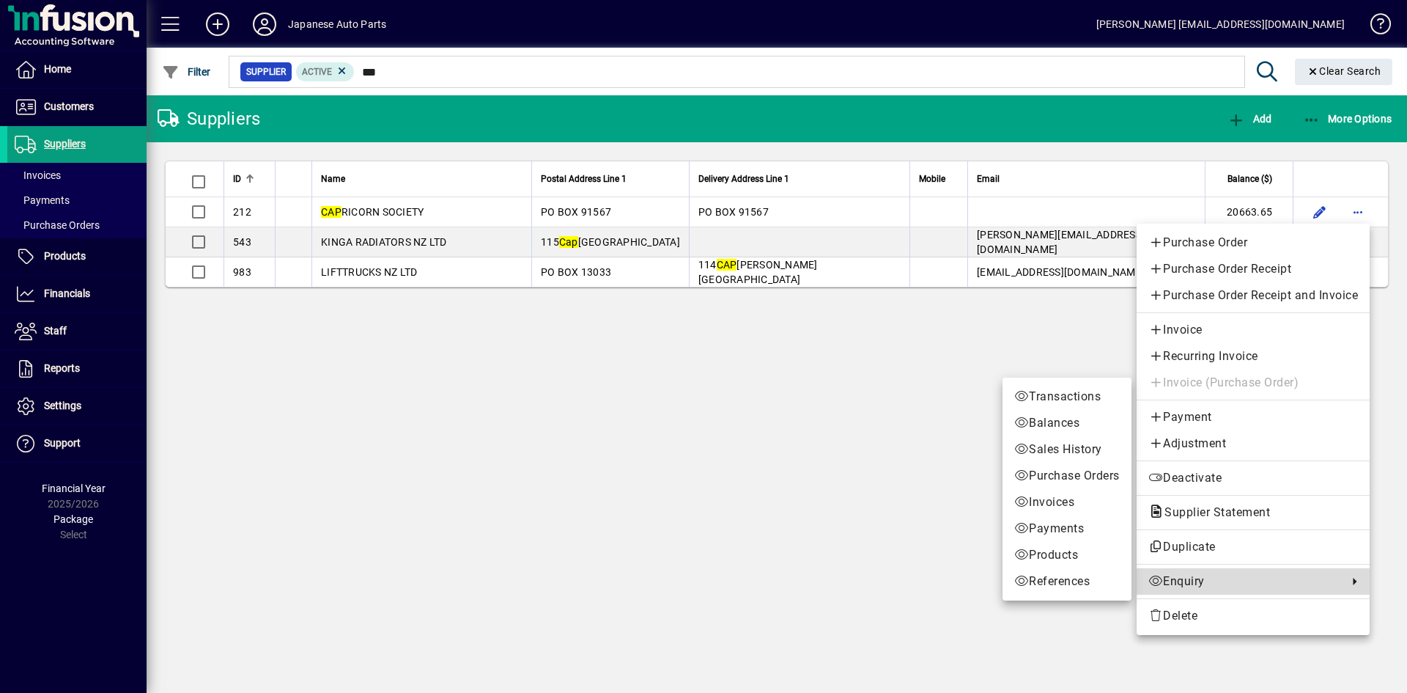
drag, startPoint x: 1198, startPoint y: 581, endPoint x: 1121, endPoint y: 563, distance: 78.9
click at [1198, 581] on span "Enquiry" at bounding box center [1245, 581] width 192 height 18
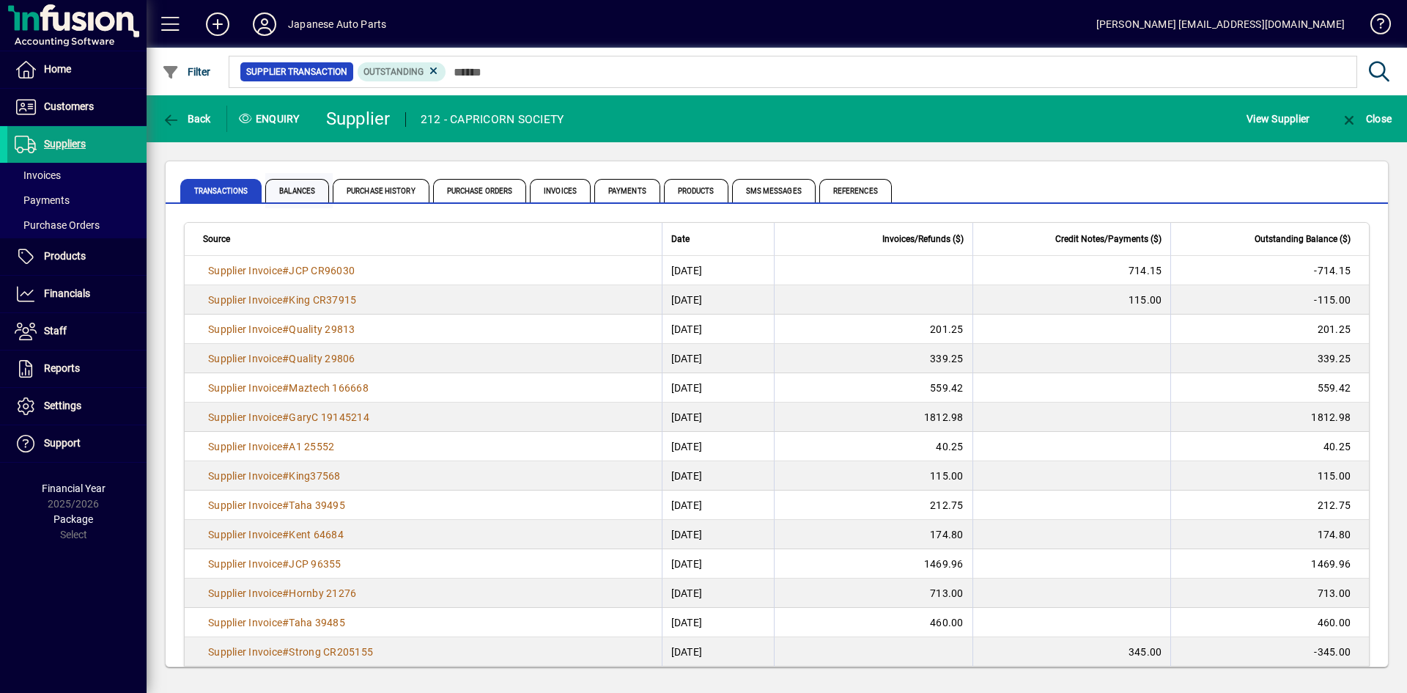
click at [304, 196] on span "Balances" at bounding box center [297, 190] width 64 height 23
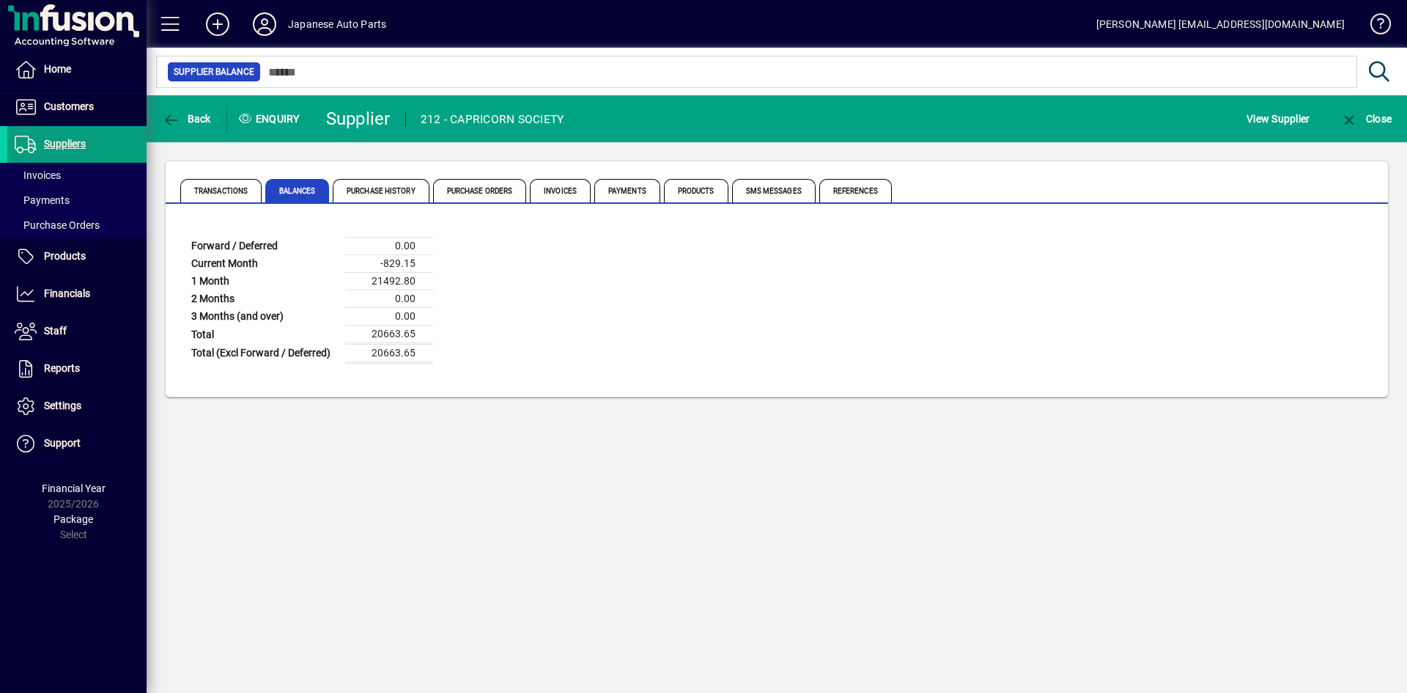
click at [513, 493] on div "Back Enquiry Supplier 212 - CAPRICORN SOCIETY View Supplier Close Transactions …" at bounding box center [777, 393] width 1261 height 597
click at [61, 103] on span "Customers" at bounding box center [69, 106] width 50 height 12
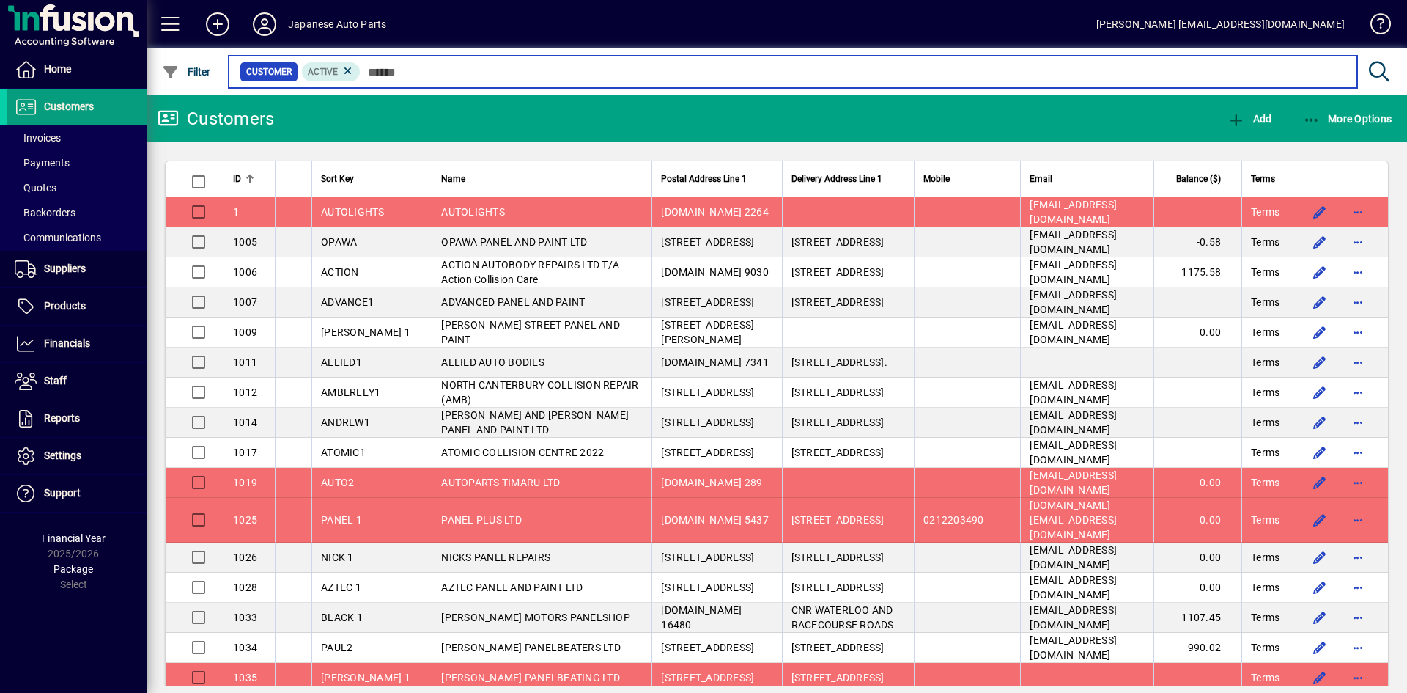
click at [380, 70] on input "text" at bounding box center [853, 72] width 985 height 21
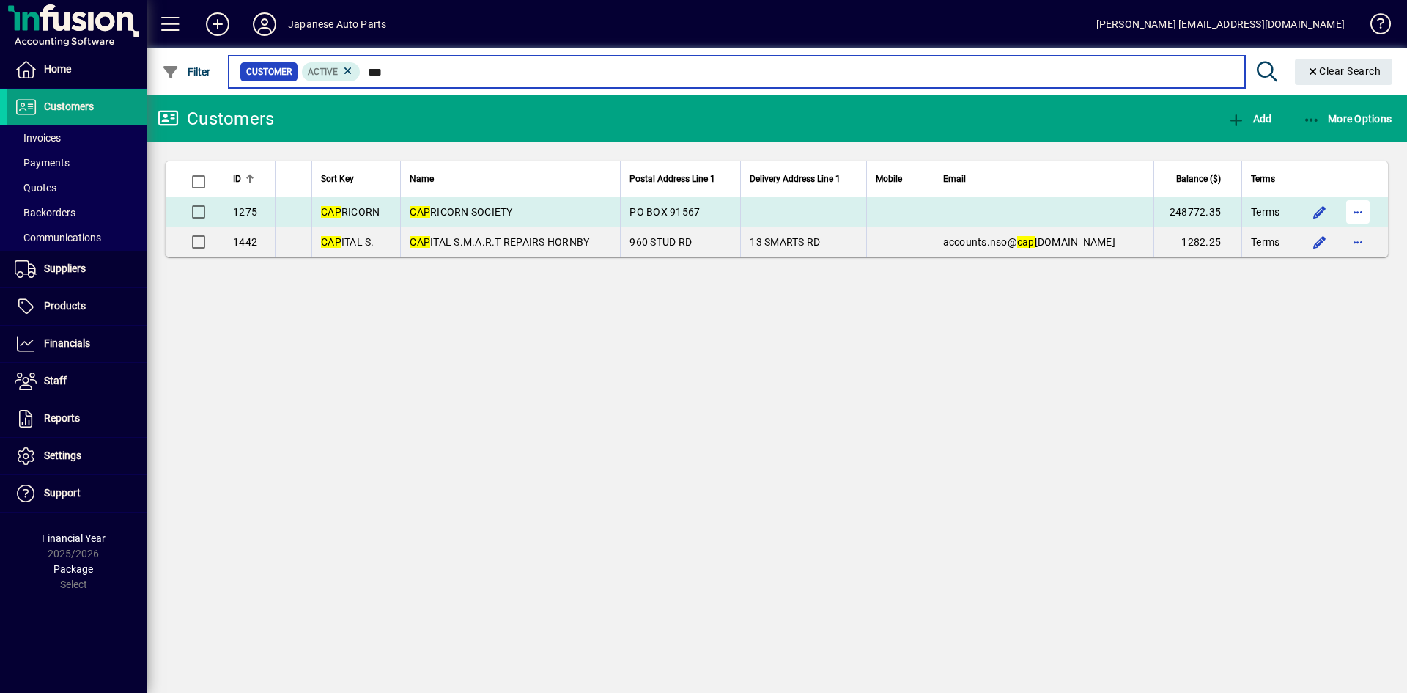
type input "***"
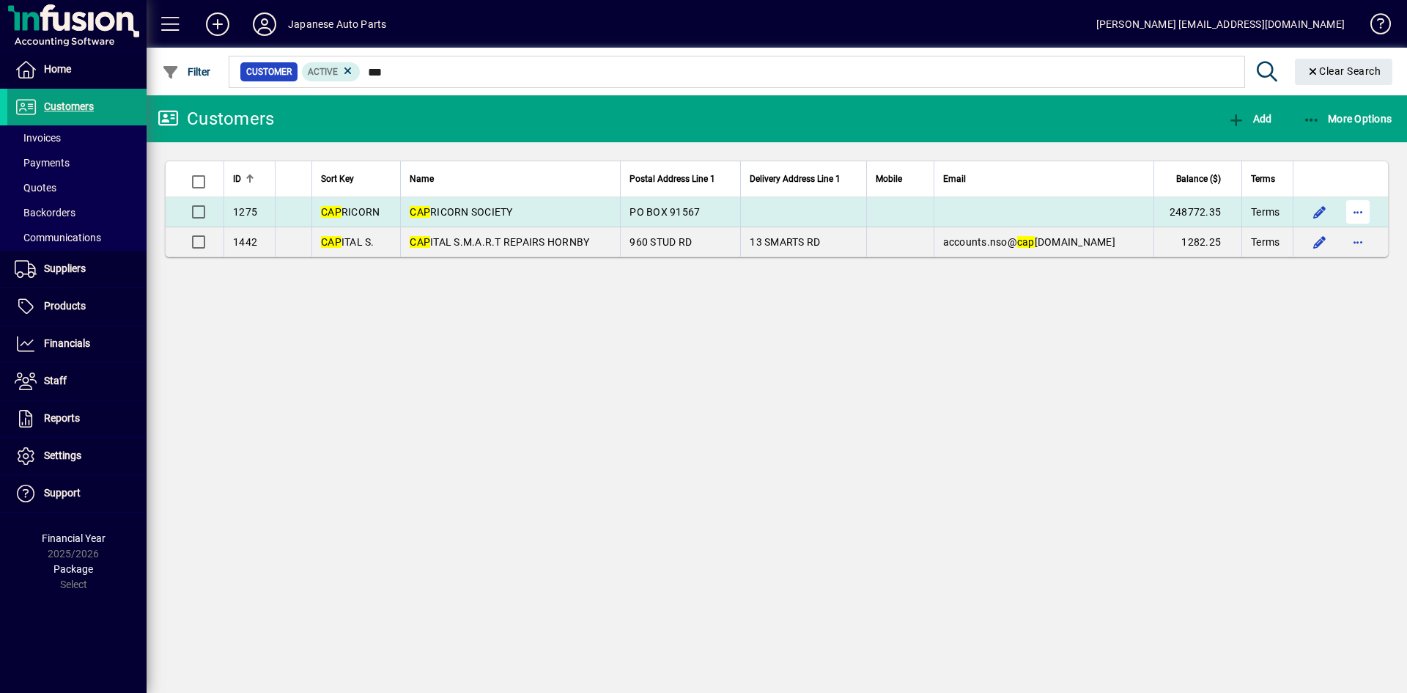
click at [1231, 205] on span "button" at bounding box center [1358, 211] width 35 height 35
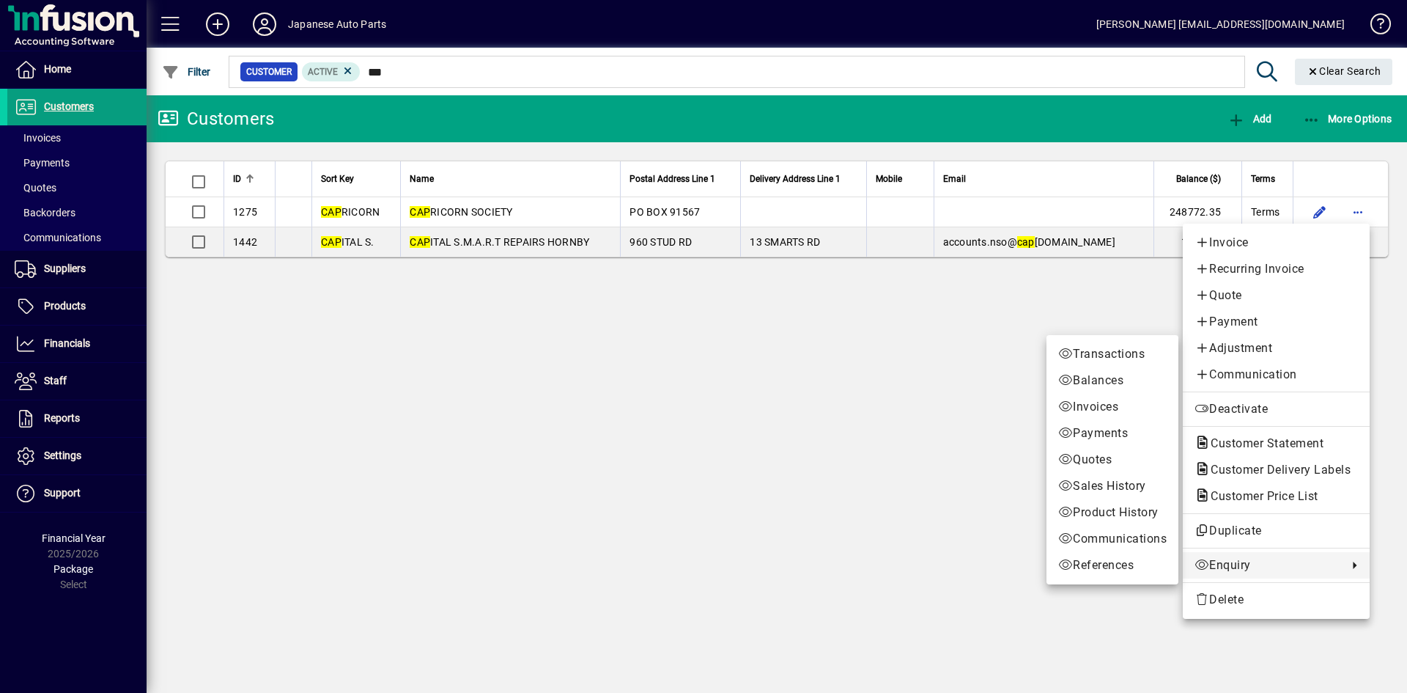
click at [1231, 564] on span "Enquiry" at bounding box center [1268, 565] width 146 height 18
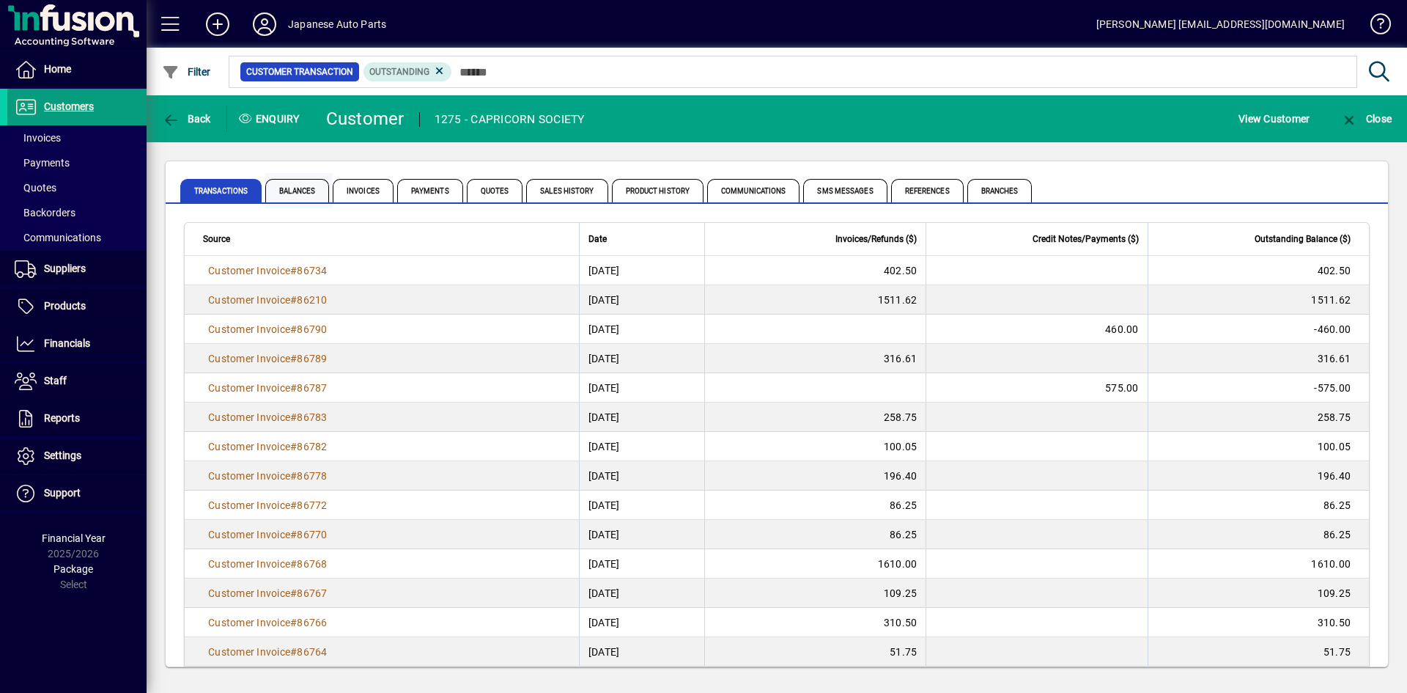
click at [304, 193] on span "Balances" at bounding box center [297, 190] width 64 height 23
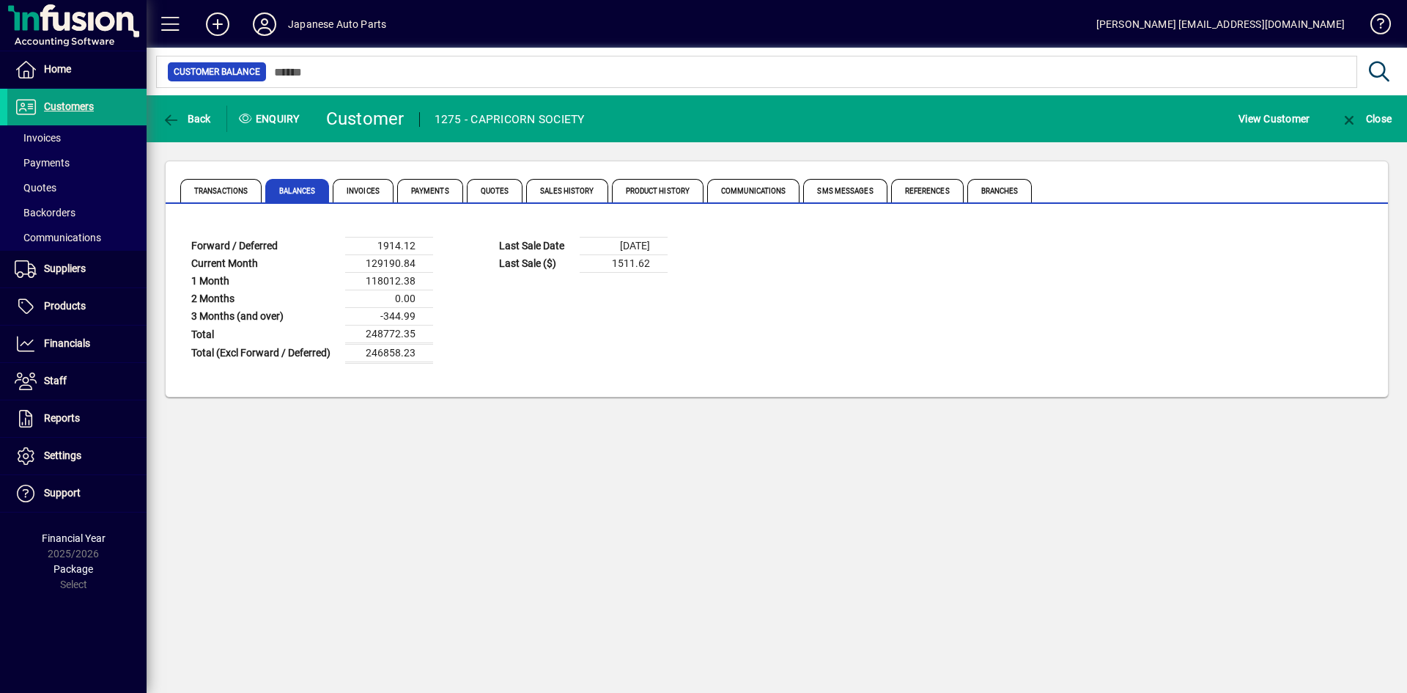
click at [932, 478] on div "Back Enquiry Customer 1275 - CAPRICORN SOCIETY View Customer Close Transactions…" at bounding box center [777, 393] width 1261 height 597
click at [84, 106] on span "Customers" at bounding box center [69, 106] width 50 height 12
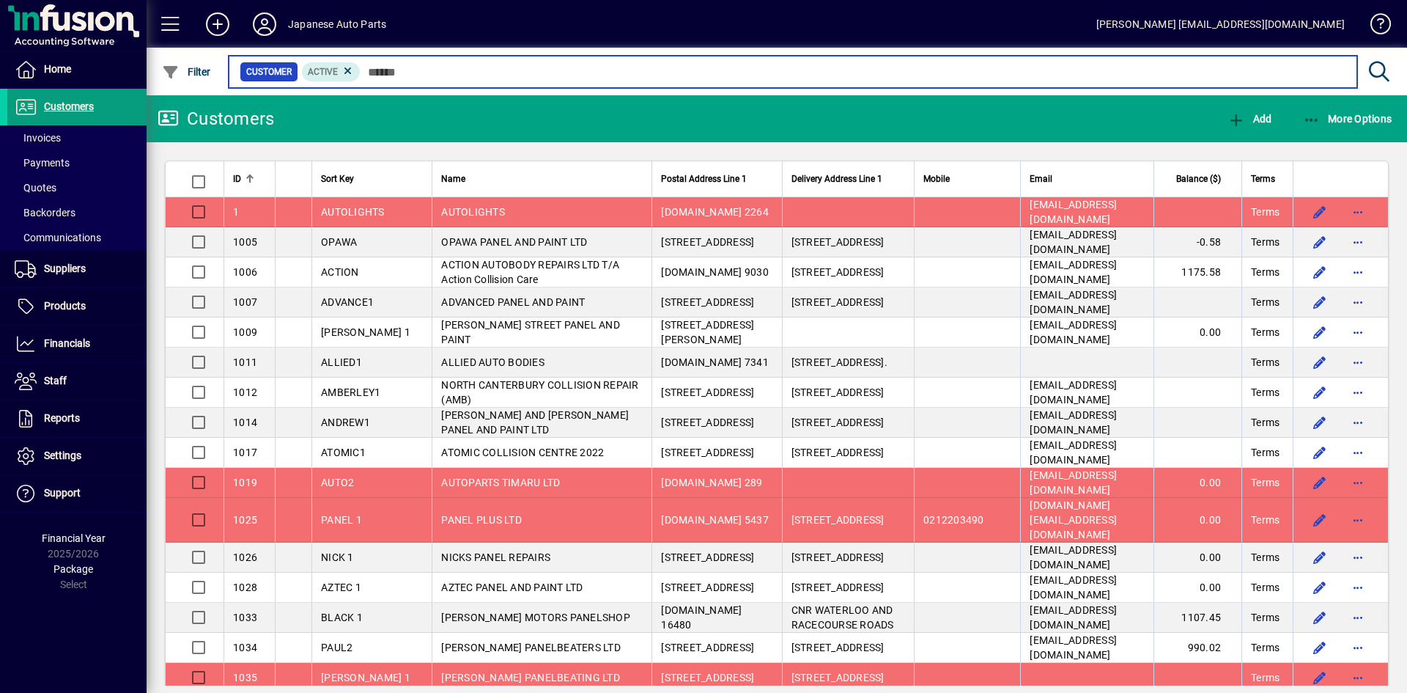
click at [453, 77] on input "text" at bounding box center [853, 72] width 985 height 21
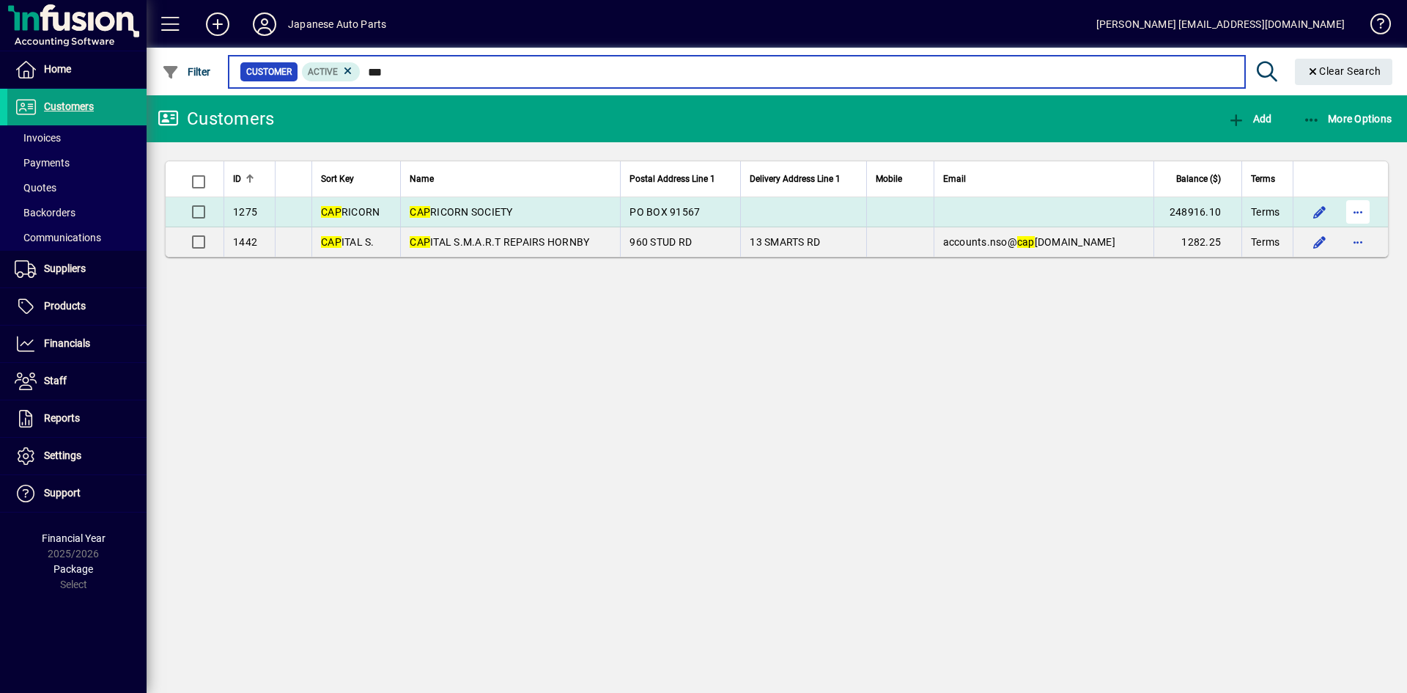
type input "***"
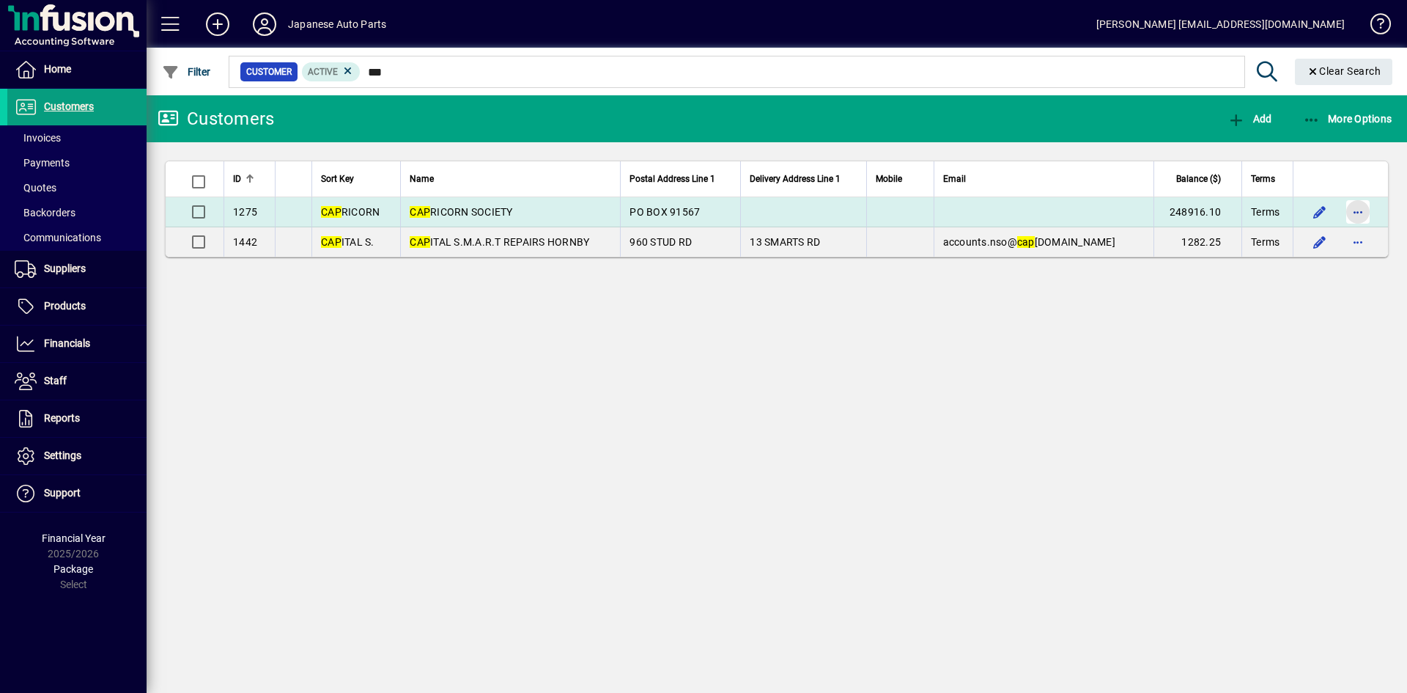
click at [1231, 218] on span "button" at bounding box center [1358, 211] width 35 height 35
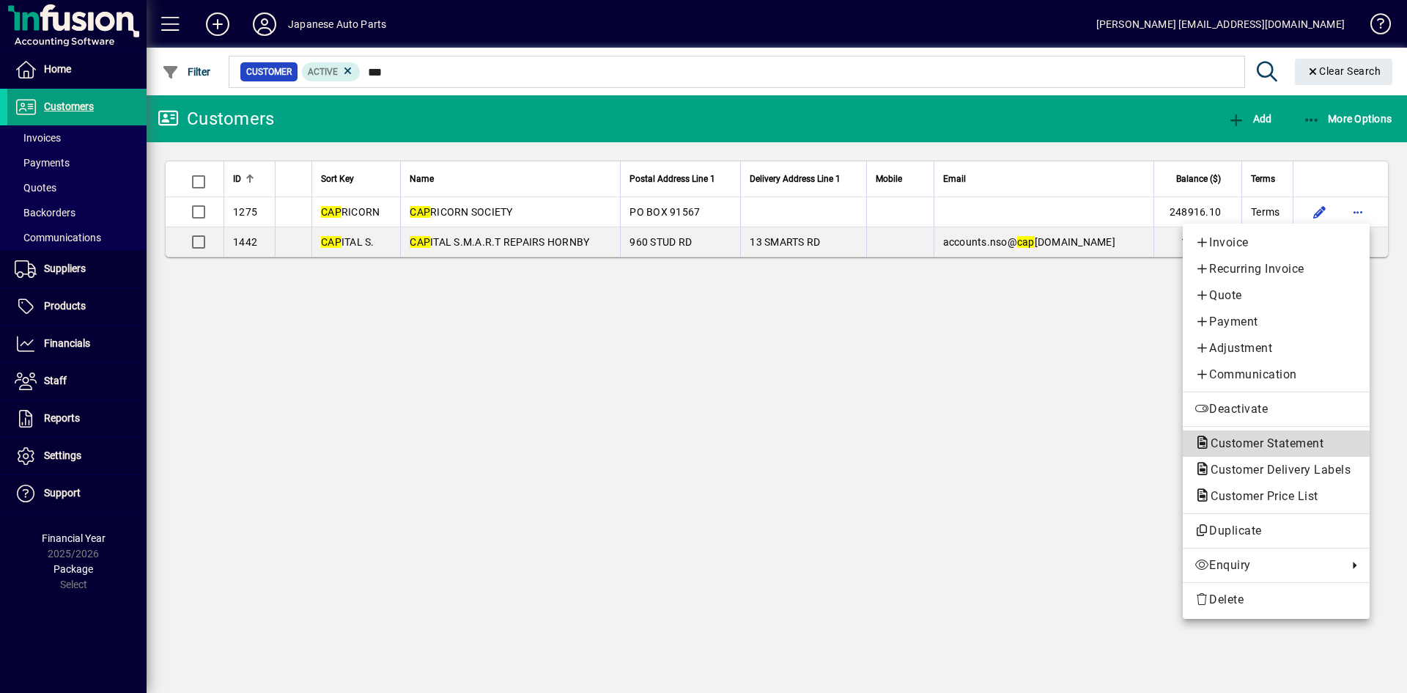
click at [1231, 440] on span "Customer Statement" at bounding box center [1263, 443] width 136 height 14
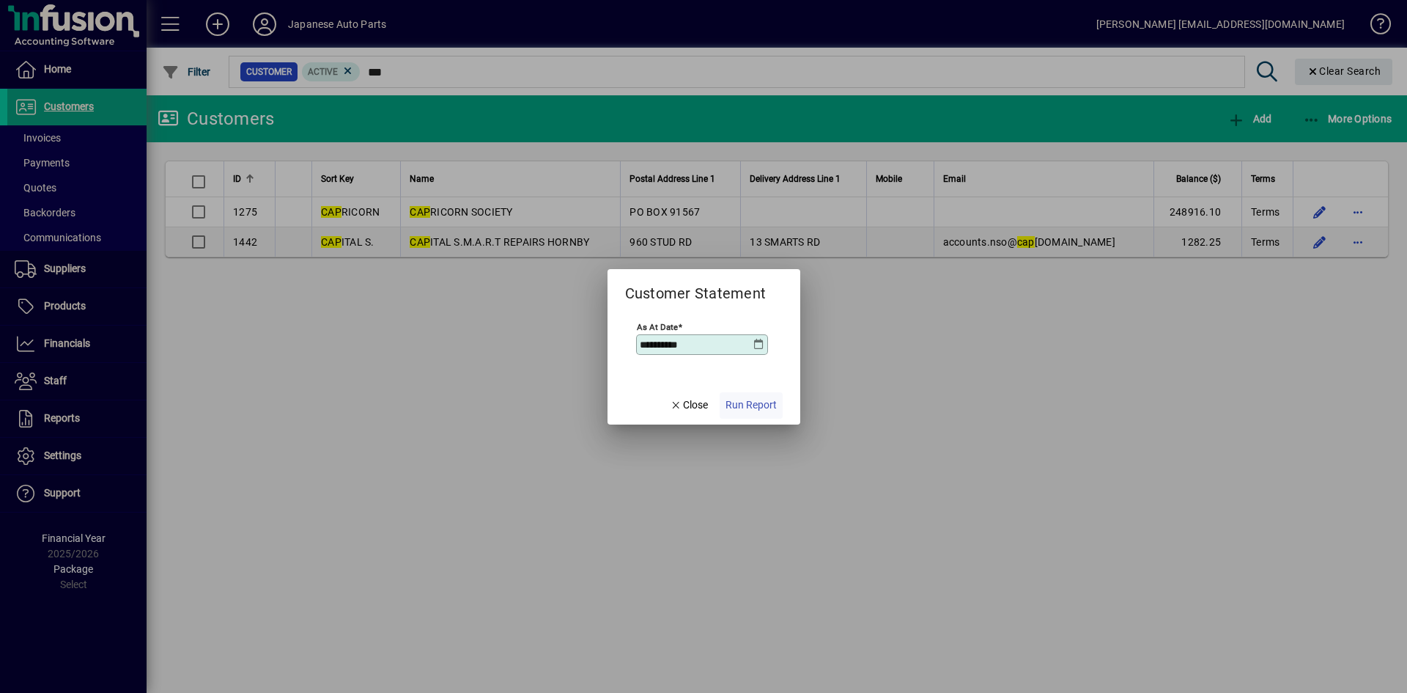
click at [745, 408] on span "Run Report" at bounding box center [751, 404] width 51 height 15
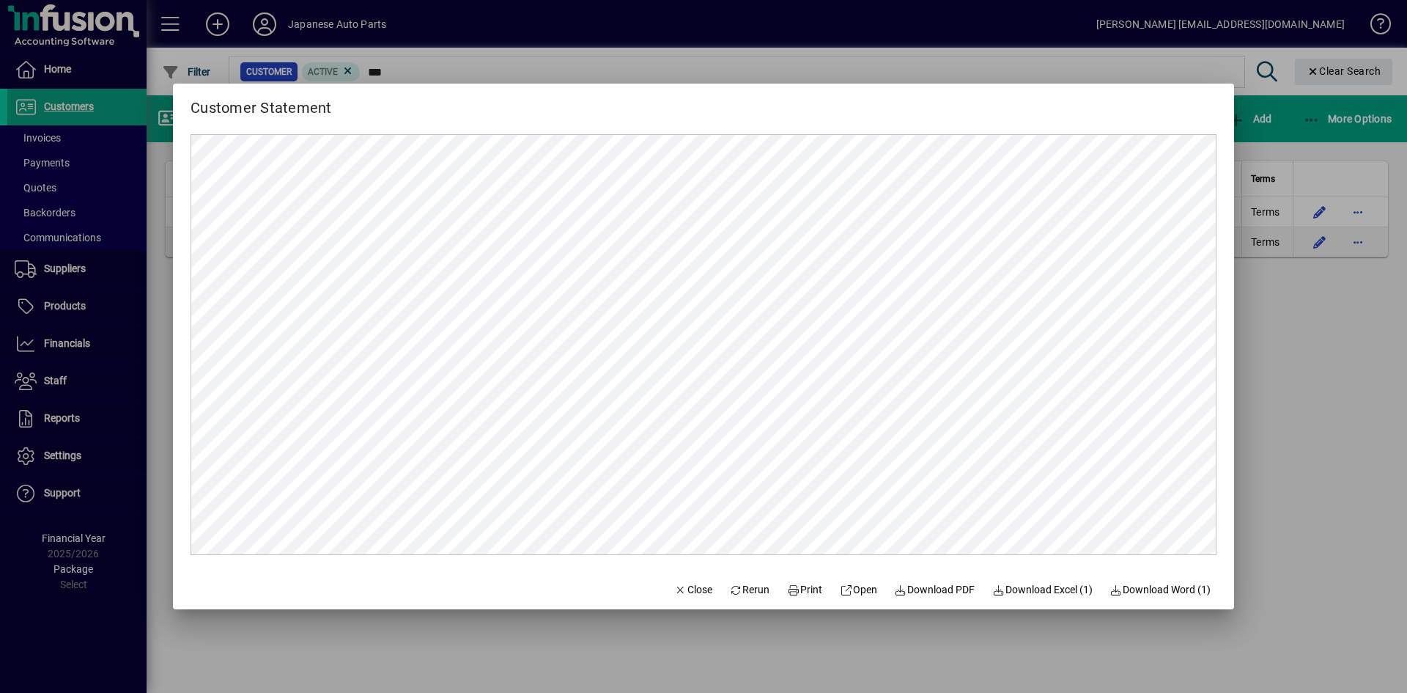
click at [1231, 400] on div at bounding box center [703, 346] width 1407 height 693
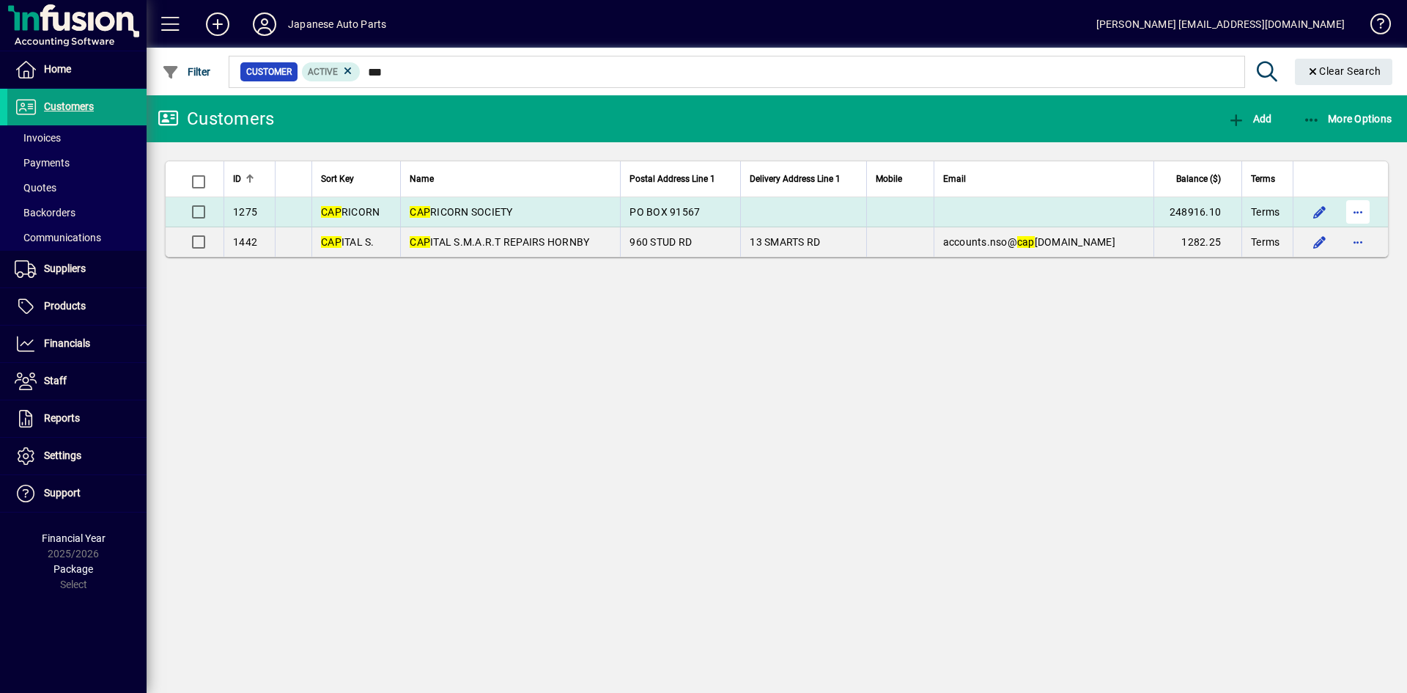
click at [1231, 212] on span "button" at bounding box center [1358, 211] width 35 height 35
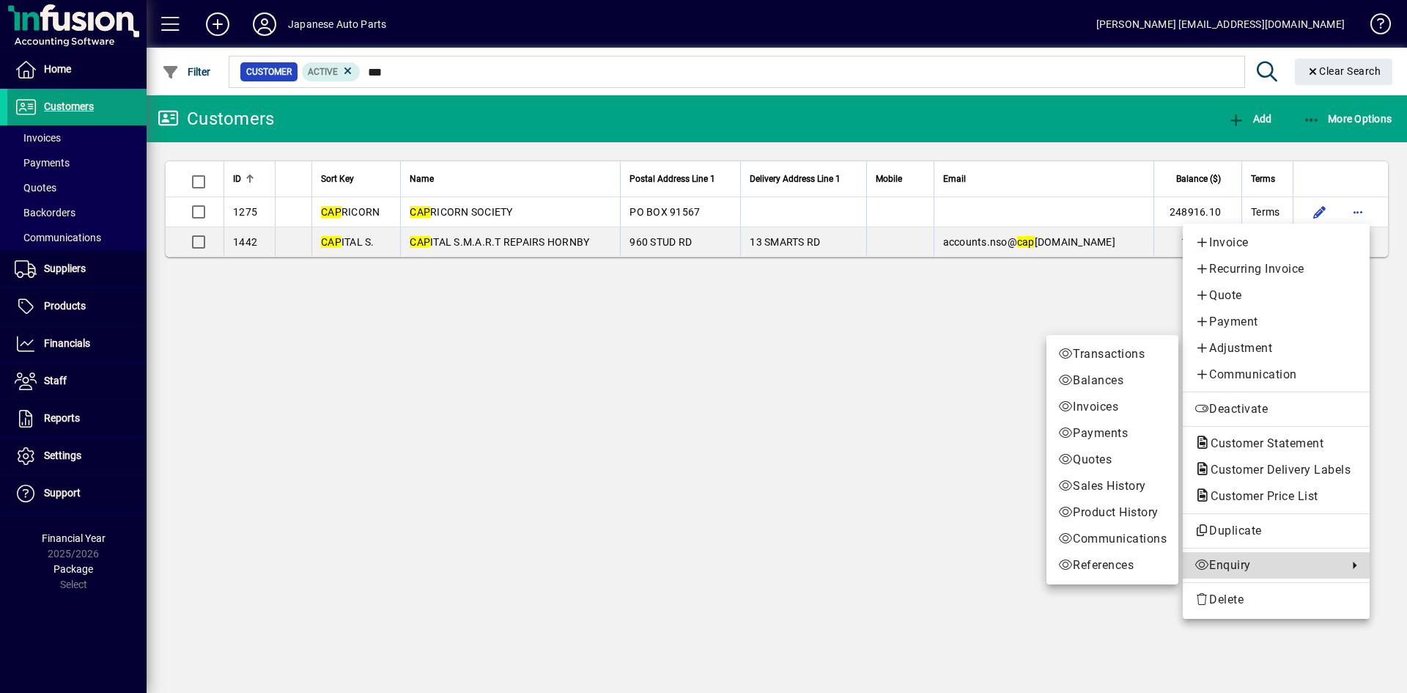
click at [1231, 563] on span "Enquiry" at bounding box center [1268, 565] width 146 height 18
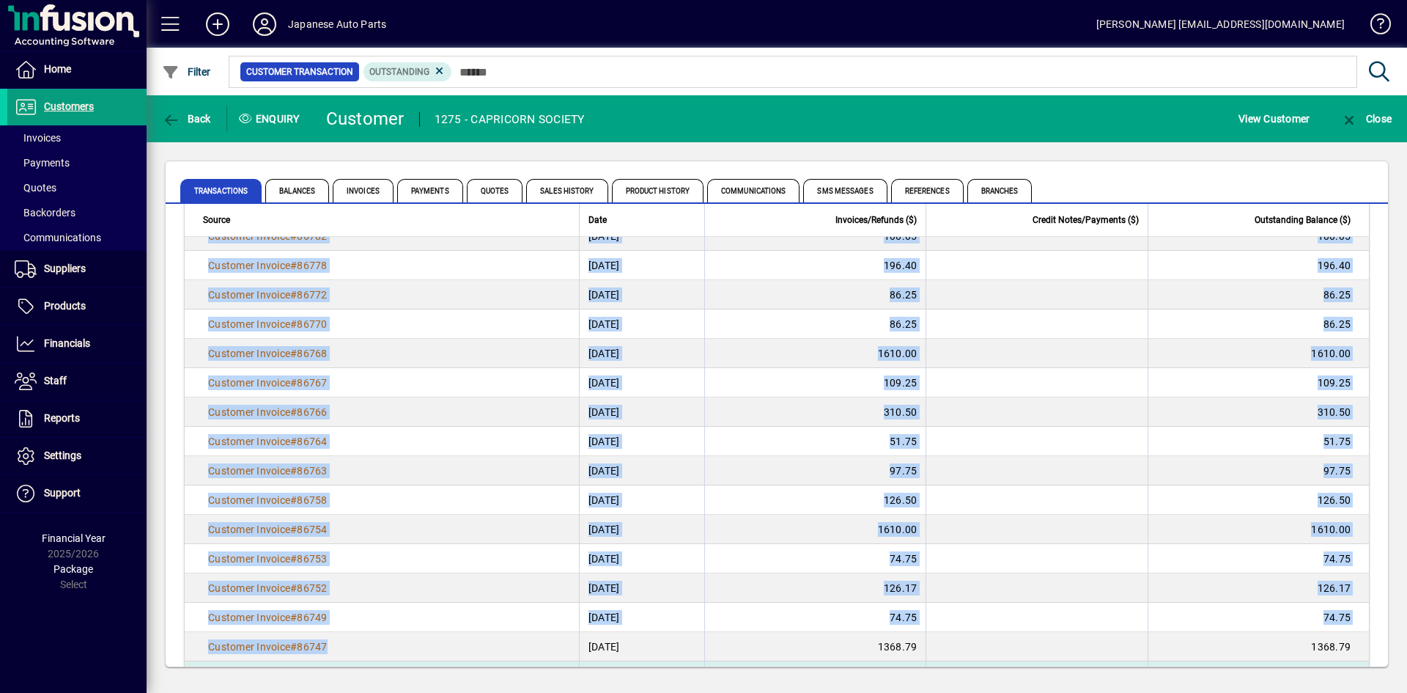
scroll to position [262, 0]
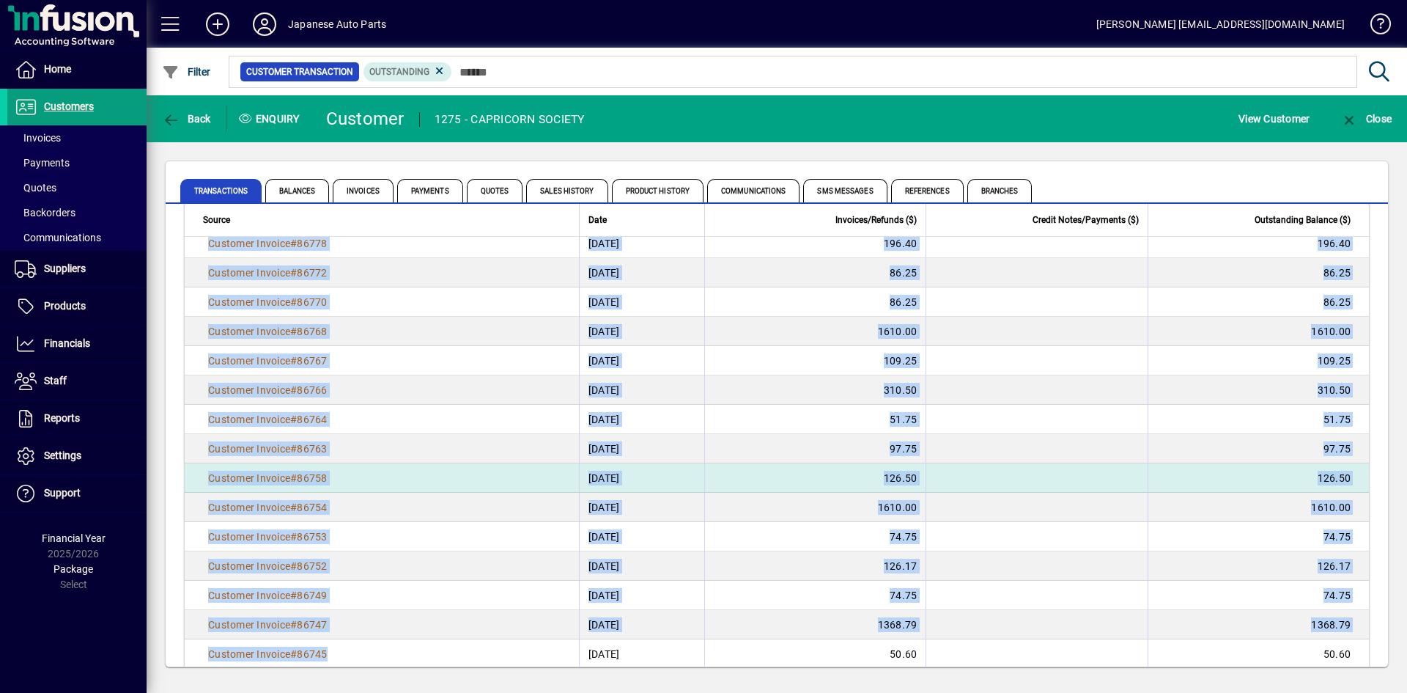
scroll to position [408, 0]
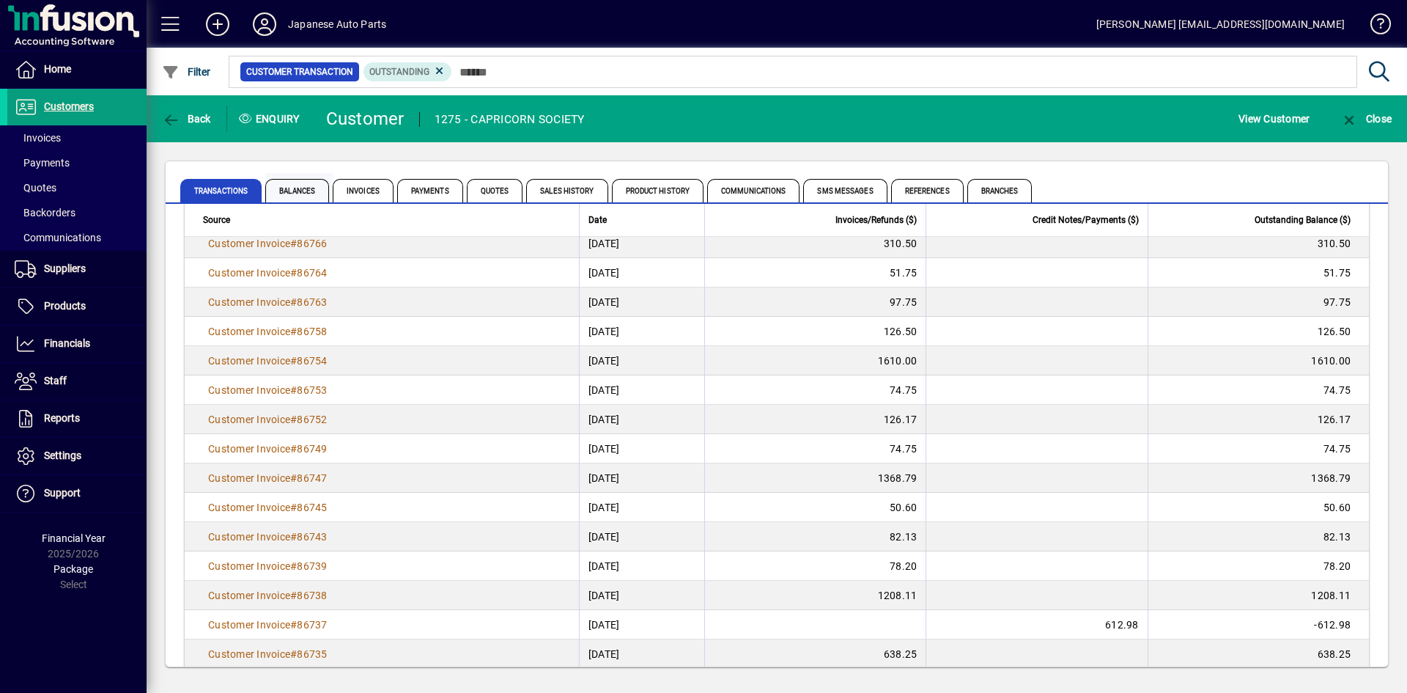
click at [286, 196] on span "Balances" at bounding box center [297, 190] width 64 height 23
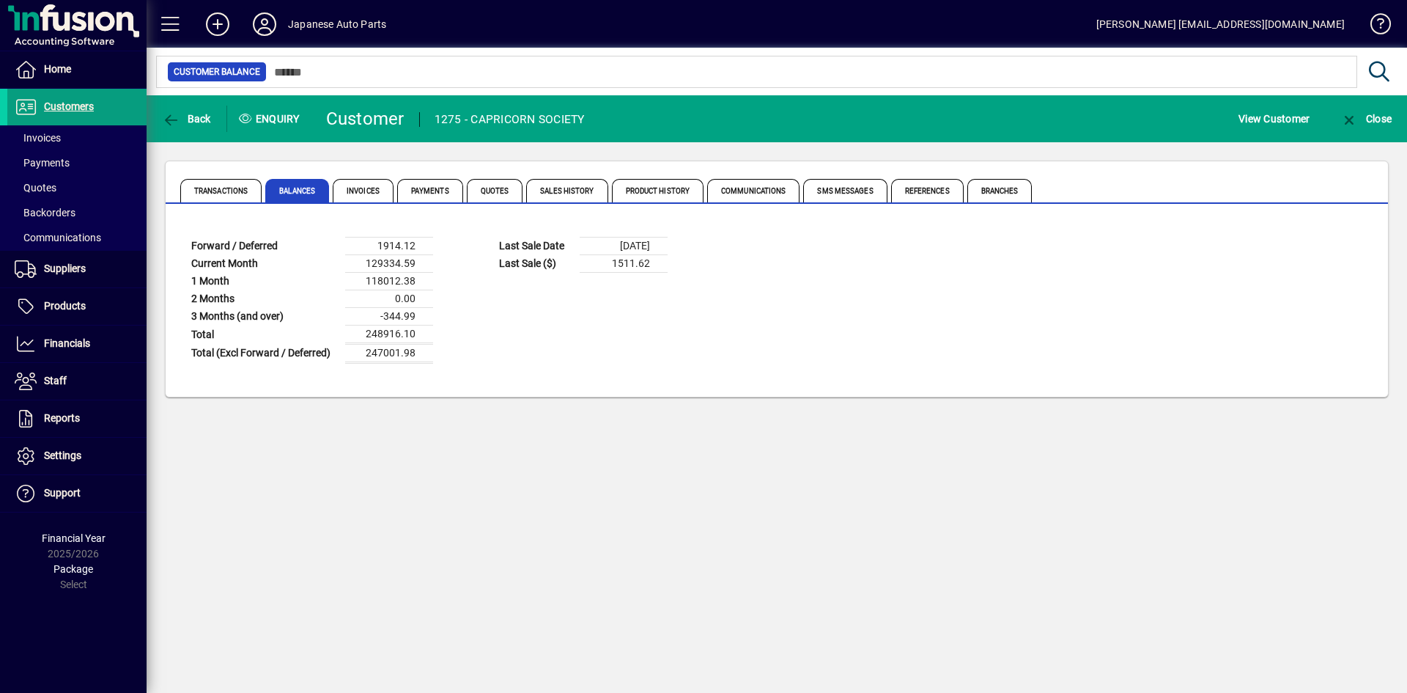
click at [540, 511] on div "Back Enquiry Customer 1275 - CAPRICORN SOCIETY View Customer Close Transactions…" at bounding box center [777, 393] width 1261 height 597
click at [480, 483] on div "Back Enquiry Customer 1275 - CAPRICORN SOCIETY View Customer Close Transactions…" at bounding box center [777, 393] width 1261 height 597
click at [439, 537] on div "Back Enquiry Customer 1275 - CAPRICORN SOCIETY View Customer Close Transactions…" at bounding box center [777, 393] width 1261 height 597
click at [243, 446] on div "Back Enquiry Customer 1275 - CAPRICORN SOCIETY View Customer Close Transactions…" at bounding box center [777, 393] width 1261 height 597
click at [158, 453] on div "Back Enquiry Customer 1275 - CAPRICORN SOCIETY View Customer Close Transactions…" at bounding box center [777, 393] width 1261 height 597
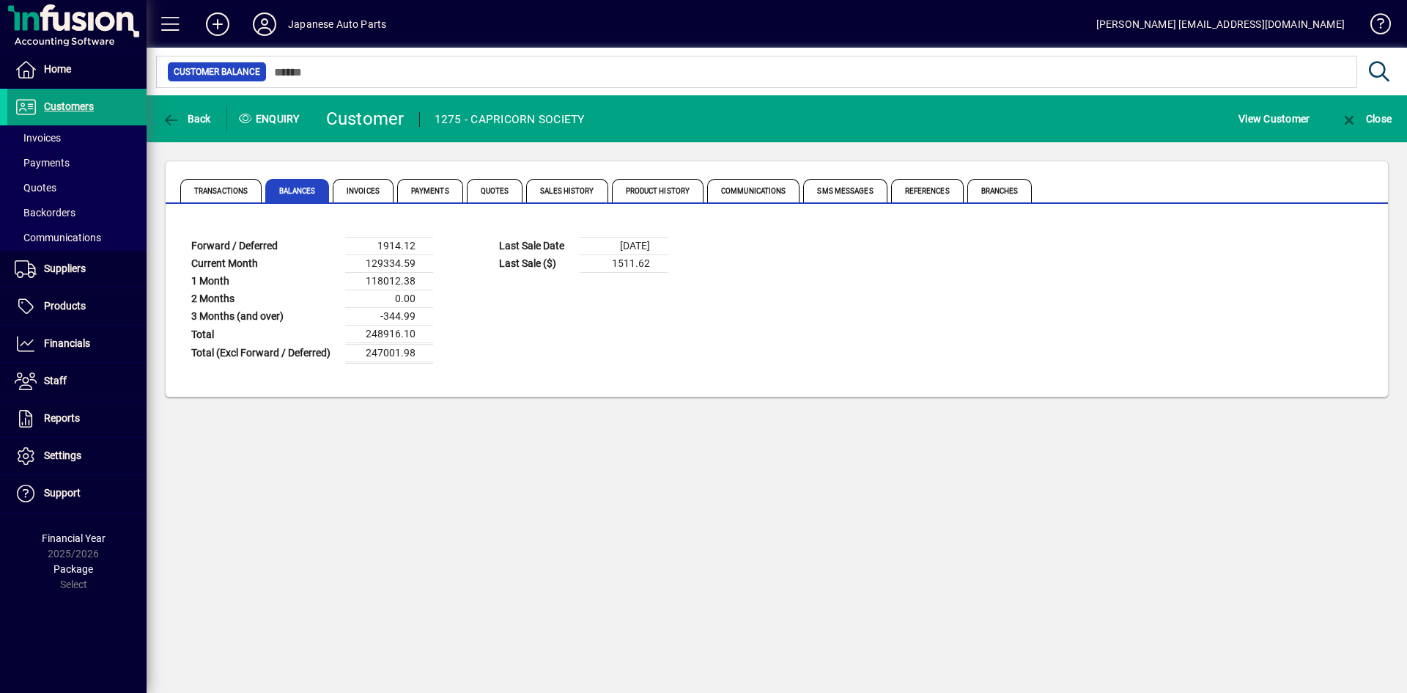
click at [898, 626] on div "Back Enquiry Customer 1275 - CAPRICORN SOCIETY View Customer Close Transactions…" at bounding box center [777, 393] width 1261 height 597
click at [264, 21] on icon at bounding box center [264, 23] width 29 height 23
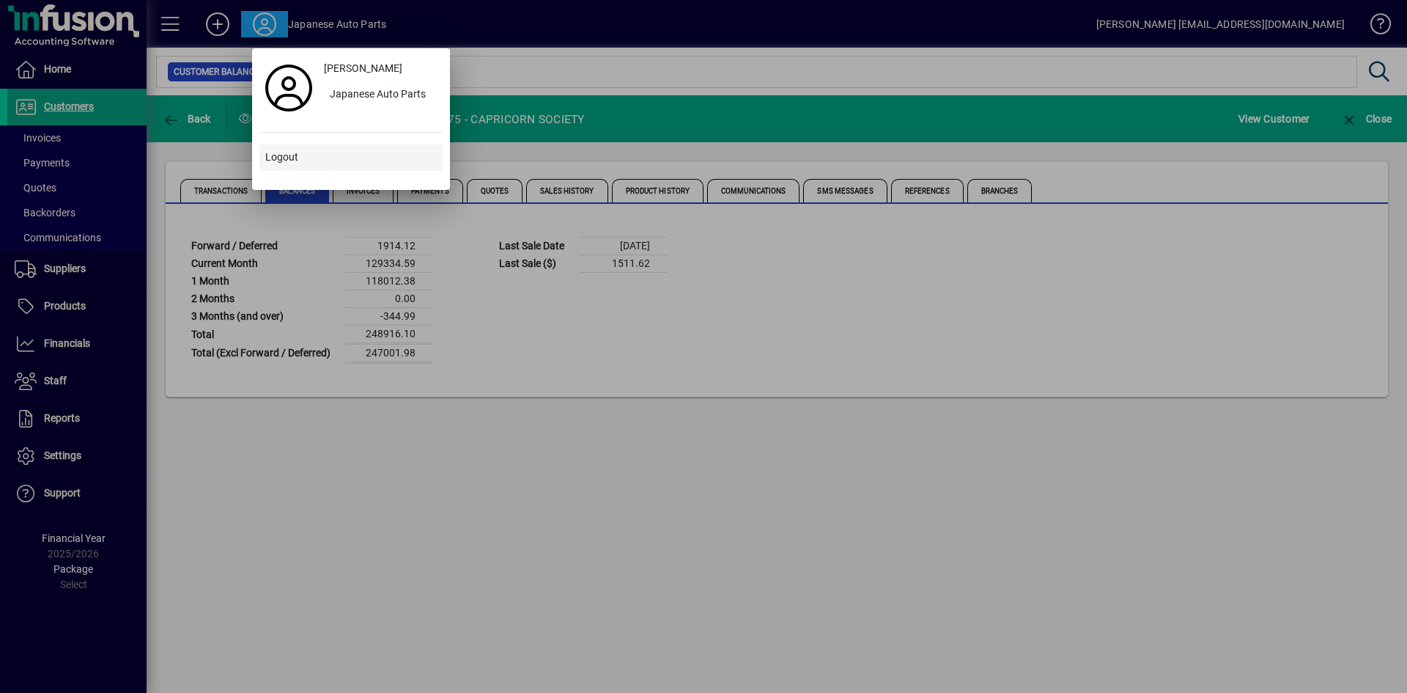
click at [275, 158] on span "Logout" at bounding box center [281, 157] width 33 height 15
